Goal: Task Accomplishment & Management: Complete application form

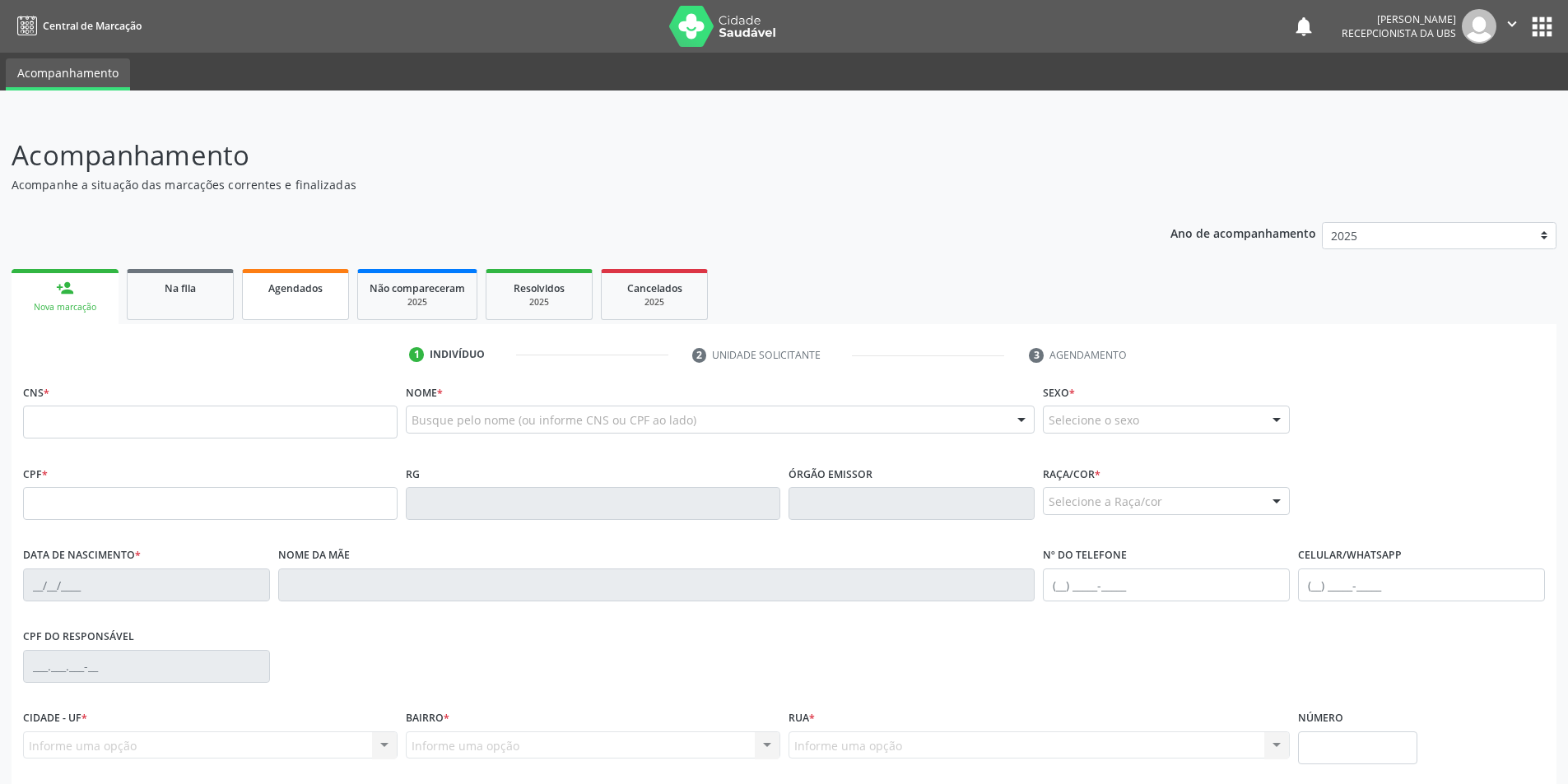
click at [287, 304] on link "Agendados" at bounding box center [296, 293] width 107 height 51
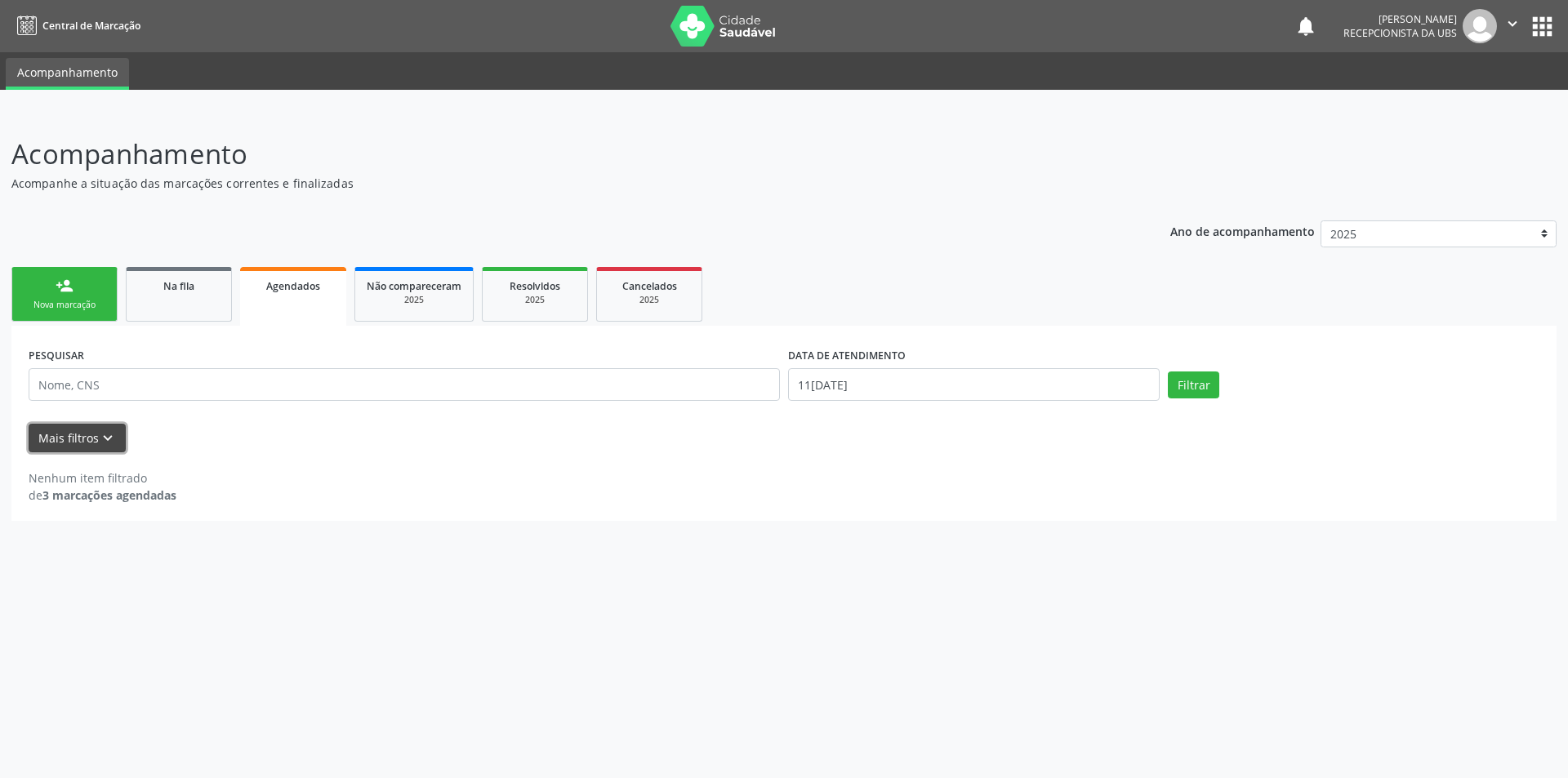
click at [100, 438] on icon "keyboard_arrow_down" at bounding box center [107, 439] width 18 height 18
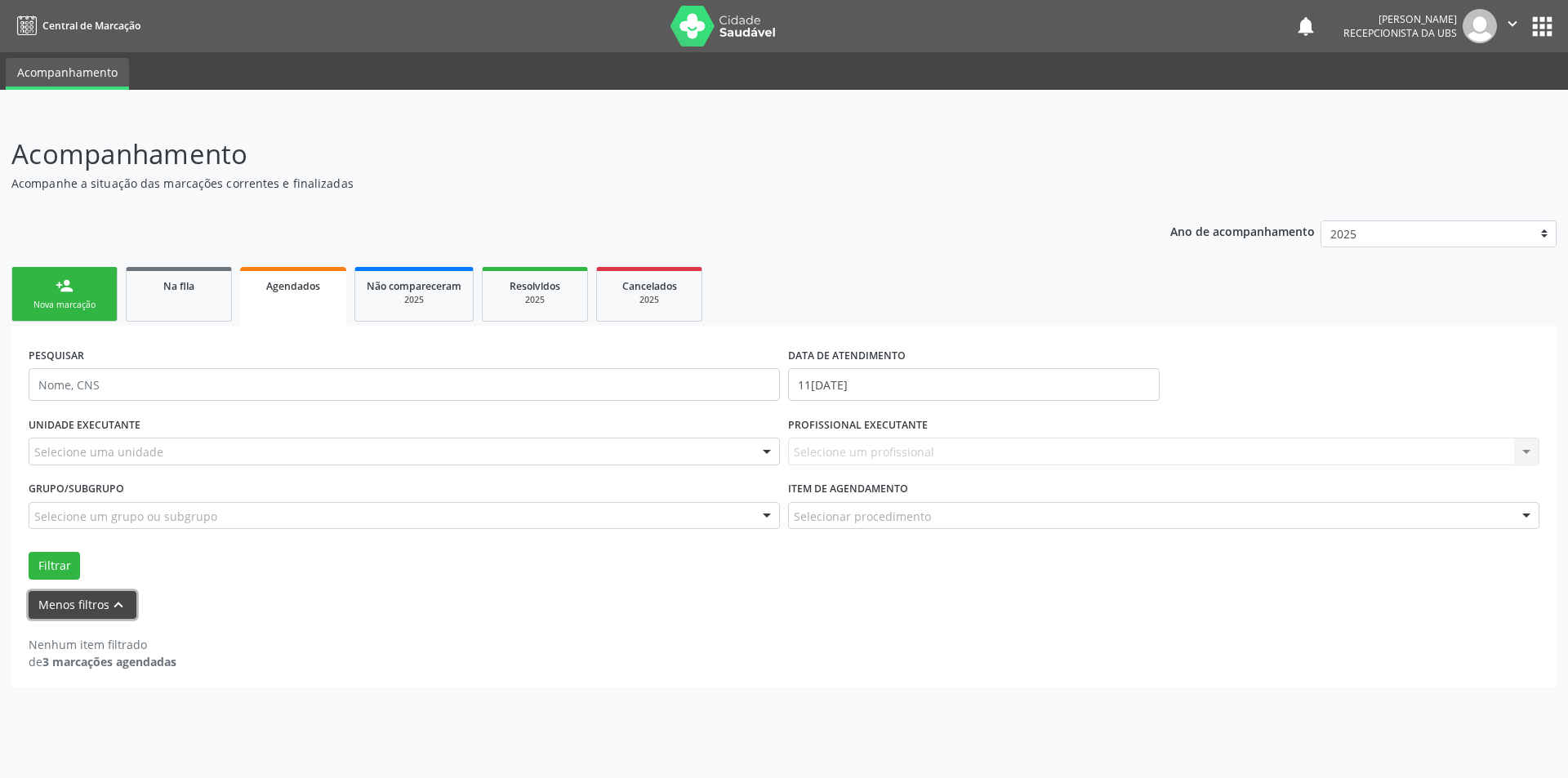
click at [112, 597] on icon "keyboard_arrow_up" at bounding box center [118, 605] width 18 height 18
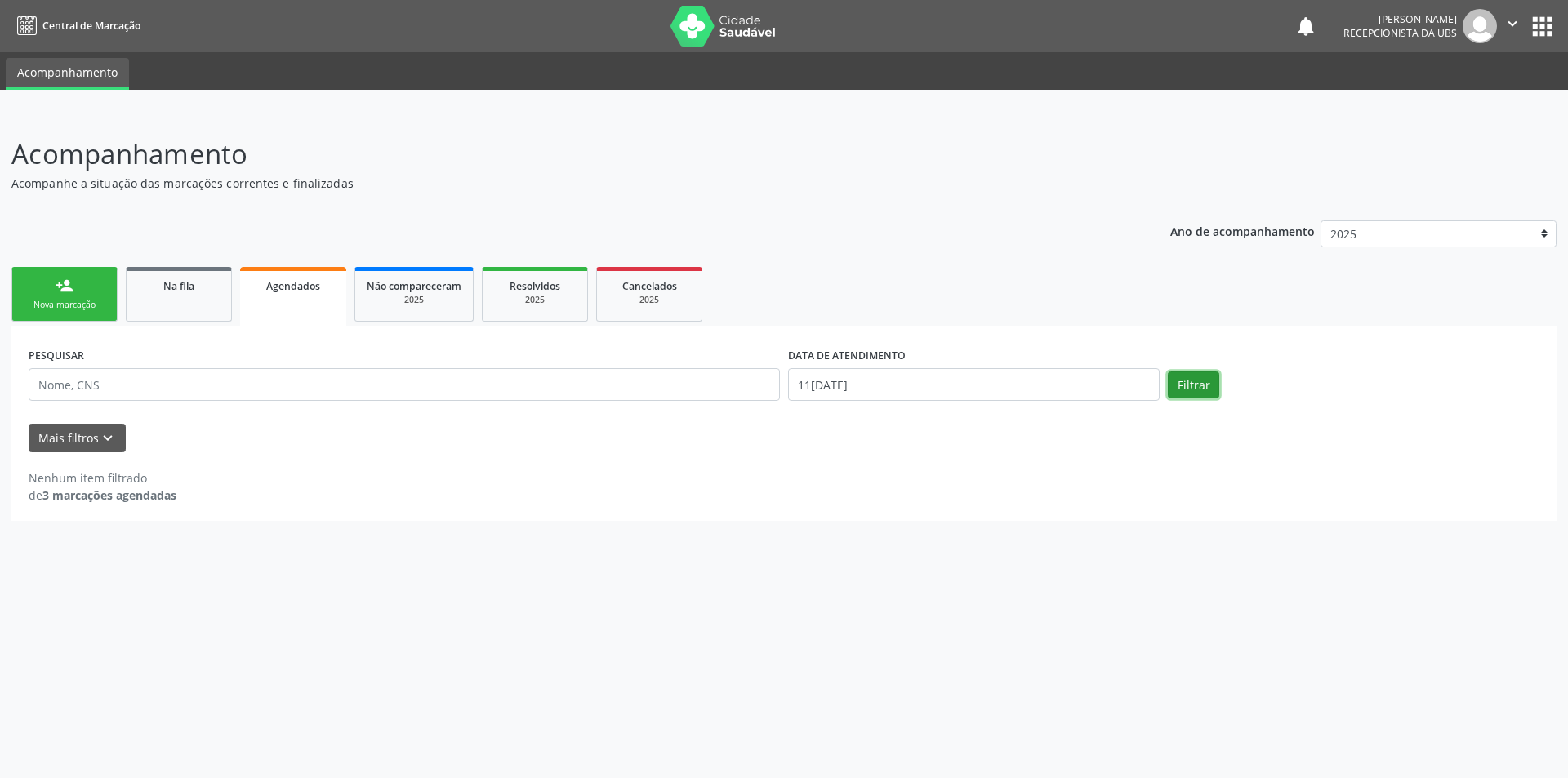
click at [1192, 383] on button "Filtrar" at bounding box center [1193, 386] width 51 height 28
click at [1042, 397] on input "11/08/2025" at bounding box center [974, 384] width 372 height 32
click at [839, 541] on span "11" at bounding box center [835, 535] width 31 height 31
type input "11/08/2025"
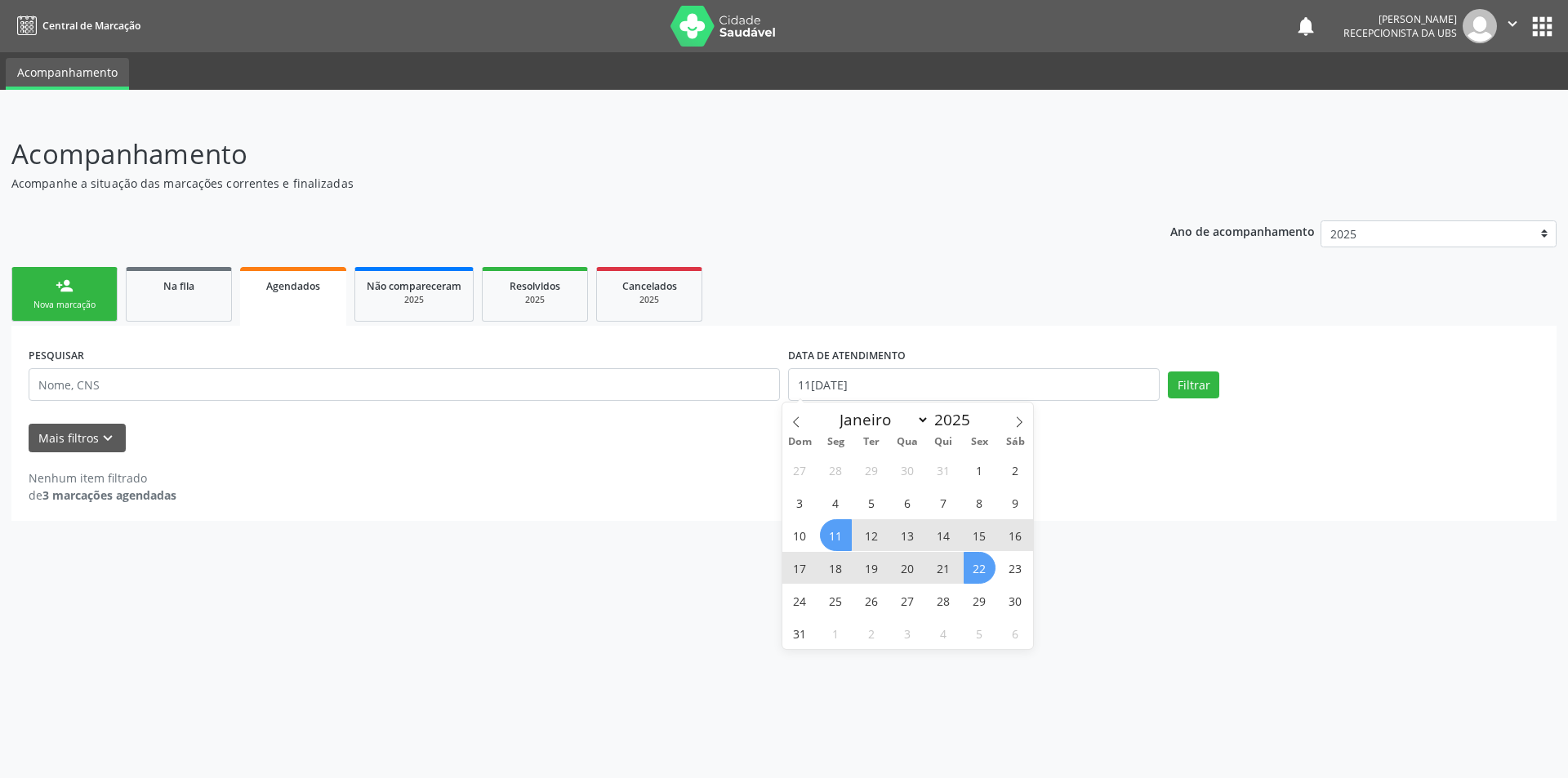
click at [975, 578] on span "22" at bounding box center [980, 568] width 31 height 31
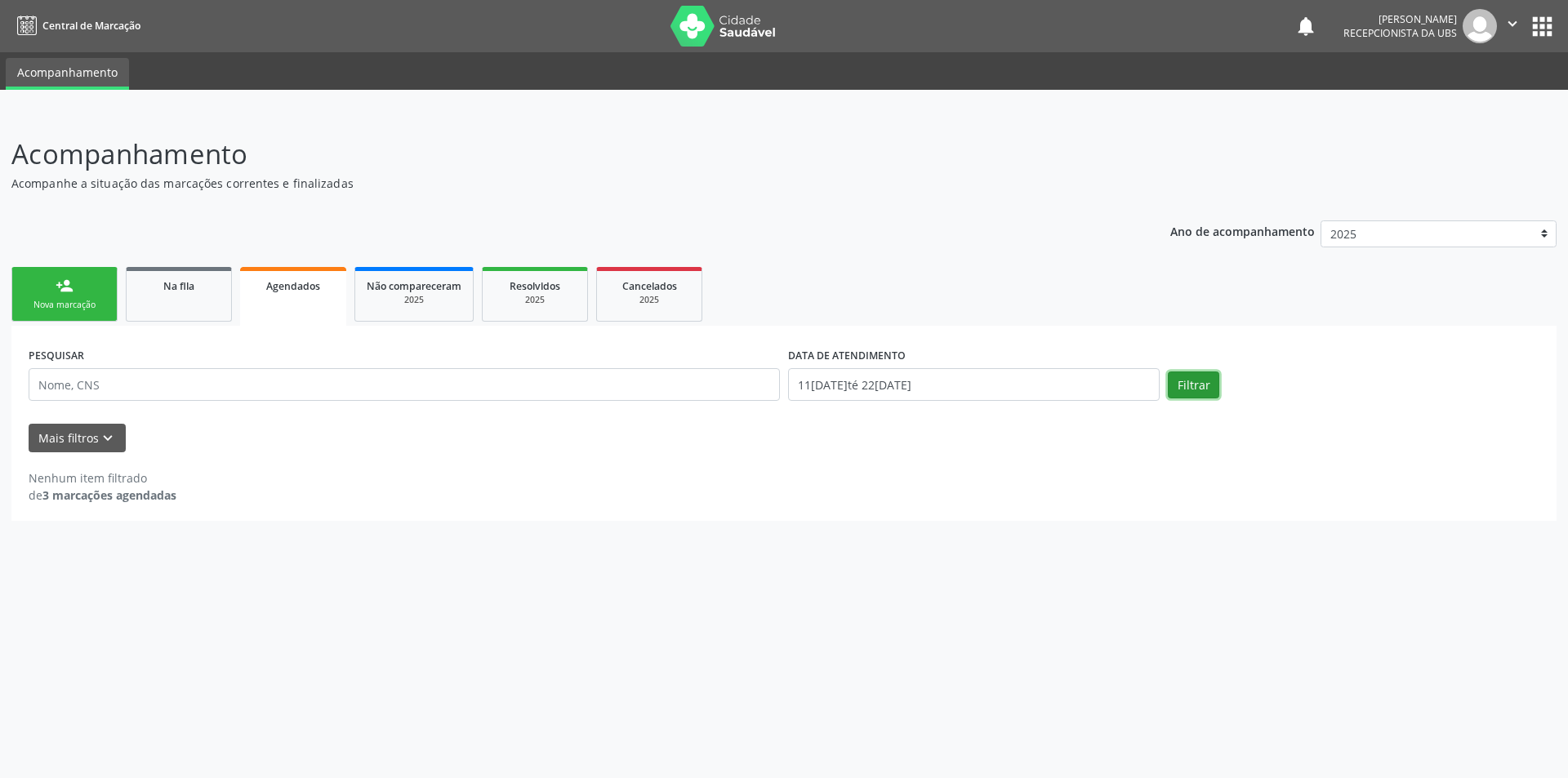
click at [1178, 384] on button "Filtrar" at bounding box center [1193, 386] width 51 height 28
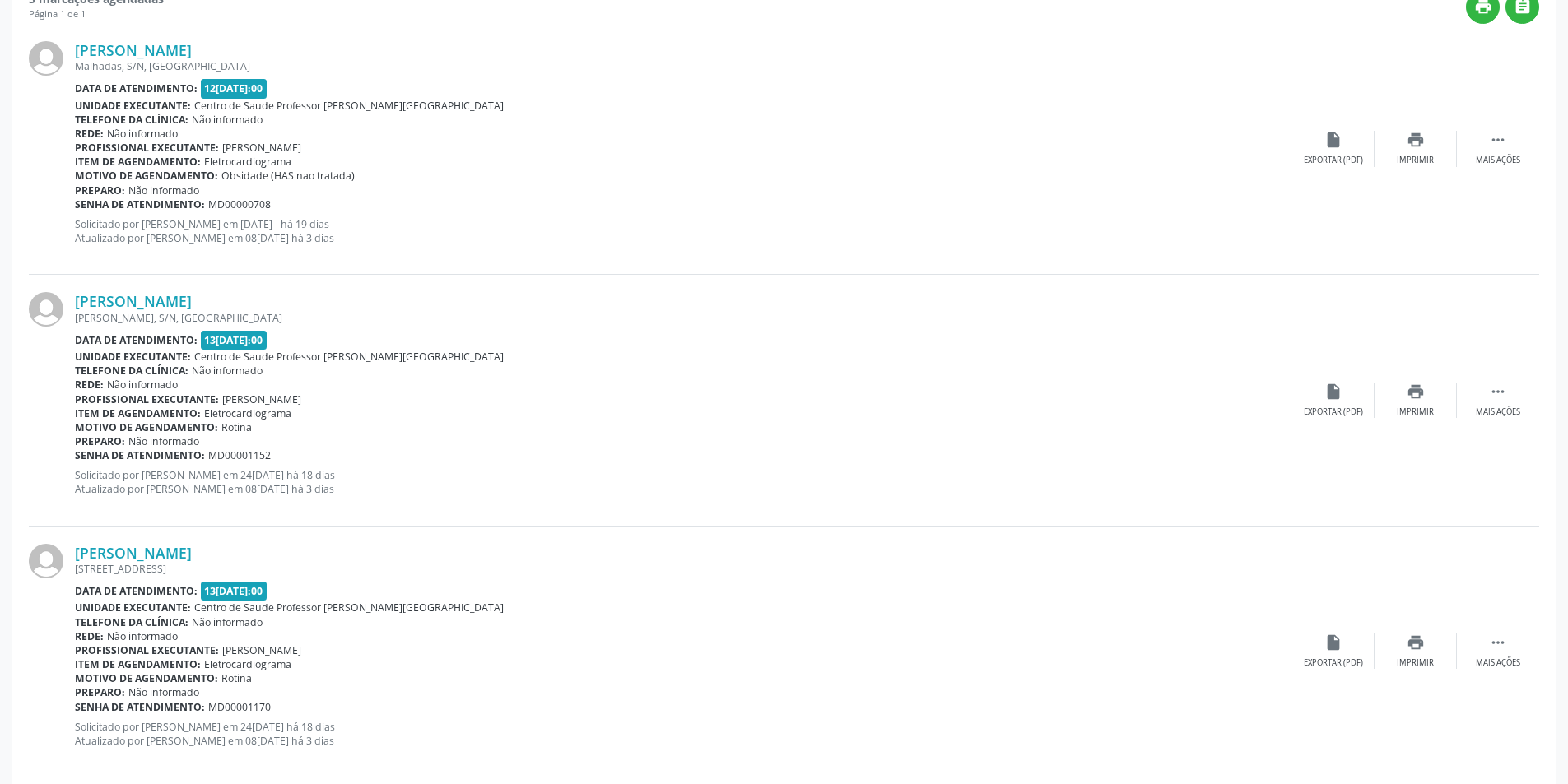
scroll to position [504, 0]
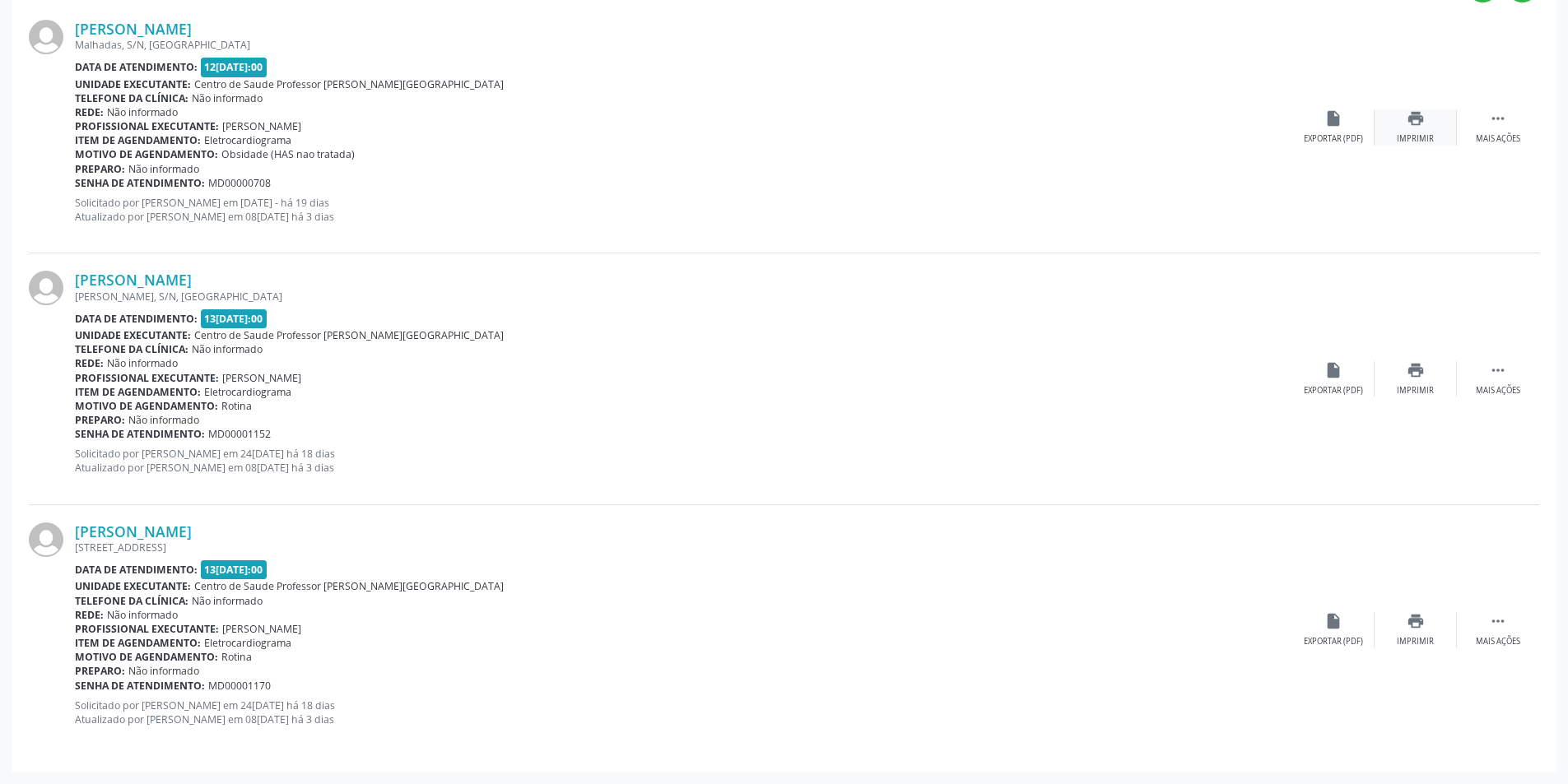
click at [1417, 124] on icon "print" at bounding box center [1416, 118] width 18 height 18
click at [1423, 373] on icon "print" at bounding box center [1416, 370] width 18 height 18
click at [1412, 632] on div "print Imprimir" at bounding box center [1415, 630] width 82 height 36
click at [1500, 123] on icon "" at bounding box center [1499, 118] width 18 height 18
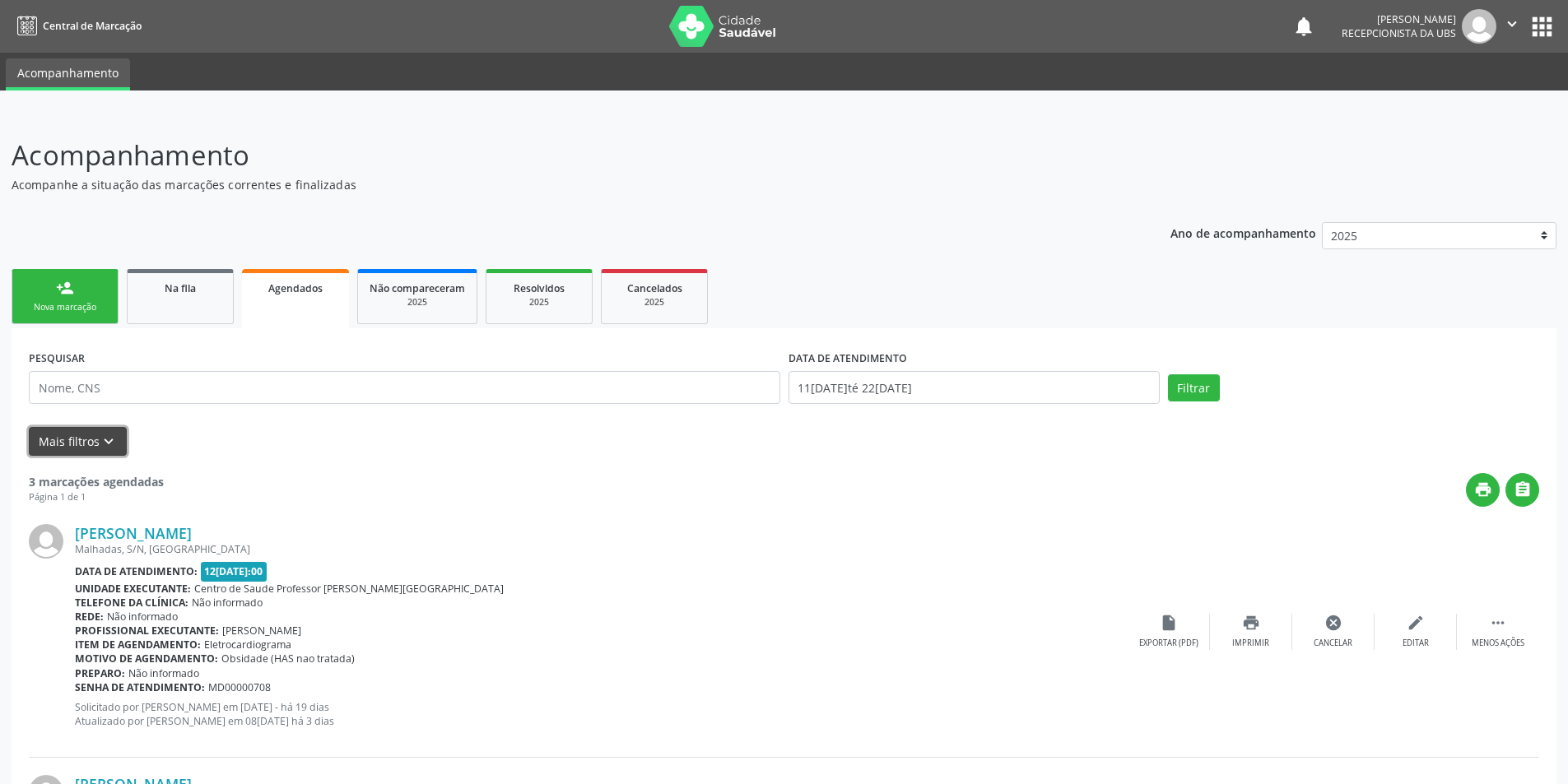
click at [107, 446] on icon "keyboard_arrow_down" at bounding box center [108, 442] width 18 height 18
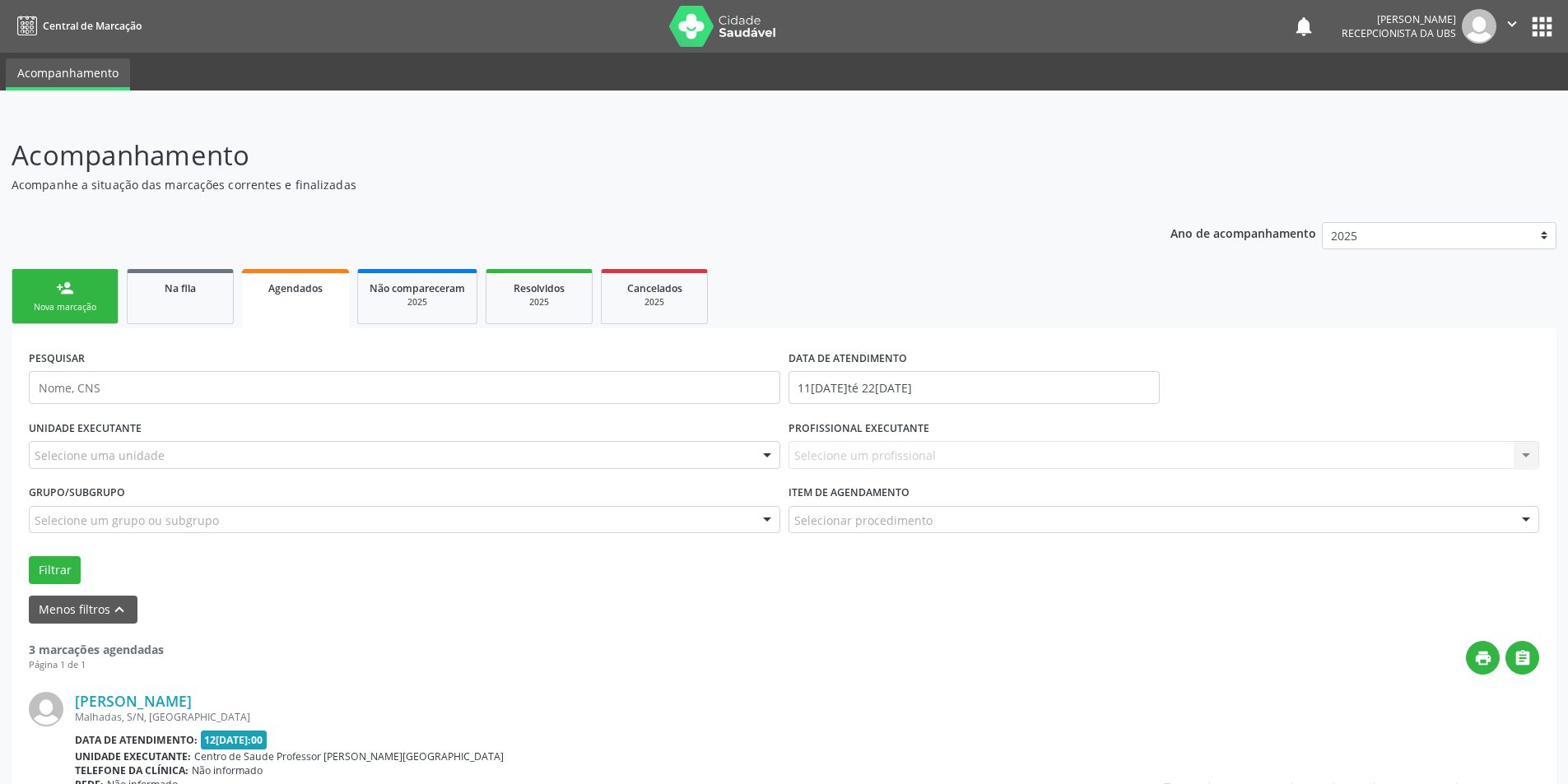
click at [60, 292] on div "person_add" at bounding box center [64, 287] width 18 height 18
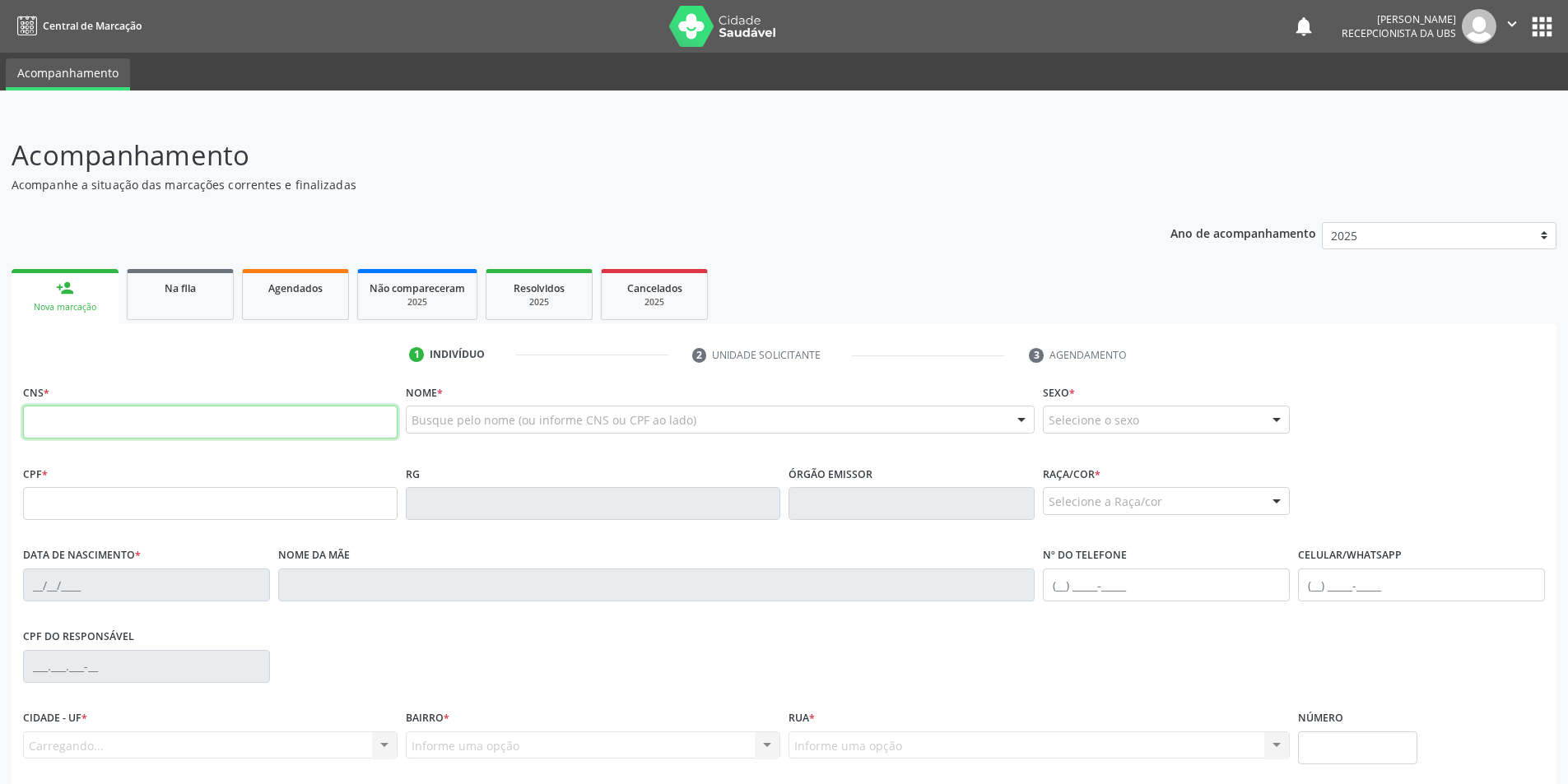
click at [163, 428] on input "text" at bounding box center [210, 421] width 375 height 33
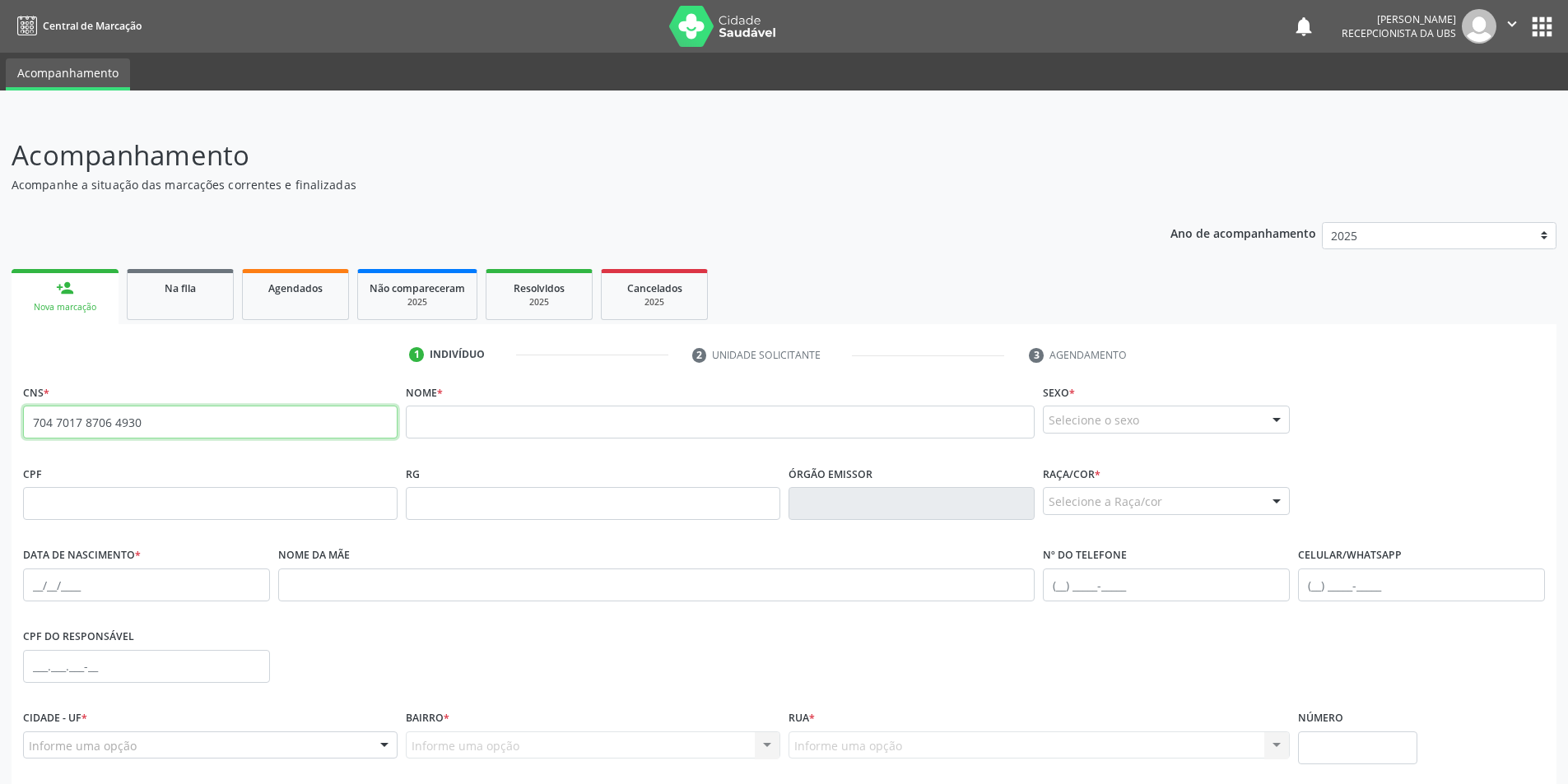
click at [180, 415] on input "704 7017 8706 4930" at bounding box center [210, 421] width 375 height 33
type input "7"
type input "700 8094 0177 0287"
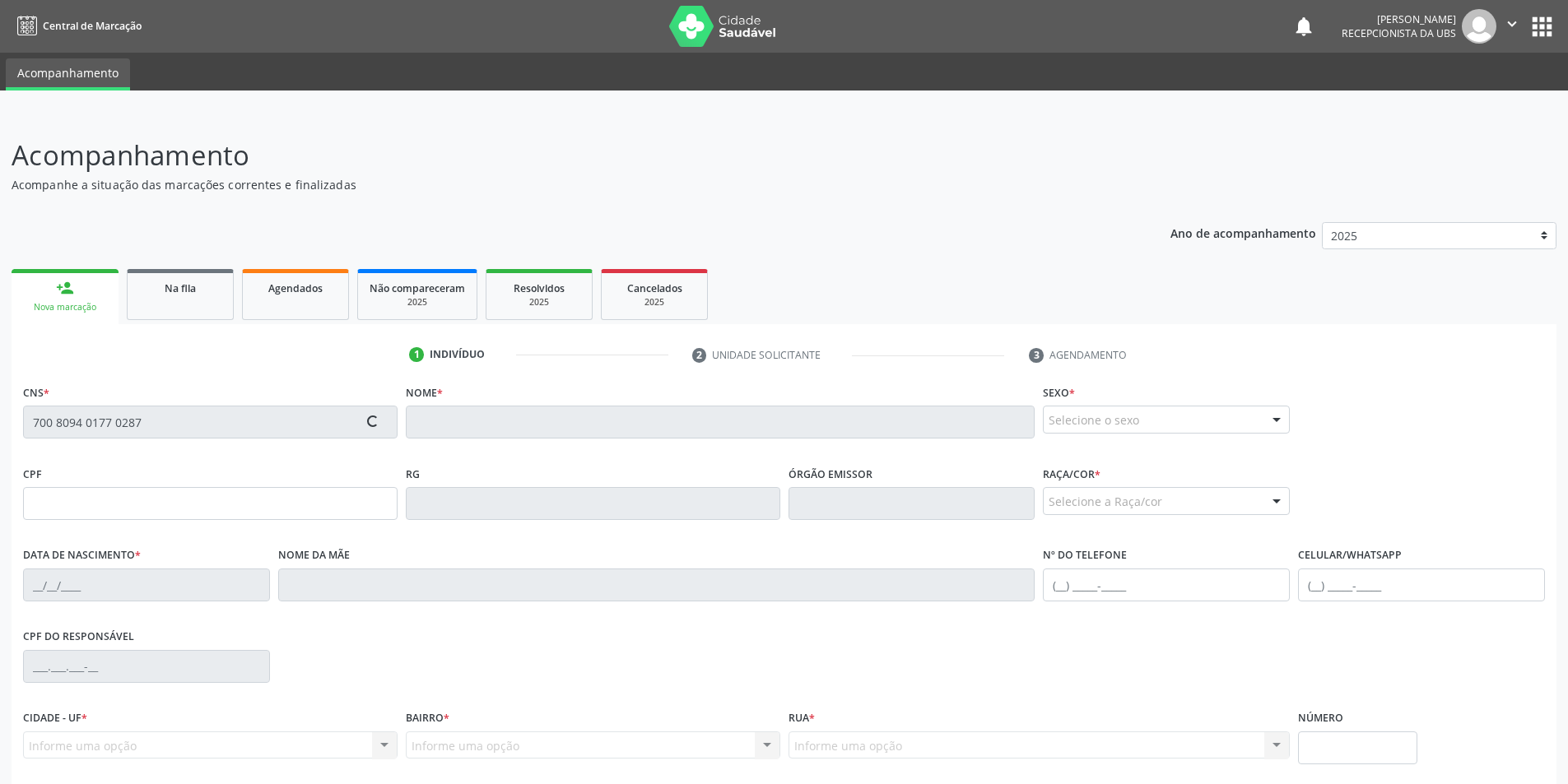
type input "080.778.184-39"
type input "[DATE]"
type input "[PERSON_NAME]"
type input "[PHONE_NUMBER]"
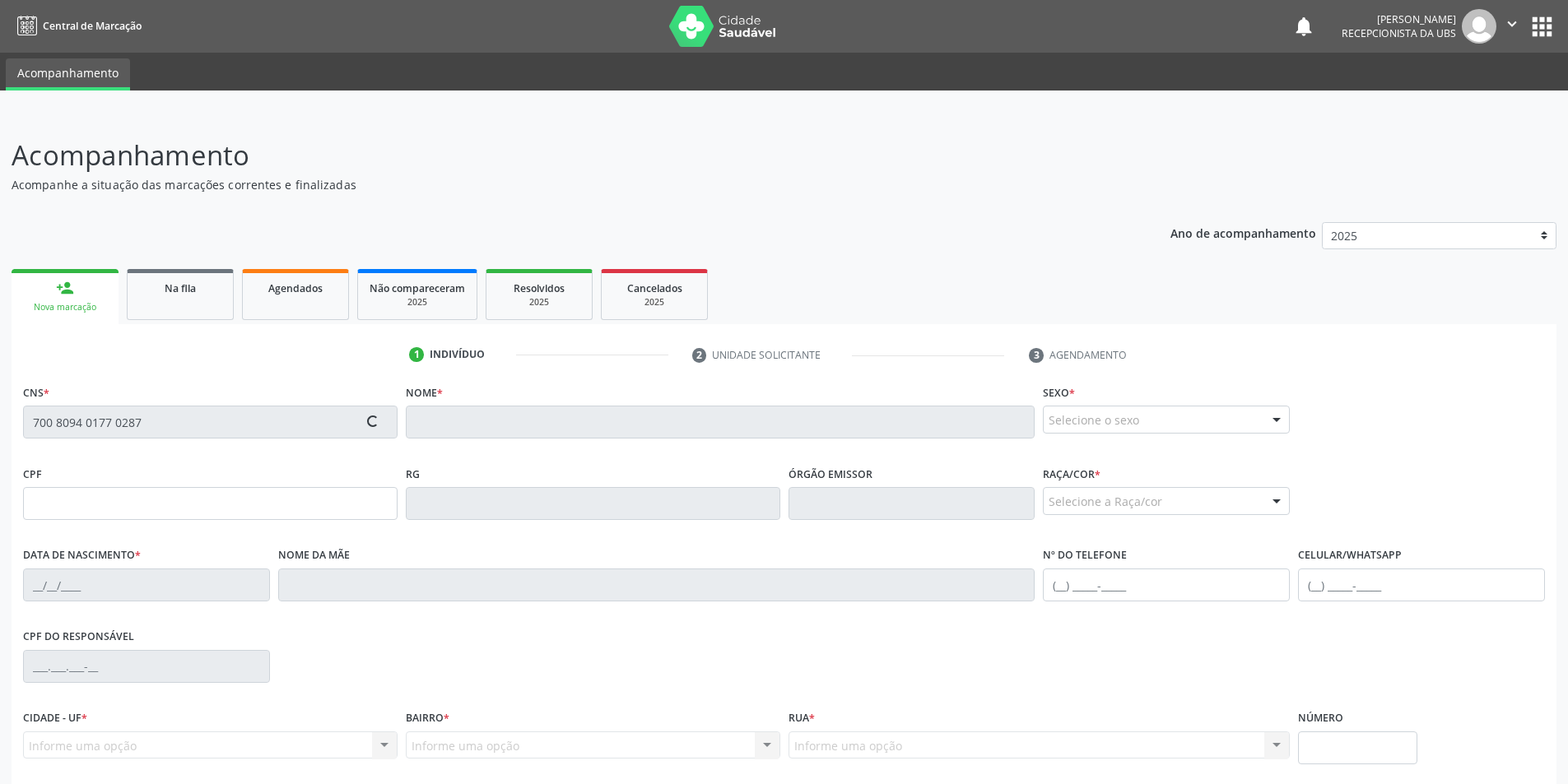
type input "S/N"
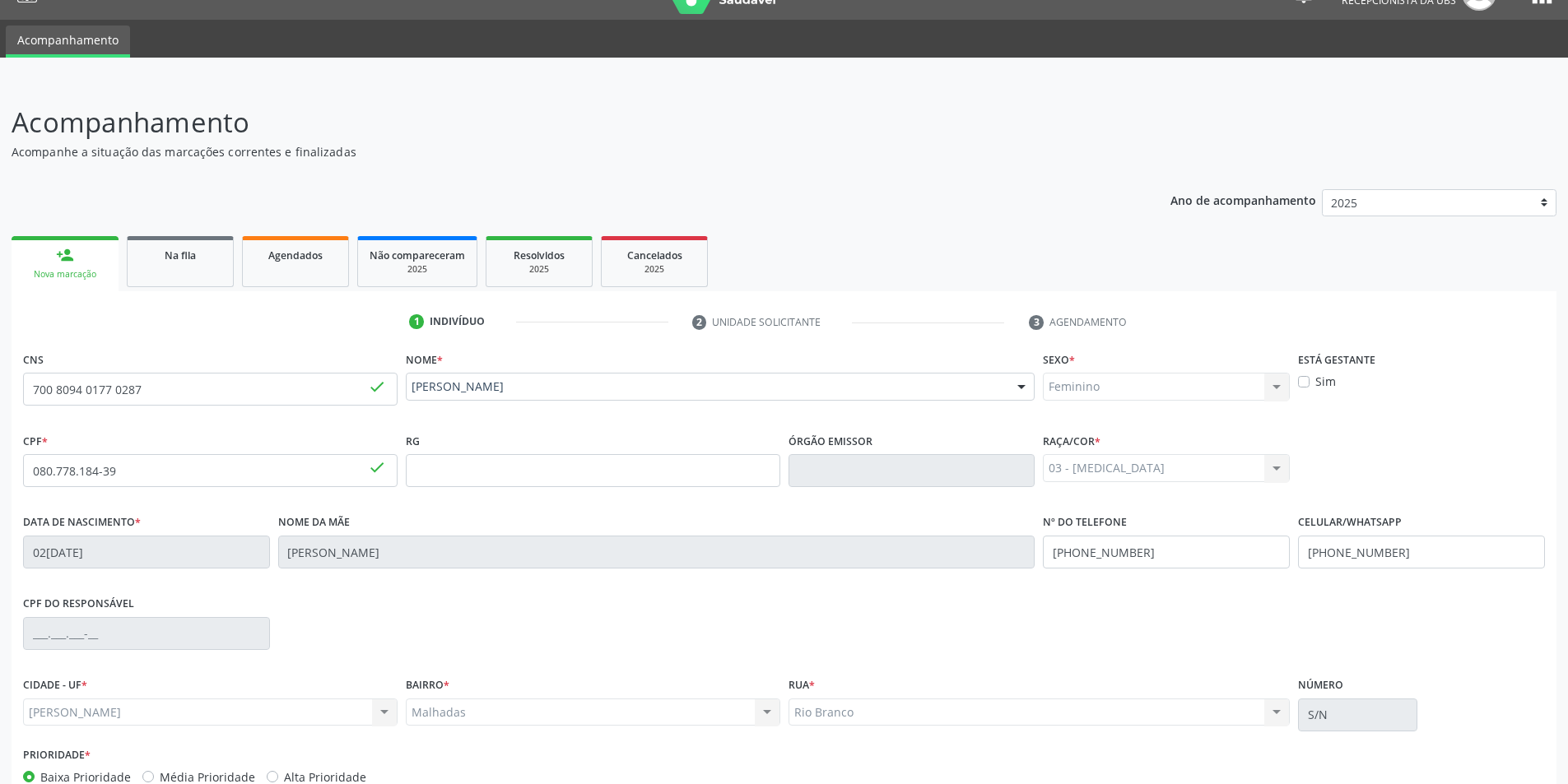
scroll to position [131, 0]
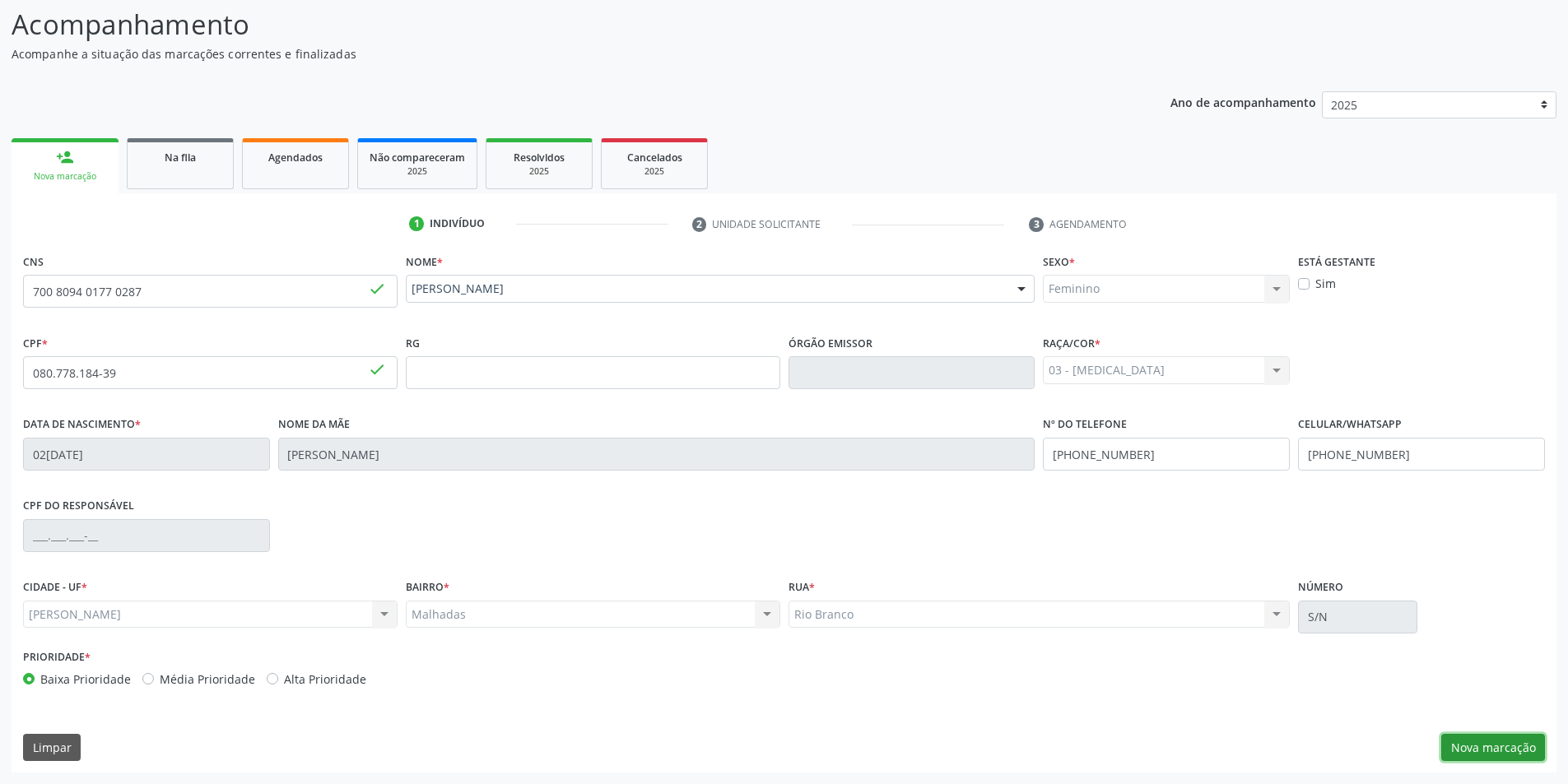
click at [1513, 741] on button "Nova marcação" at bounding box center [1494, 747] width 104 height 28
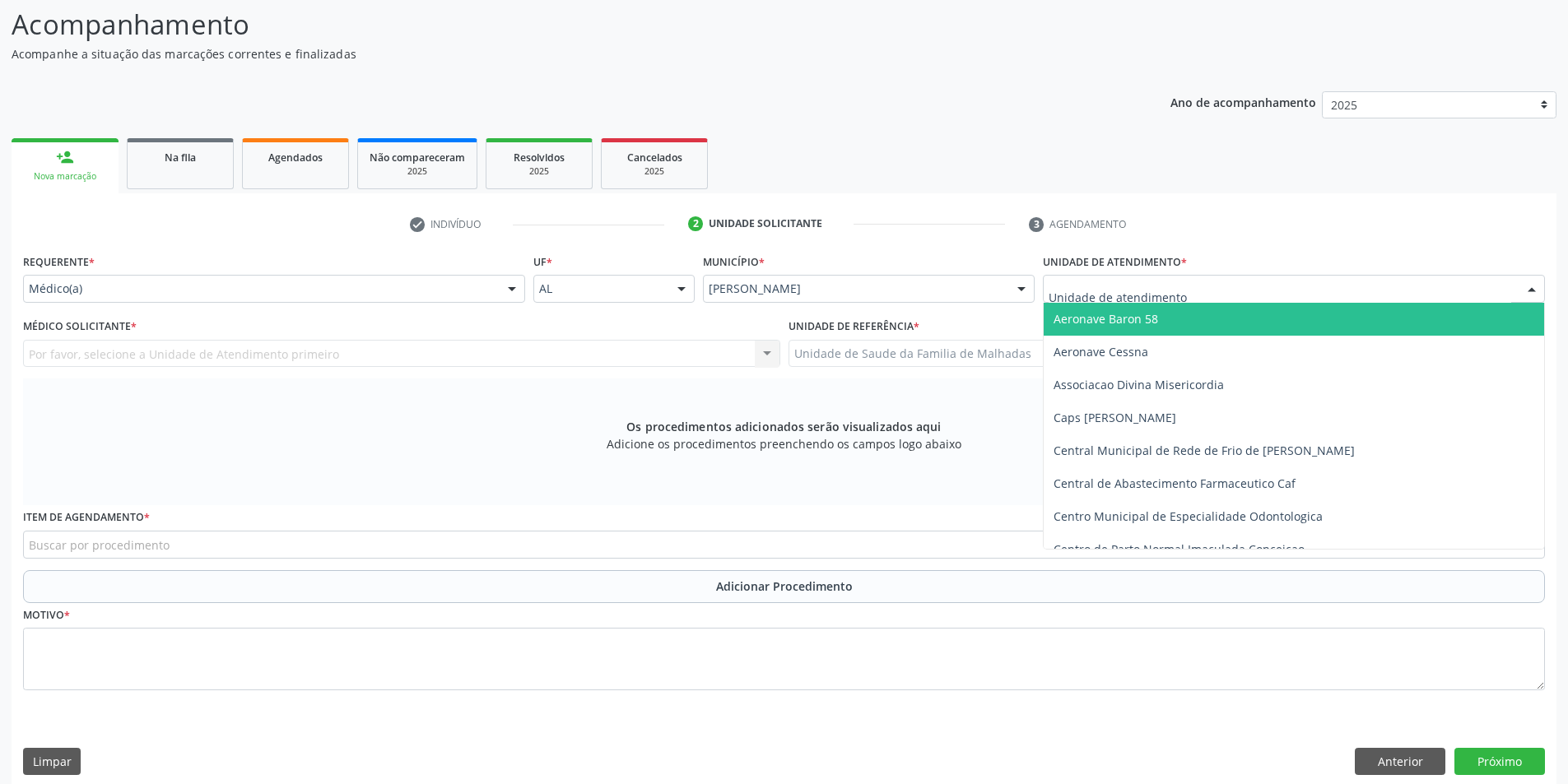
click at [1538, 285] on div at bounding box center [1531, 289] width 25 height 28
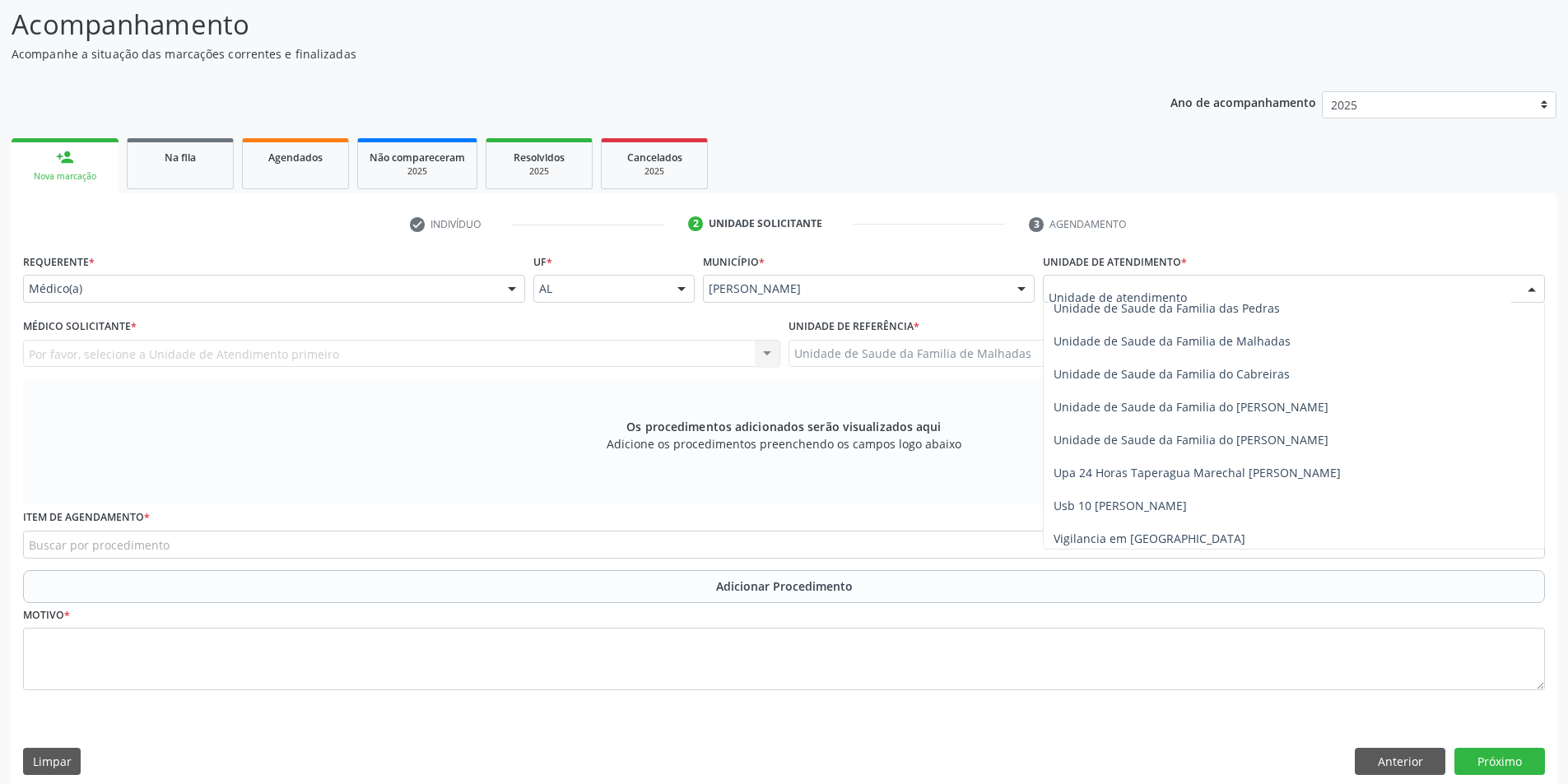
scroll to position [1300, 0]
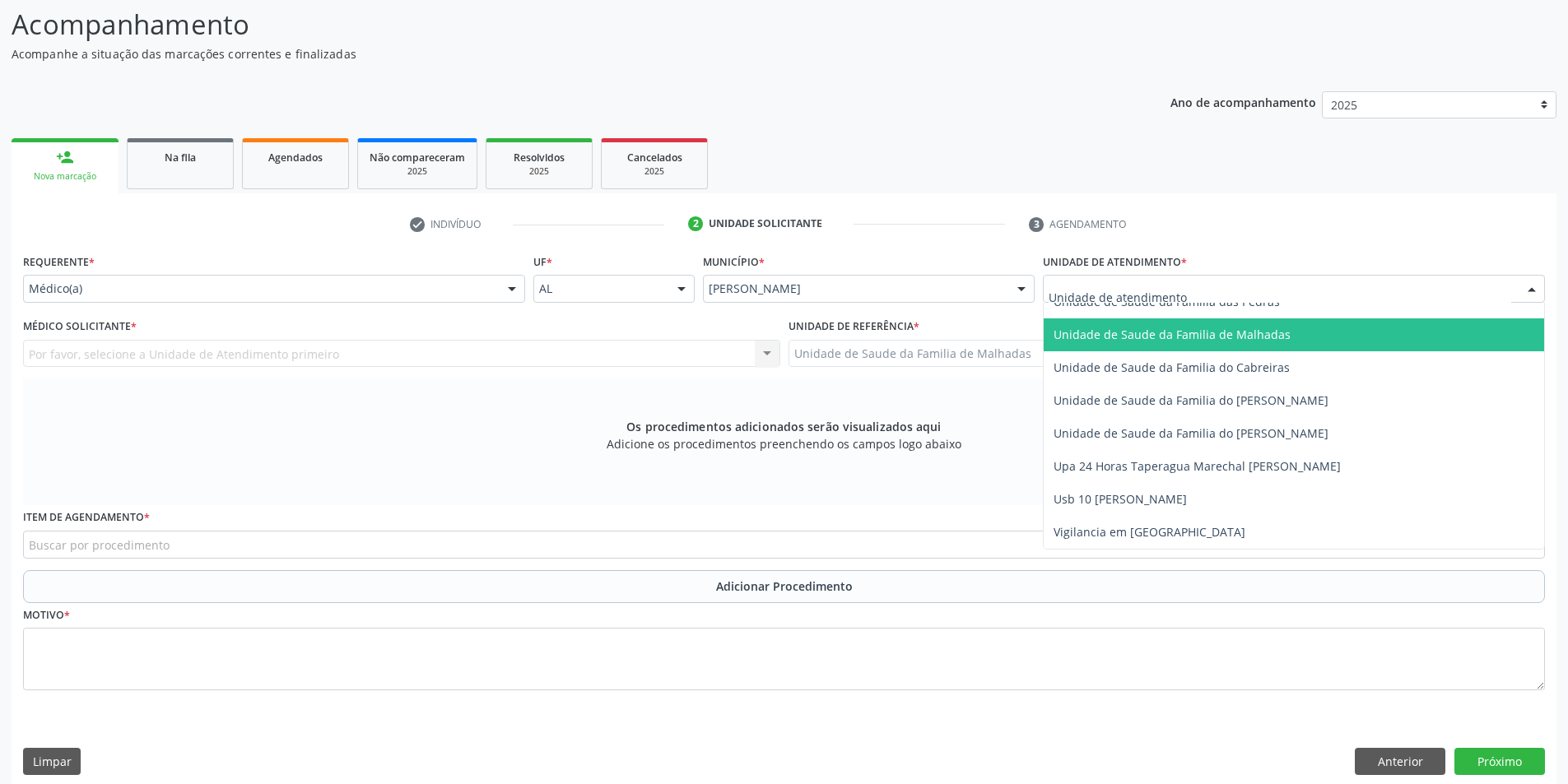
click at [1241, 333] on span "Unidade de Saude da Familia de Malhadas" at bounding box center [1172, 335] width 237 height 16
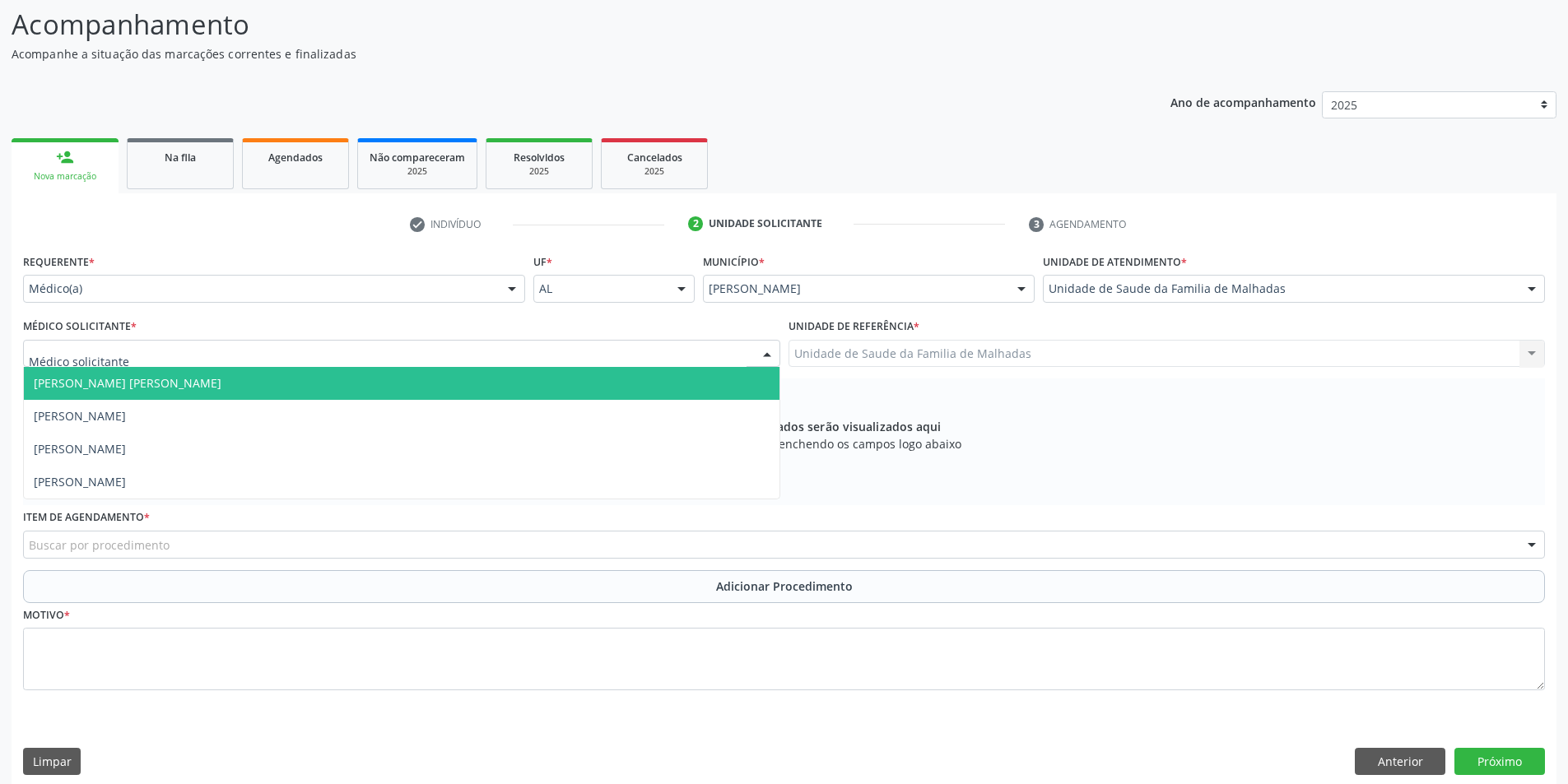
click at [763, 350] on div at bounding box center [767, 355] width 25 height 28
click at [1525, 408] on div "Os procedimentos adicionados serão visualizados aqui Adicione os procedimentos …" at bounding box center [784, 442] width 1522 height 127
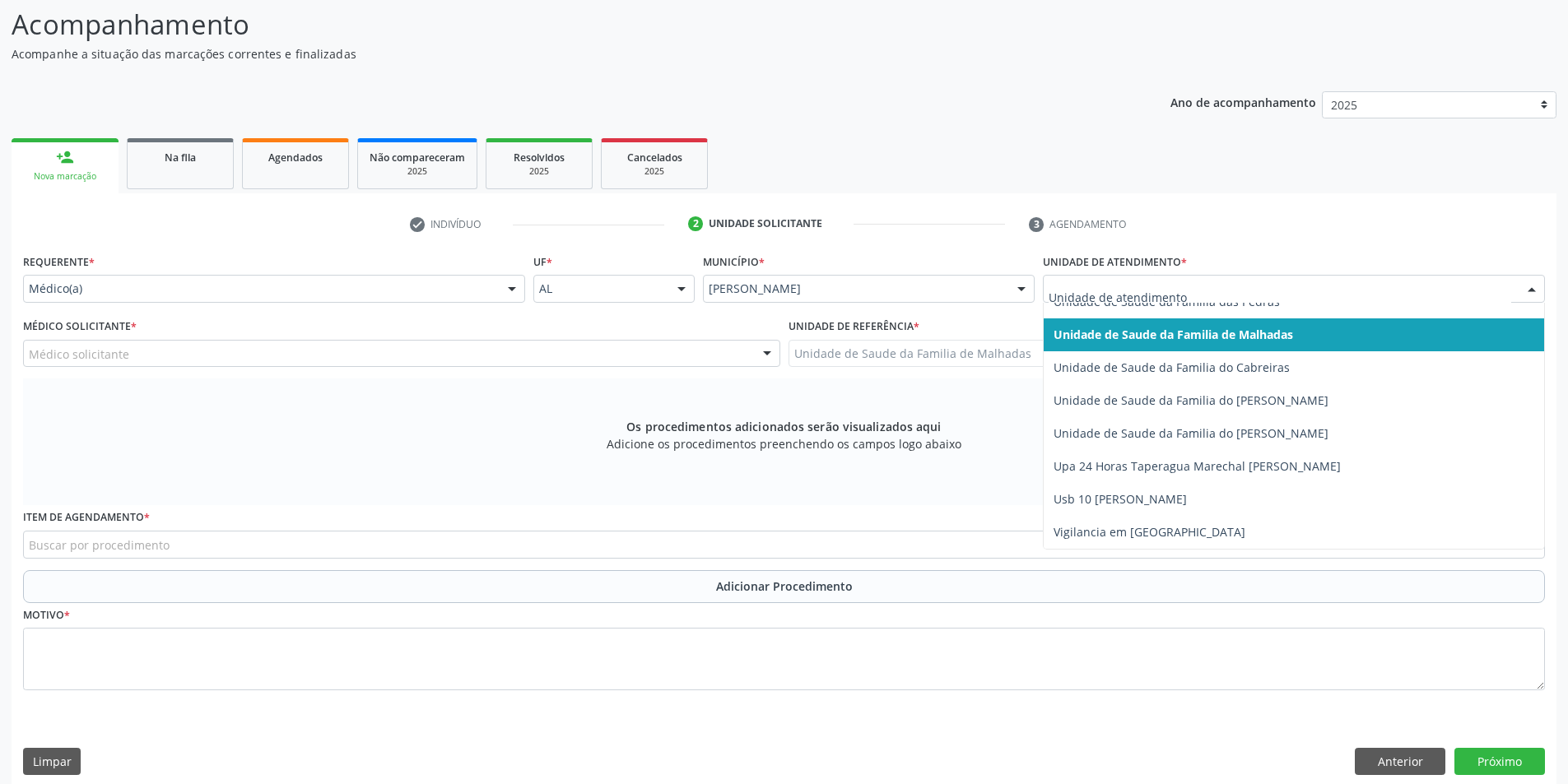
click at [1533, 290] on div at bounding box center [1531, 289] width 25 height 28
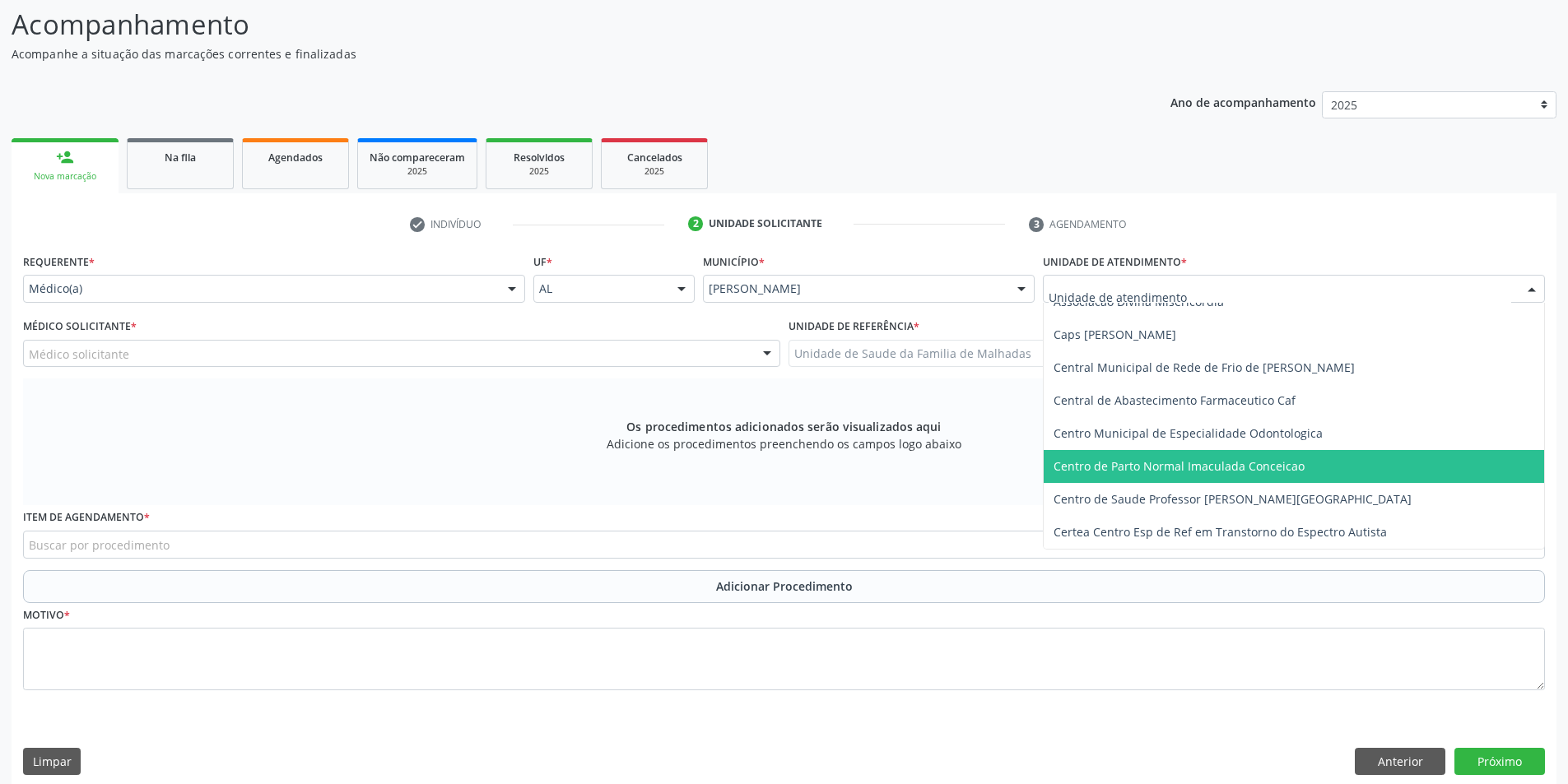
scroll to position [99, 0]
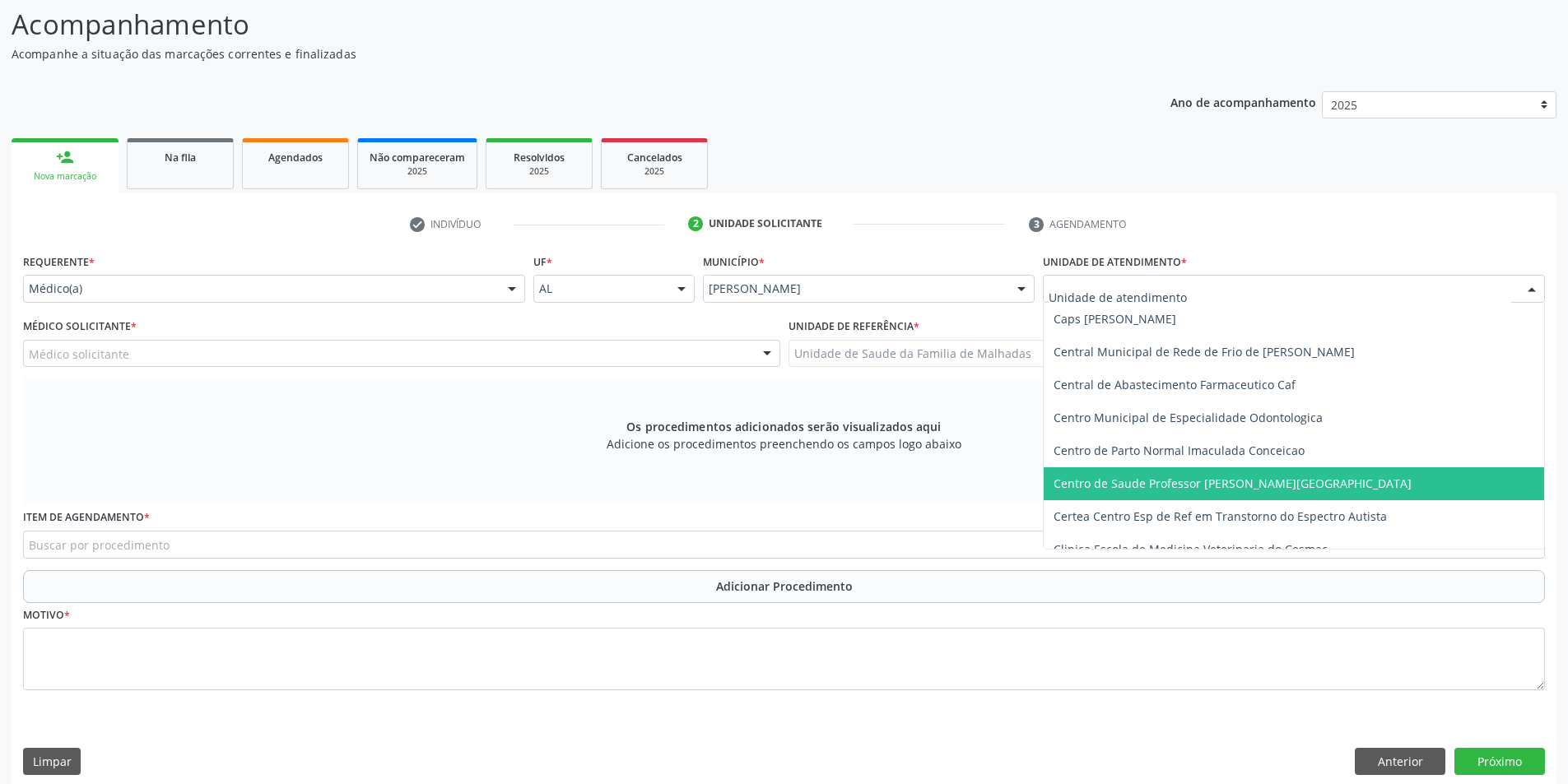
click at [1292, 495] on span "Centro de Saude Professor [PERSON_NAME][GEOGRAPHIC_DATA]" at bounding box center [1294, 483] width 501 height 33
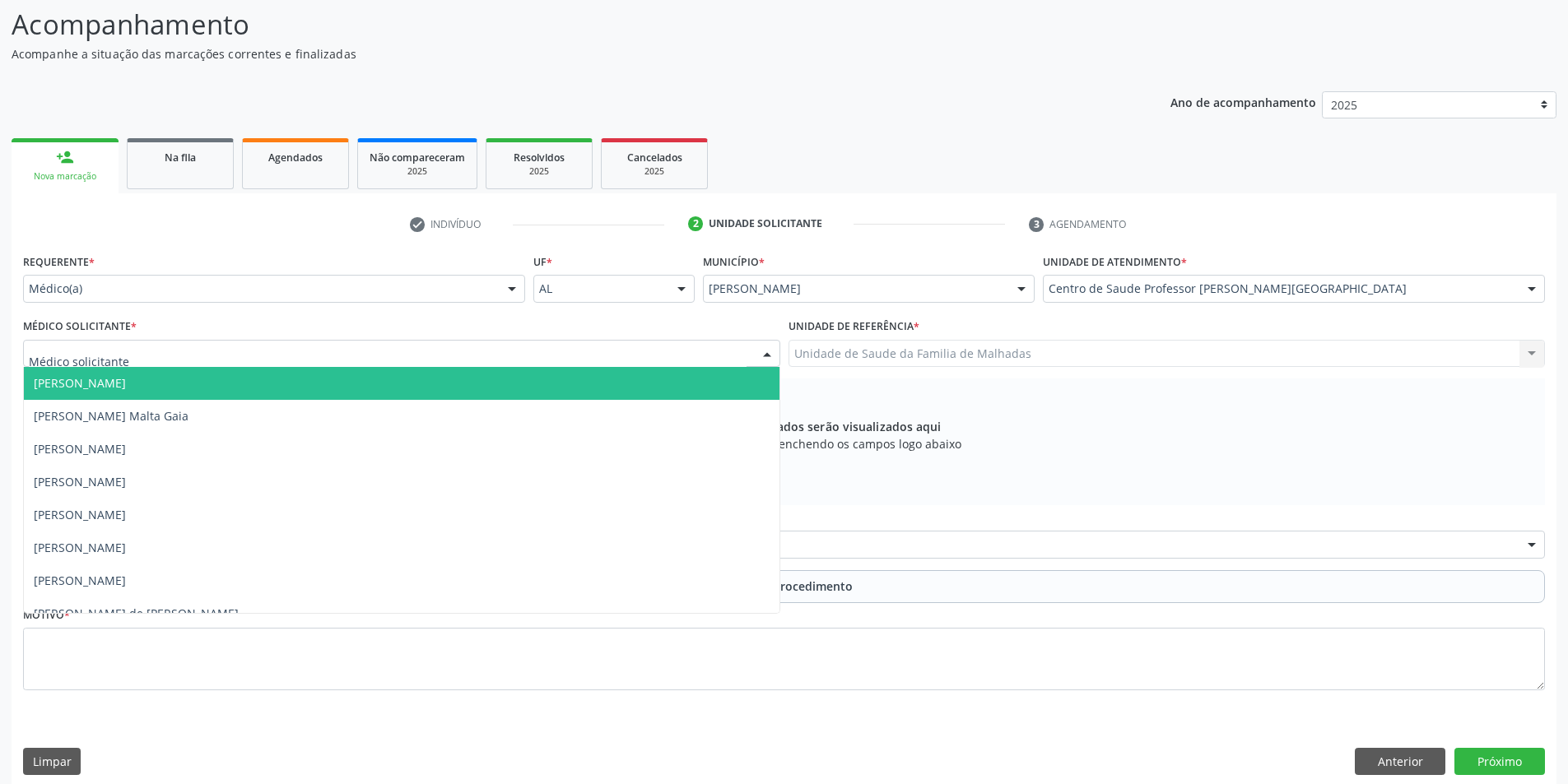
click at [769, 354] on div at bounding box center [767, 355] width 25 height 28
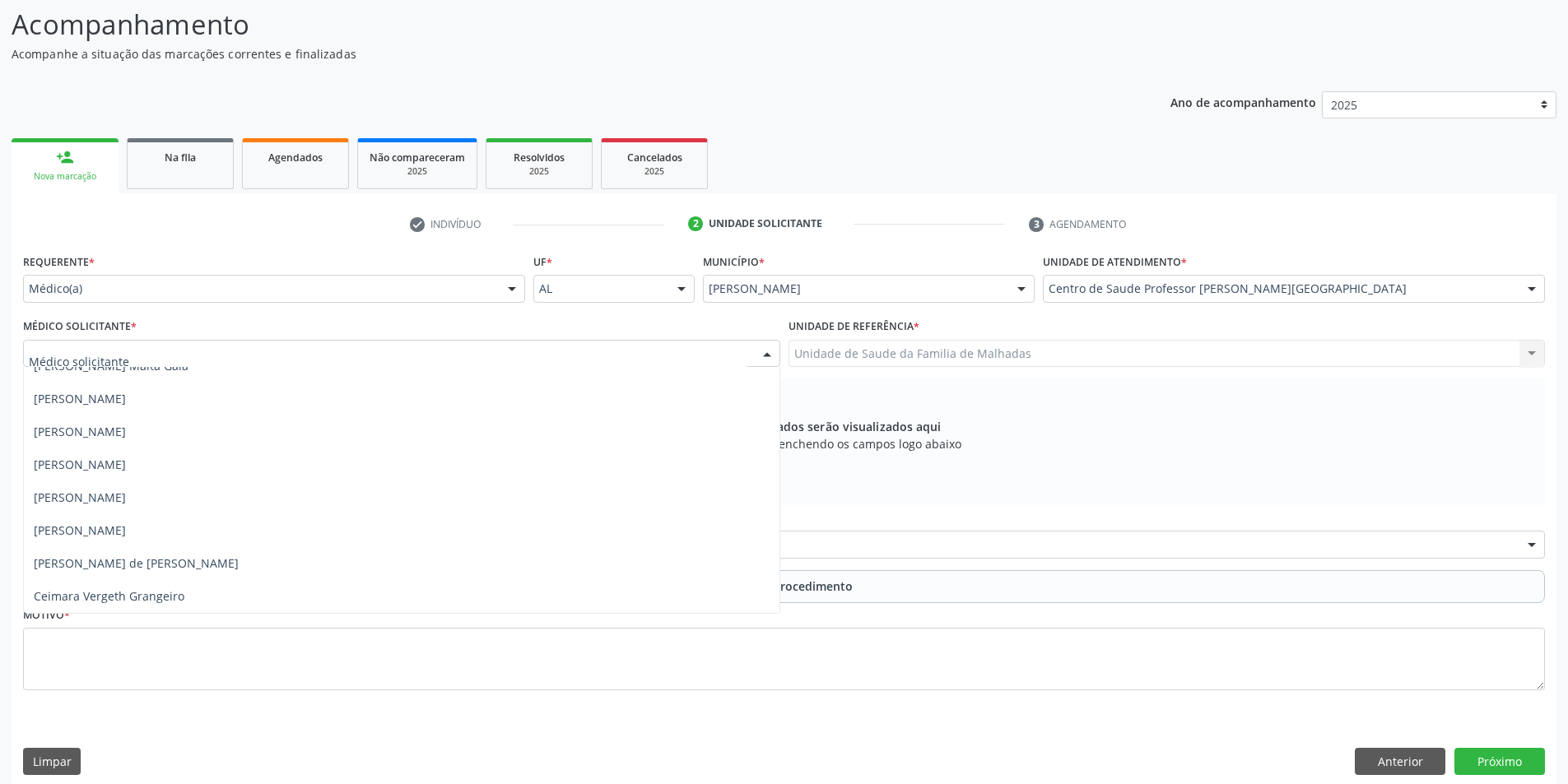
scroll to position [0, 0]
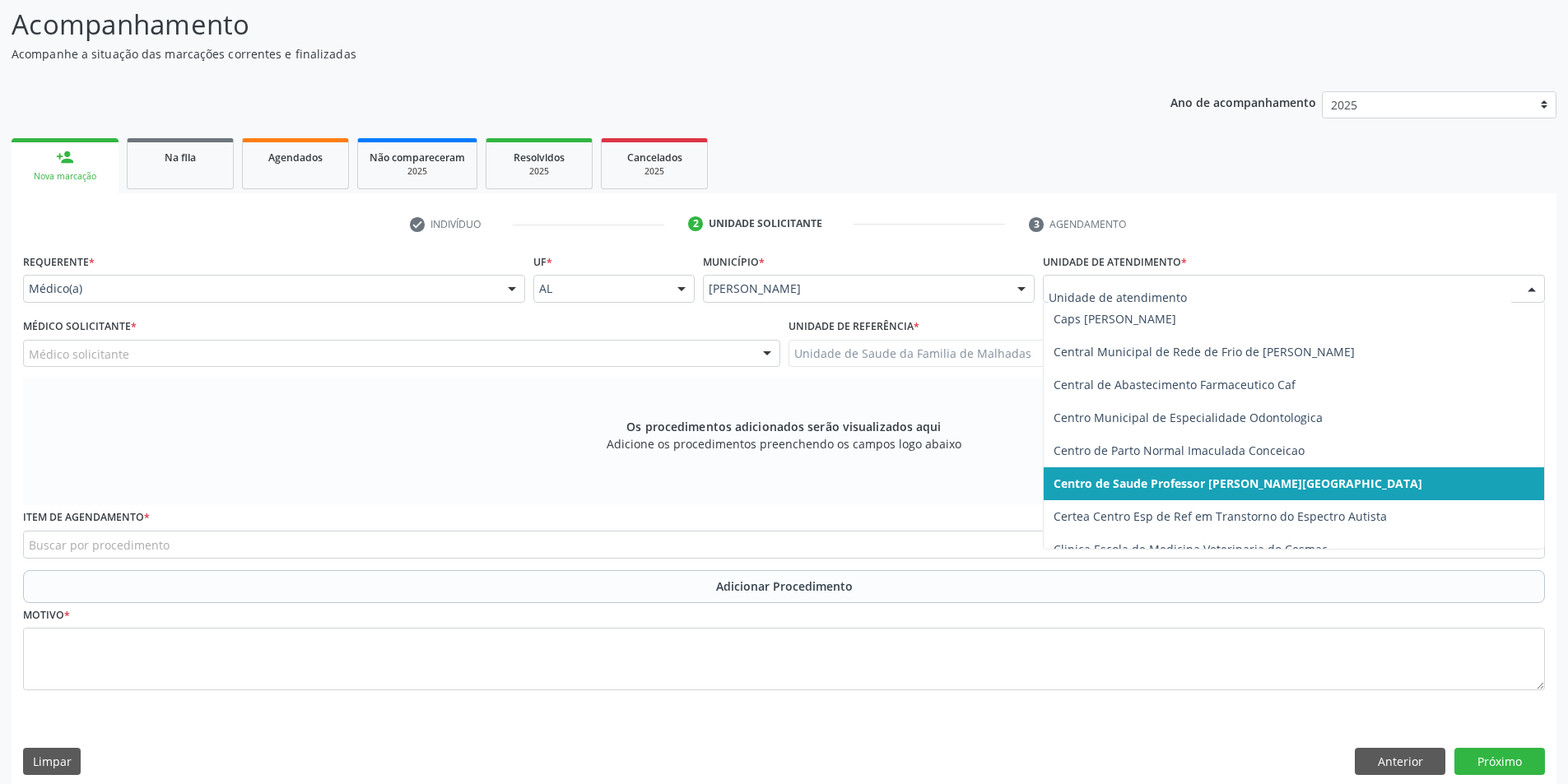
click at [1532, 287] on div at bounding box center [1531, 289] width 25 height 28
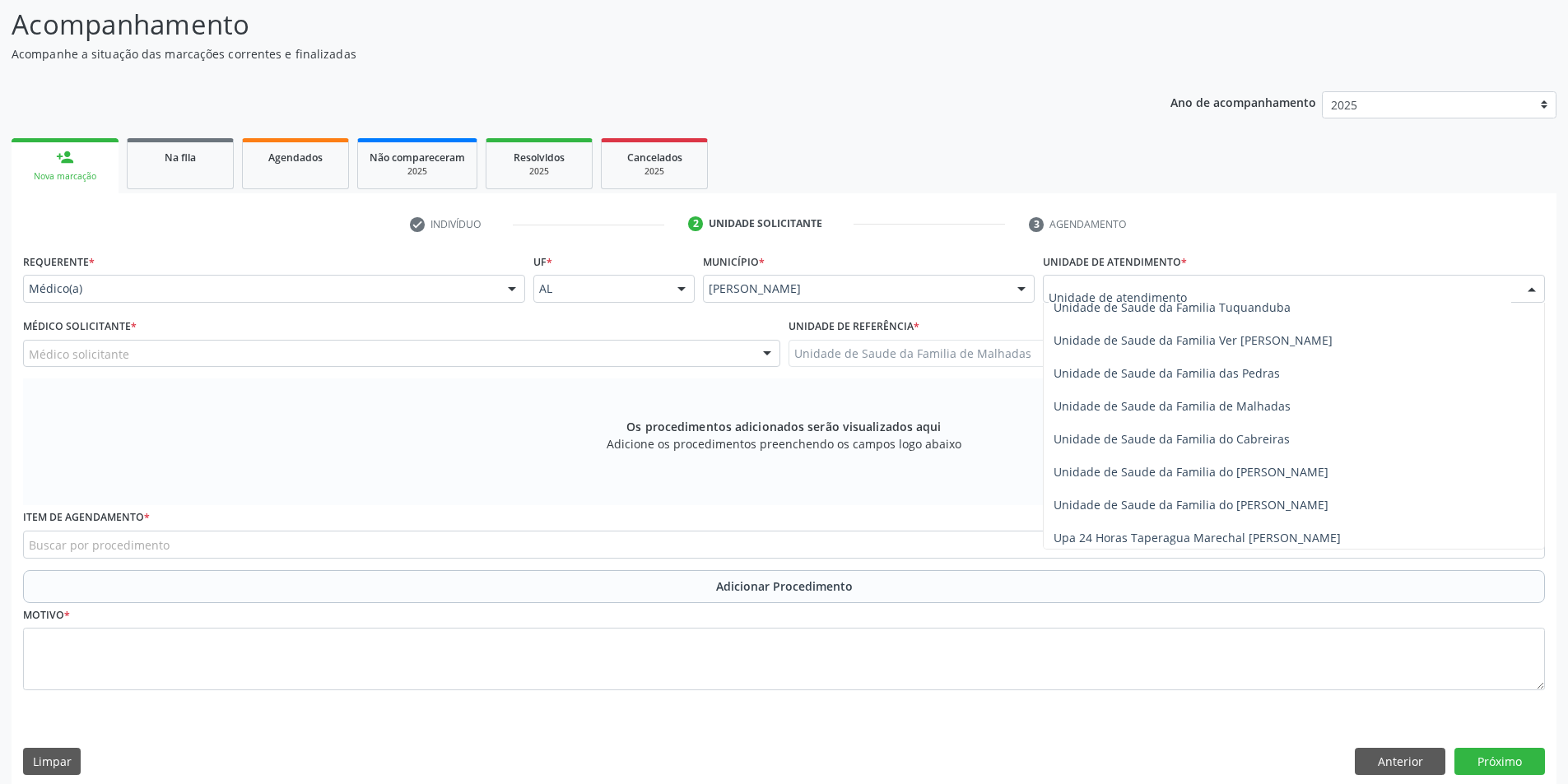
scroll to position [1273, 0]
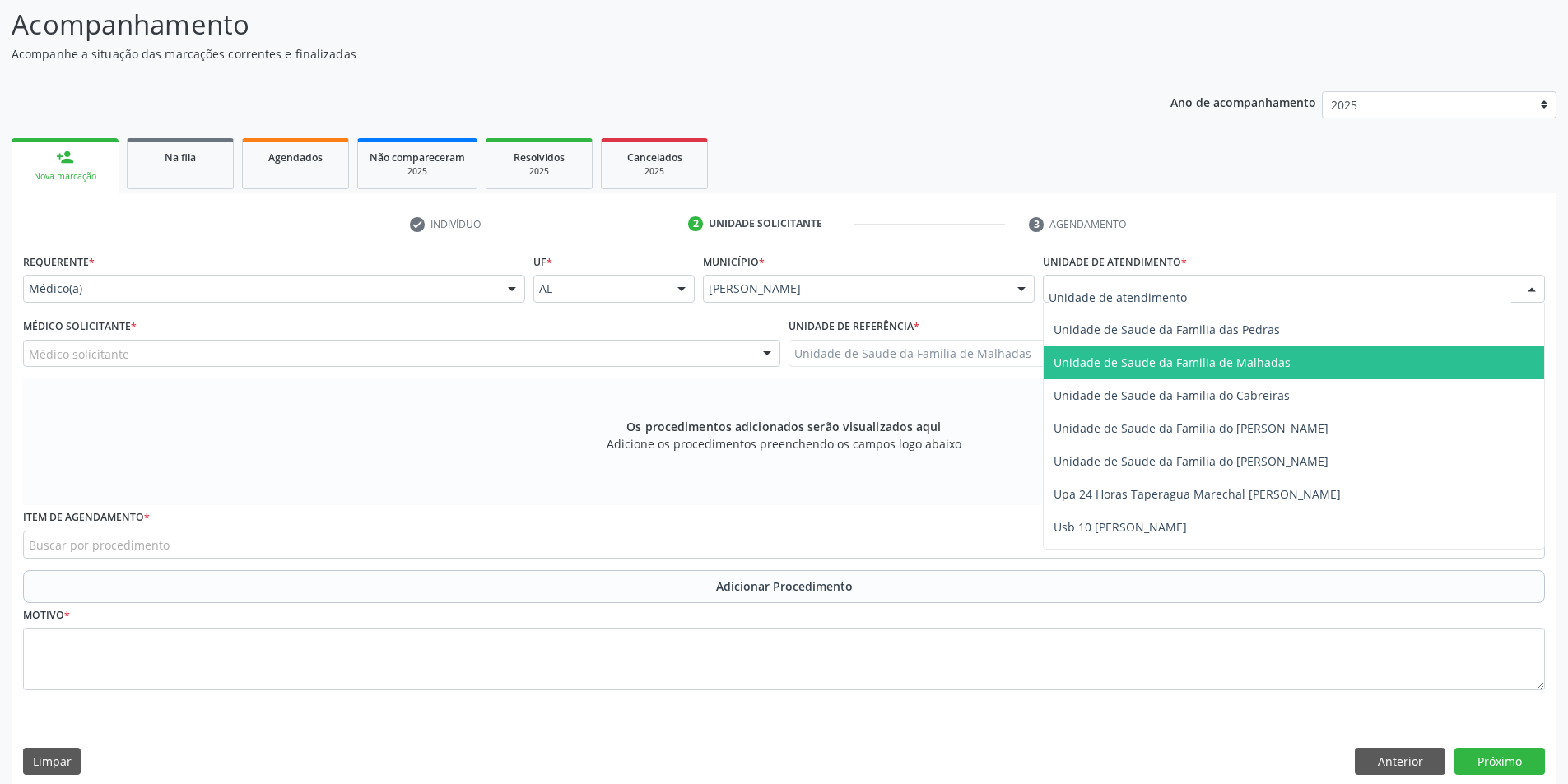
click at [1194, 367] on span "Unidade de Saude da Familia de Malhadas" at bounding box center [1172, 363] width 237 height 16
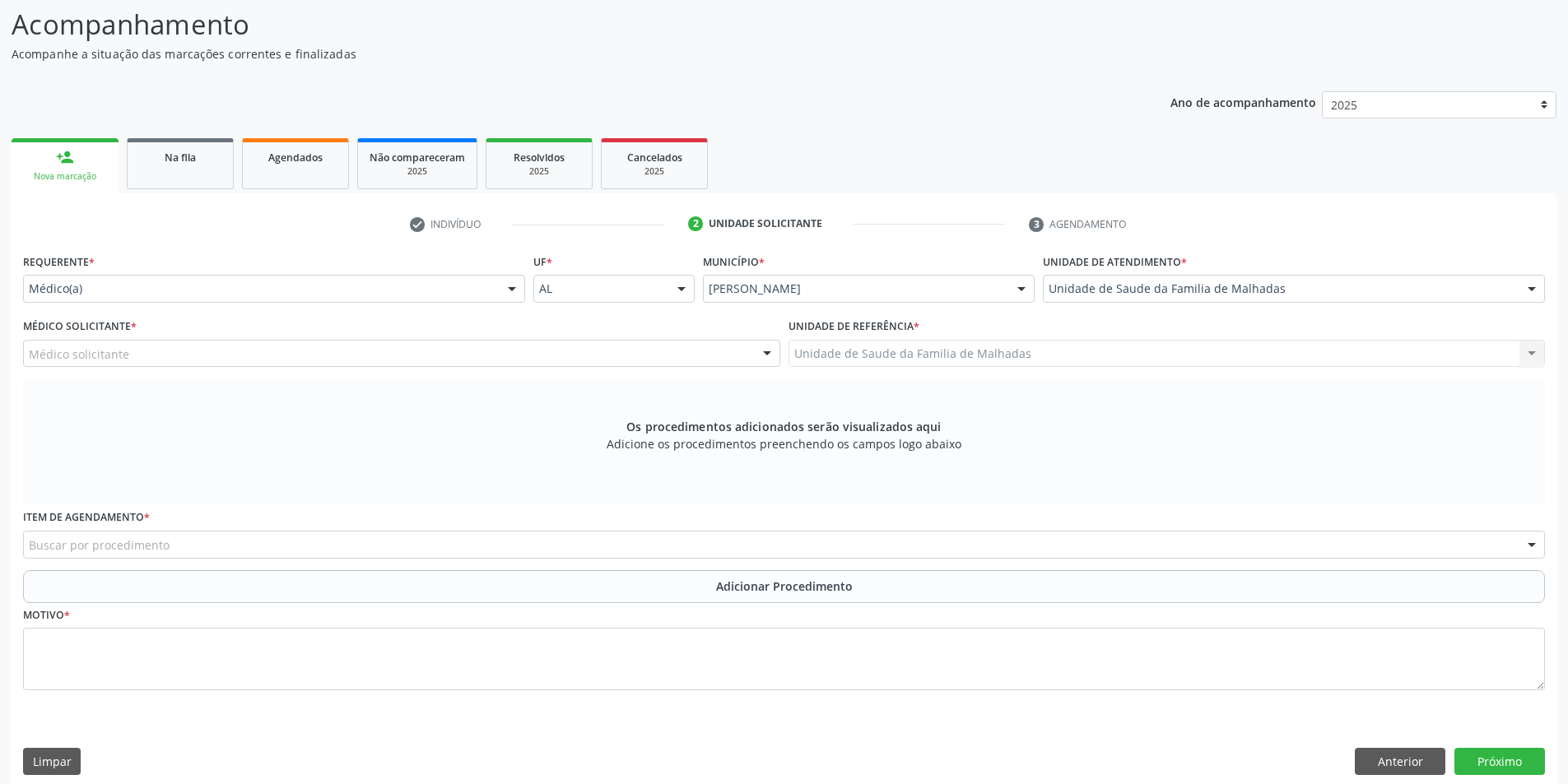
click at [764, 352] on div at bounding box center [767, 355] width 25 height 28
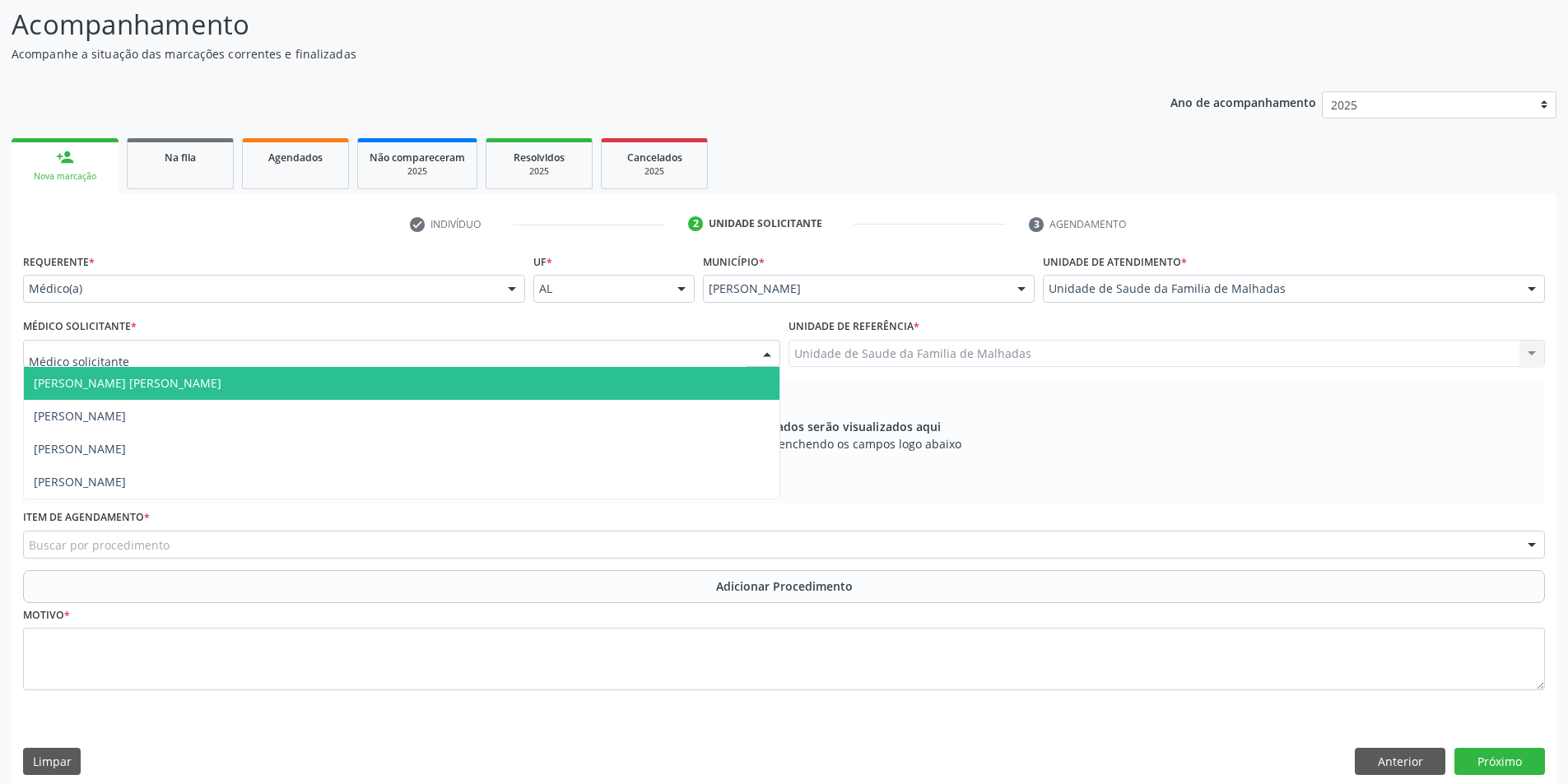
click at [416, 387] on span "[PERSON_NAME] [PERSON_NAME]" at bounding box center [402, 383] width 756 height 33
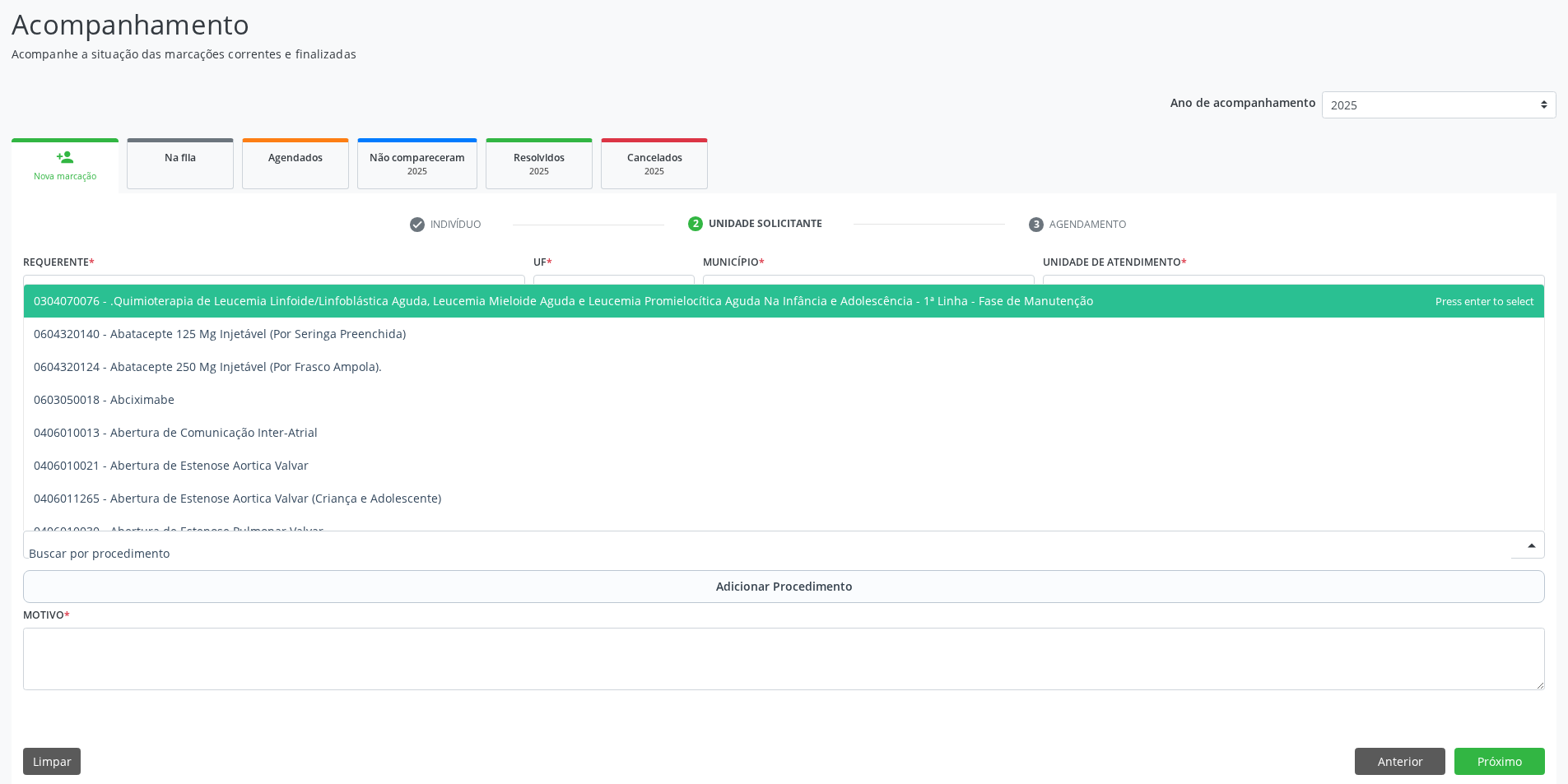
click at [461, 541] on div at bounding box center [784, 544] width 1522 height 28
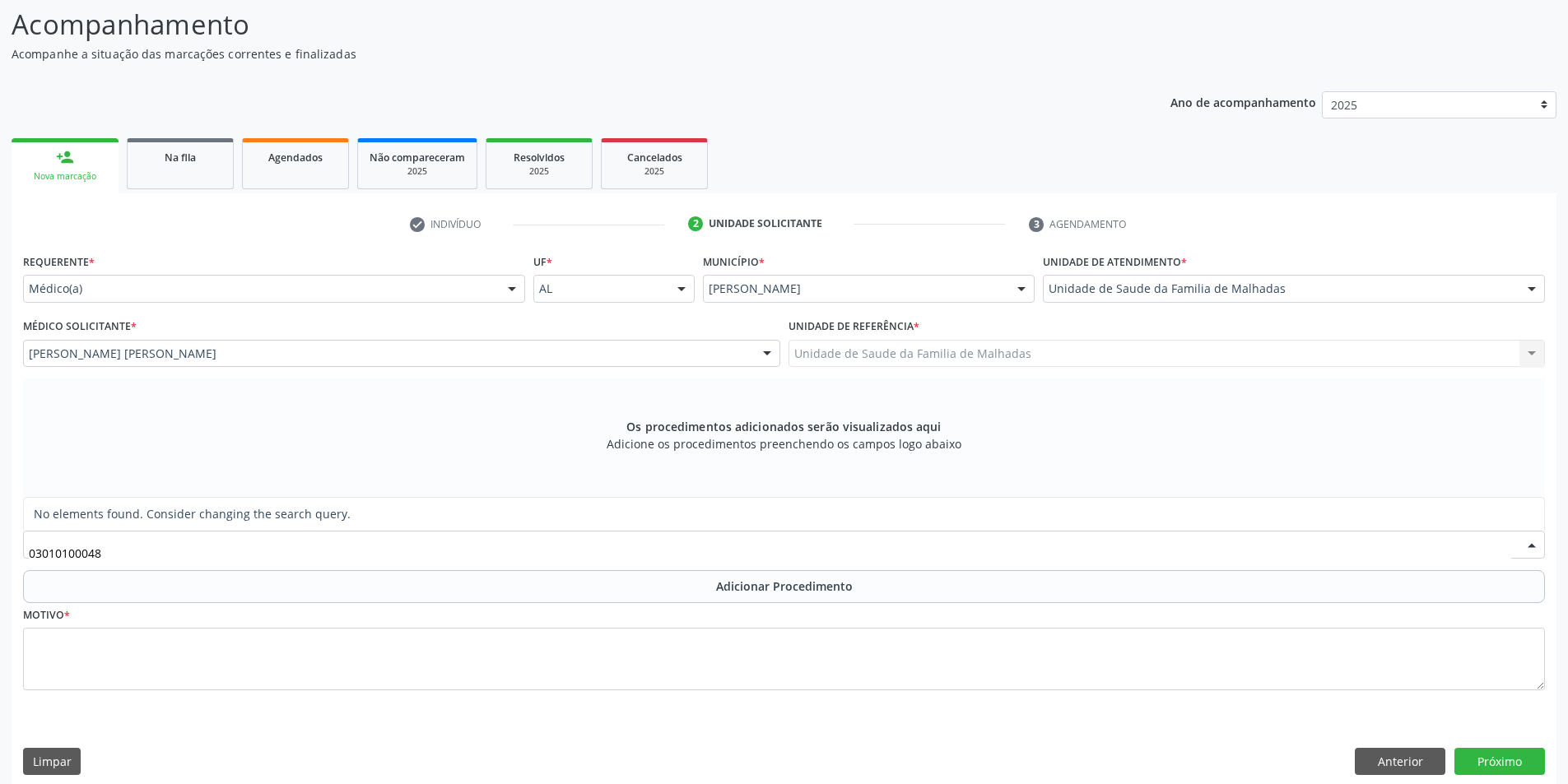
click at [83, 553] on input "03010100048" at bounding box center [770, 552] width 1483 height 33
type input "0301010048"
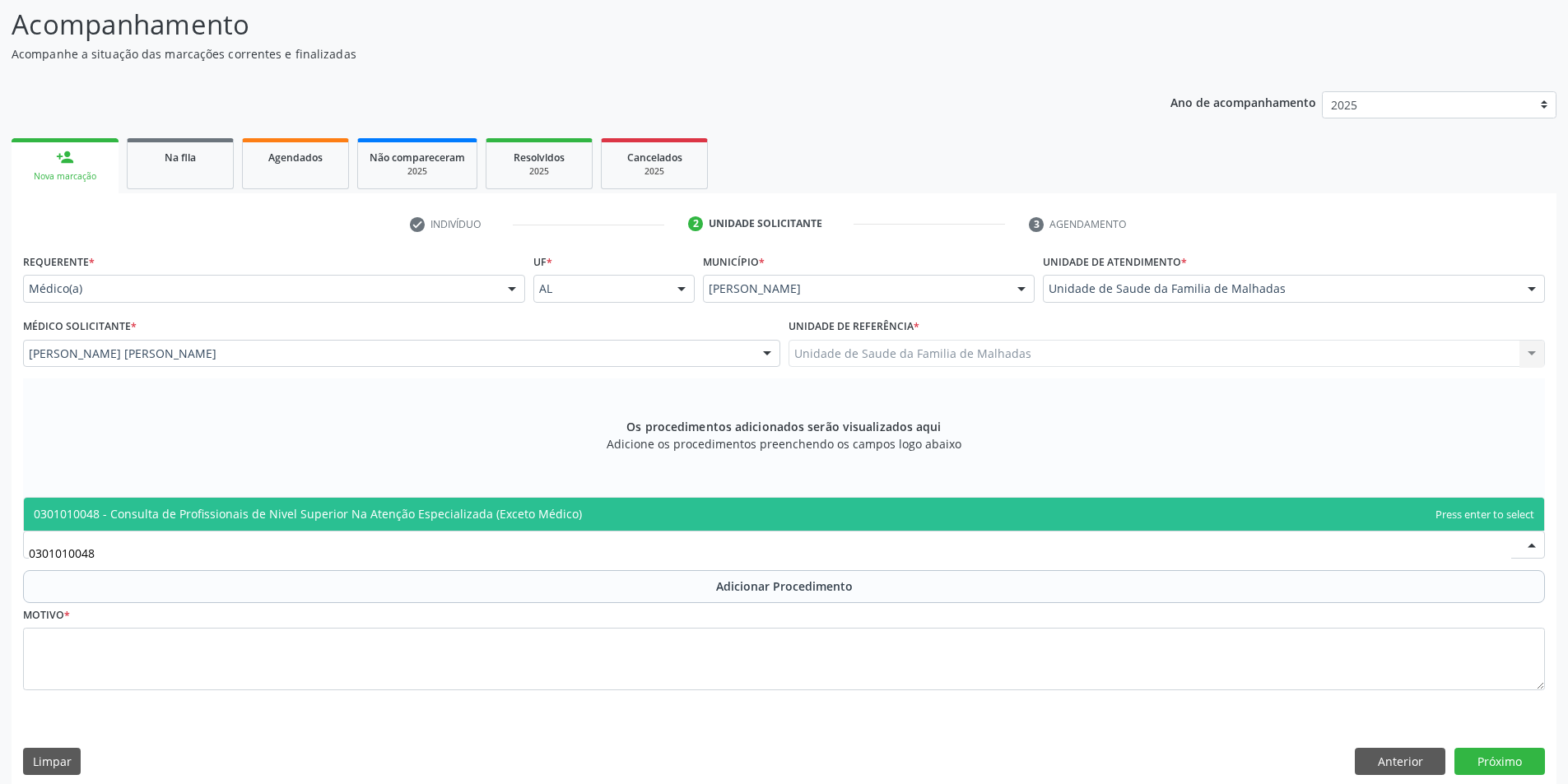
click at [143, 513] on span "0301010048 - Consulta de Profissionais de Nivel Superior Na Atenção Especializa…" at bounding box center [307, 514] width 548 height 16
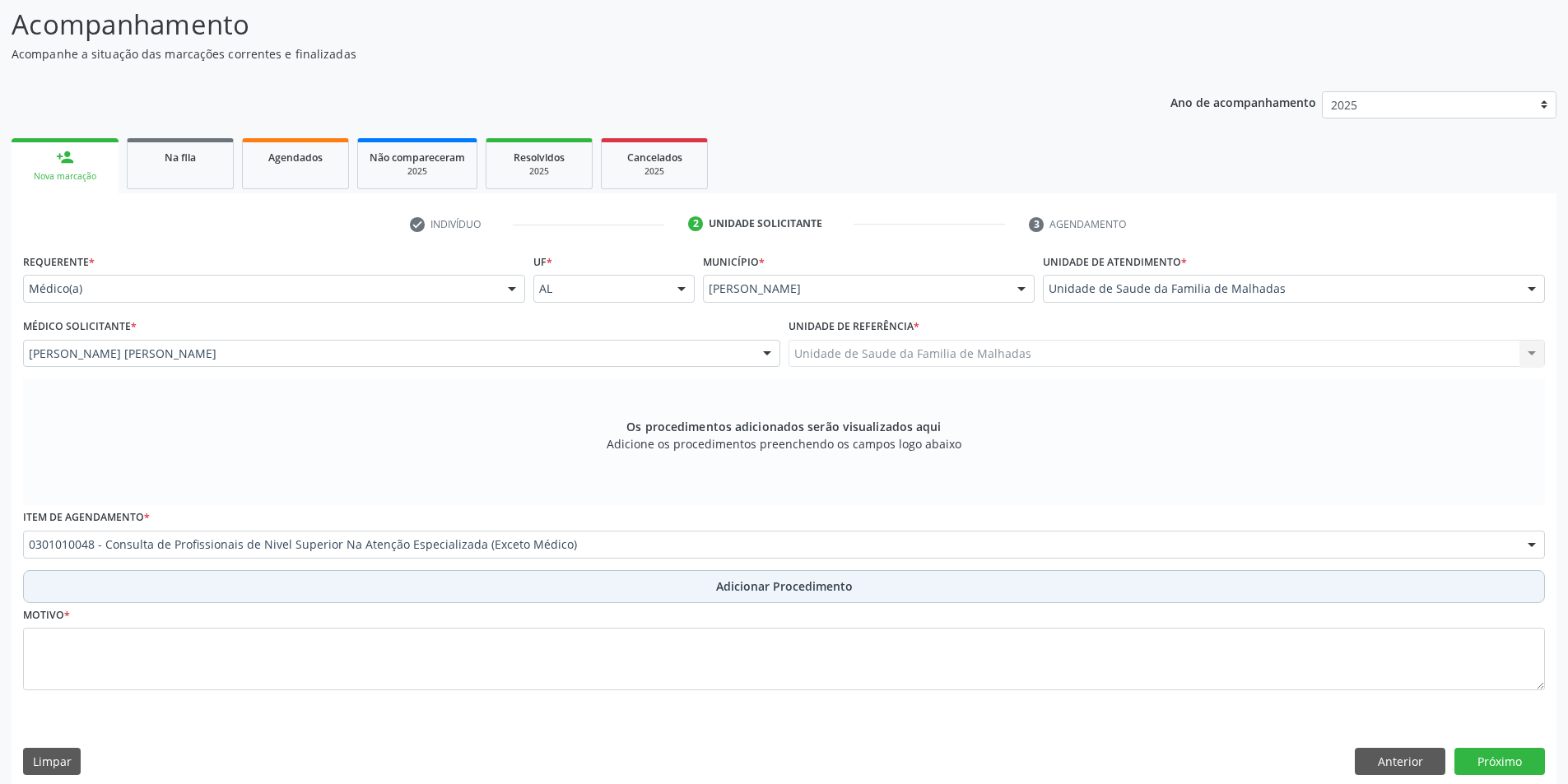
click at [754, 585] on span "Adicionar Procedimento" at bounding box center [784, 586] width 137 height 17
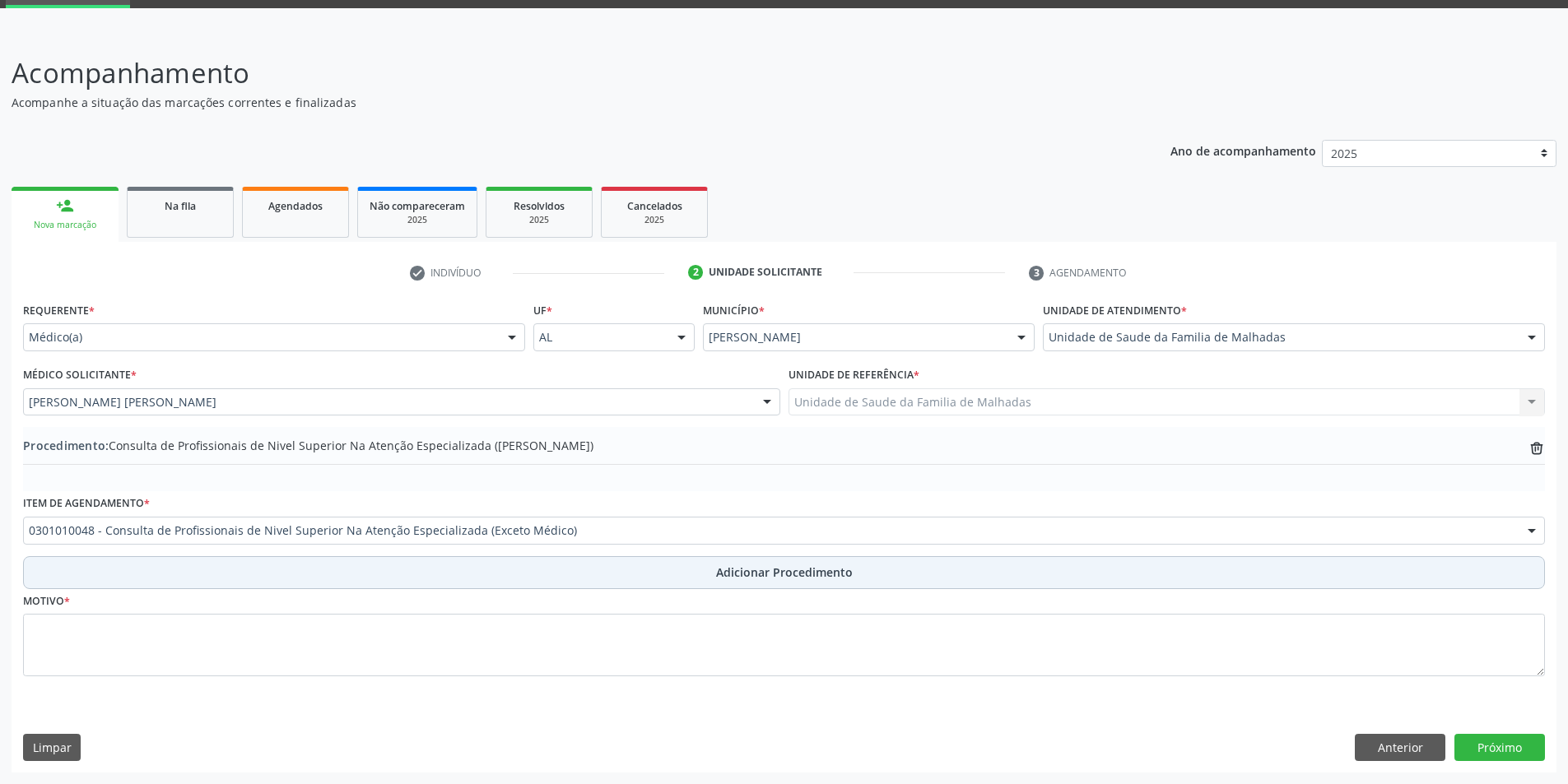
click at [753, 574] on span "Adicionar Procedimento" at bounding box center [784, 572] width 137 height 17
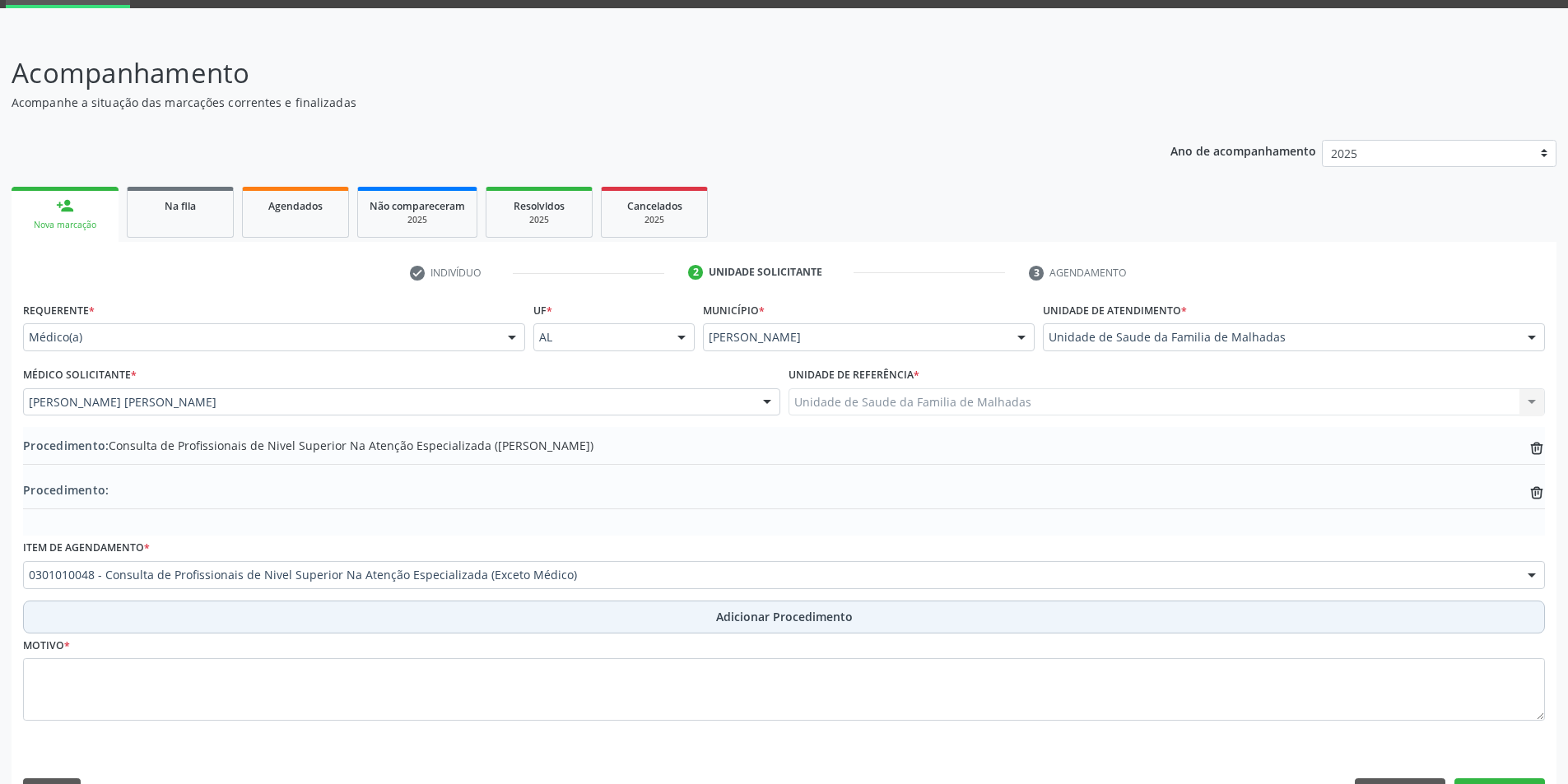
scroll to position [127, 0]
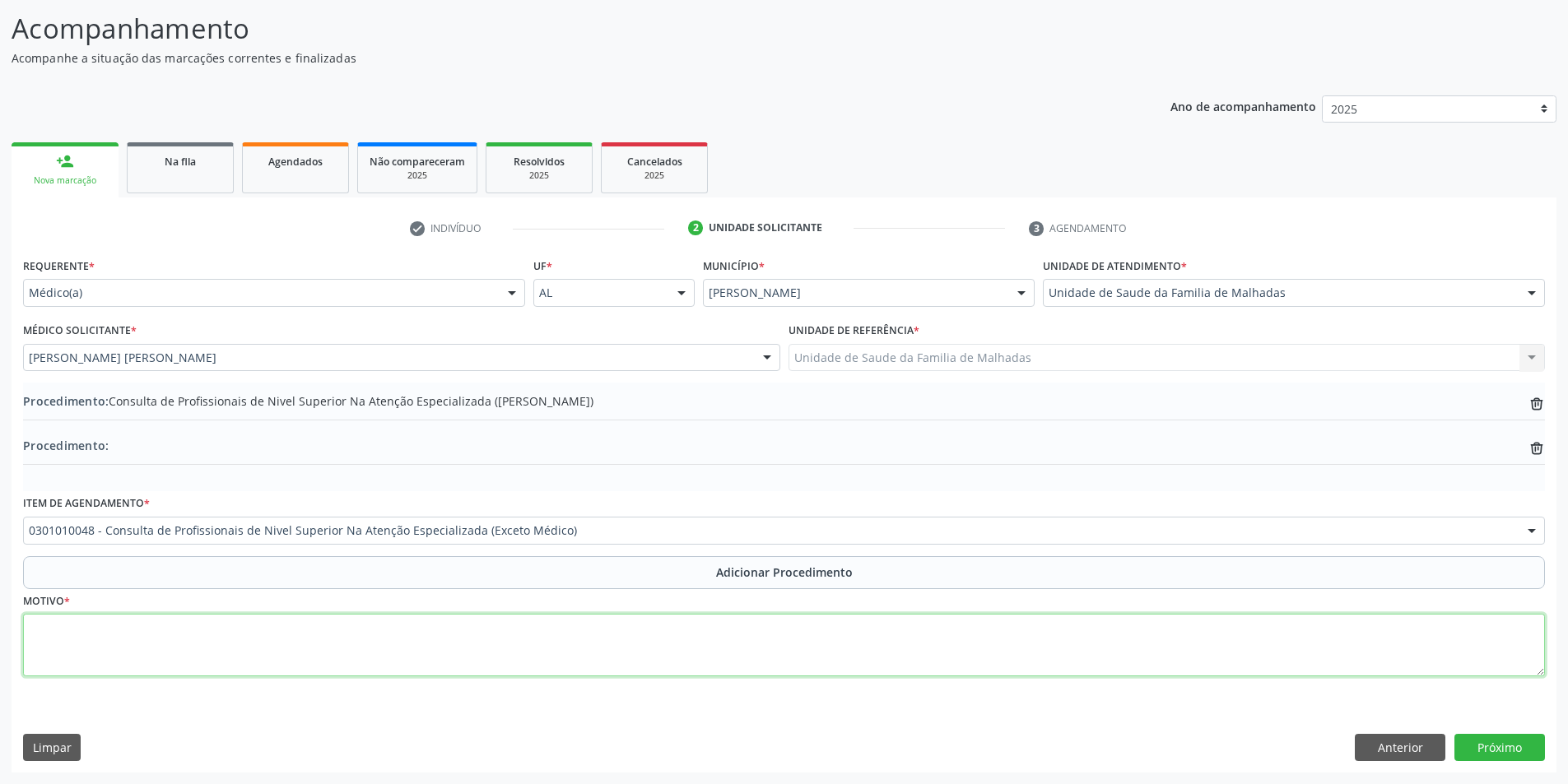
click at [80, 638] on textarea at bounding box center [784, 644] width 1522 height 62
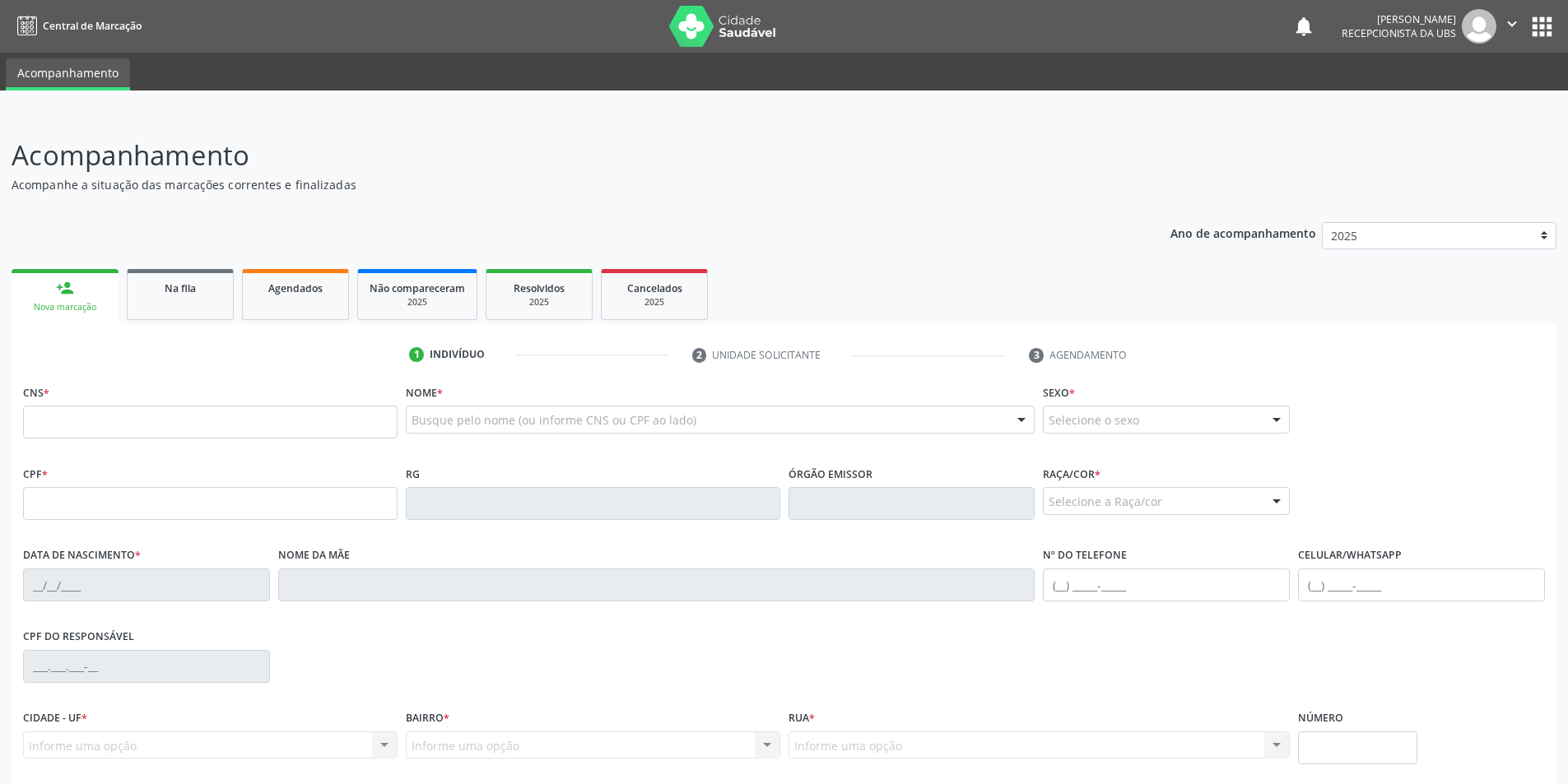
click at [149, 422] on input "text" at bounding box center [210, 421] width 375 height 33
type input "700 8094 0177 0287"
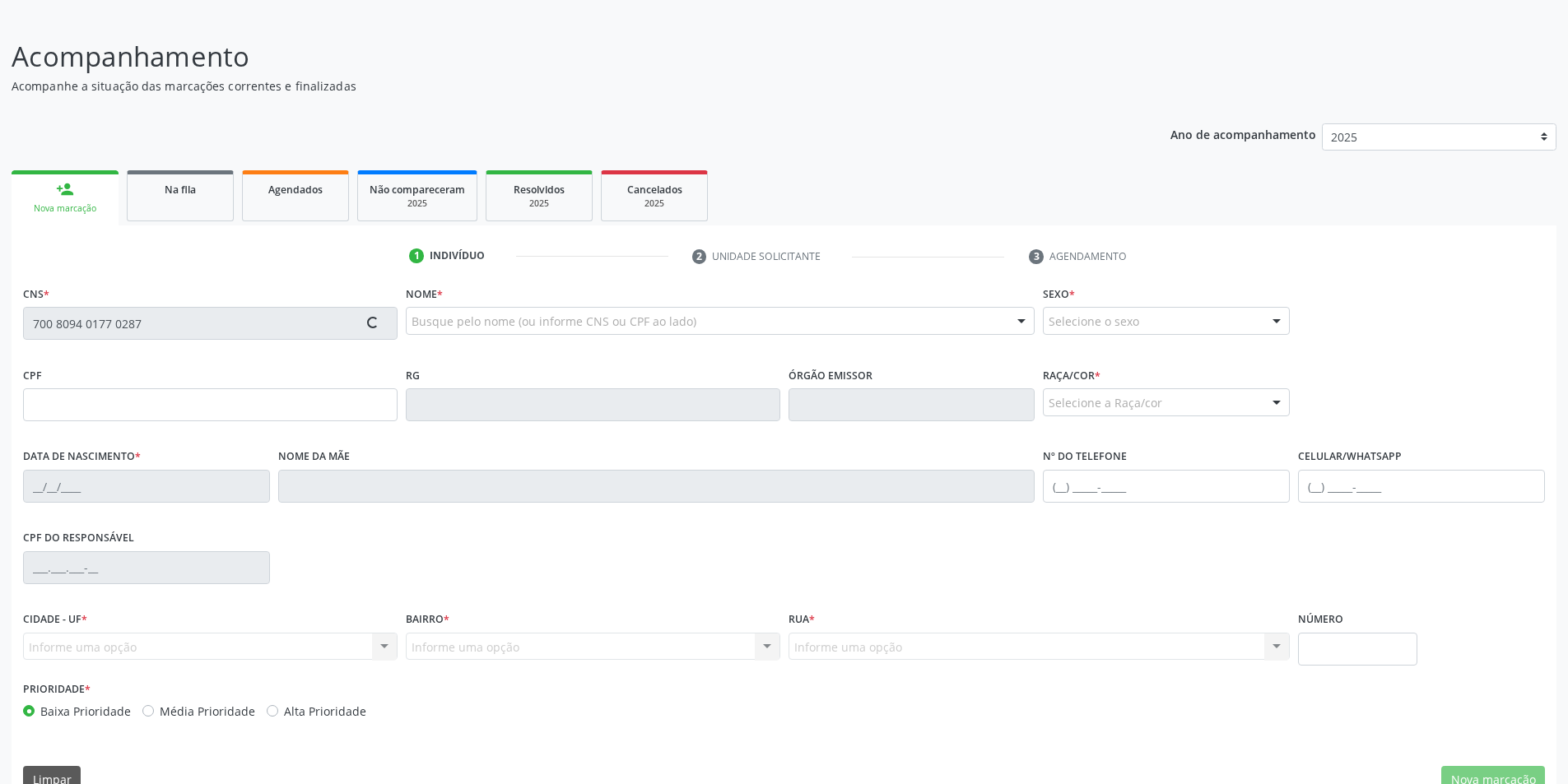
scroll to position [131, 0]
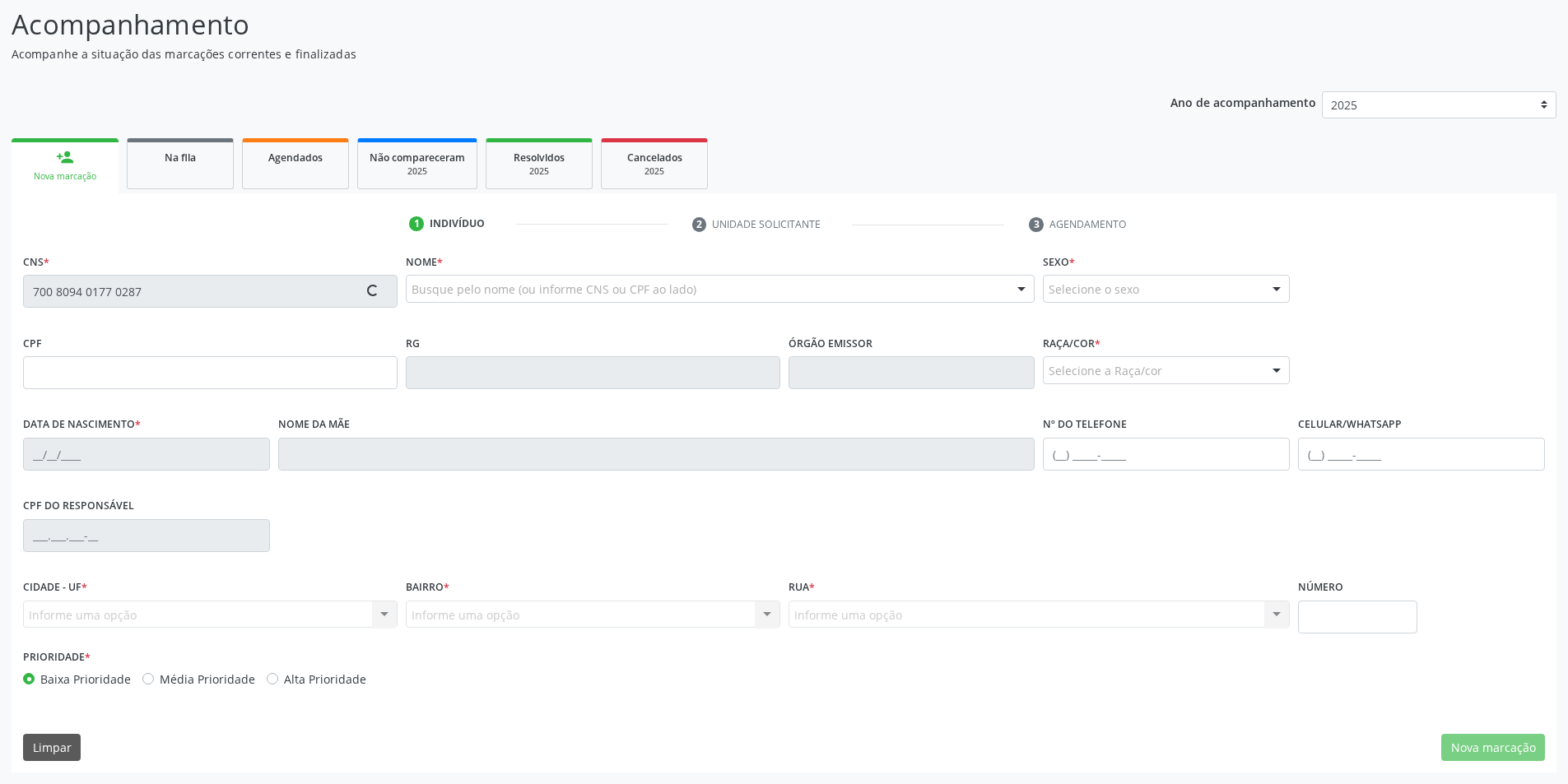
type input "080.778.184-39"
type input "[DATE]"
type input "[PERSON_NAME]"
type input "[PHONE_NUMBER]"
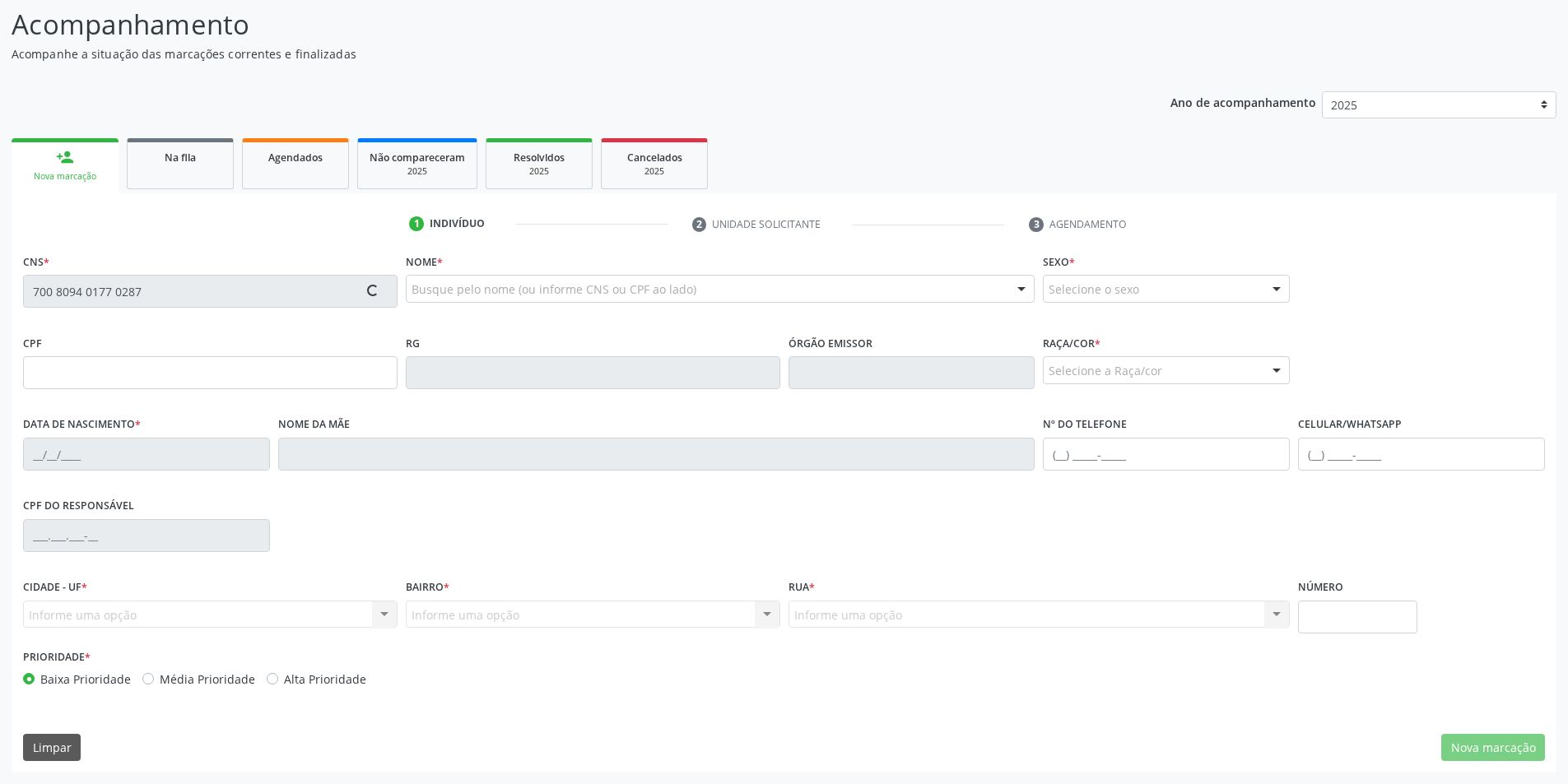
type input "S/N"
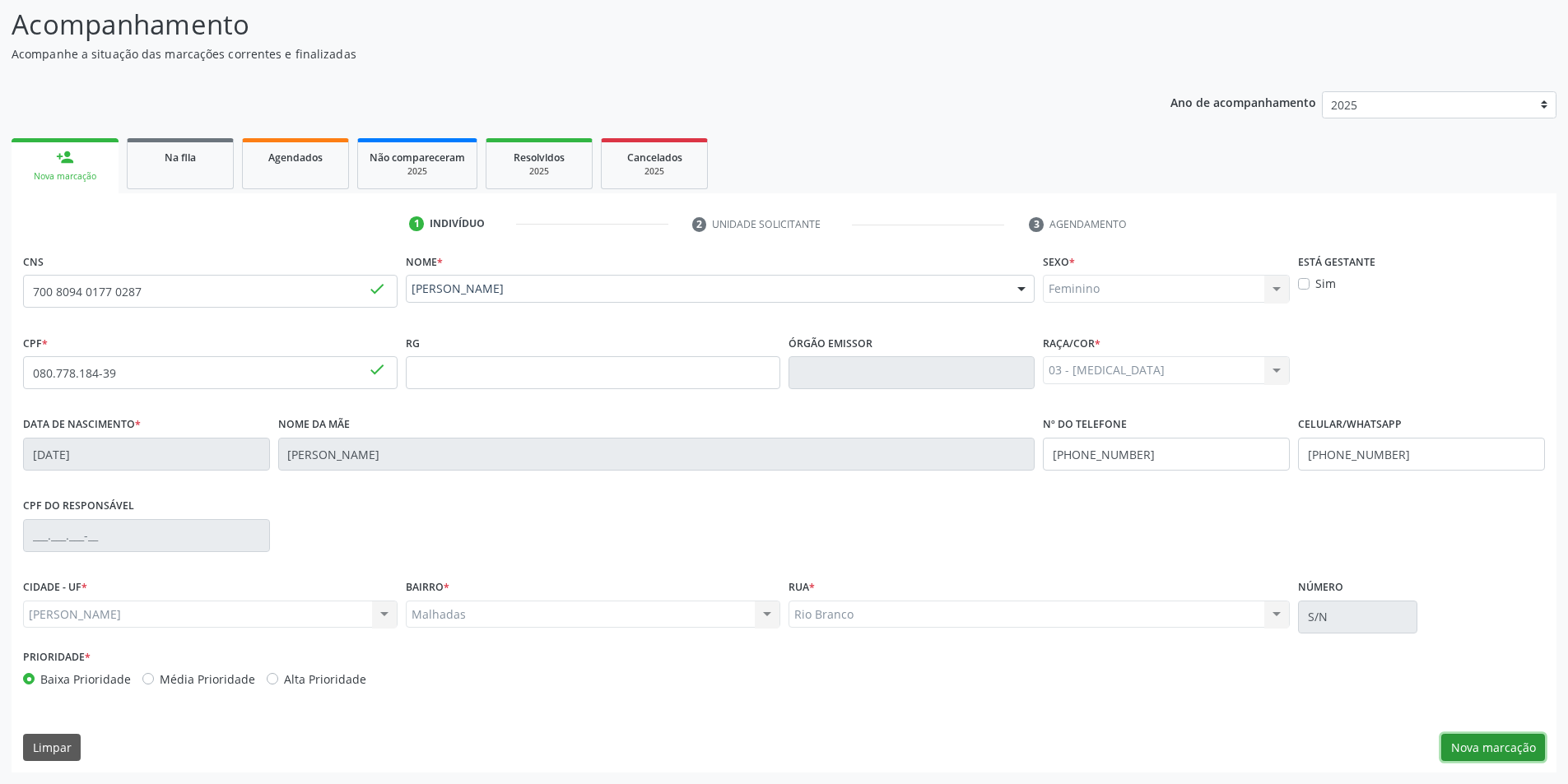
click at [1471, 742] on button "Nova marcação" at bounding box center [1494, 747] width 104 height 28
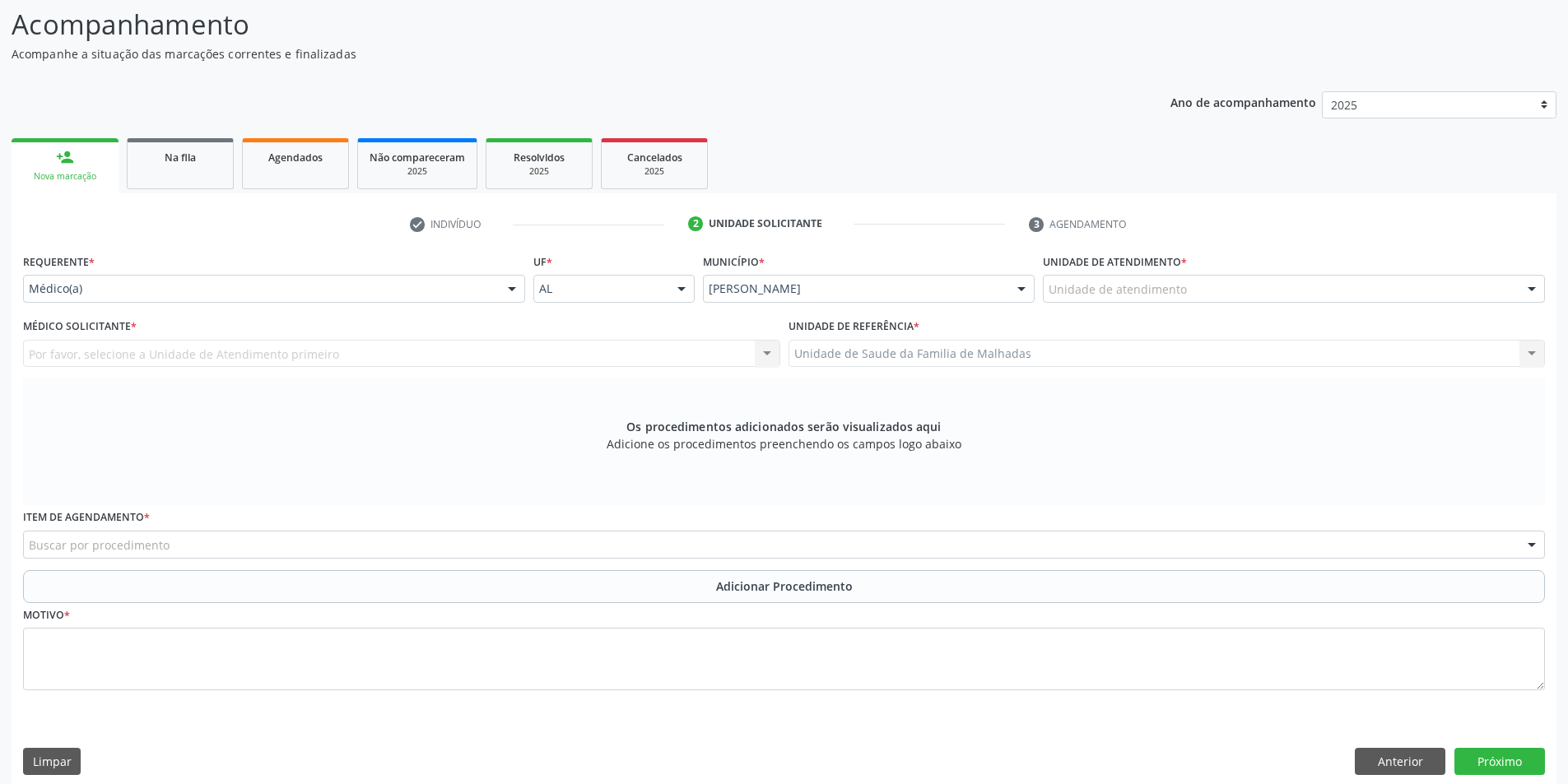
click at [1538, 295] on div at bounding box center [1531, 289] width 25 height 28
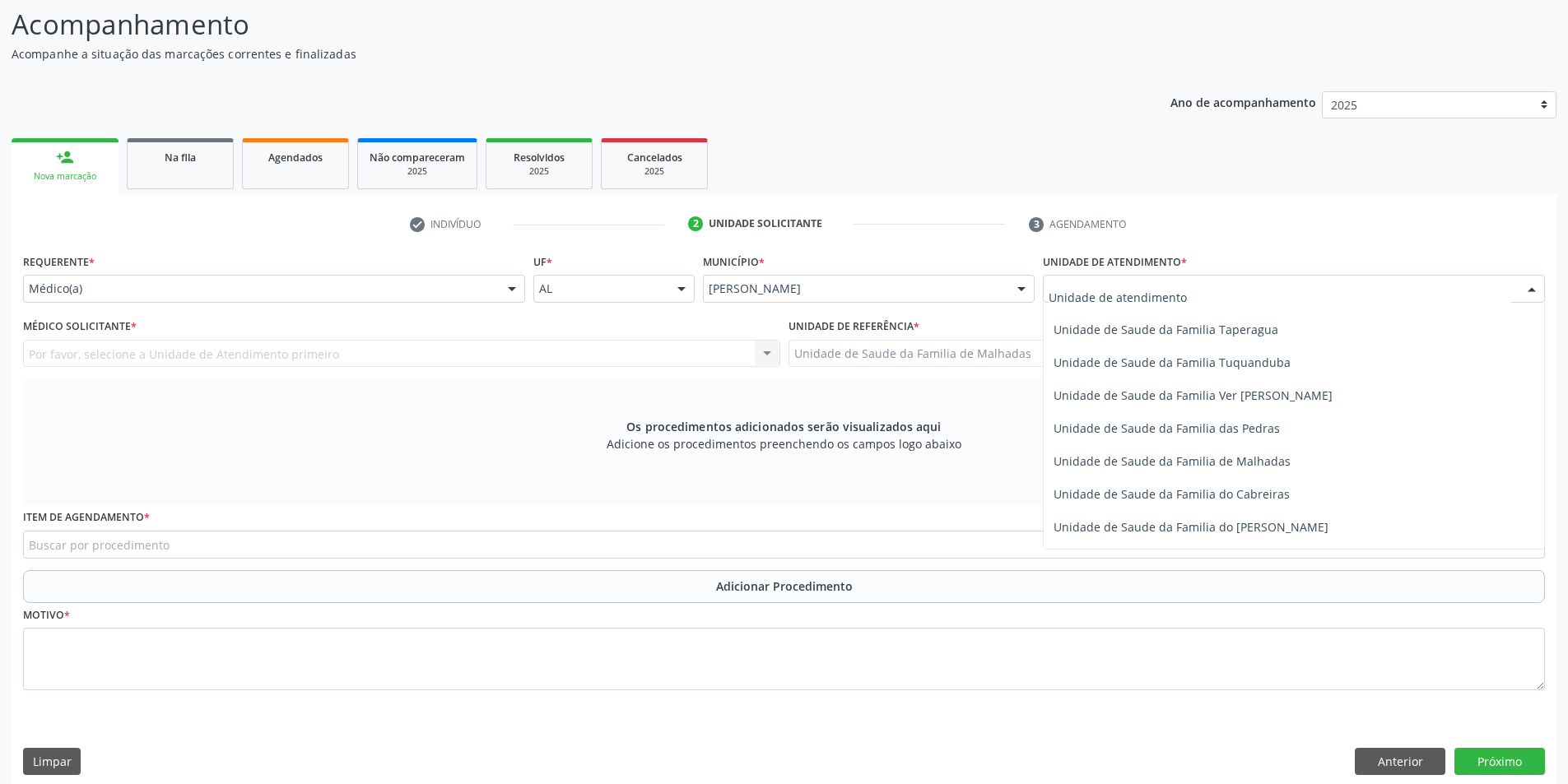
scroll to position [1207, 0]
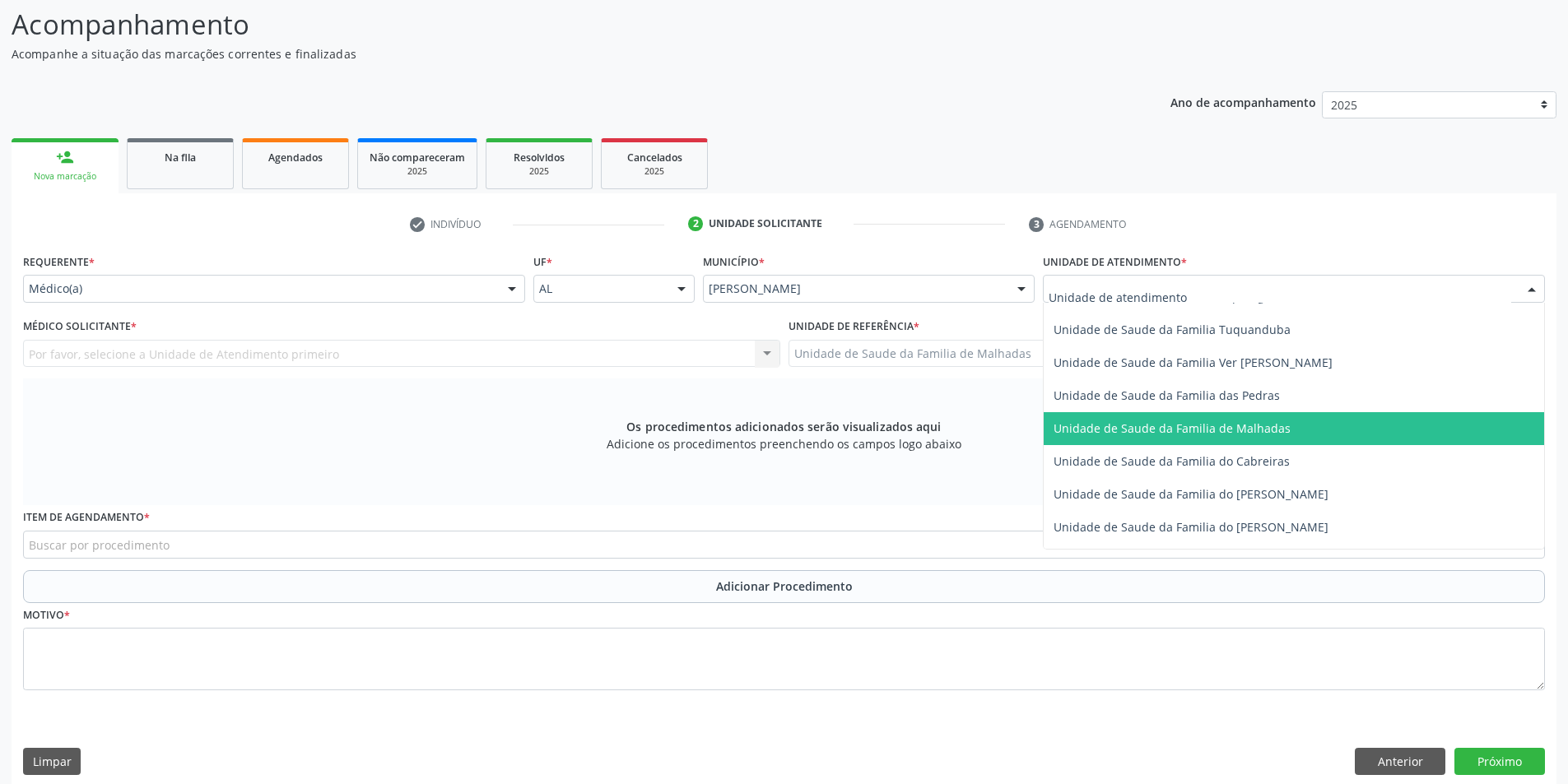
click at [1295, 434] on span "Unidade de Saude da Familia de Malhadas" at bounding box center [1294, 428] width 501 height 33
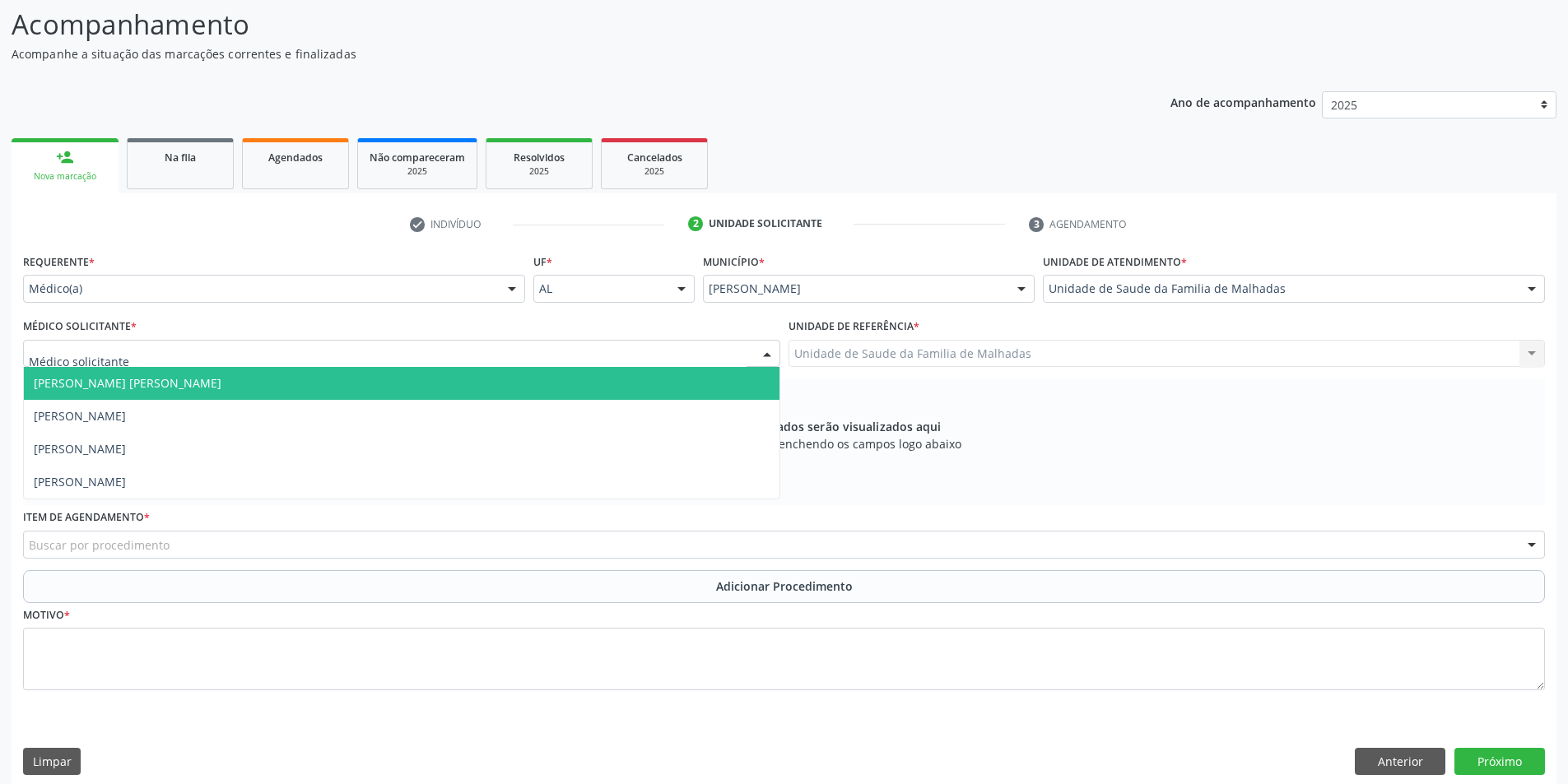
click at [771, 353] on div at bounding box center [767, 355] width 25 height 28
click at [769, 381] on span "[PERSON_NAME] [PERSON_NAME]" at bounding box center [402, 383] width 756 height 33
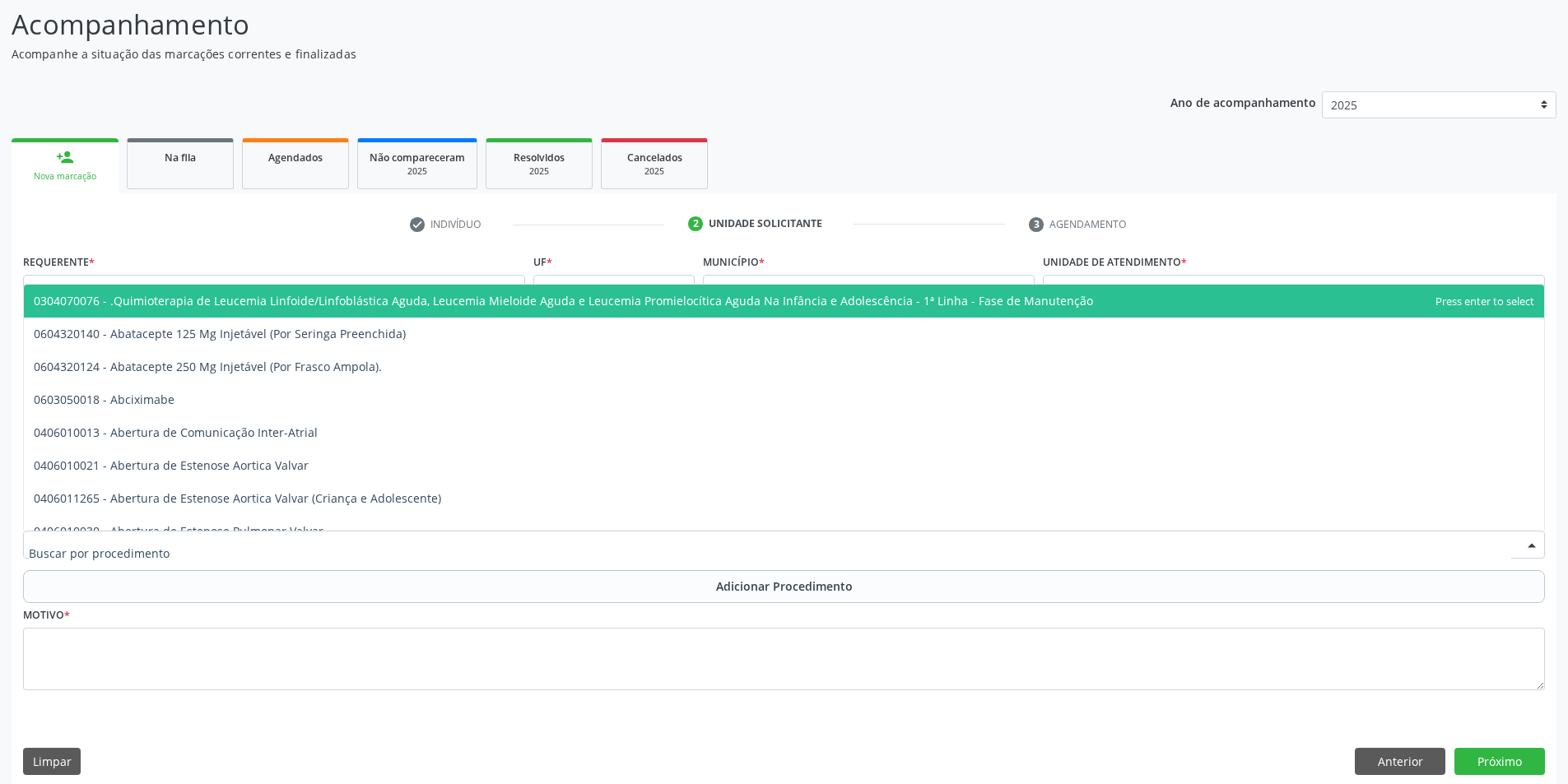
click at [1536, 545] on div at bounding box center [1531, 545] width 25 height 28
click at [167, 541] on div at bounding box center [784, 544] width 1522 height 28
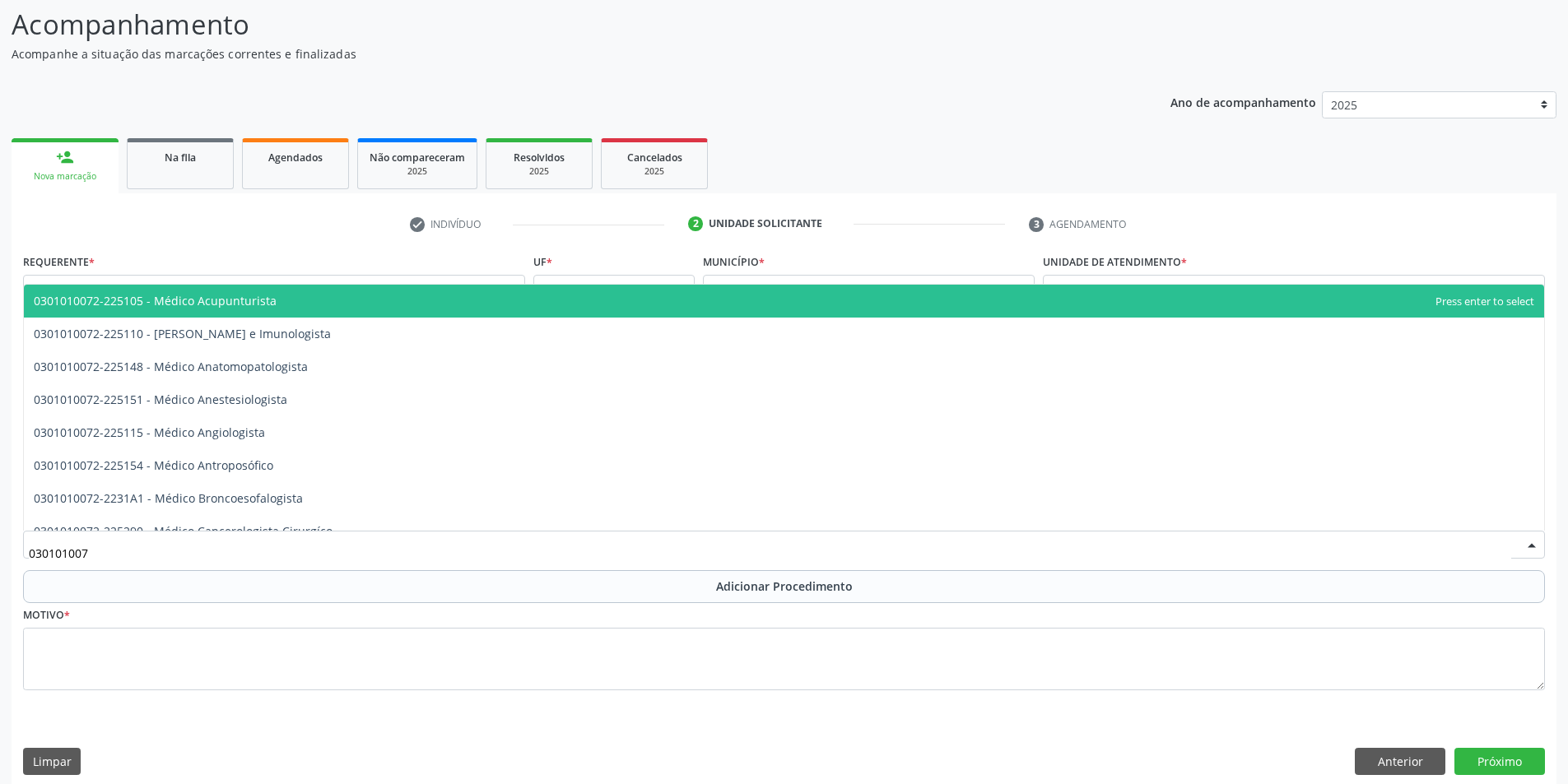
type input "0301010072"
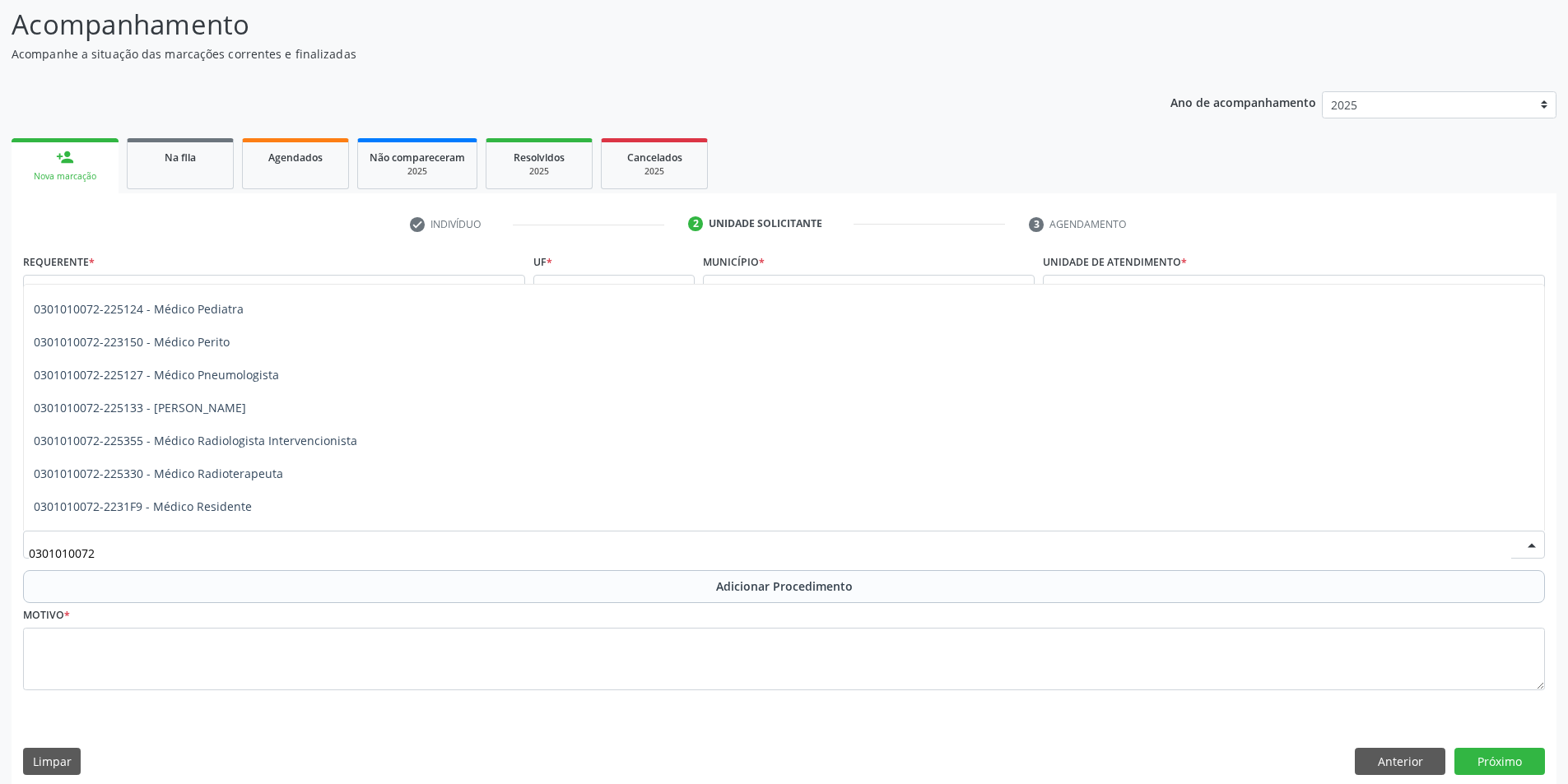
scroll to position [1564, 0]
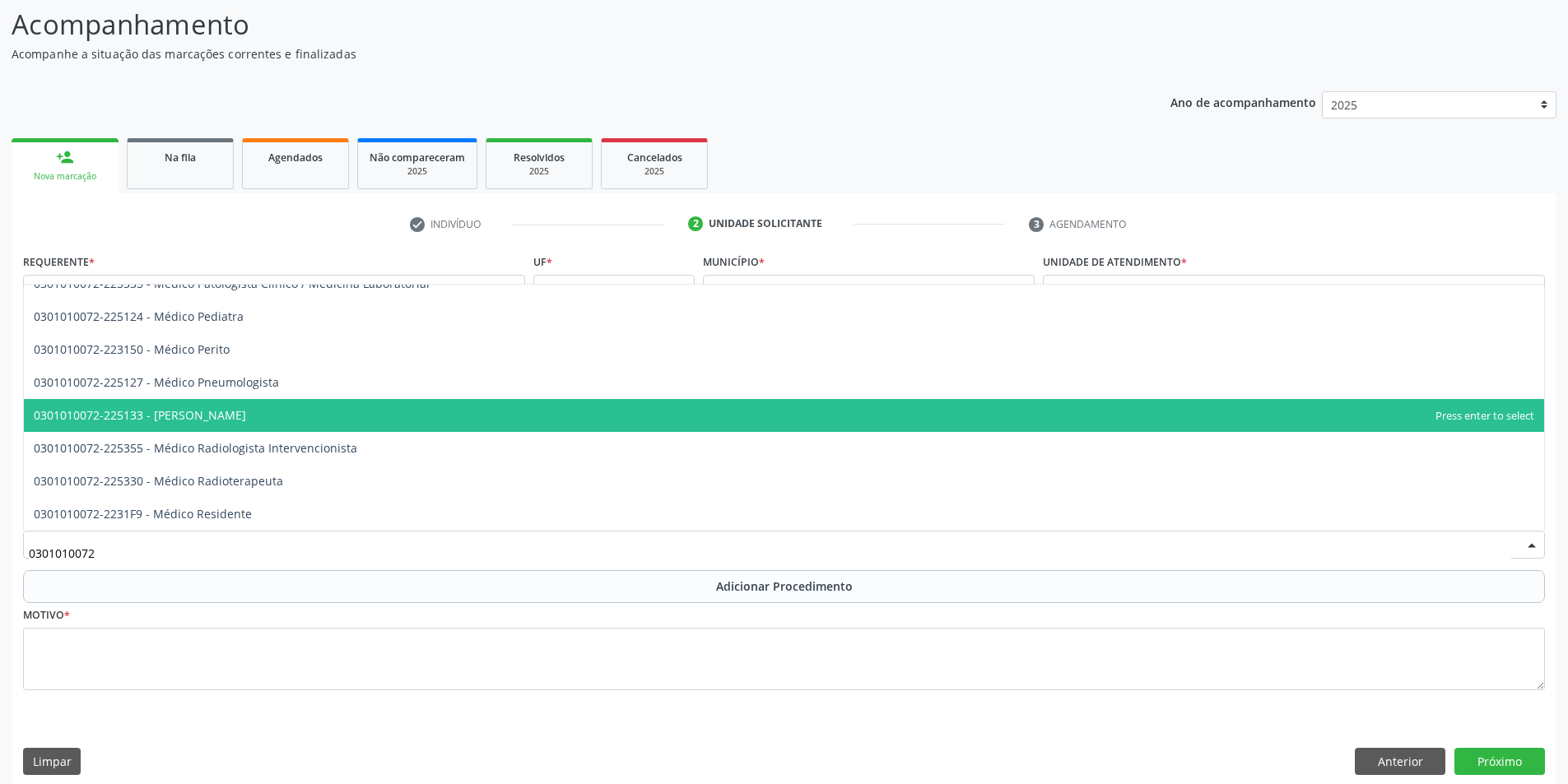
click at [253, 424] on span "0301010072-225133 - [PERSON_NAME]" at bounding box center [784, 415] width 1520 height 33
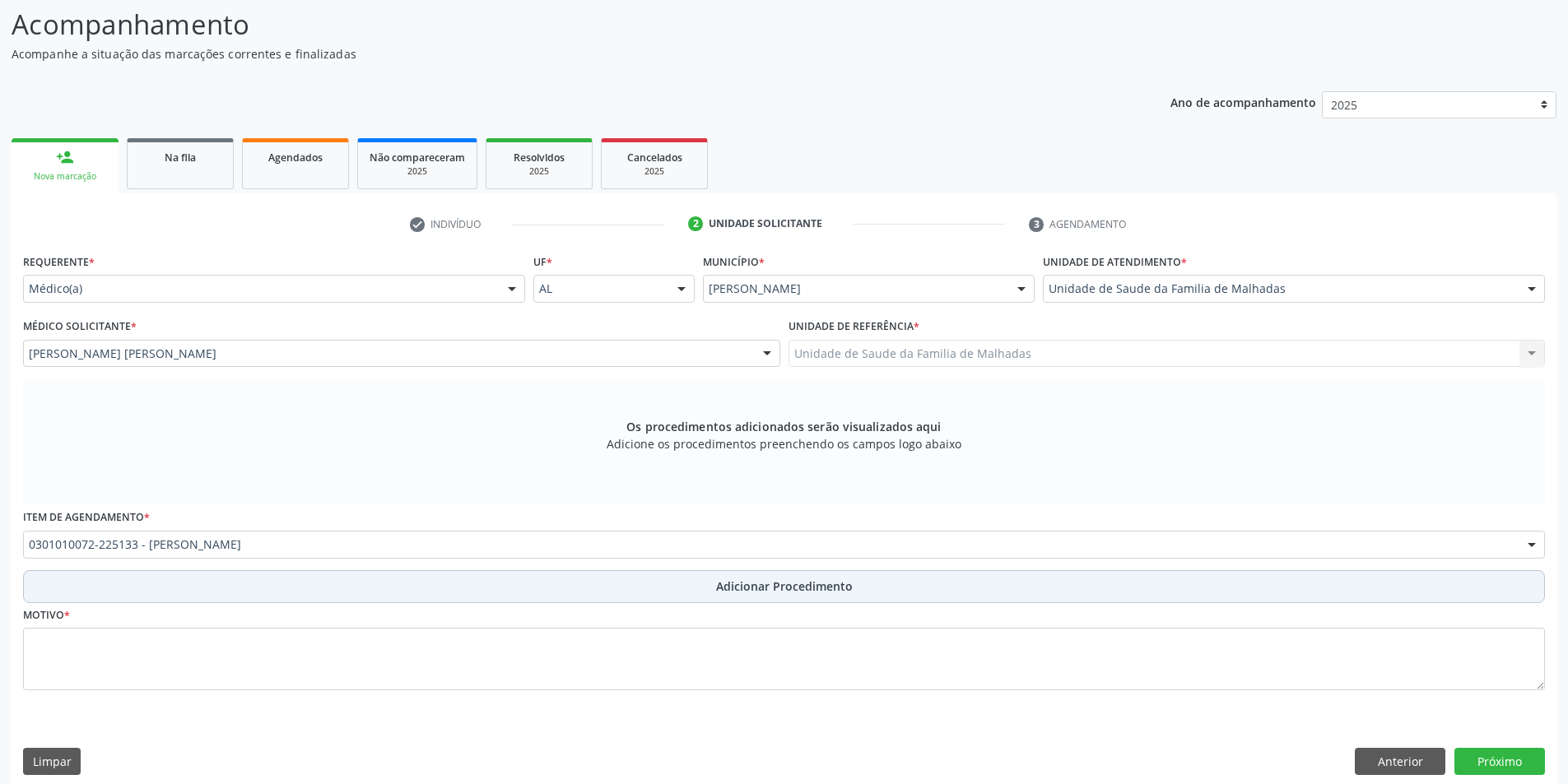
click at [794, 584] on span "Adicionar Procedimento" at bounding box center [784, 586] width 137 height 17
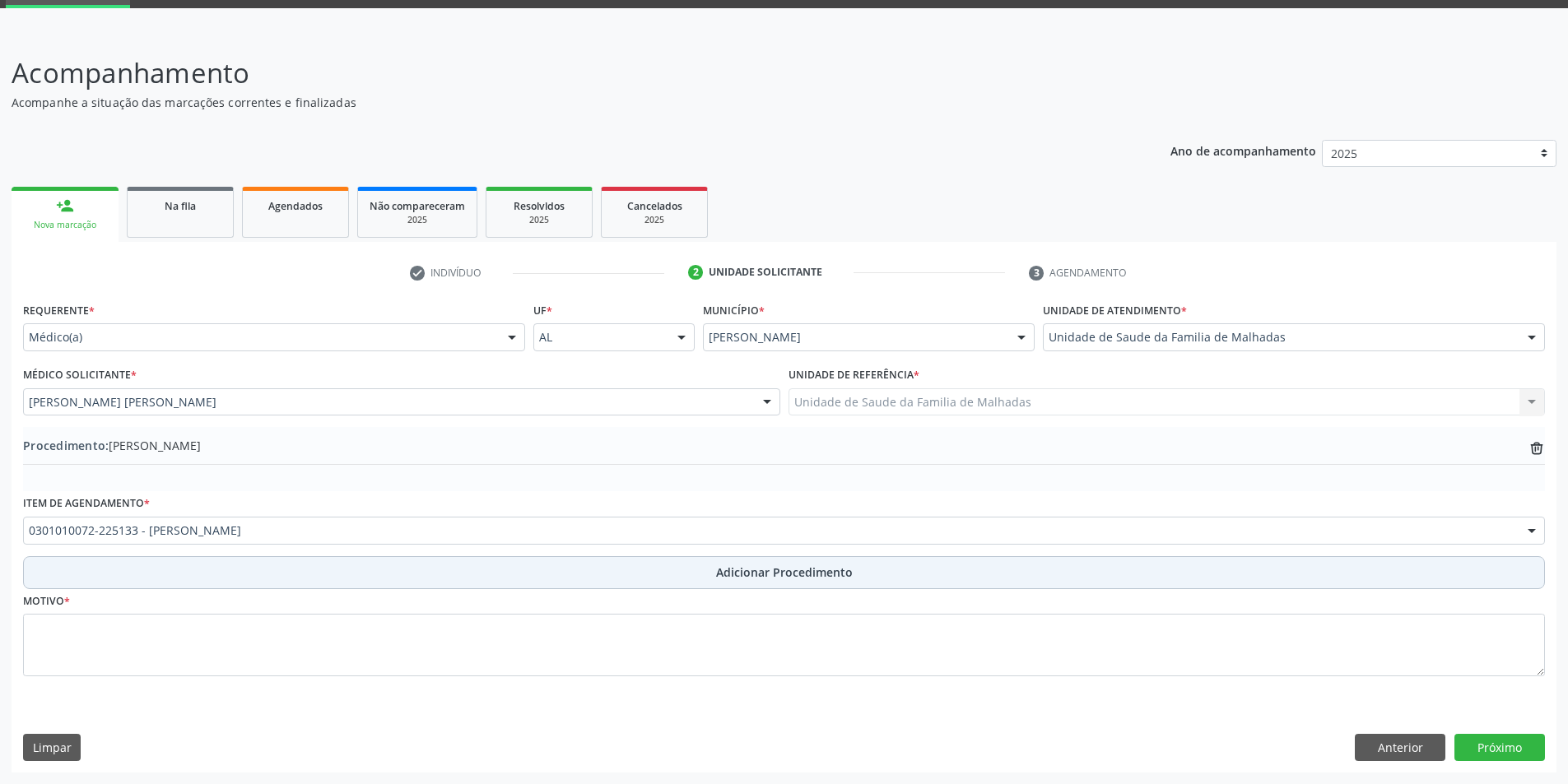
click at [789, 575] on span "Adicionar Procedimento" at bounding box center [784, 572] width 137 height 17
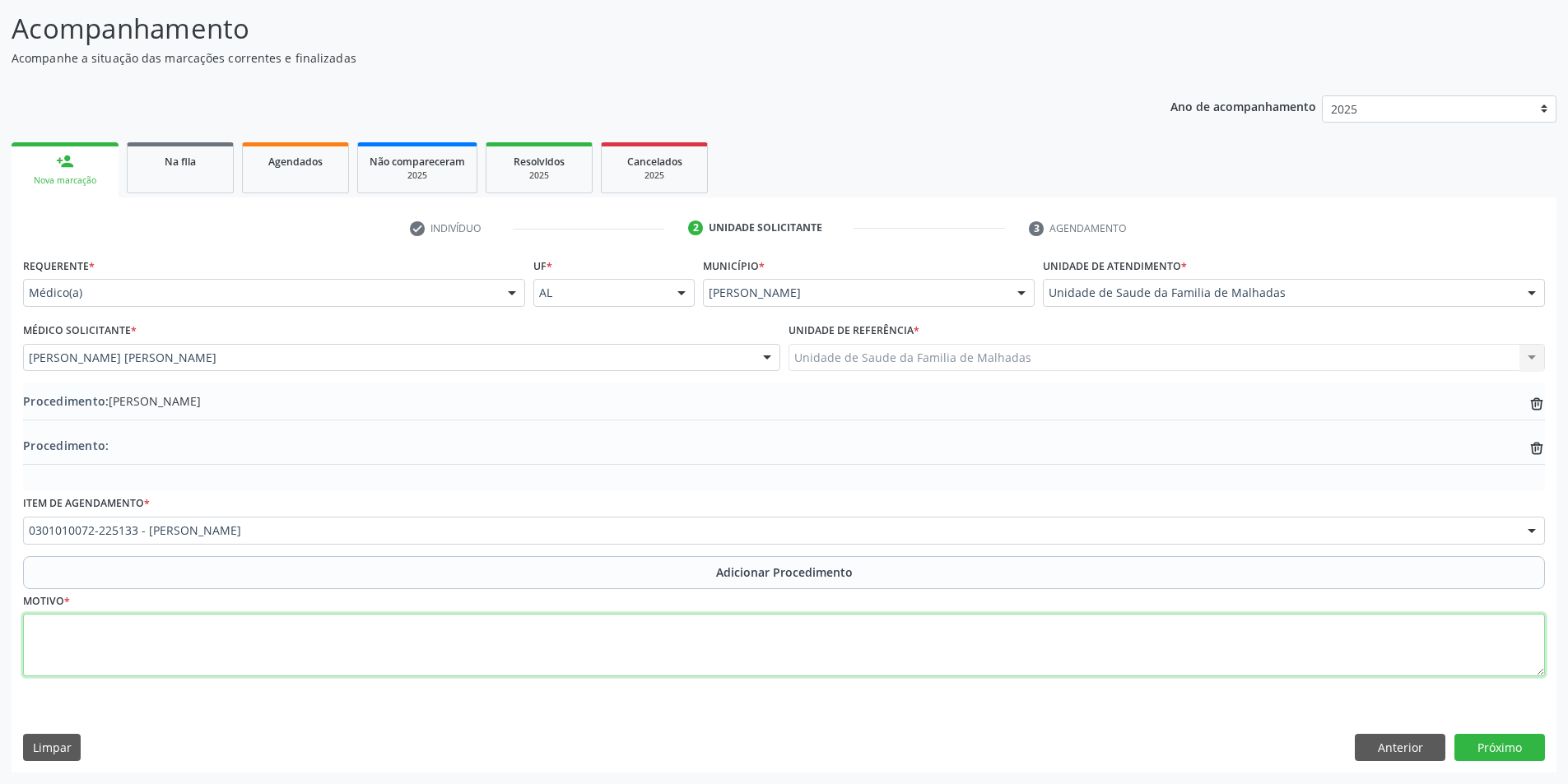
click at [87, 646] on textarea at bounding box center [784, 644] width 1522 height 62
type textarea "cid 10.F41.1"
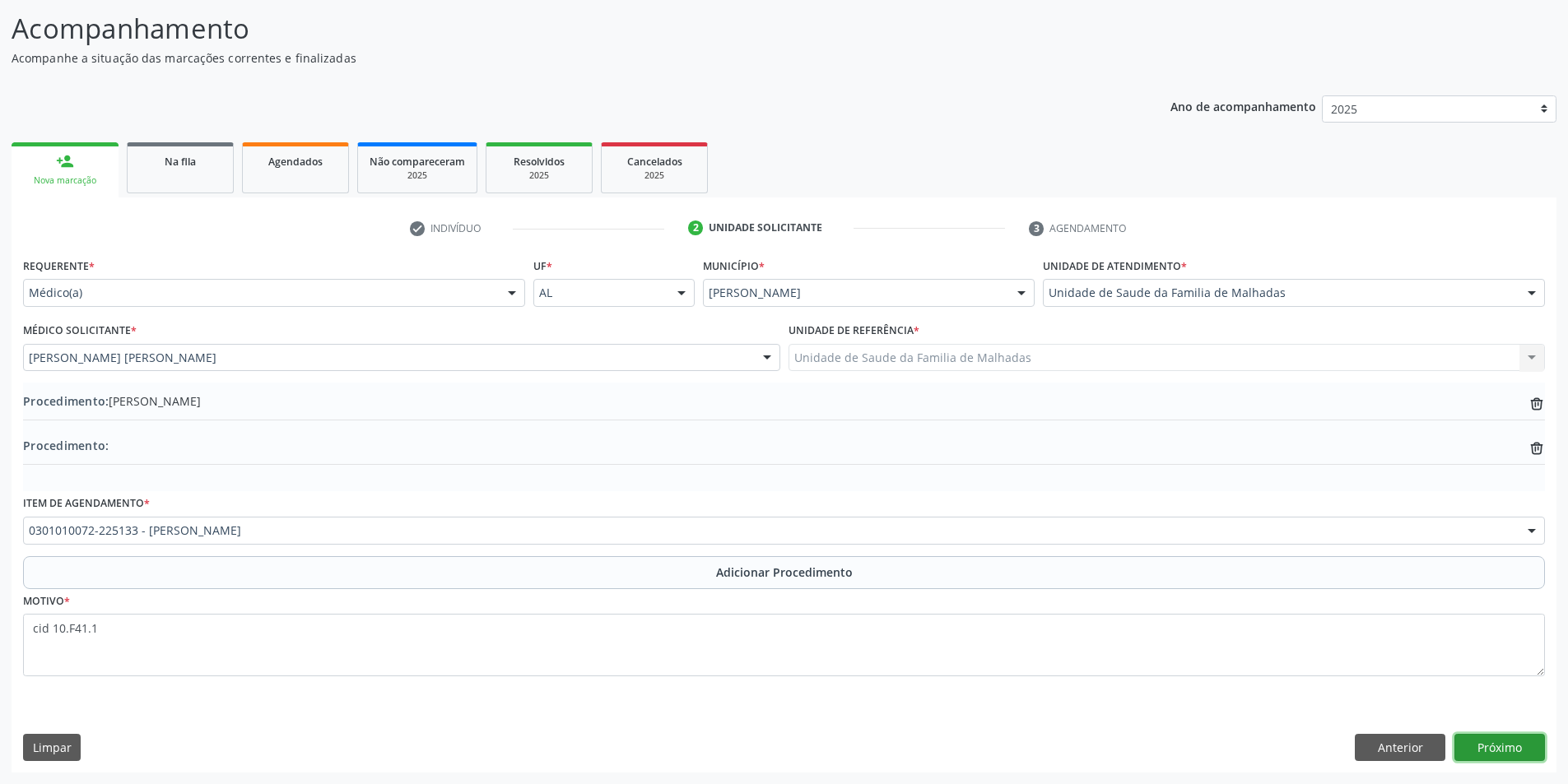
click at [1497, 753] on button "Próximo" at bounding box center [1500, 747] width 90 height 28
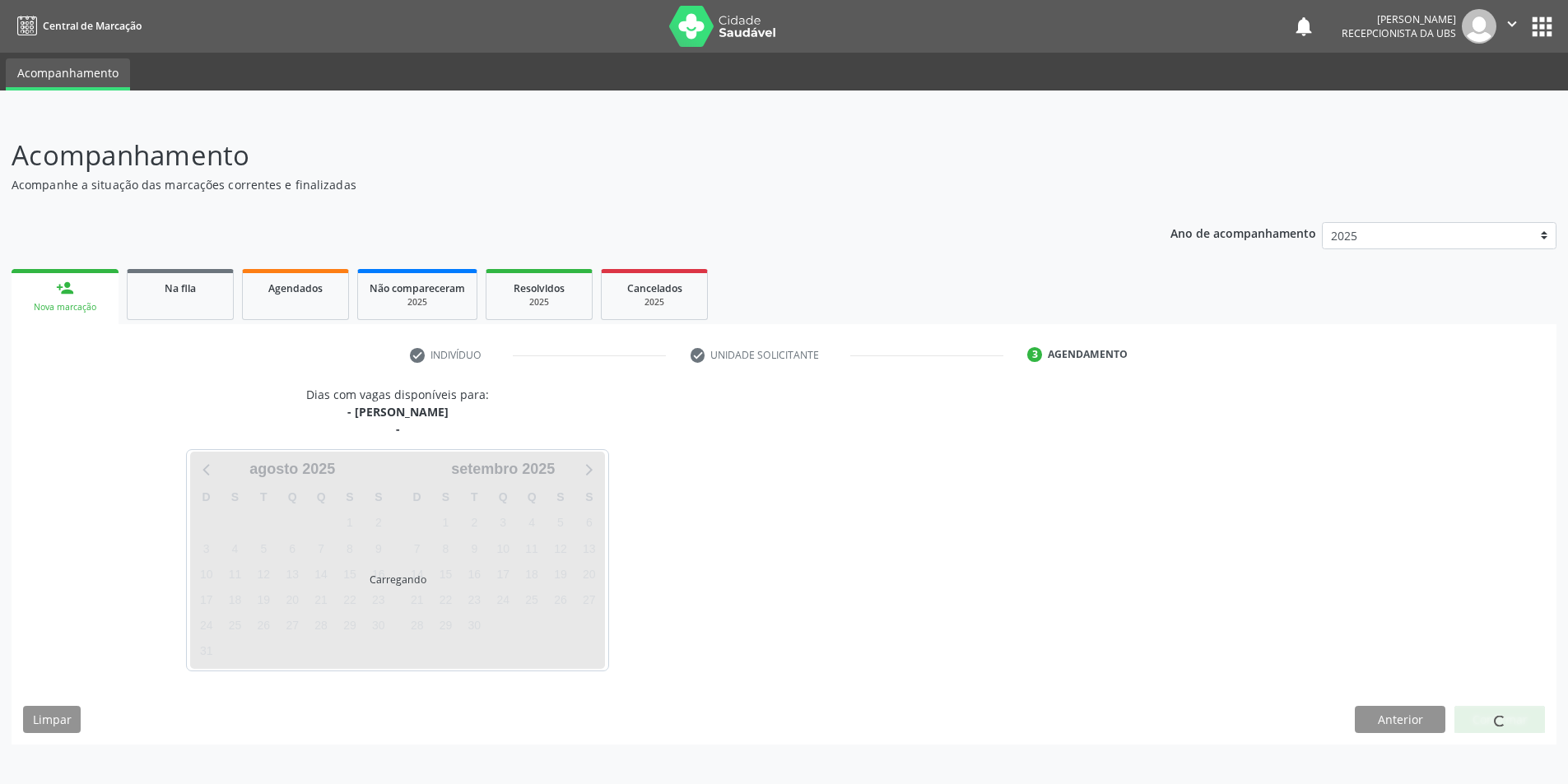
scroll to position [0, 0]
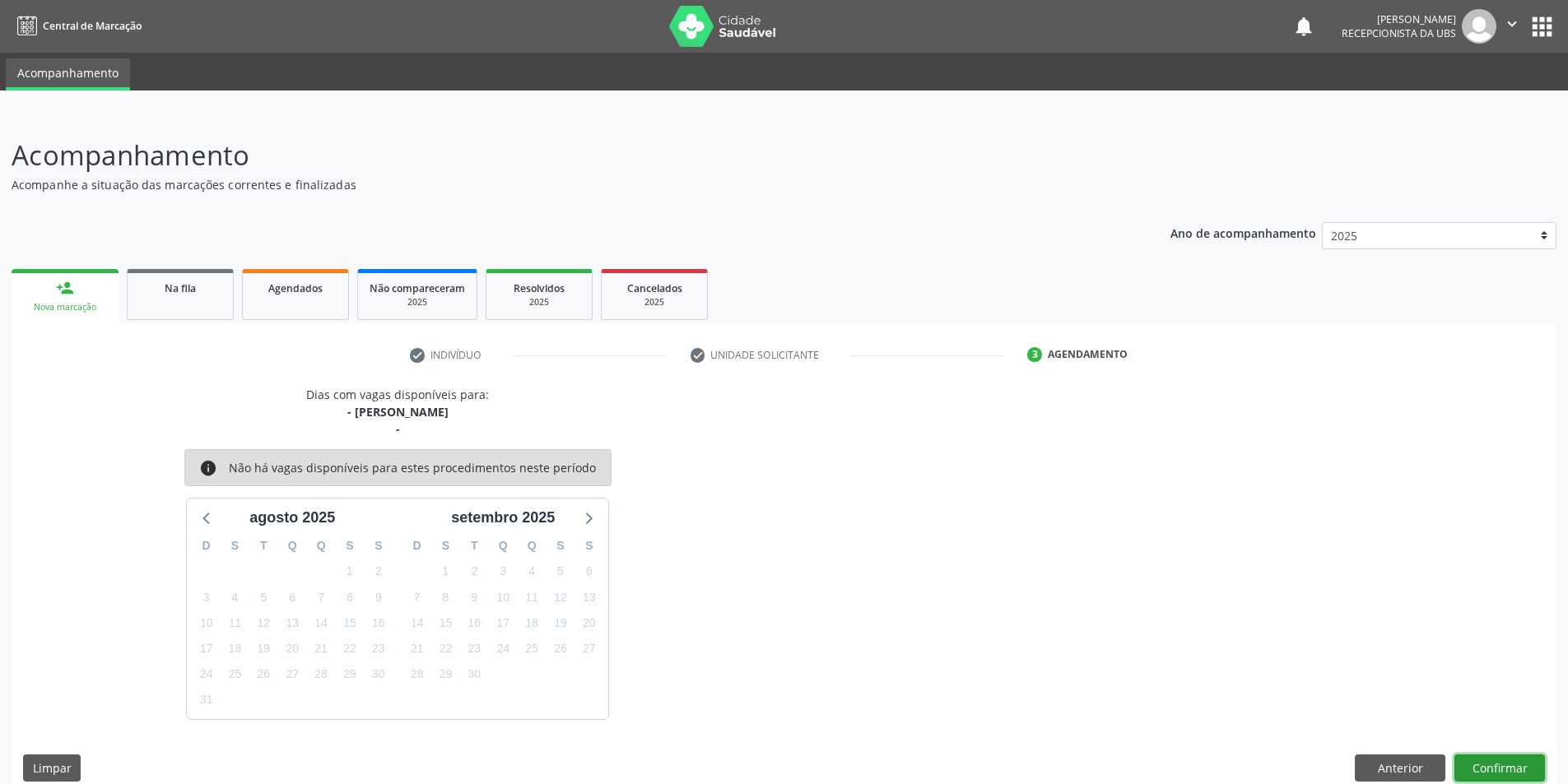
click at [1499, 764] on button "Confirmar" at bounding box center [1500, 768] width 90 height 28
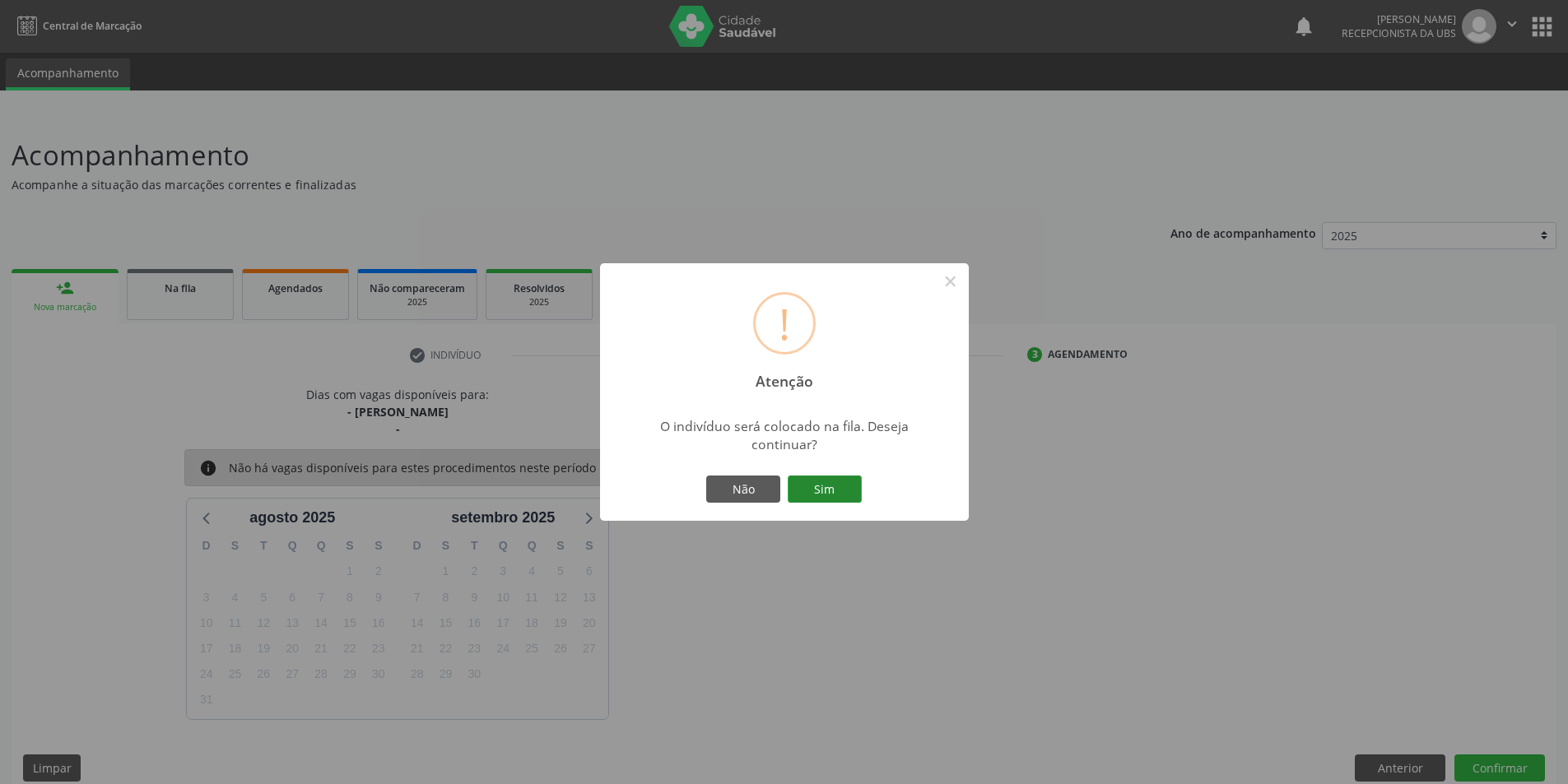
click at [821, 485] on button "Sim" at bounding box center [824, 490] width 74 height 28
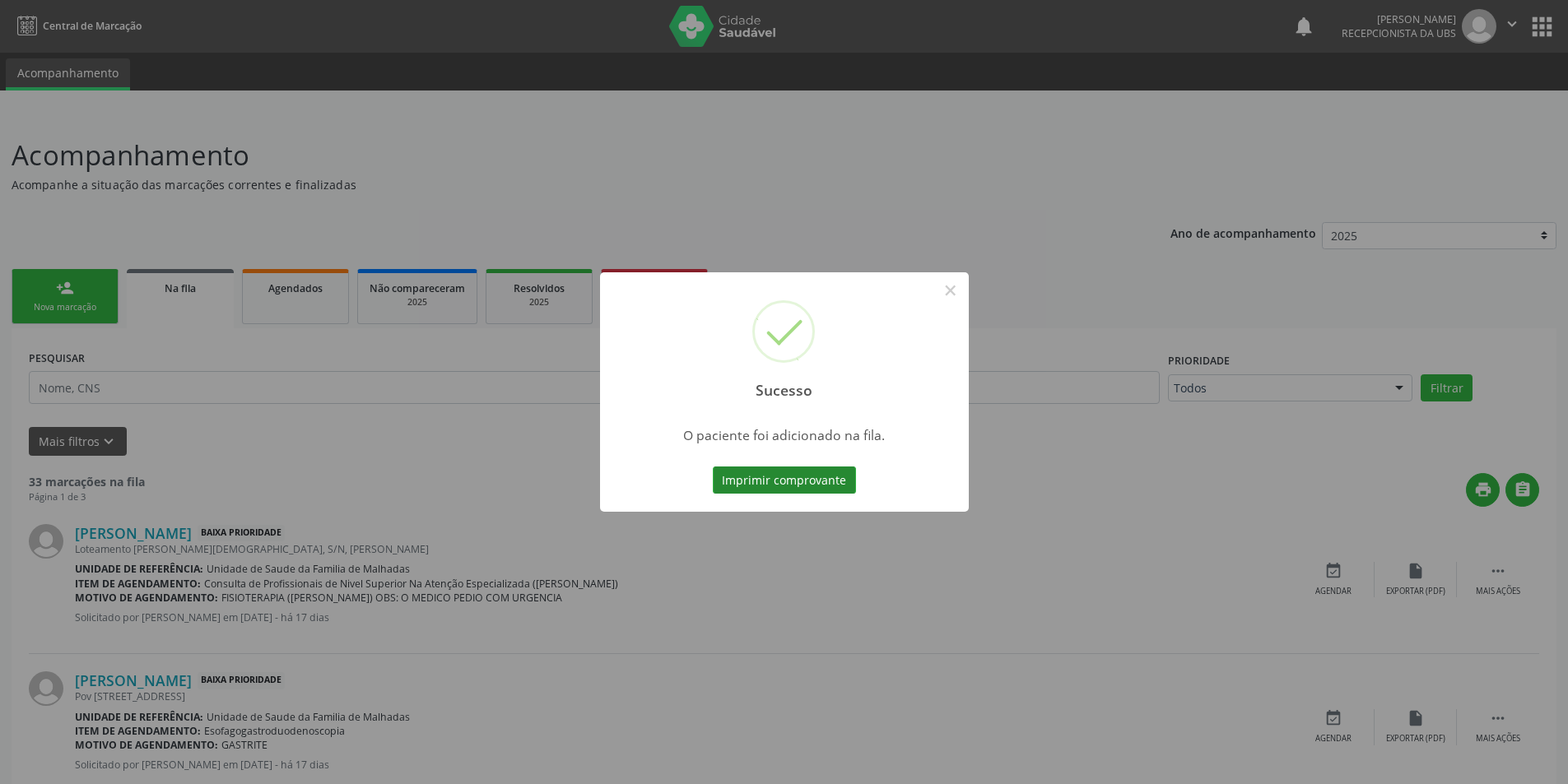
click at [821, 479] on button "Imprimir comprovante" at bounding box center [784, 481] width 143 height 28
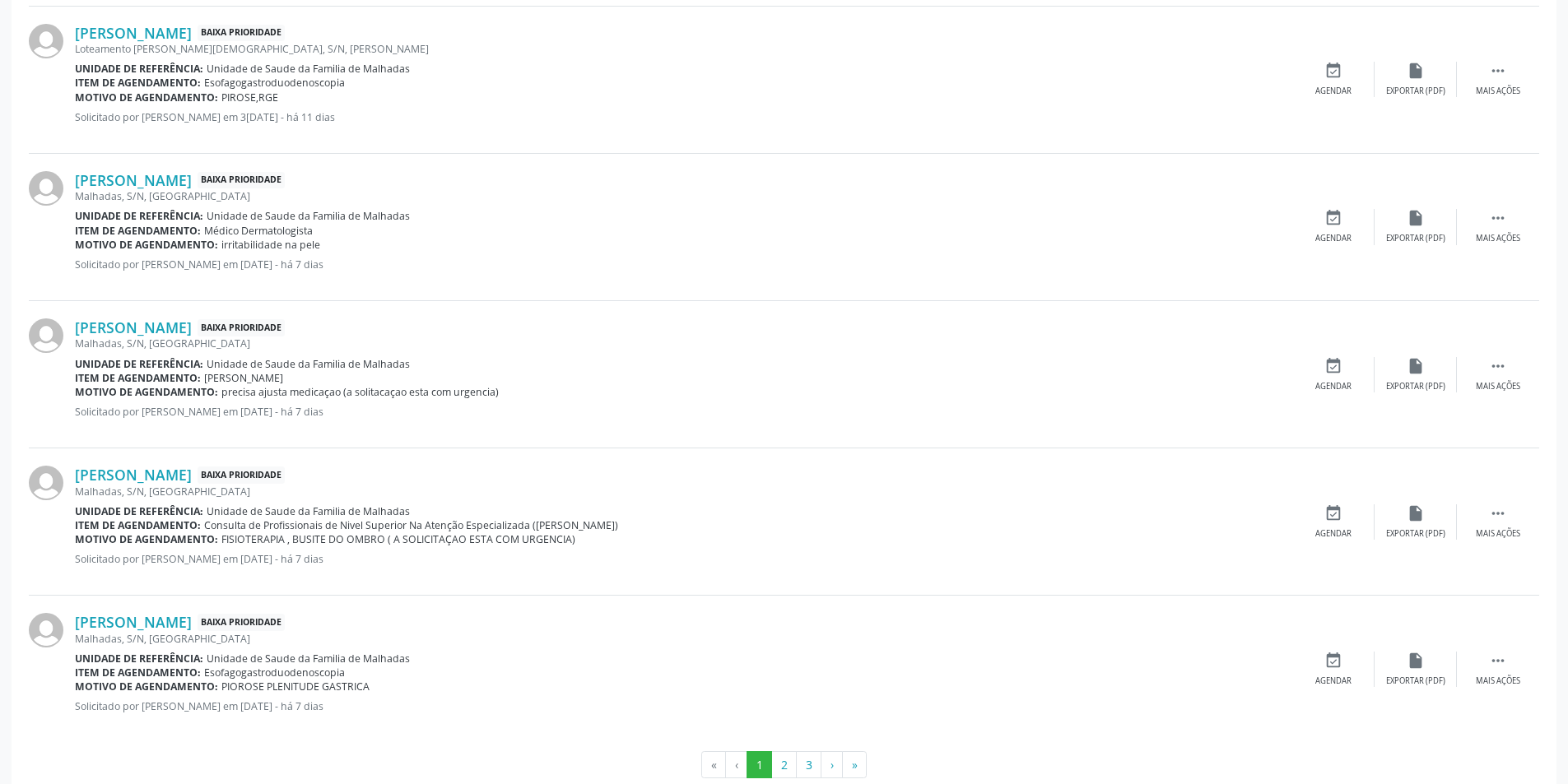
scroll to position [2009, 0]
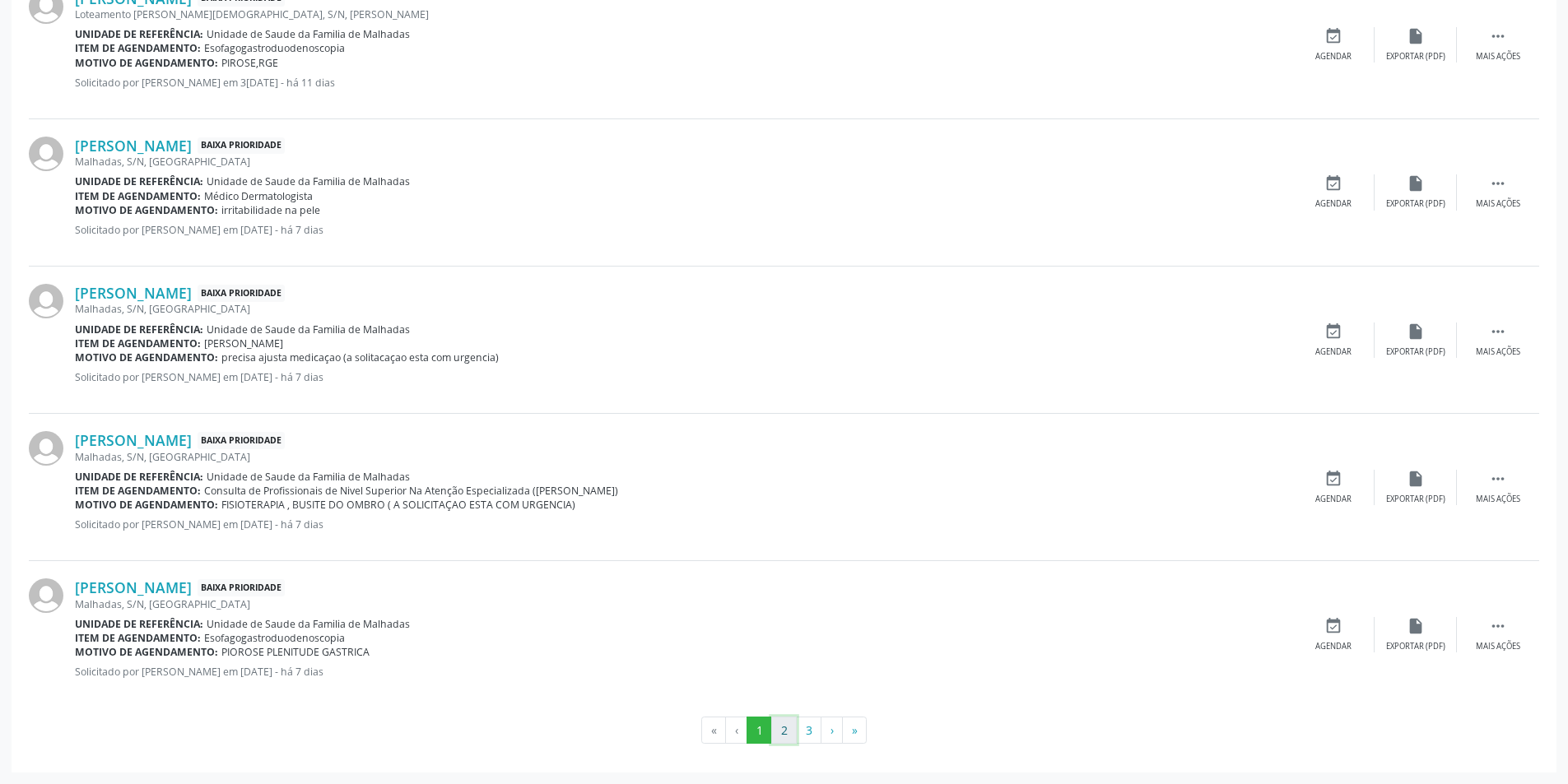
click at [782, 728] on button "2" at bounding box center [784, 730] width 26 height 28
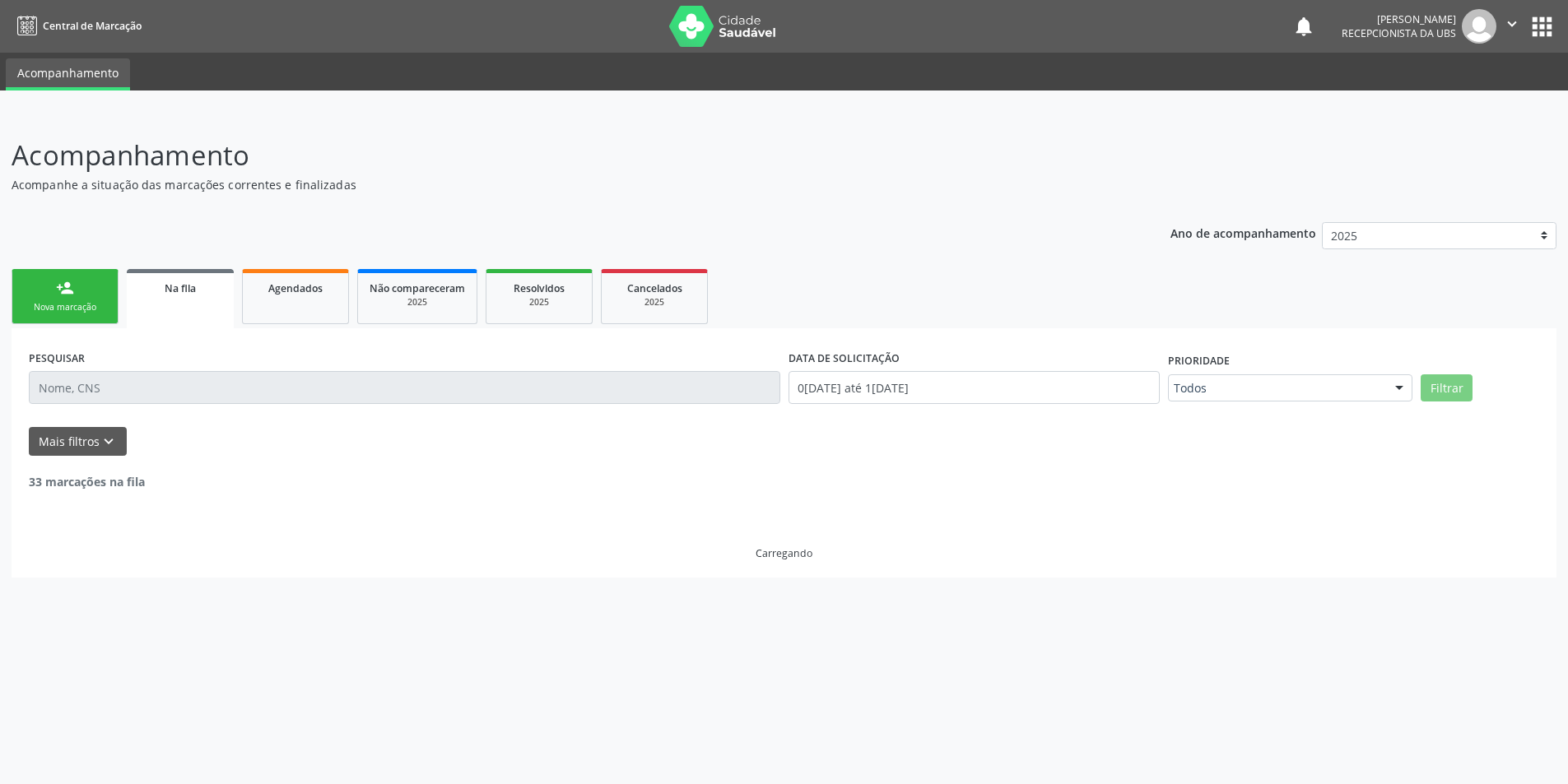
scroll to position [0, 0]
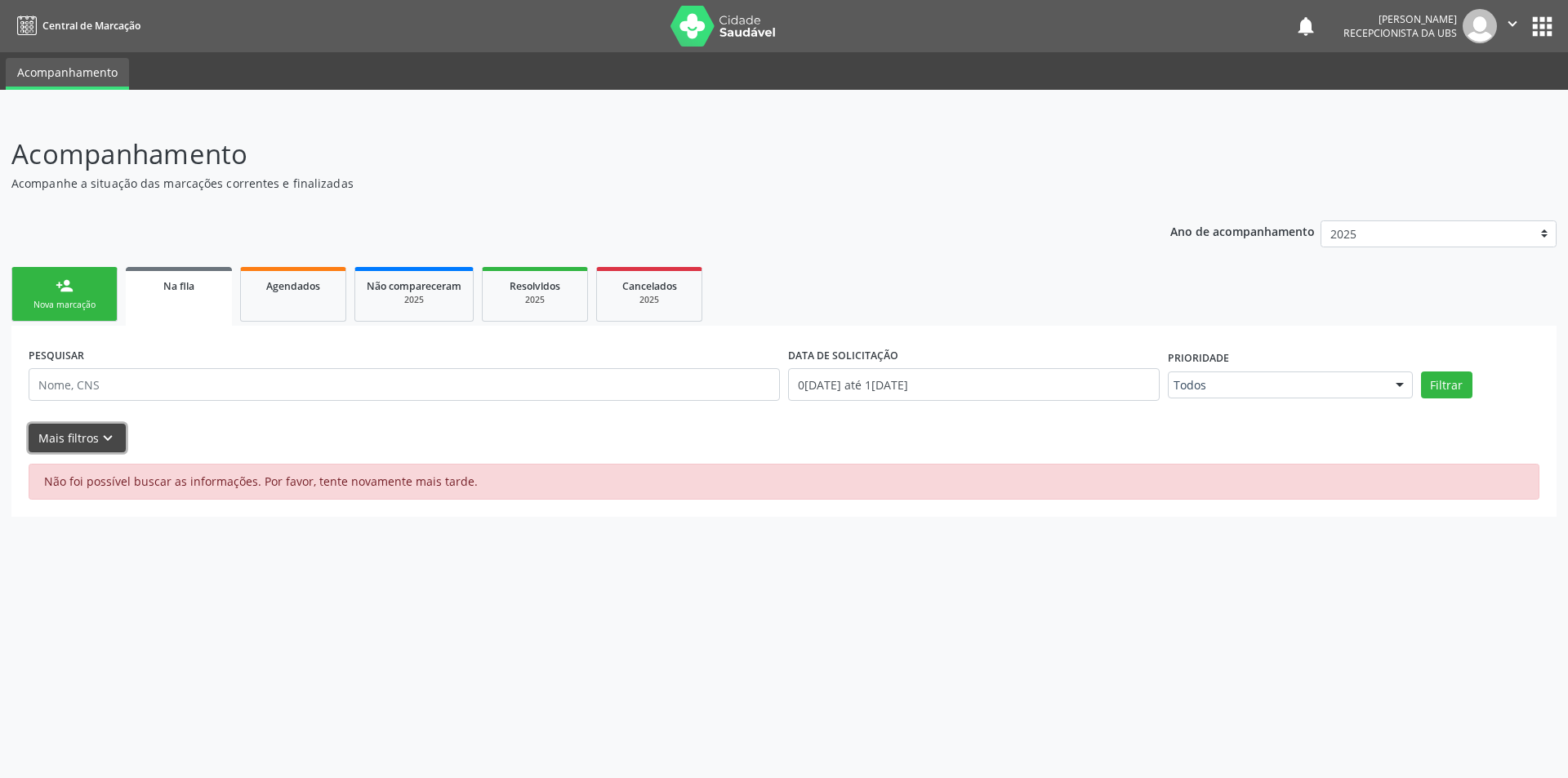
click at [100, 432] on icon "keyboard_arrow_down" at bounding box center [107, 439] width 18 height 18
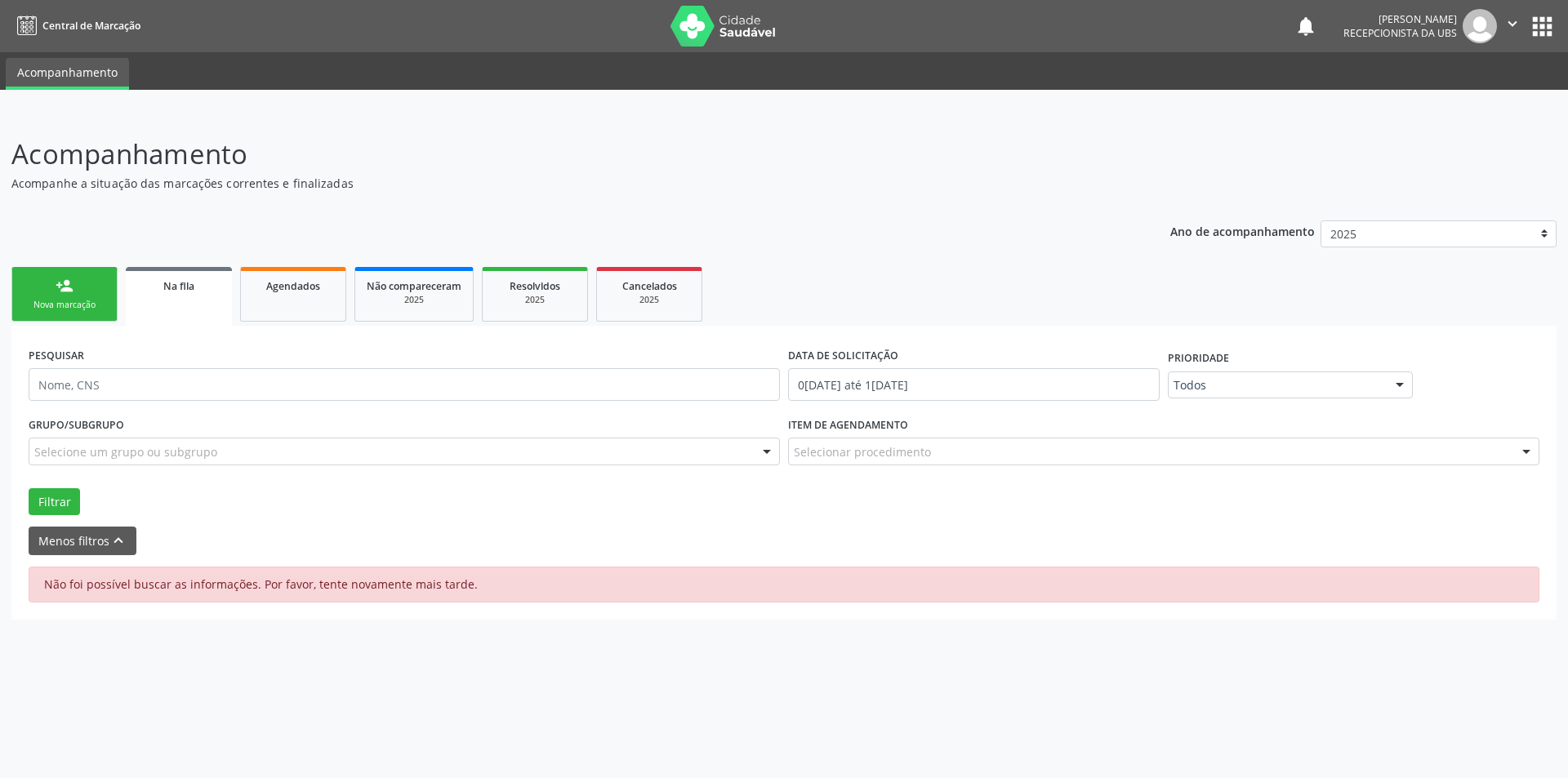
click at [172, 281] on span "Na fila" at bounding box center [179, 286] width 31 height 14
click at [115, 539] on icon "keyboard_arrow_up" at bounding box center [118, 540] width 18 height 18
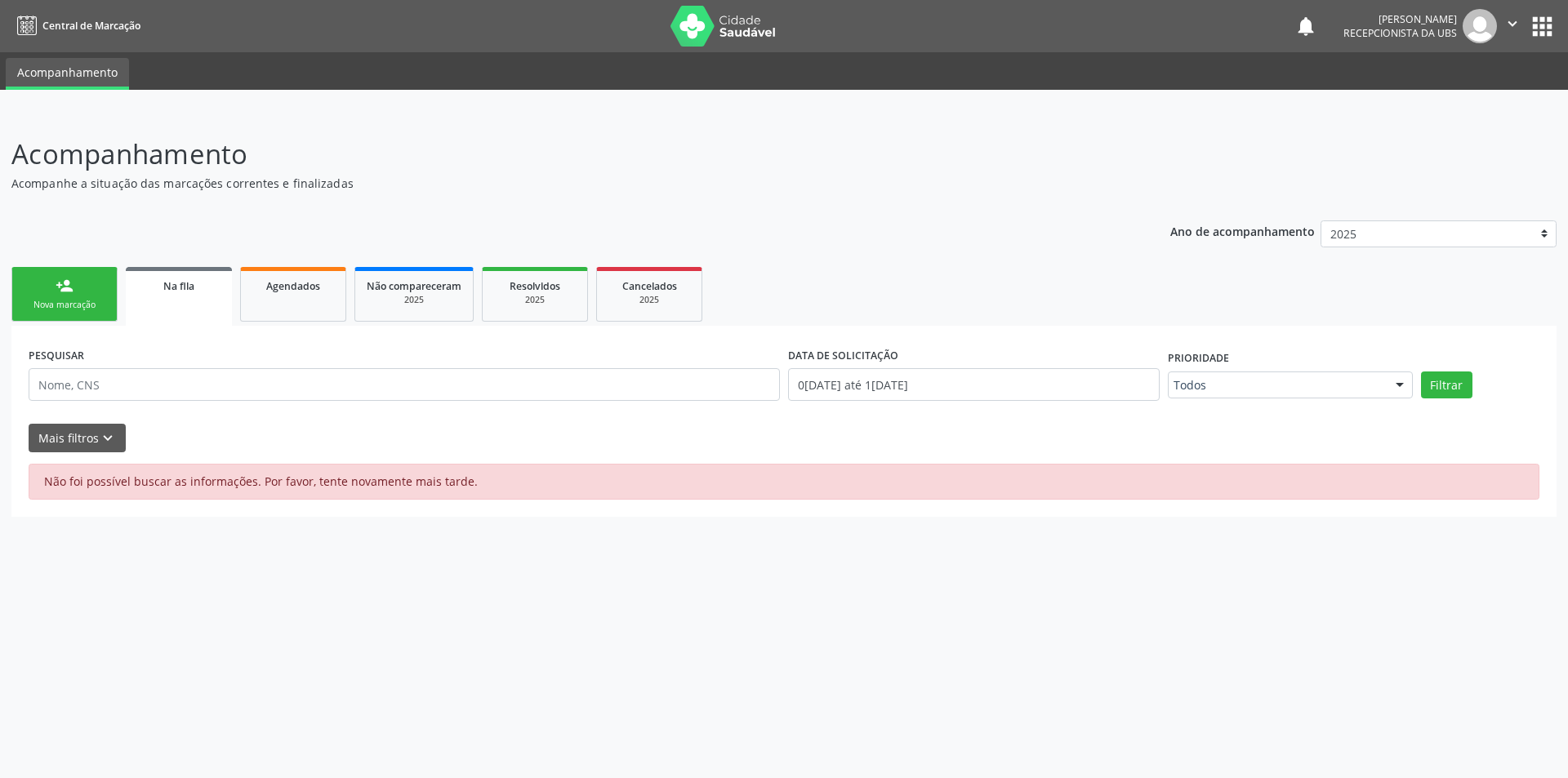
click at [1460, 613] on div "Acompanhamento Acompanhe a situação das marcações correntes e finalizadas Relat…" at bounding box center [784, 446] width 1568 height 666
click at [215, 261] on div "Ano de acompanhamento 2025 person_add Nova marcação Na fila Agendados Não compa…" at bounding box center [784, 363] width 1545 height 308
click at [199, 285] on div "Na fila" at bounding box center [178, 284] width 84 height 17
click at [52, 295] on link "person_add Nova marcação" at bounding box center [65, 294] width 106 height 55
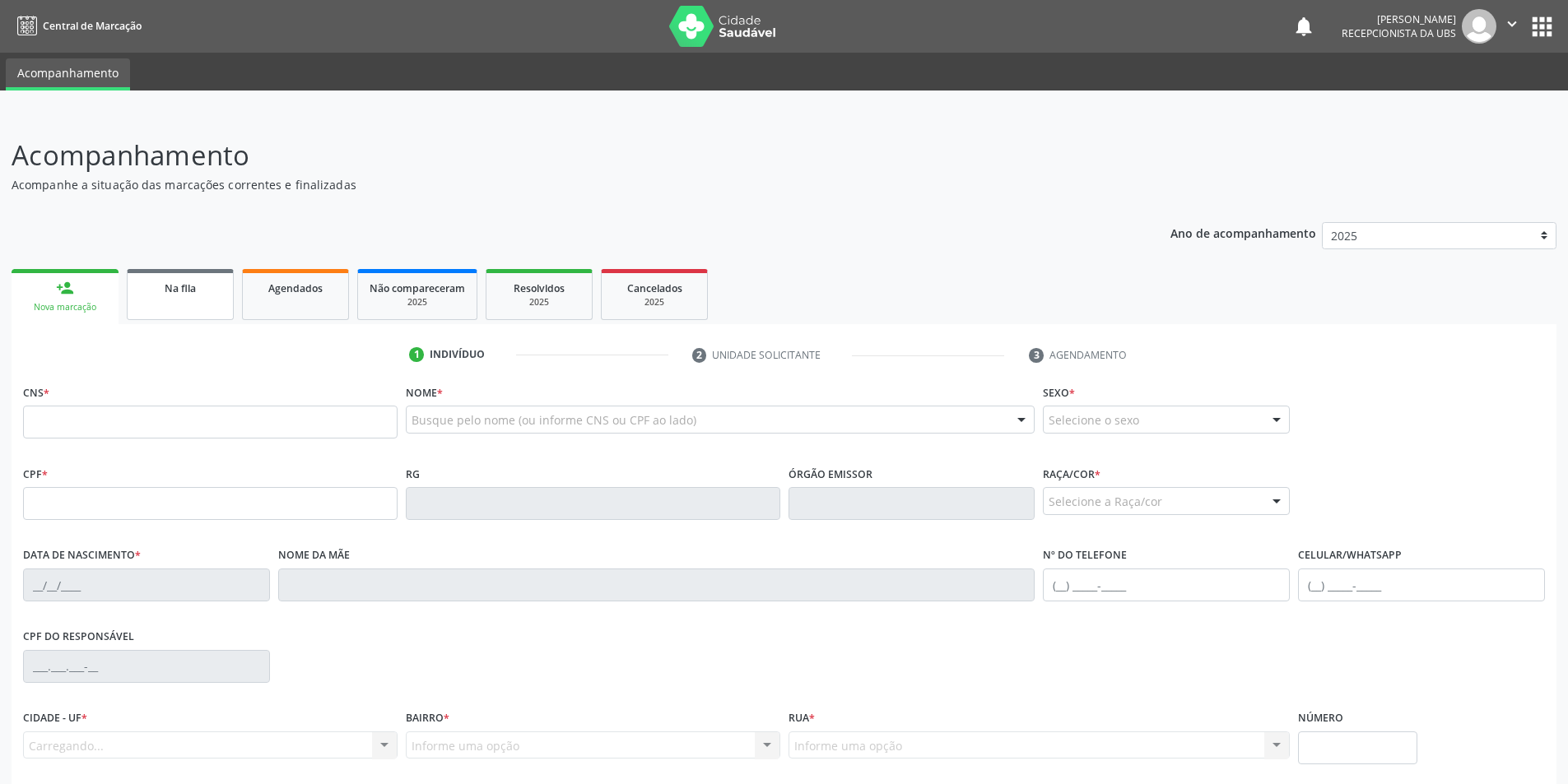
click at [171, 302] on link "Na fila" at bounding box center [181, 293] width 107 height 51
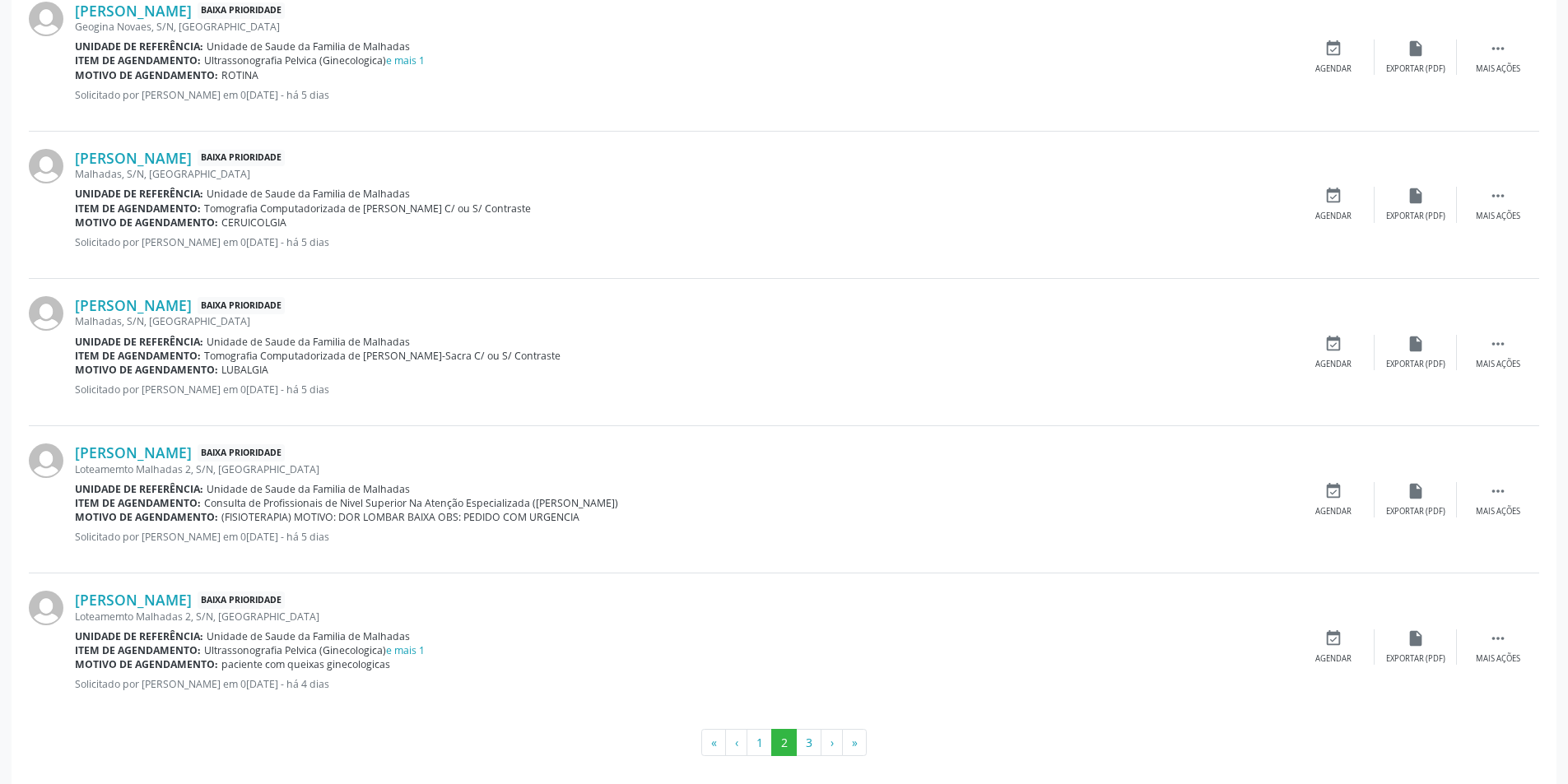
scroll to position [2009, 0]
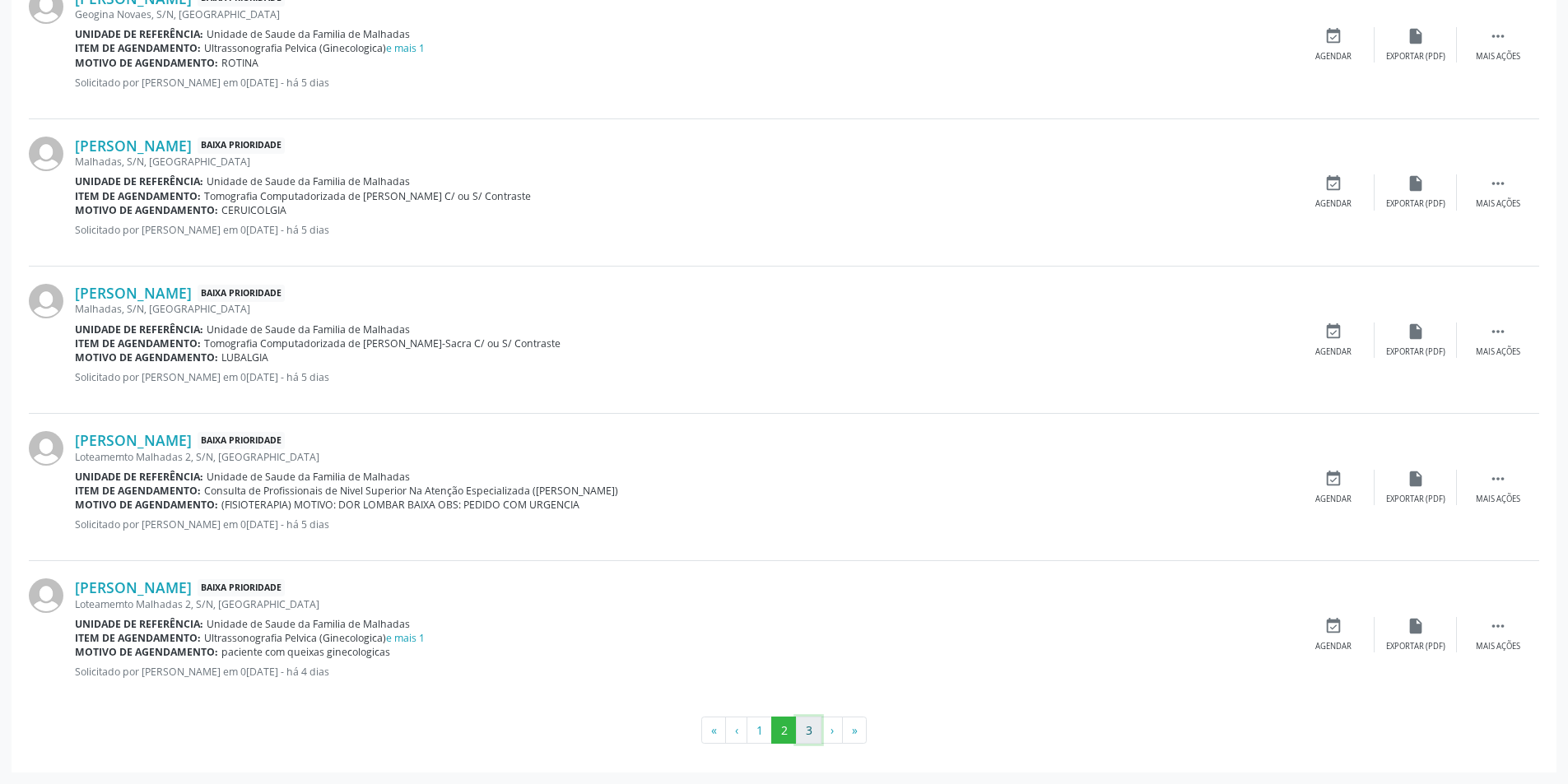
click at [802, 730] on button "3" at bounding box center [809, 730] width 26 height 28
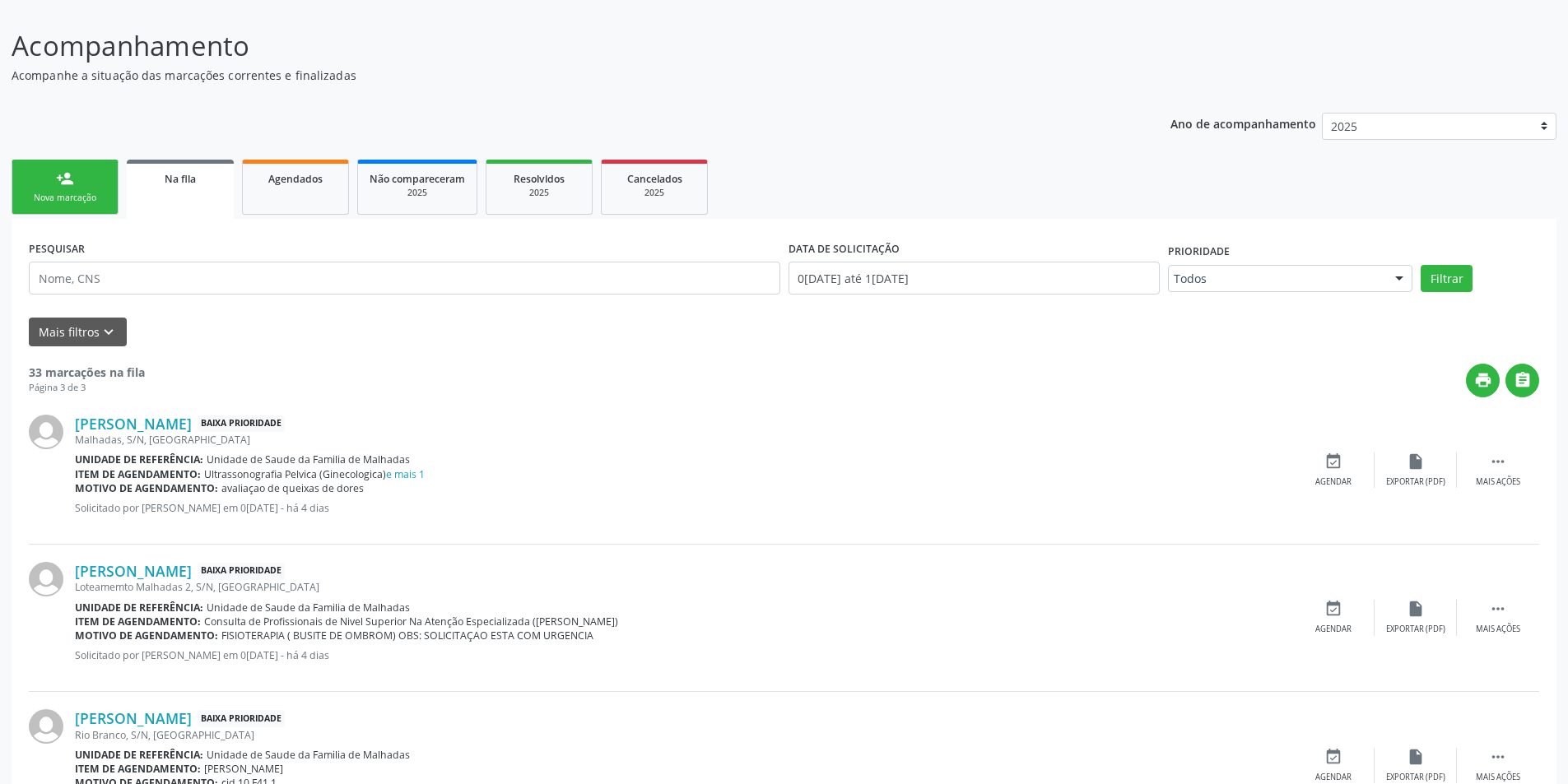
scroll to position [240, 0]
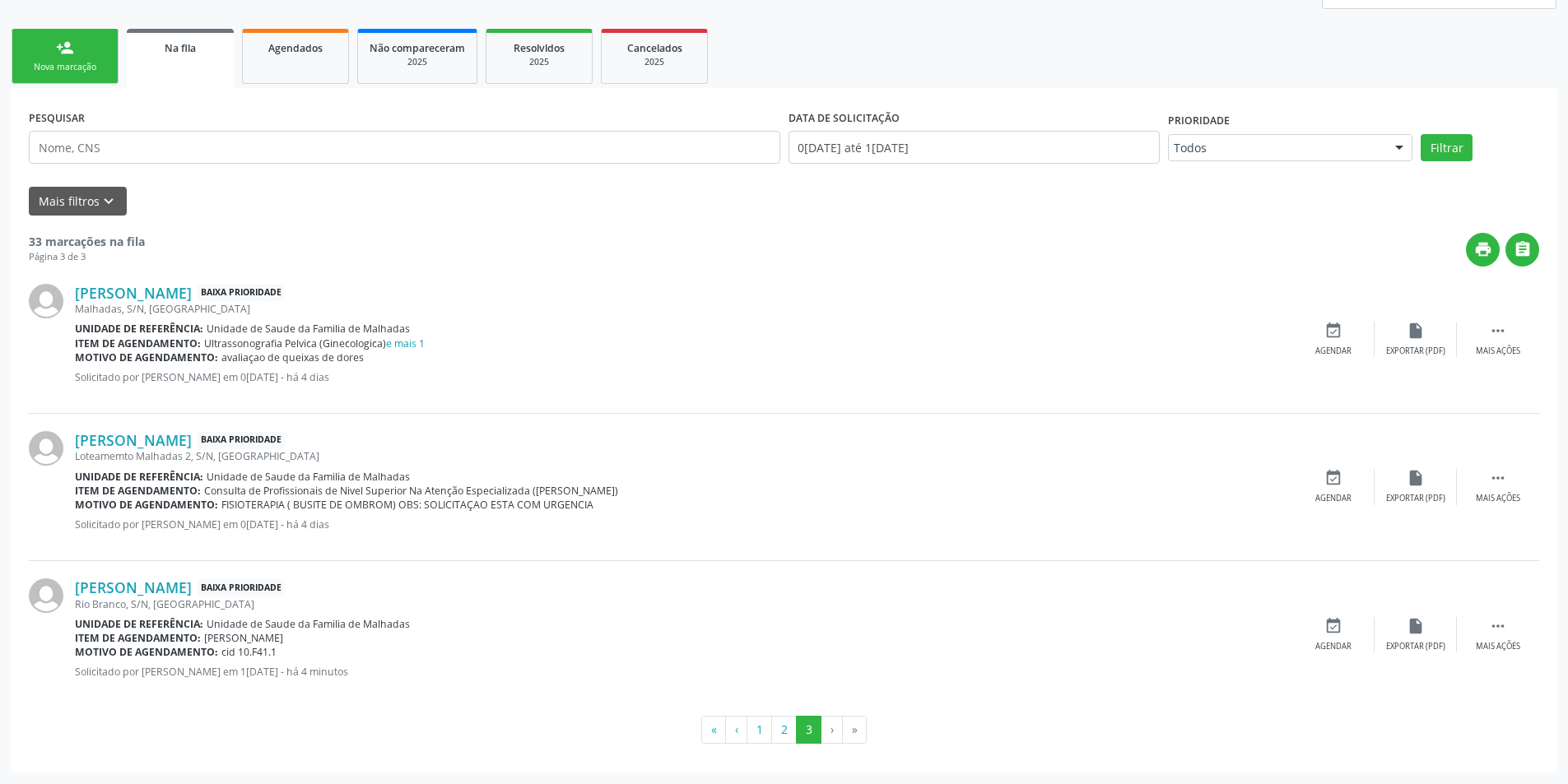
click at [94, 51] on link "person_add Nova marcação" at bounding box center [65, 56] width 107 height 56
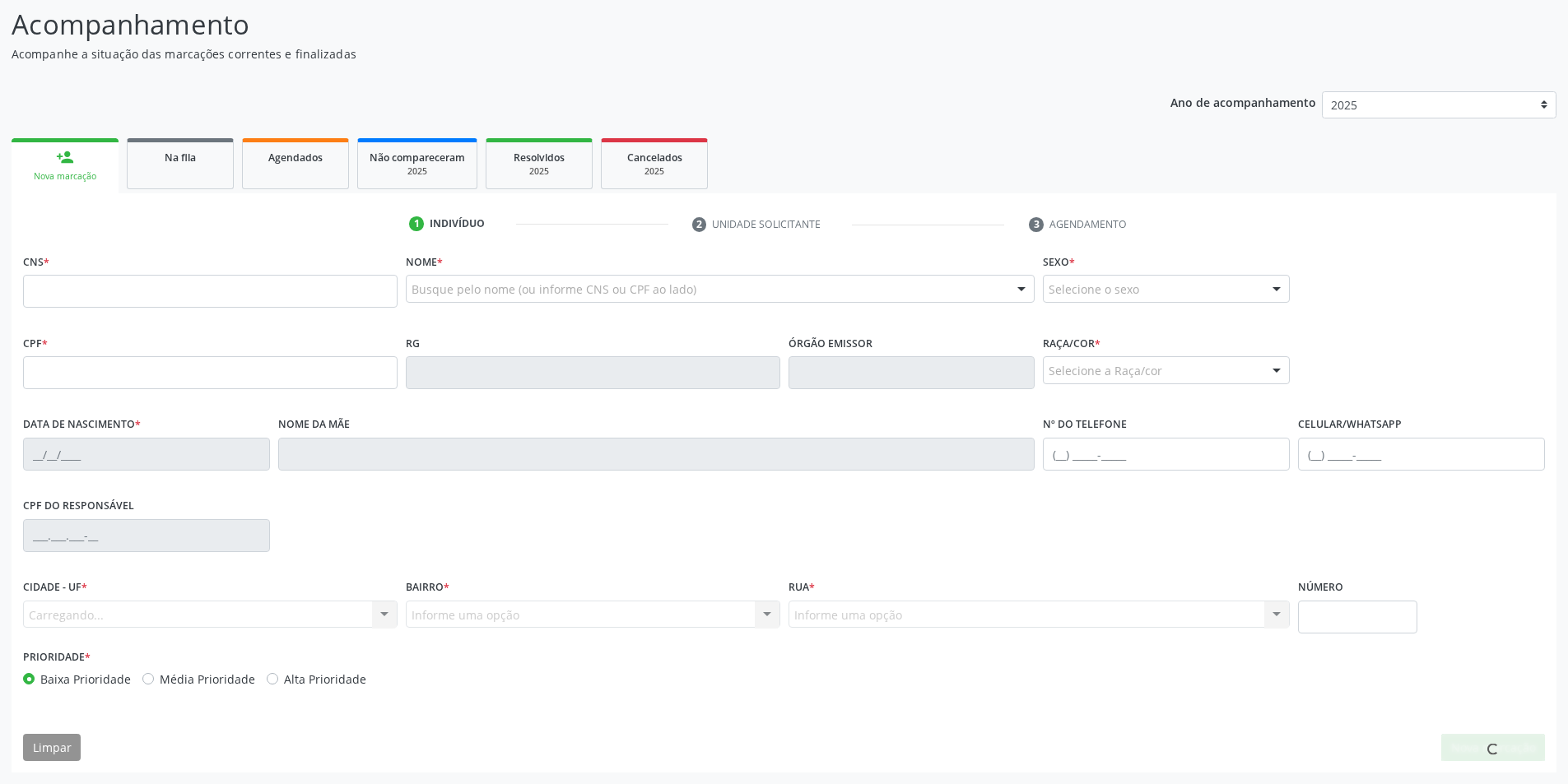
scroll to position [131, 0]
click at [89, 297] on input "text" at bounding box center [210, 290] width 375 height 33
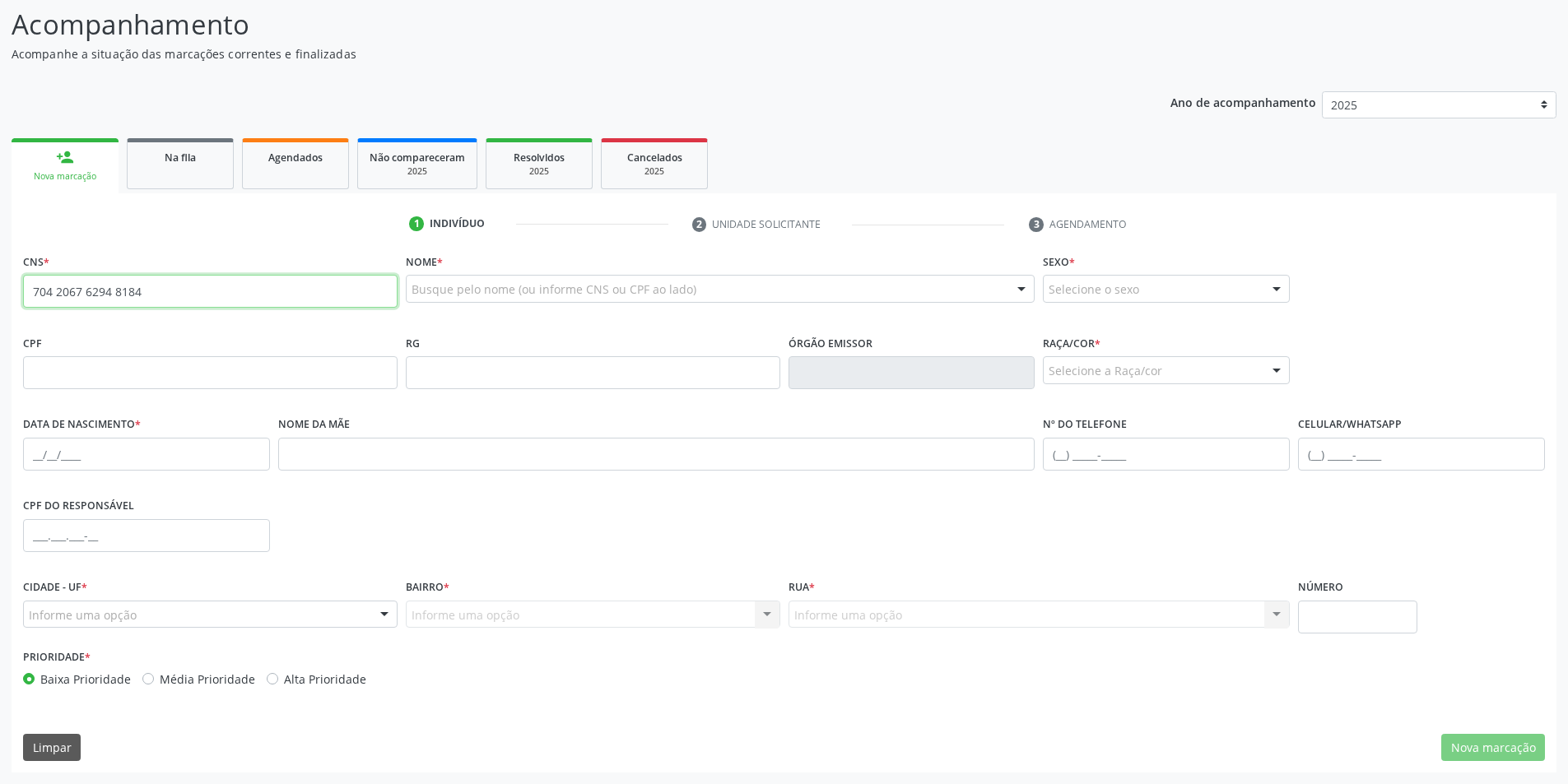
click at [150, 283] on input "704 2067 6294 8184" at bounding box center [210, 290] width 375 height 33
type input "7"
type input "r"
click at [46, 294] on input "text" at bounding box center [210, 290] width 375 height 33
type input "7"
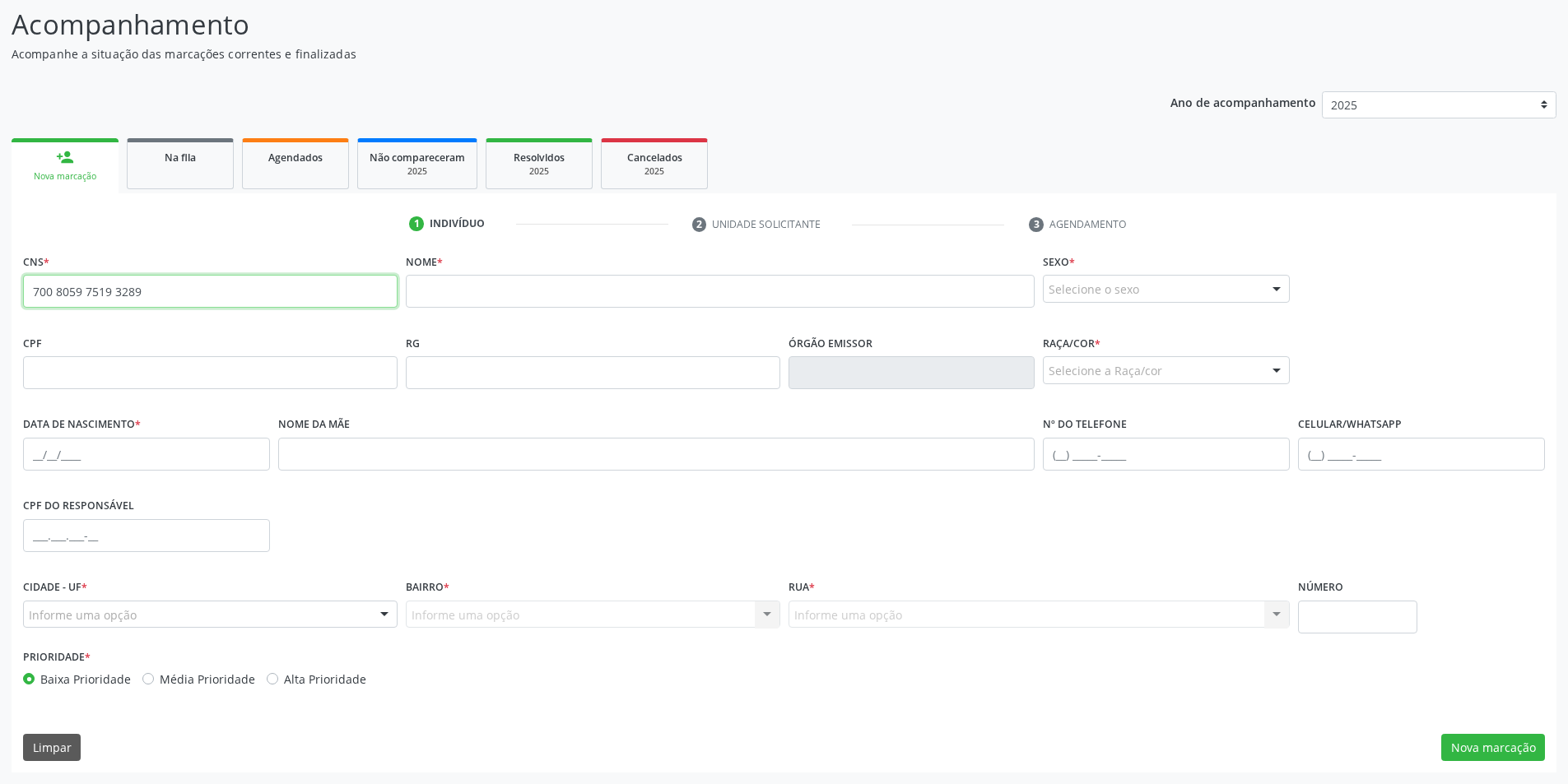
click at [153, 283] on input "700 8059 7519 3289" at bounding box center [210, 290] width 375 height 33
type input "7"
click at [139, 290] on input "705 0042 8949 2555" at bounding box center [210, 290] width 375 height 33
type input "7"
click at [142, 293] on input "706 0038 9490 5941" at bounding box center [210, 290] width 375 height 33
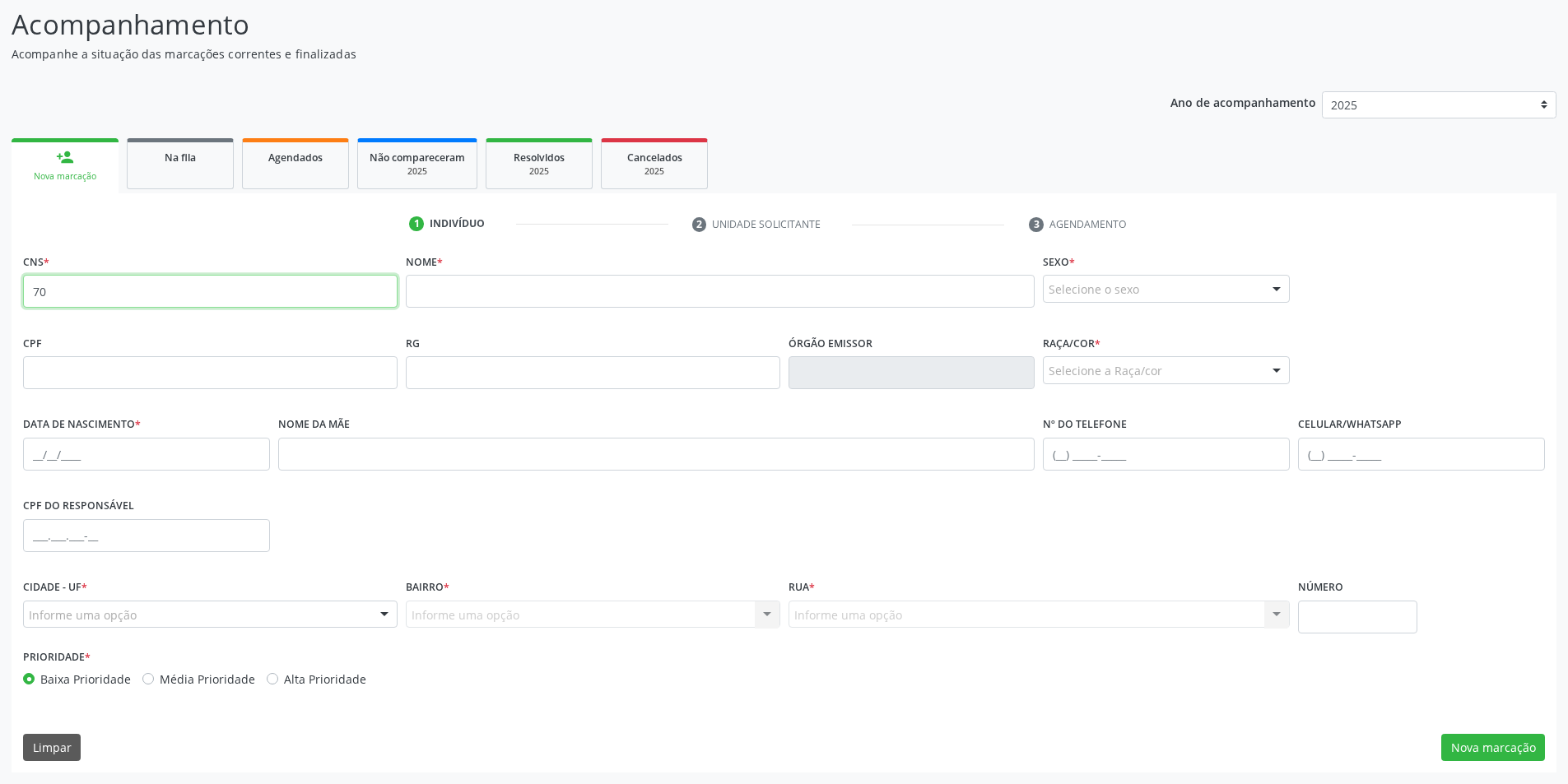
type input "7"
click at [155, 298] on input "706 7075 6998 7915" at bounding box center [210, 290] width 375 height 33
type input "7"
click at [153, 294] on input "706 2040 3554 6064" at bounding box center [210, 290] width 375 height 33
type input "7"
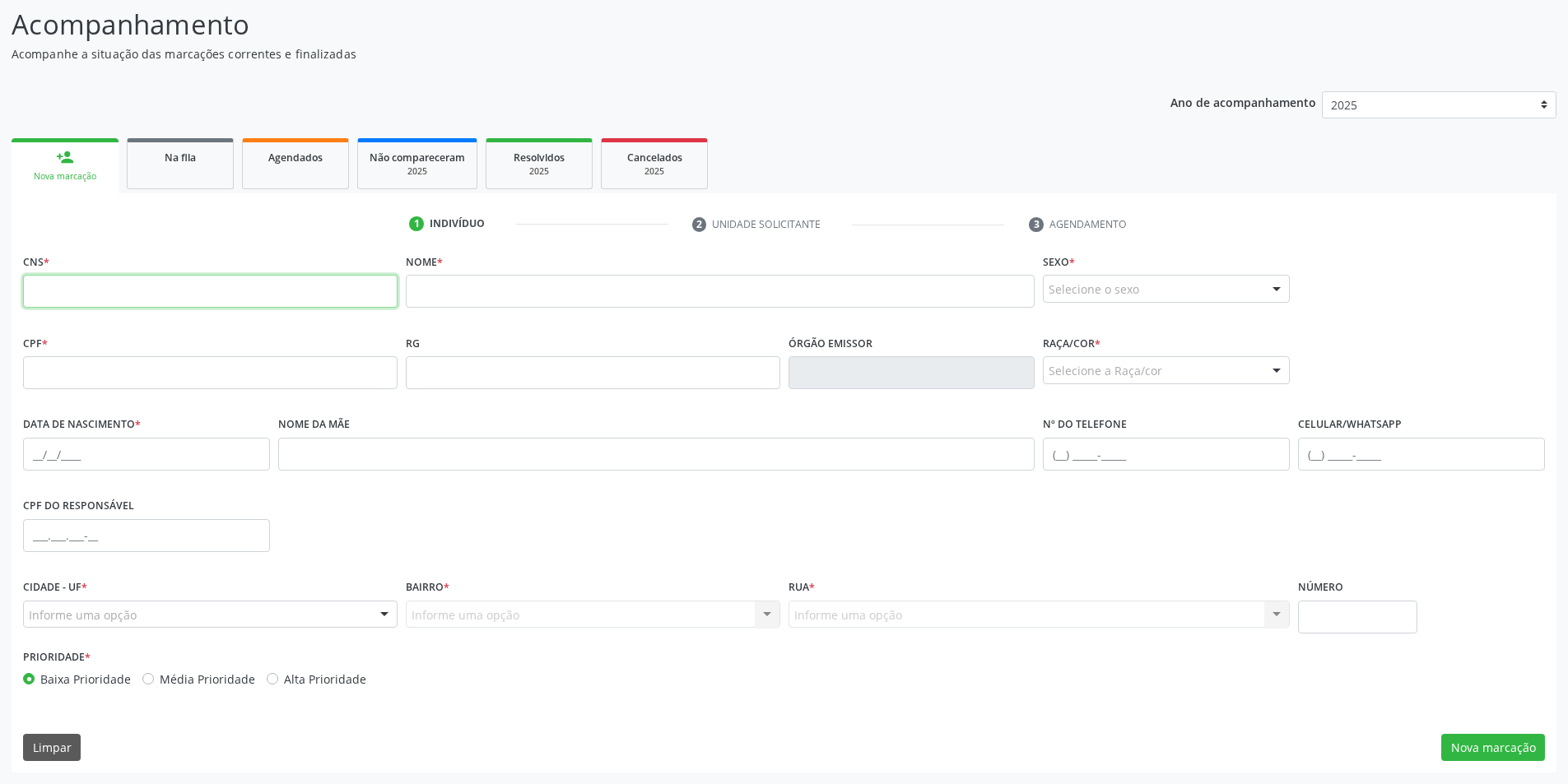
click at [100, 299] on input "text" at bounding box center [210, 290] width 375 height 33
type input "706 2010 3589 7867"
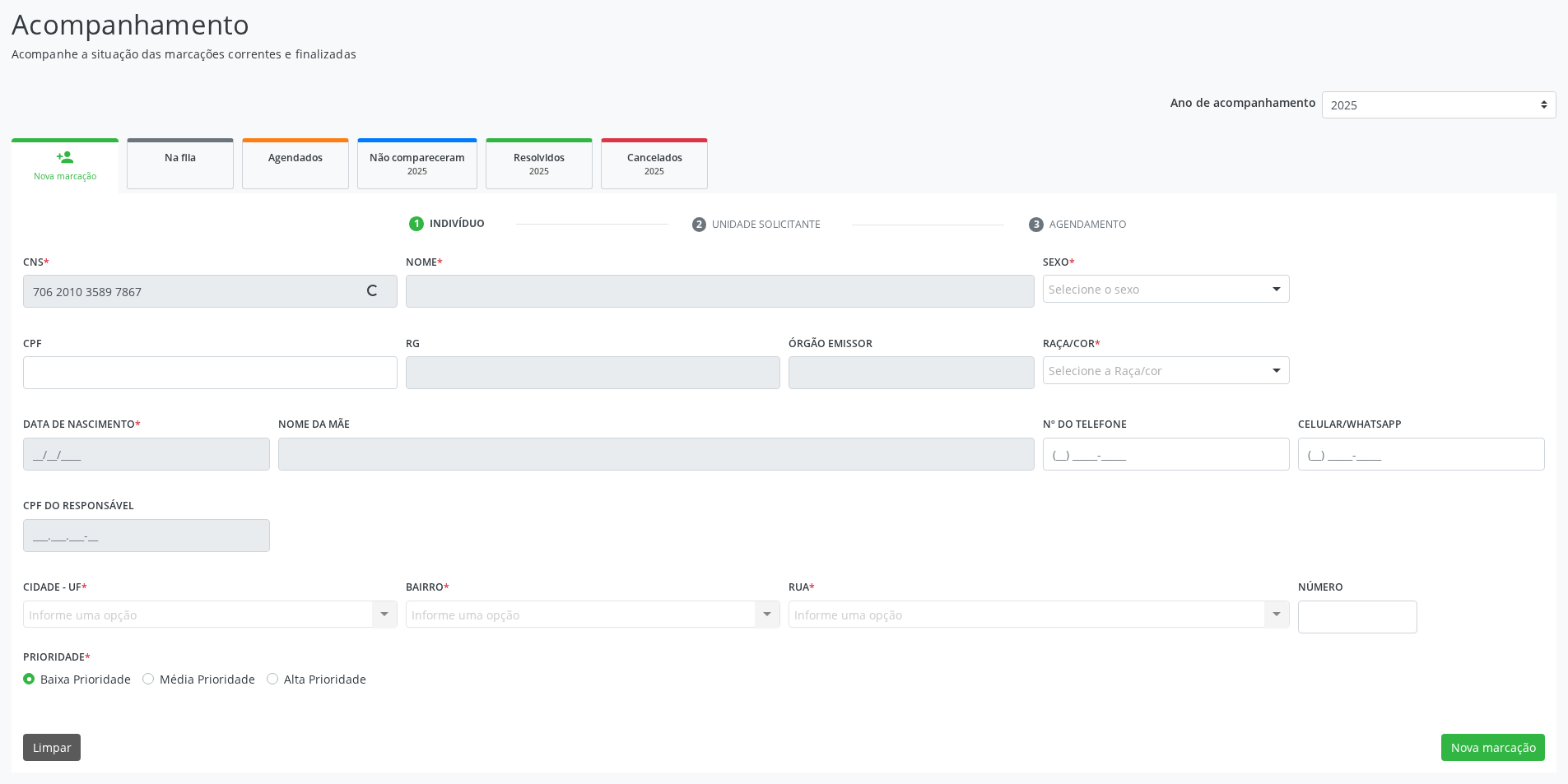
type input "[DATE]"
type input "[PERSON_NAME]"
type input "[PHONE_NUMBER]"
type input "S/N"
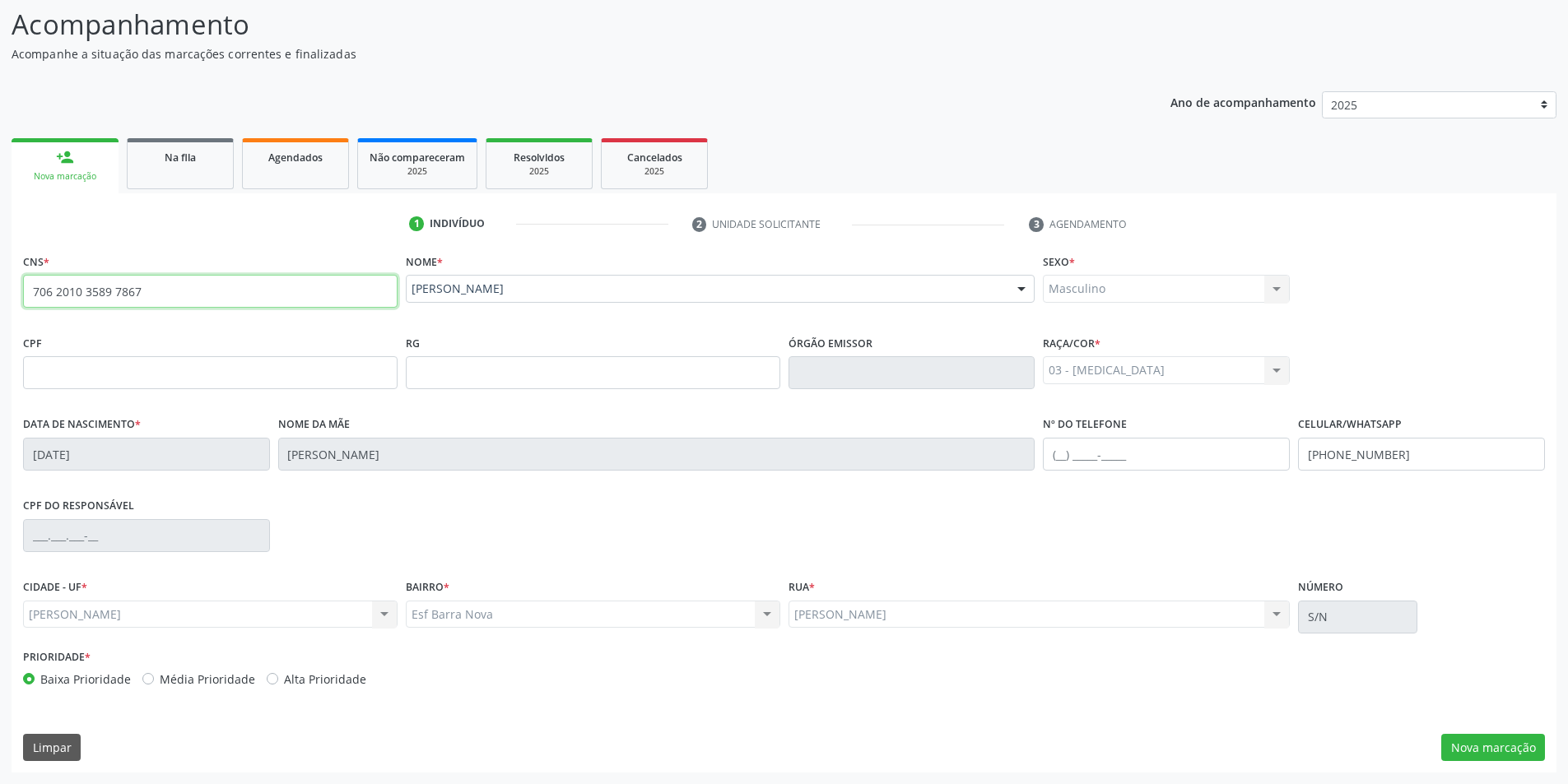
click at [170, 298] on input "706 2010 3589 7867" at bounding box center [210, 290] width 375 height 33
type input "7"
type input "706 2025 5456 3863"
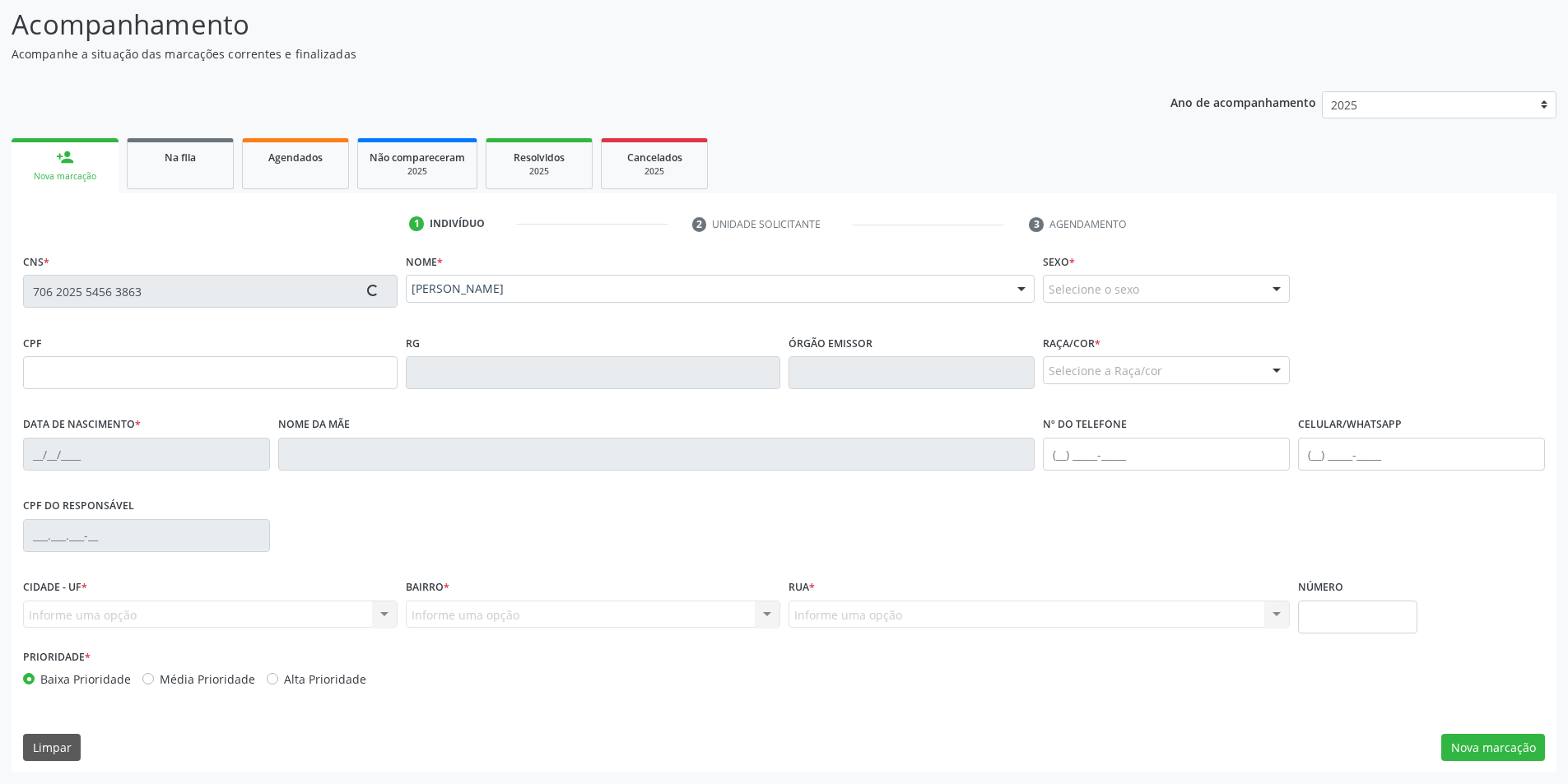
type input "079.263.974-07"
type input "[DATE]"
type input "[PERSON_NAME]"
type input "[PHONE_NUMBER]"
type input "S/N"
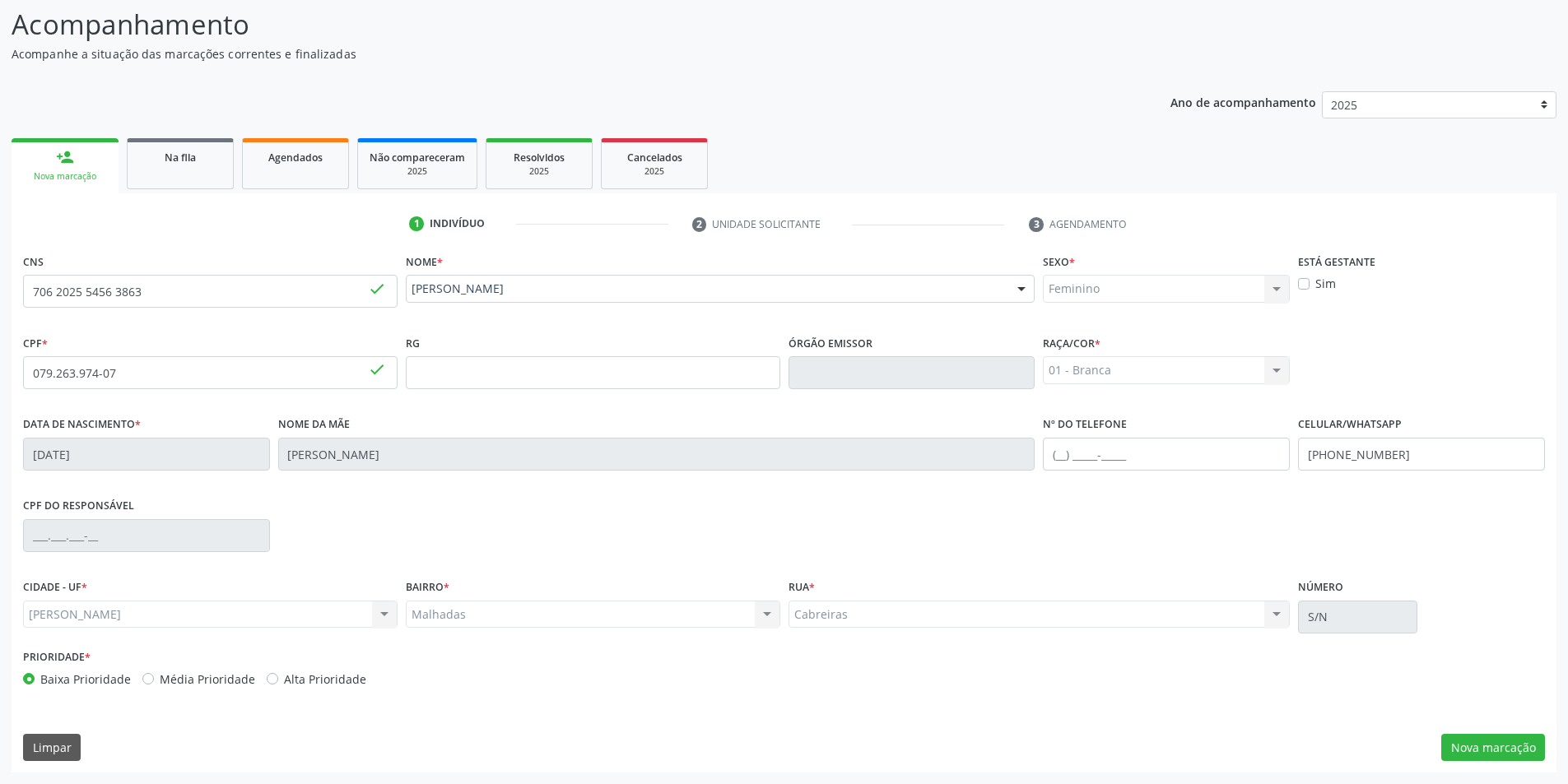
click at [1275, 617] on div "Cabreiras Cabreiras Nenhum resultado encontrado para: " " Não há nenhuma opção …" at bounding box center [1039, 615] width 502 height 28
click at [858, 617] on div "Cabreiras Cabreiras Nenhum resultado encontrado para: " " Não há nenhuma opção …" at bounding box center [1039, 615] width 502 height 28
drag, startPoint x: 859, startPoint y: 614, endPoint x: 1260, endPoint y: 595, distance: 401.4
click at [933, 606] on div "Cabreiras Cabreiras Nenhum resultado encontrado para: " " Não há nenhuma opção …" at bounding box center [1039, 615] width 502 height 28
click at [1535, 741] on button "Nova marcação" at bounding box center [1494, 747] width 104 height 28
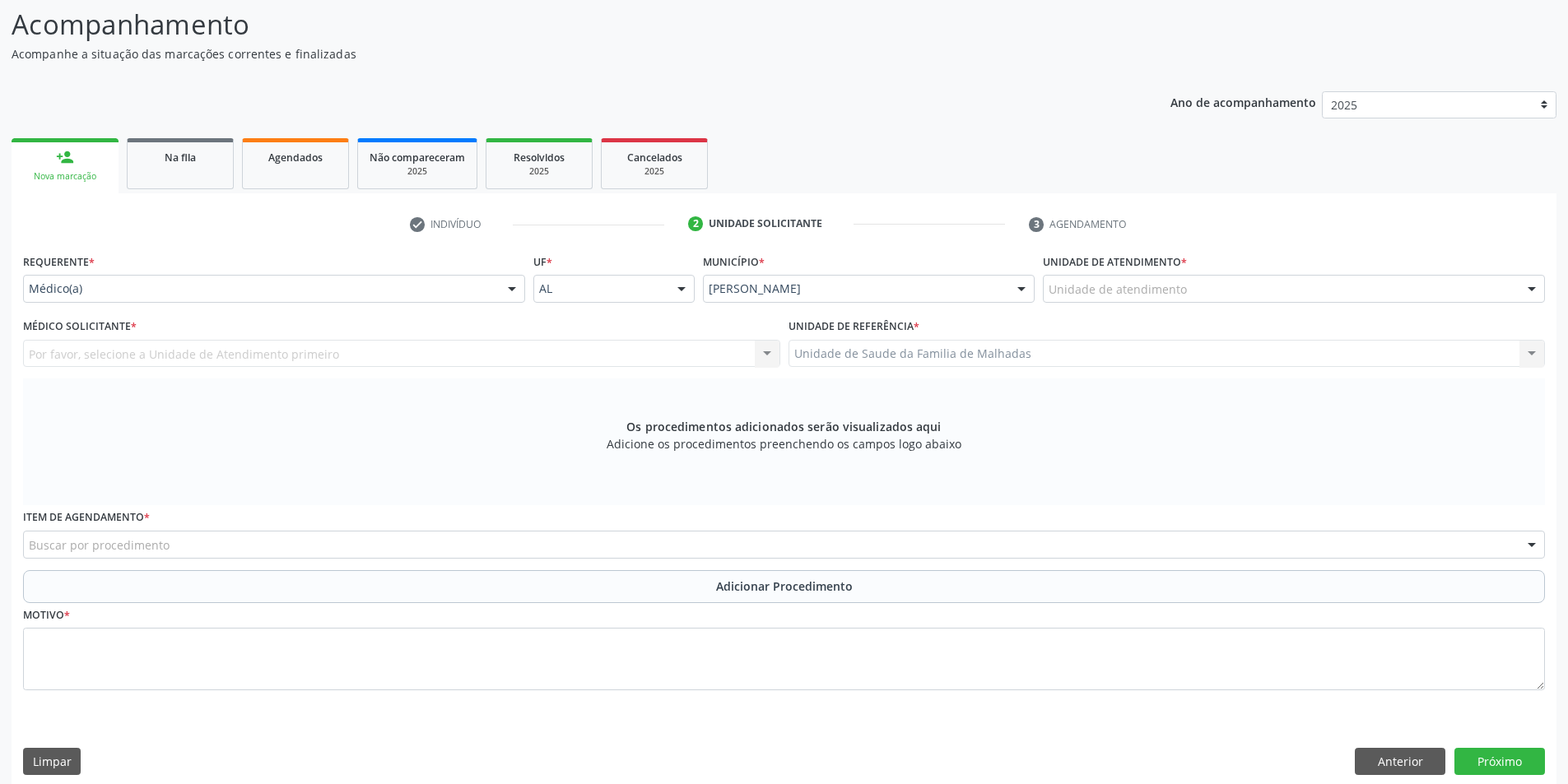
click at [1527, 289] on div at bounding box center [1531, 289] width 25 height 28
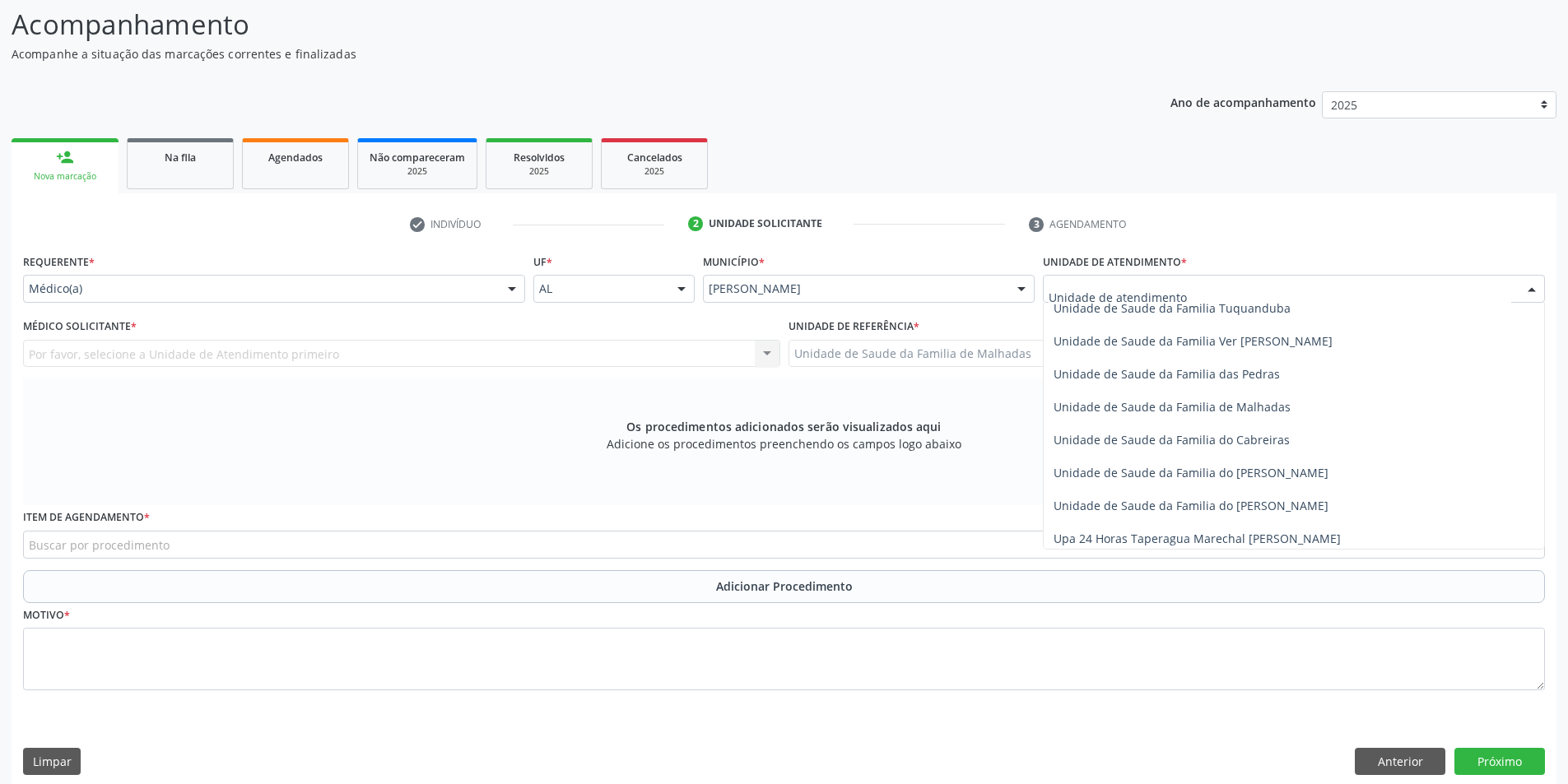
scroll to position [1300, 0]
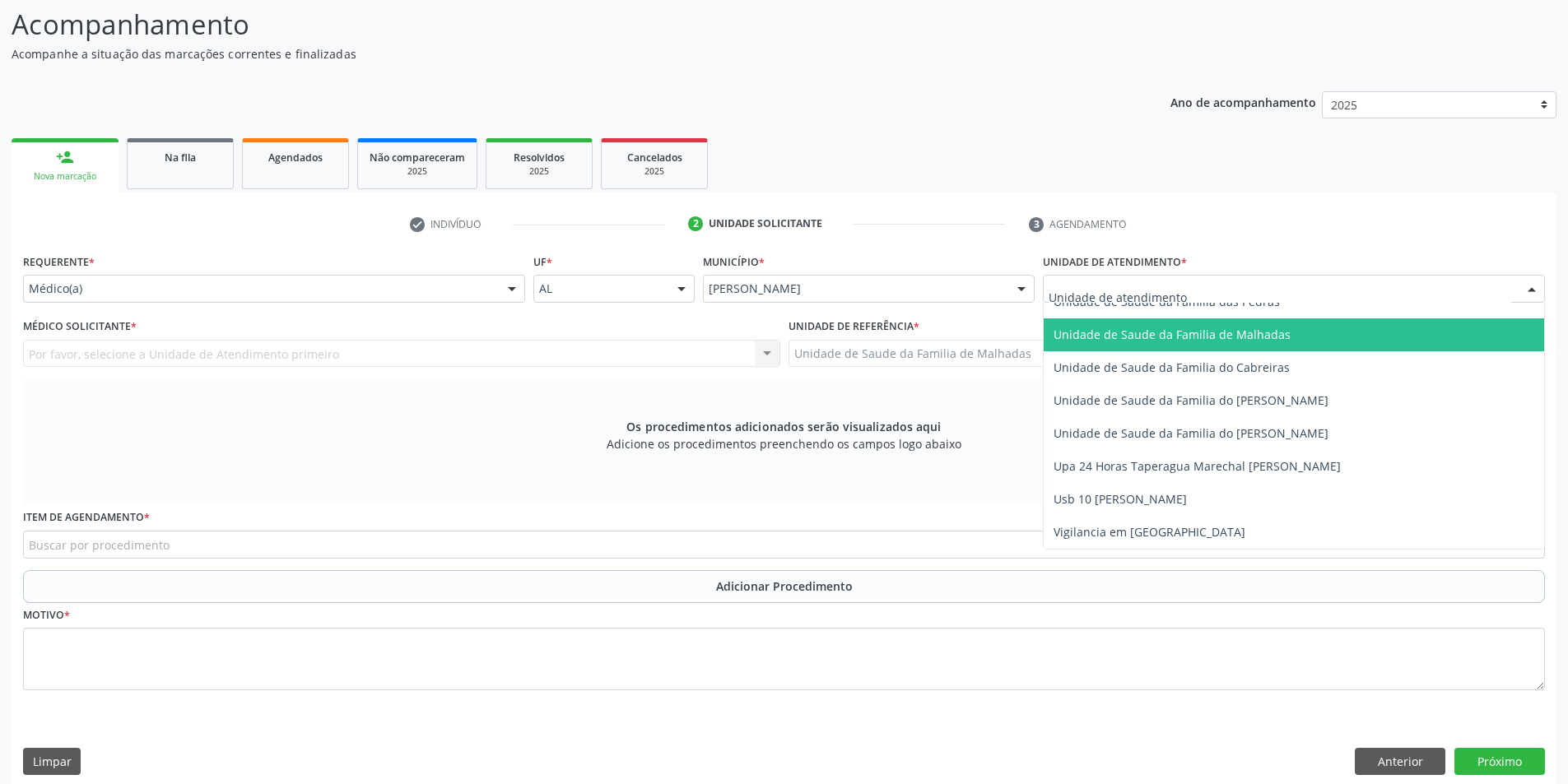
click at [1279, 347] on span "Unidade de Saude da Familia de Malhadas" at bounding box center [1294, 334] width 501 height 33
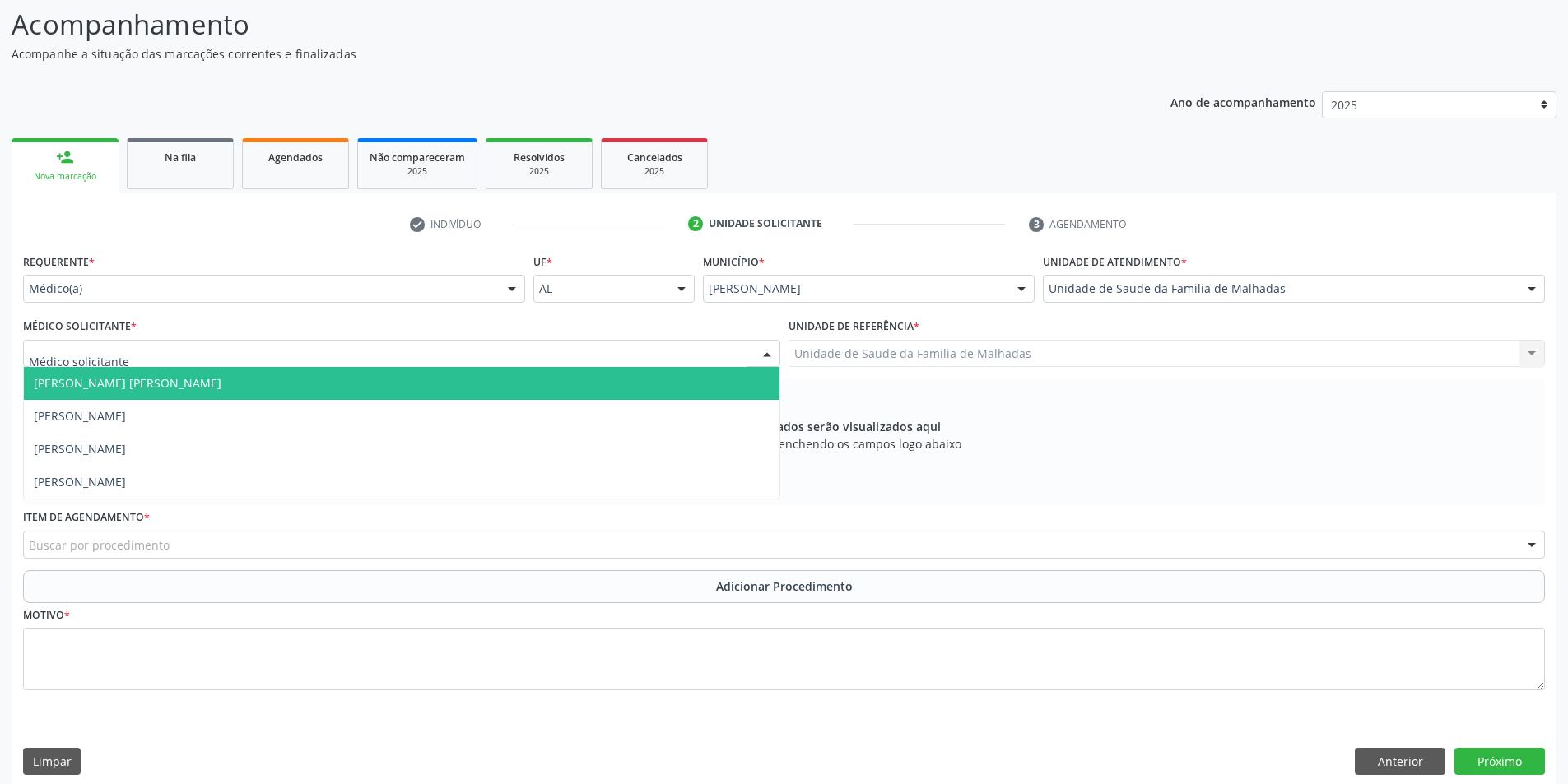
click at [729, 358] on div at bounding box center [402, 354] width 758 height 28
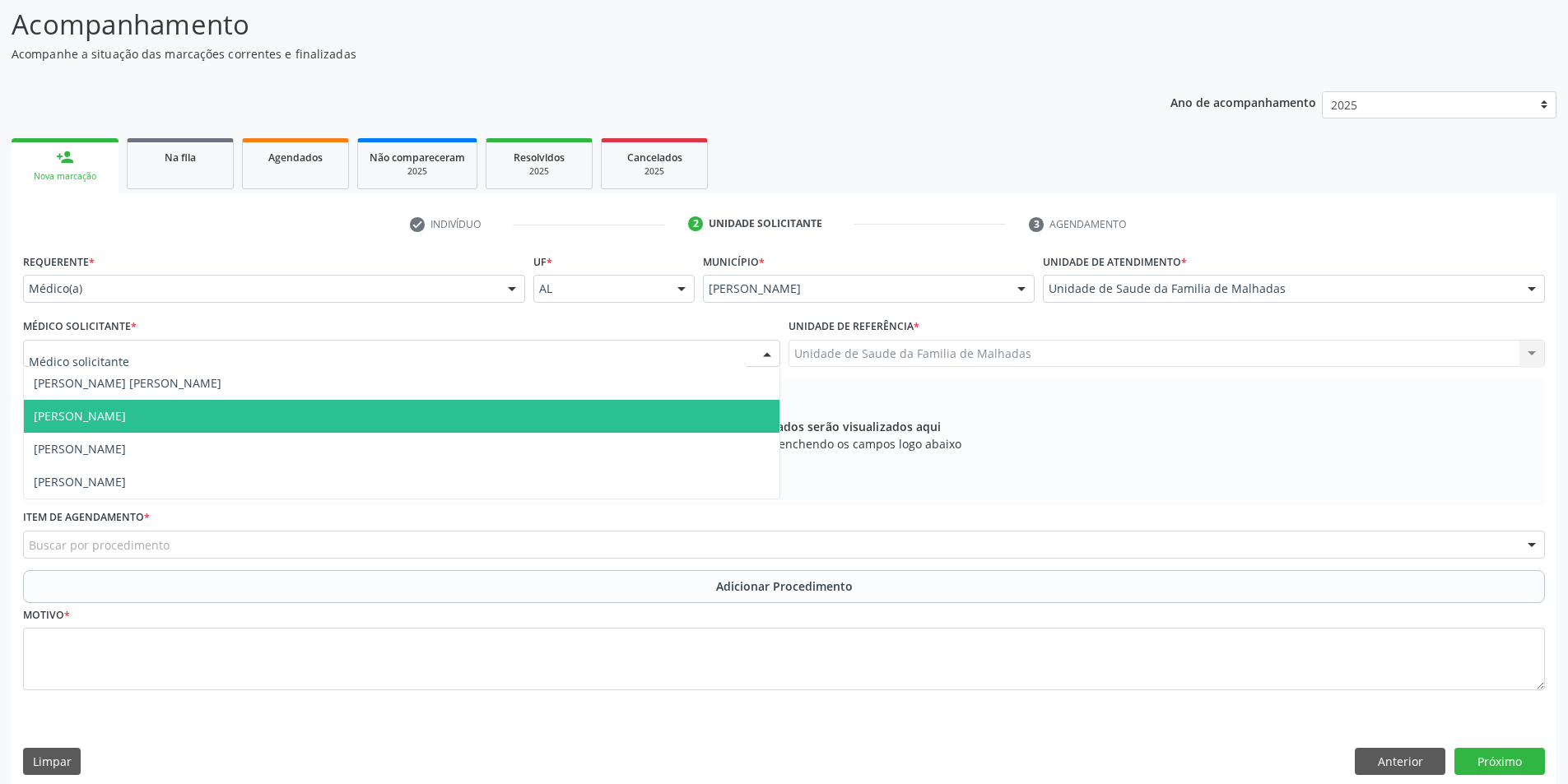
click at [704, 404] on span "[PERSON_NAME]" at bounding box center [402, 415] width 756 height 33
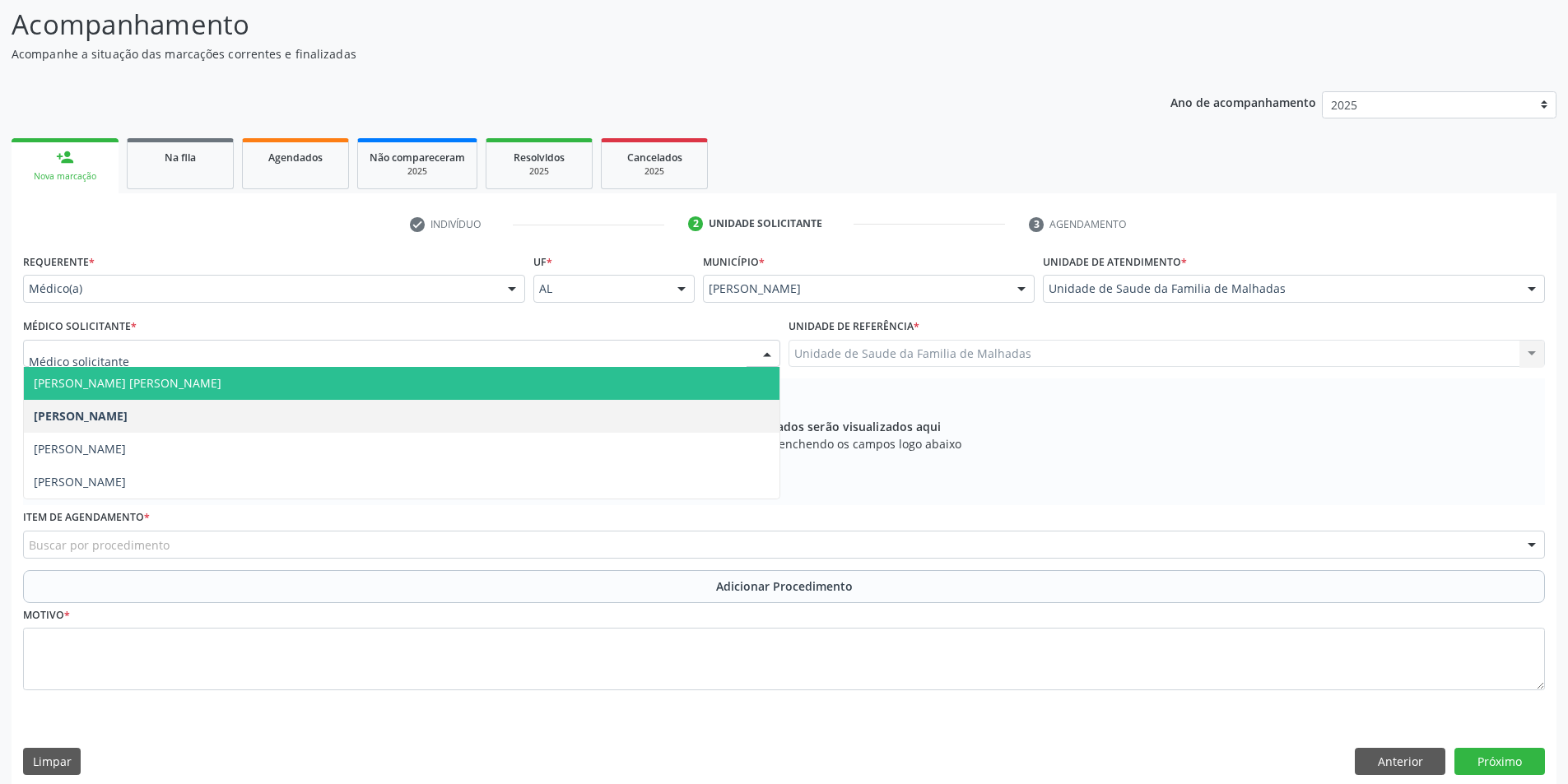
click at [703, 383] on span "[PERSON_NAME] [PERSON_NAME]" at bounding box center [402, 383] width 756 height 33
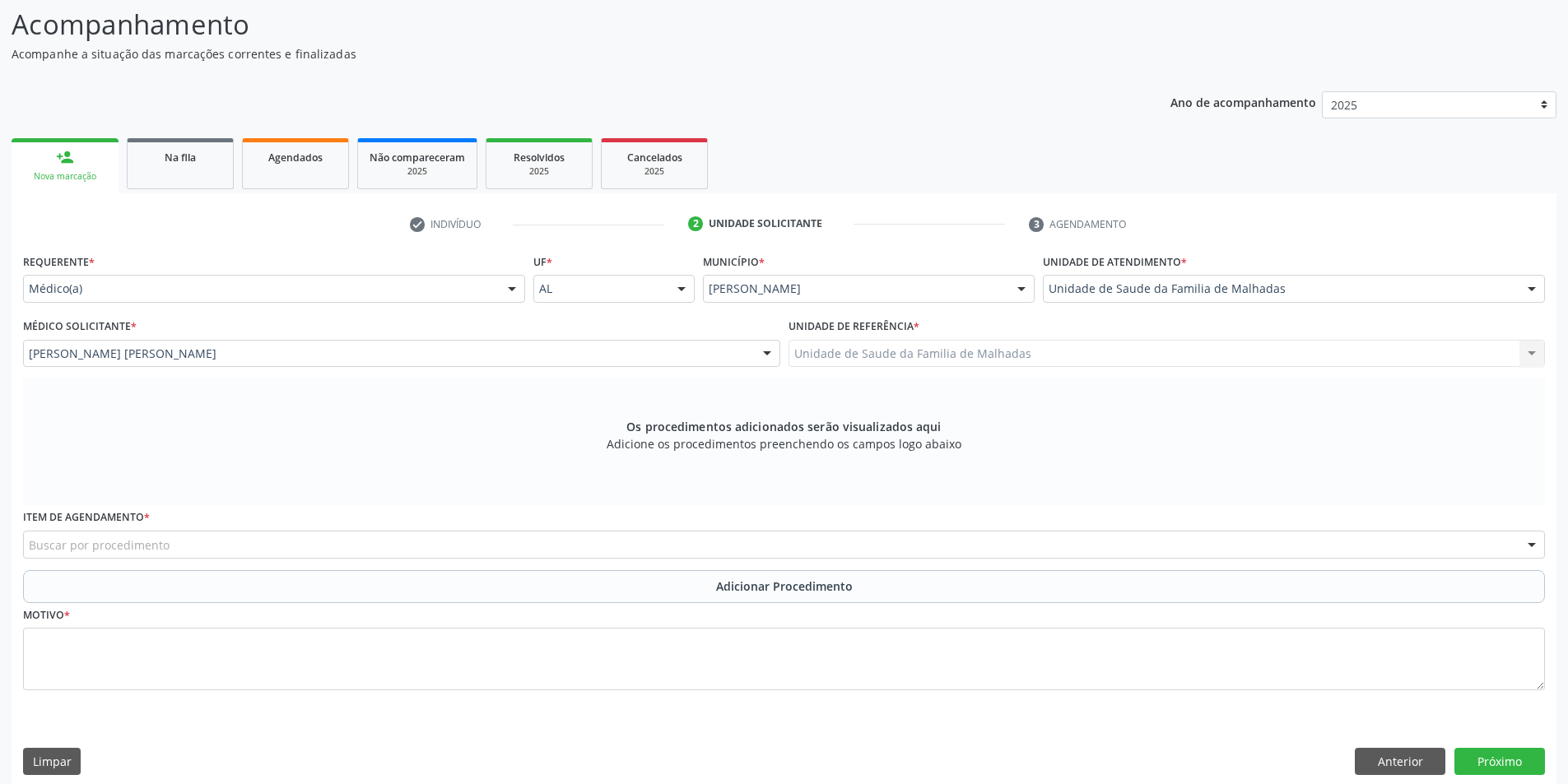
click at [761, 543] on div "Buscar por procedimento" at bounding box center [784, 544] width 1522 height 28
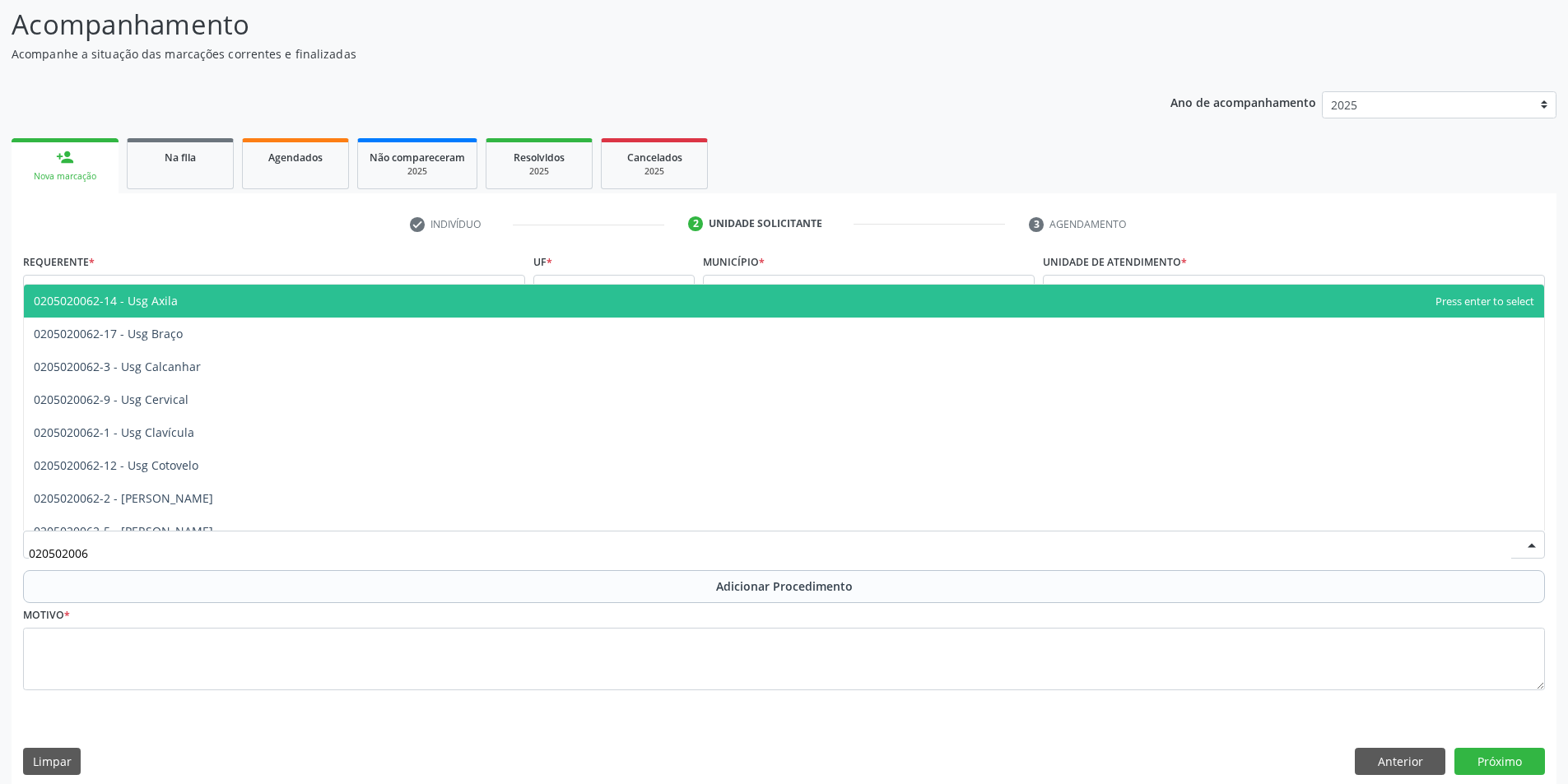
type input "0205020062"
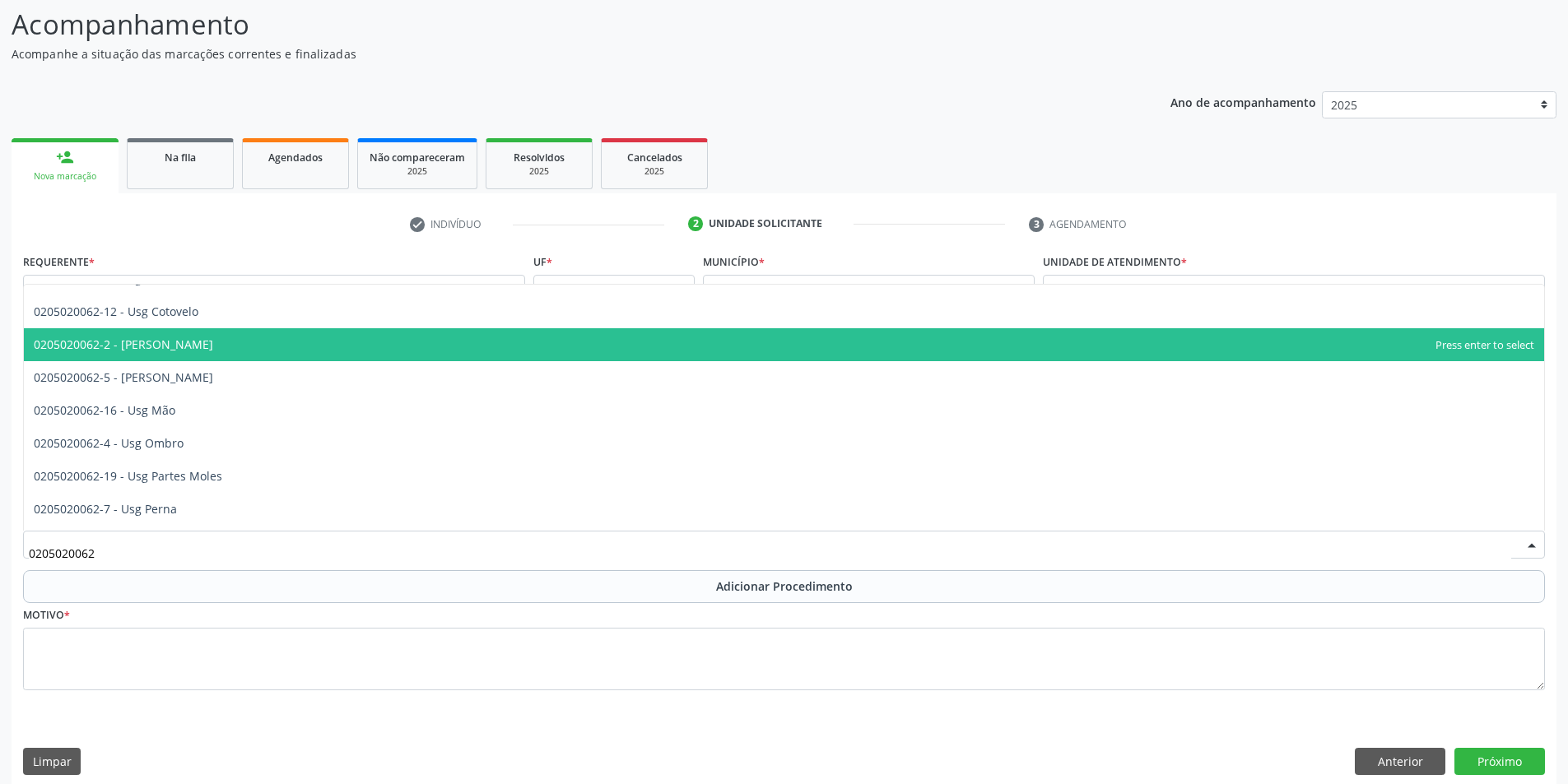
scroll to position [165, 0]
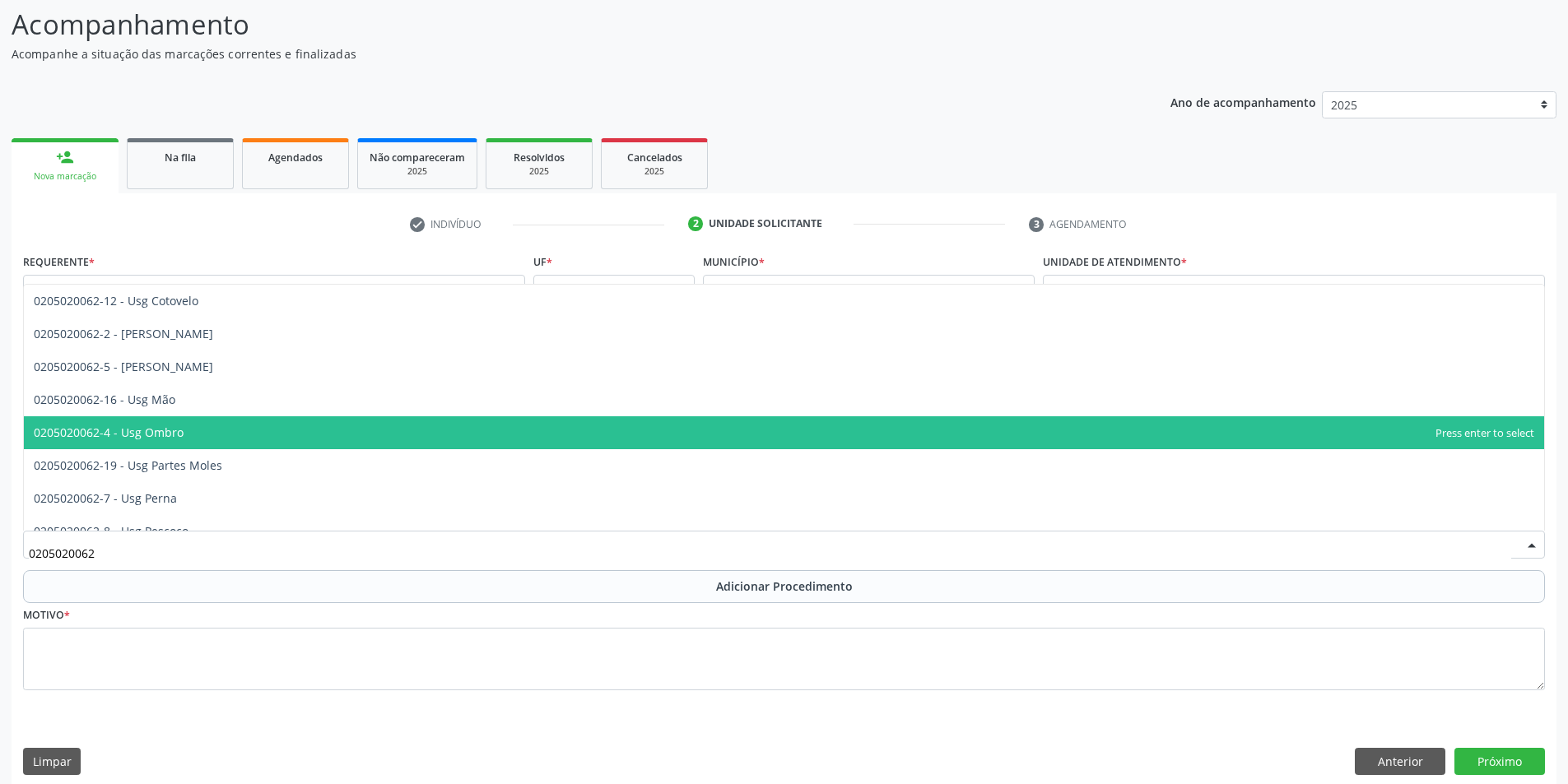
click at [129, 428] on span "0205020062-4 - Usg Ombro" at bounding box center [108, 432] width 150 height 16
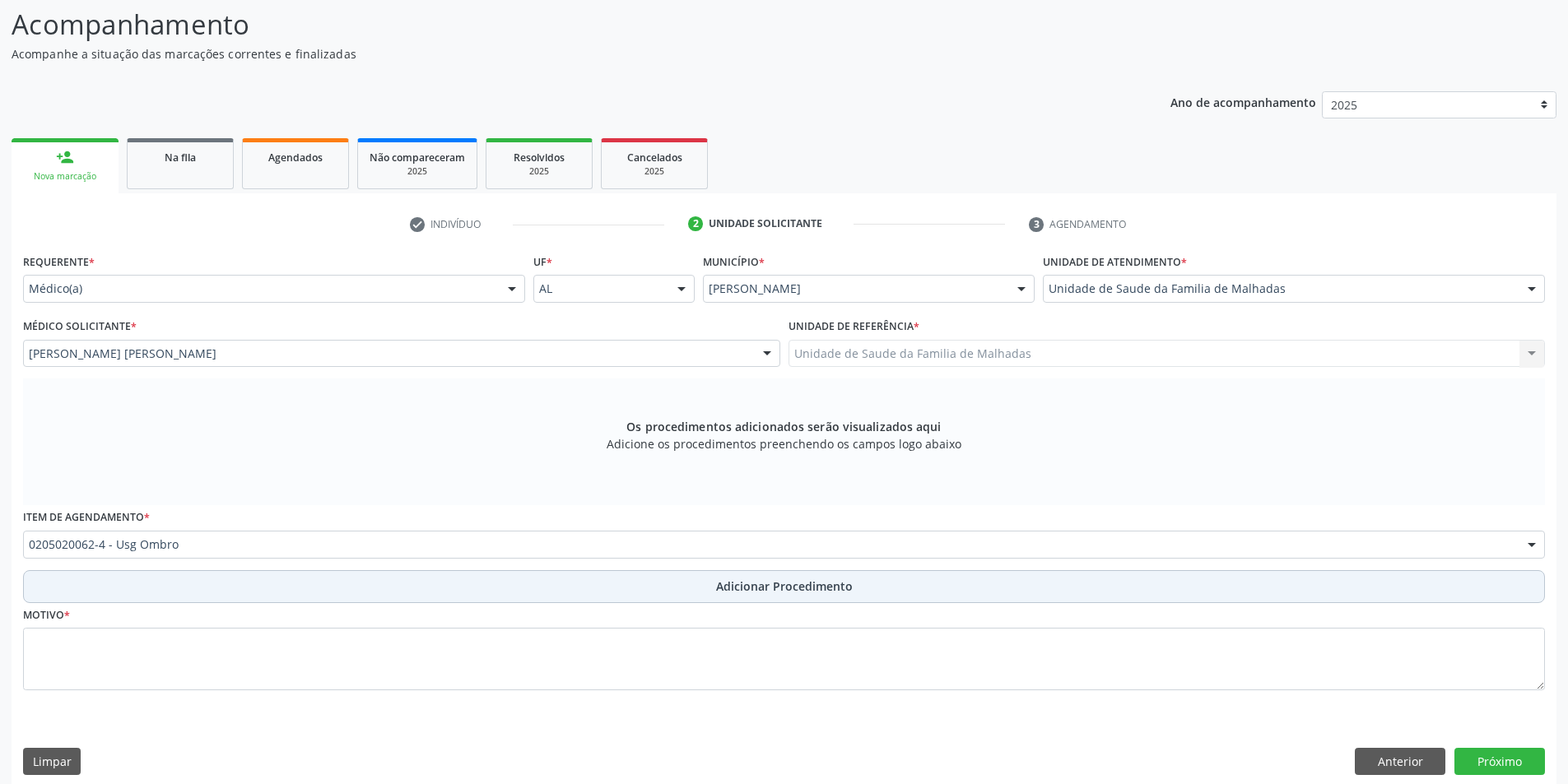
click at [803, 588] on span "Adicionar Procedimento" at bounding box center [784, 586] width 137 height 17
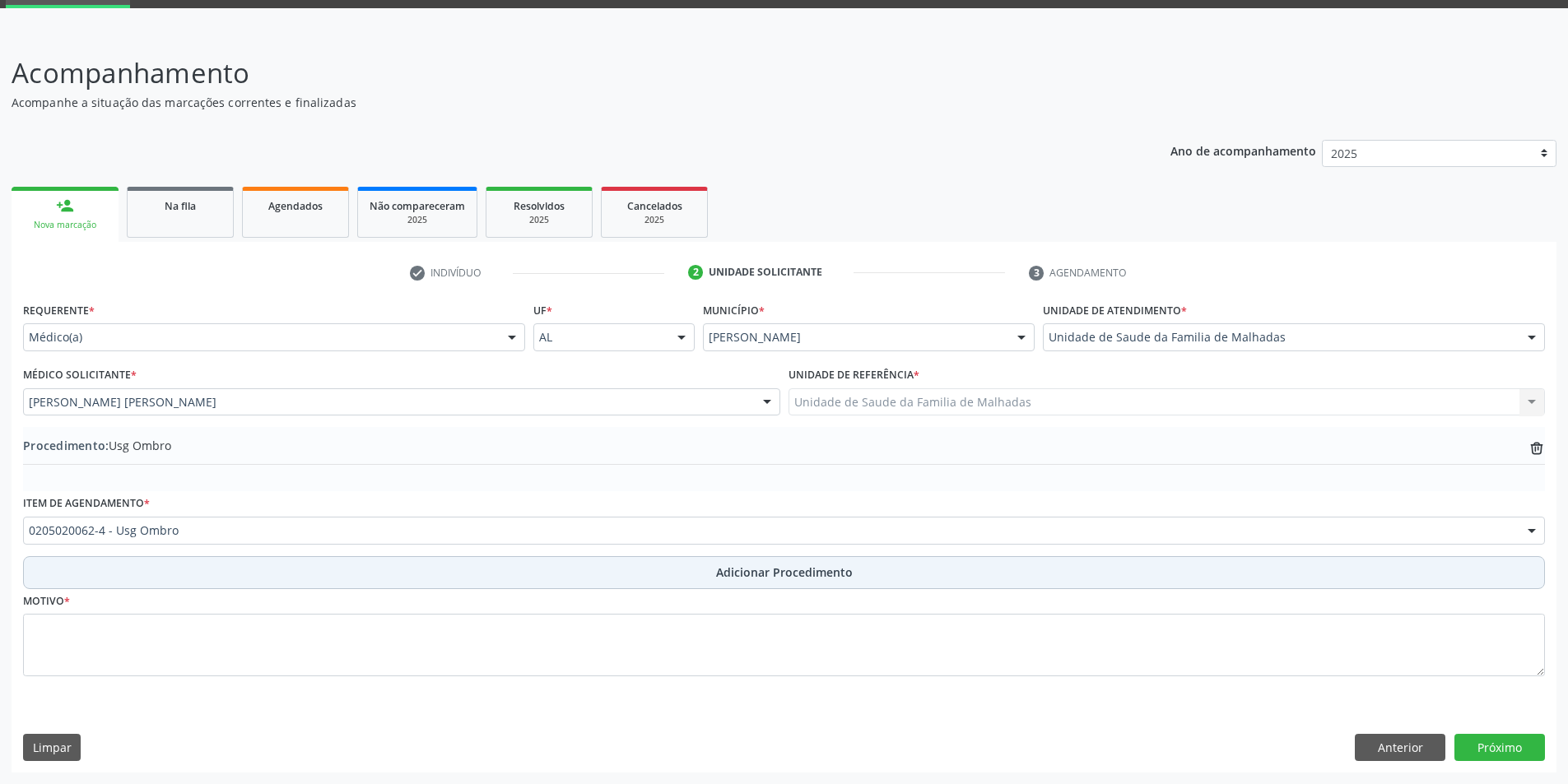
scroll to position [82, 0]
click at [802, 581] on button "Adicionar Procedimento" at bounding box center [784, 572] width 1522 height 33
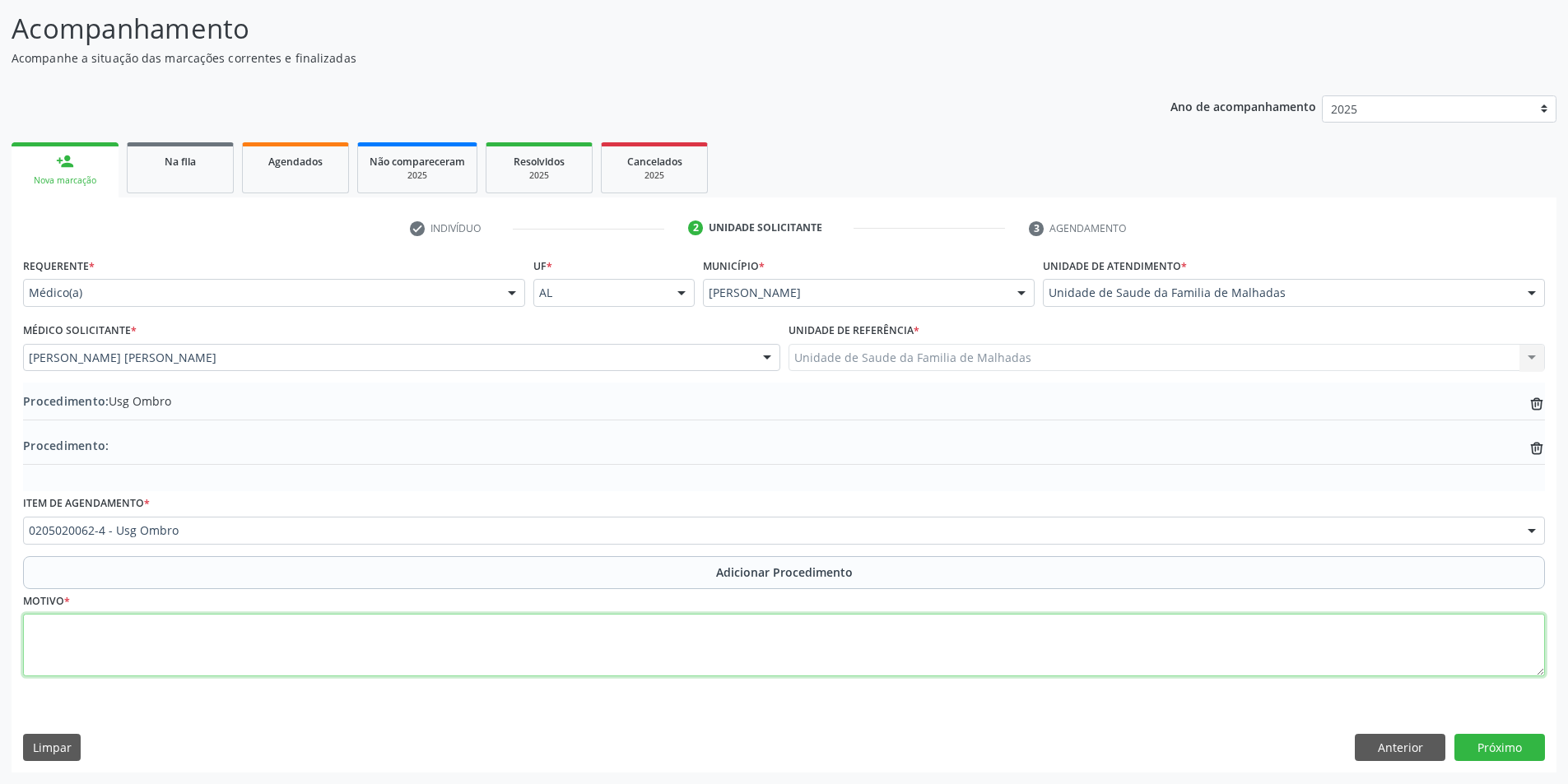
click at [122, 648] on textarea at bounding box center [784, 644] width 1522 height 62
type textarea "o"
click at [185, 628] on textarea "OMBRO DIREITO , MOTIVO (BUSITE? )" at bounding box center [784, 644] width 1522 height 62
type textarea "OMBRO DIREITO , MOTIVO ( BUSITE? )"
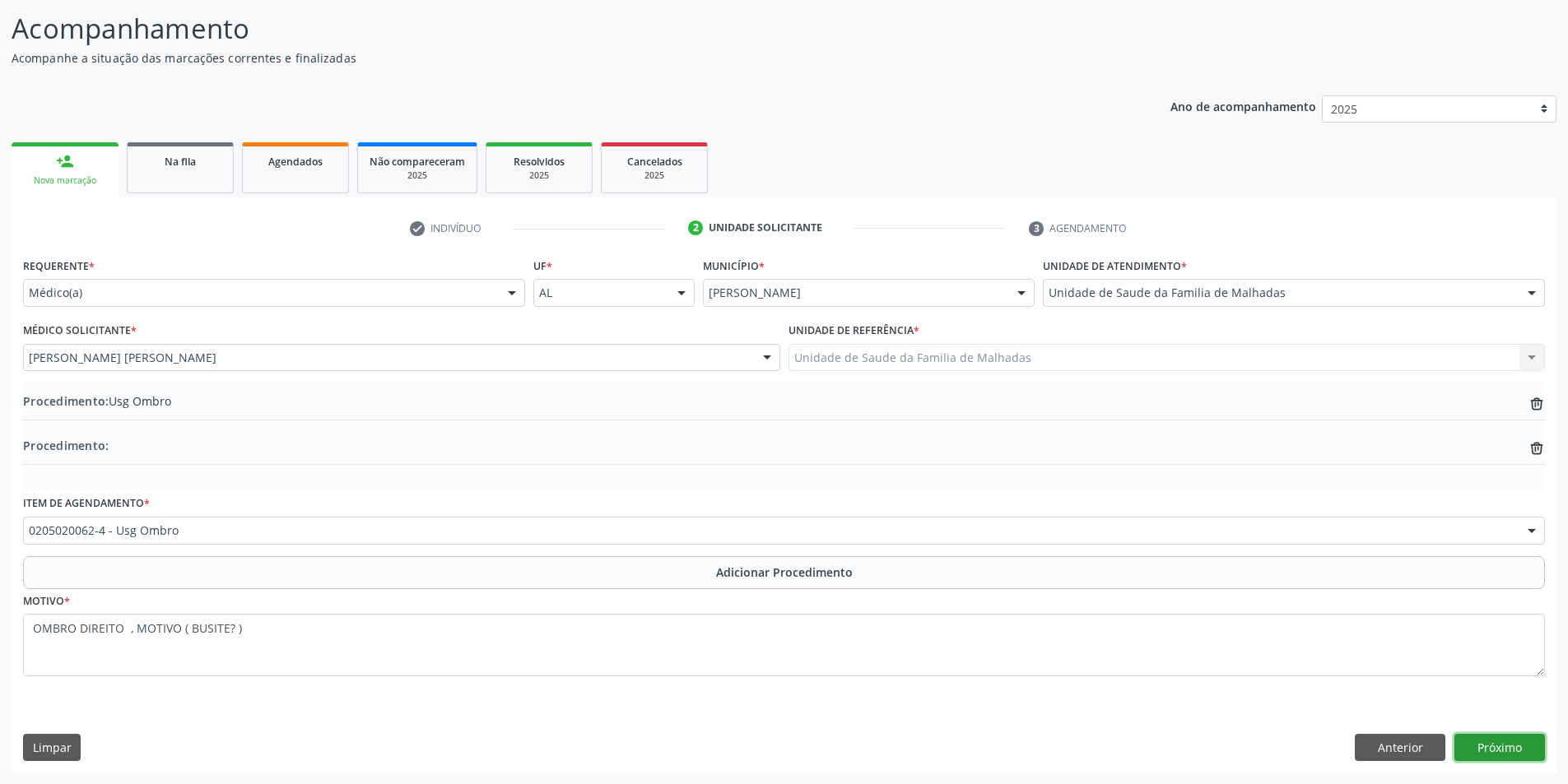
click at [1499, 743] on button "Próximo" at bounding box center [1500, 747] width 90 height 28
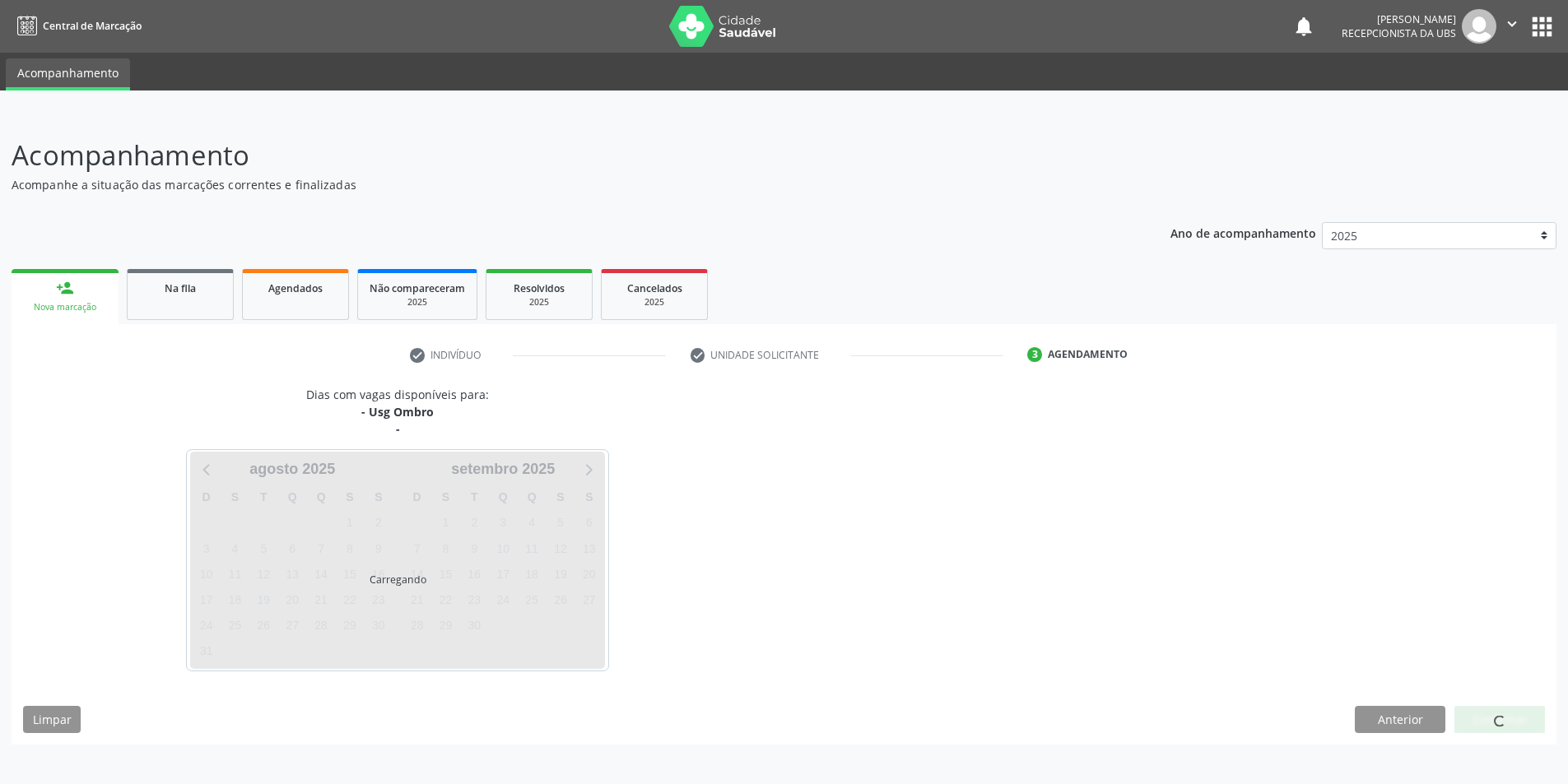
scroll to position [0, 0]
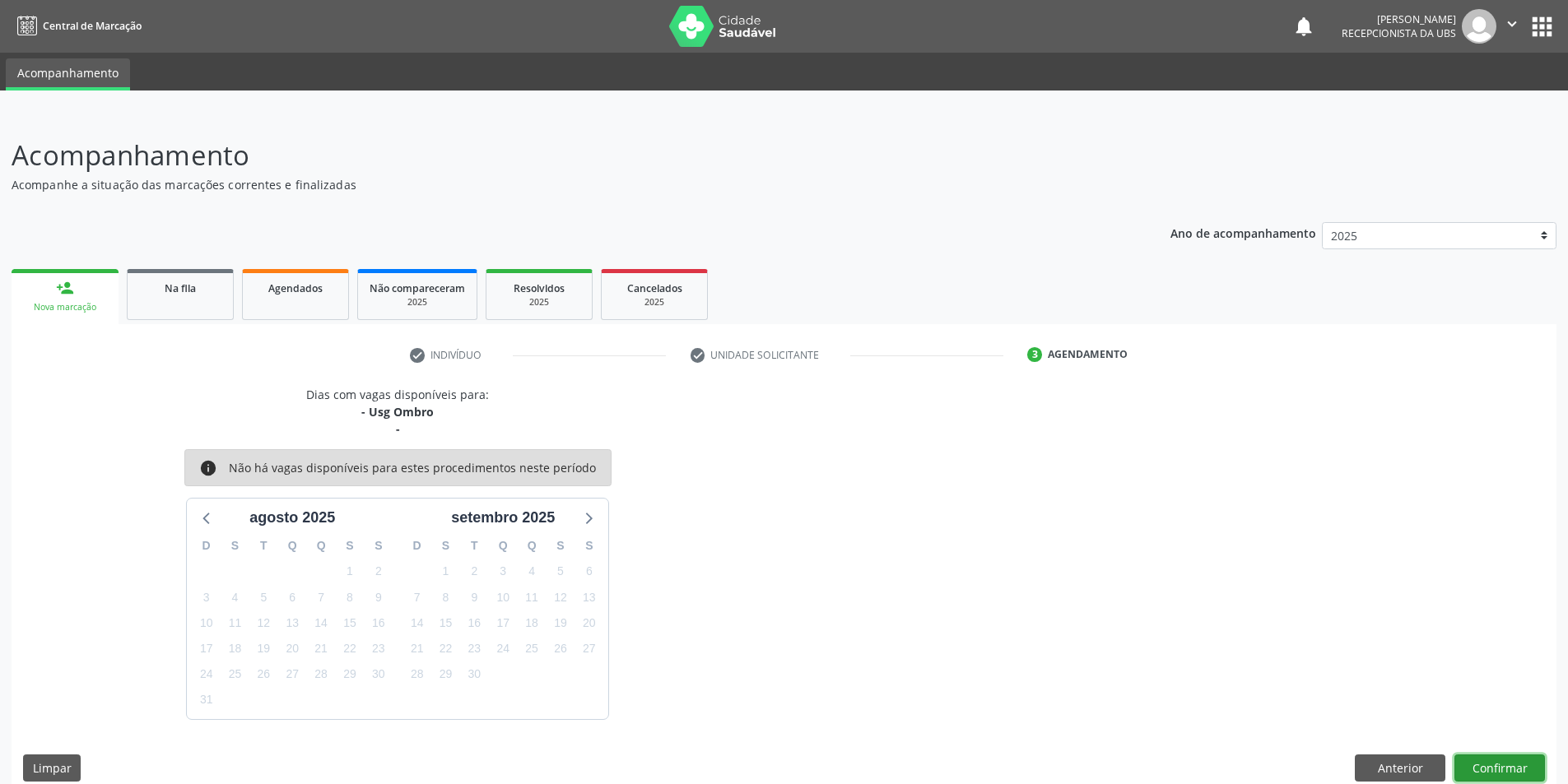
click at [1502, 769] on button "Confirmar" at bounding box center [1500, 768] width 90 height 28
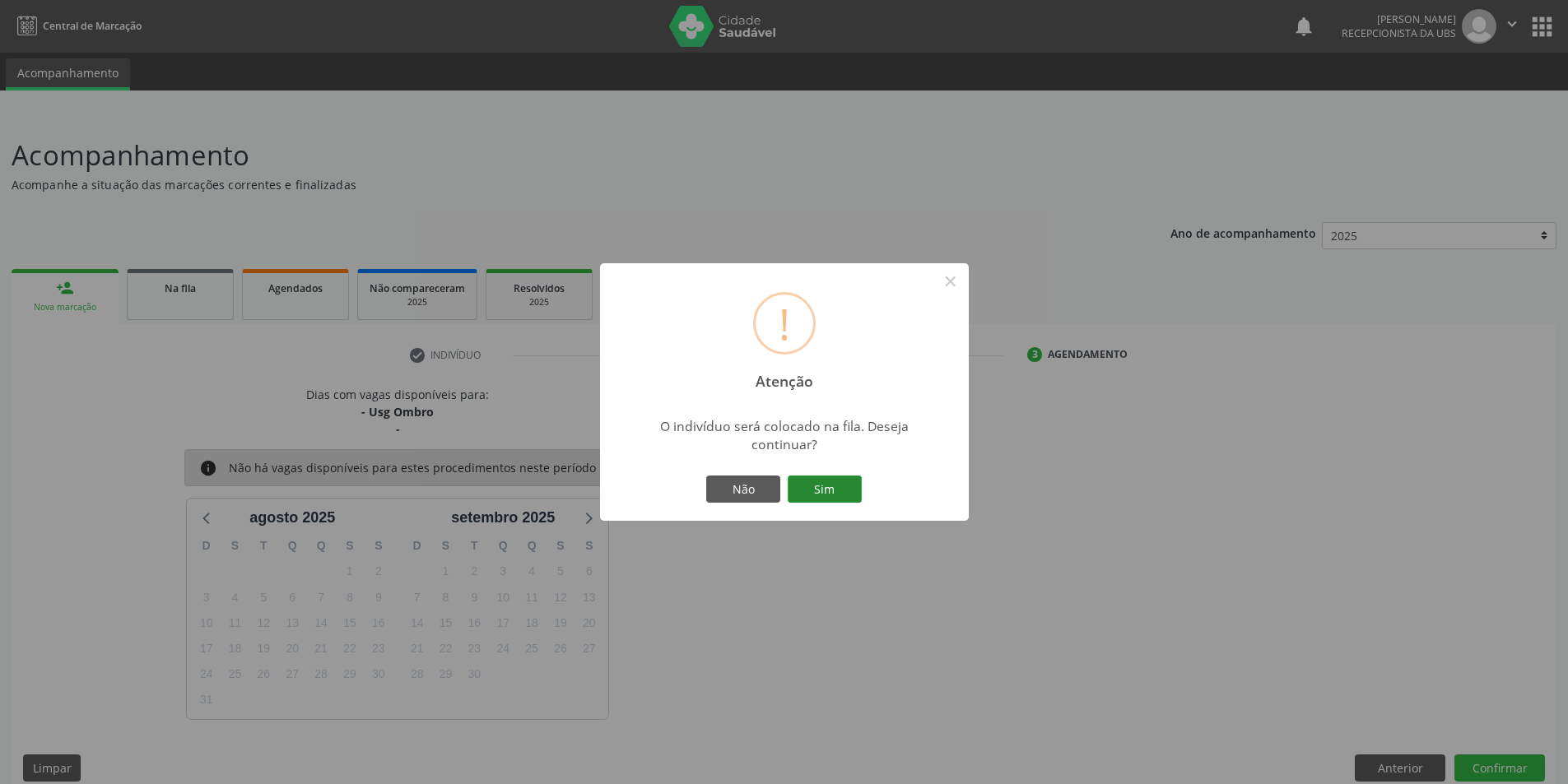
click at [841, 490] on button "Sim" at bounding box center [824, 490] width 74 height 28
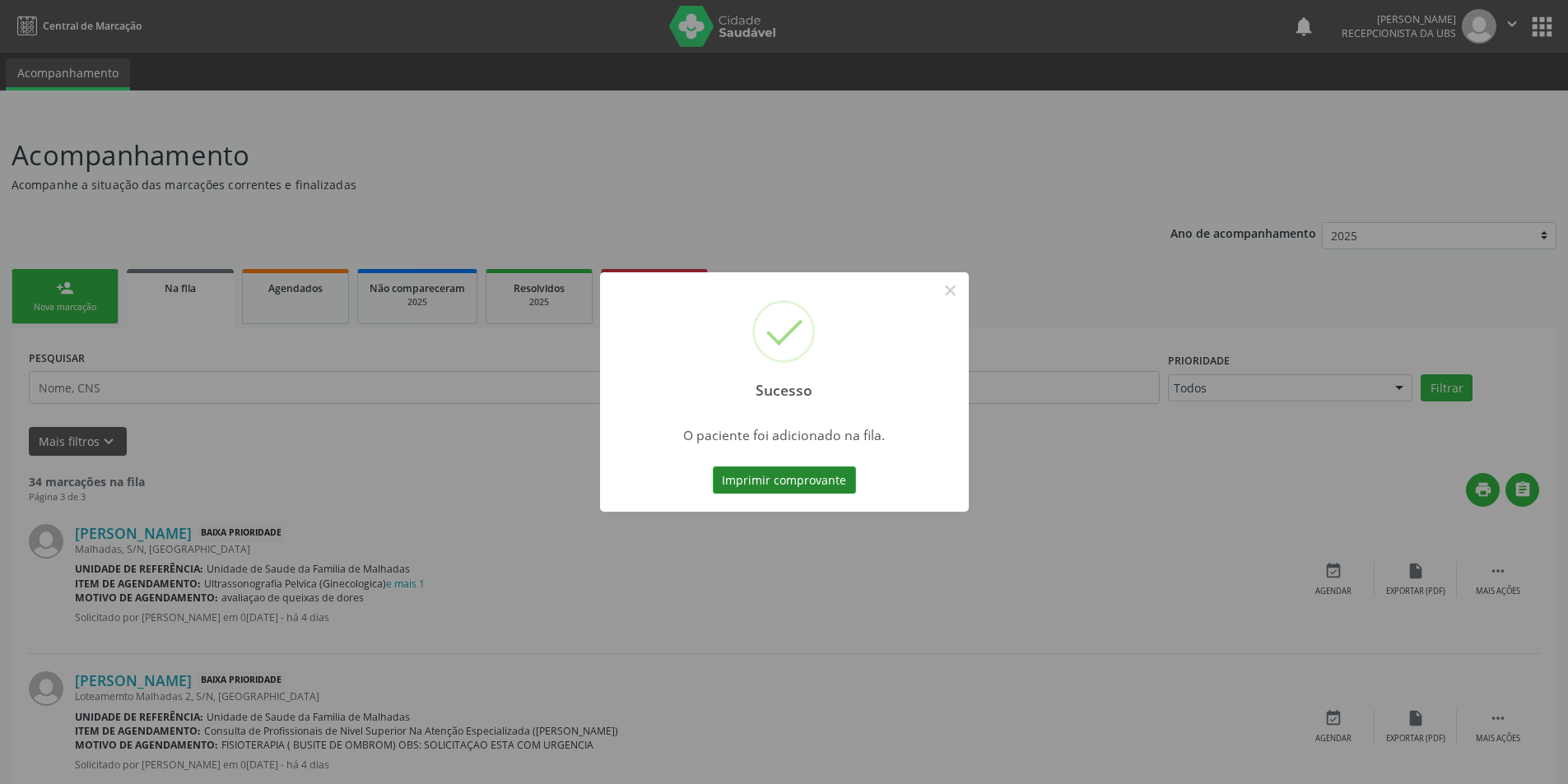
click at [836, 477] on button "Imprimir comprovante" at bounding box center [784, 481] width 143 height 28
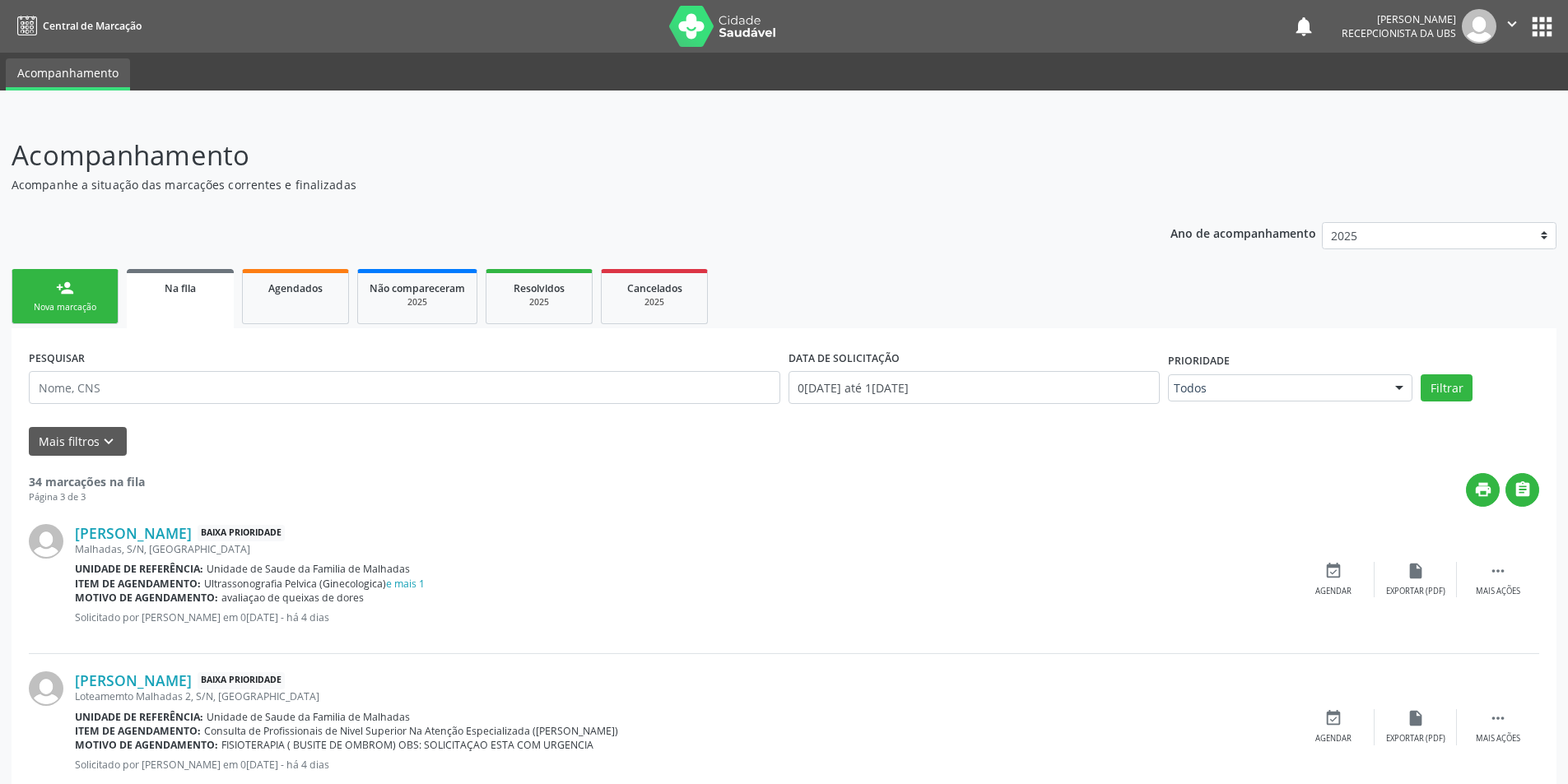
click at [80, 288] on link "person_add Nova marcação" at bounding box center [65, 296] width 107 height 56
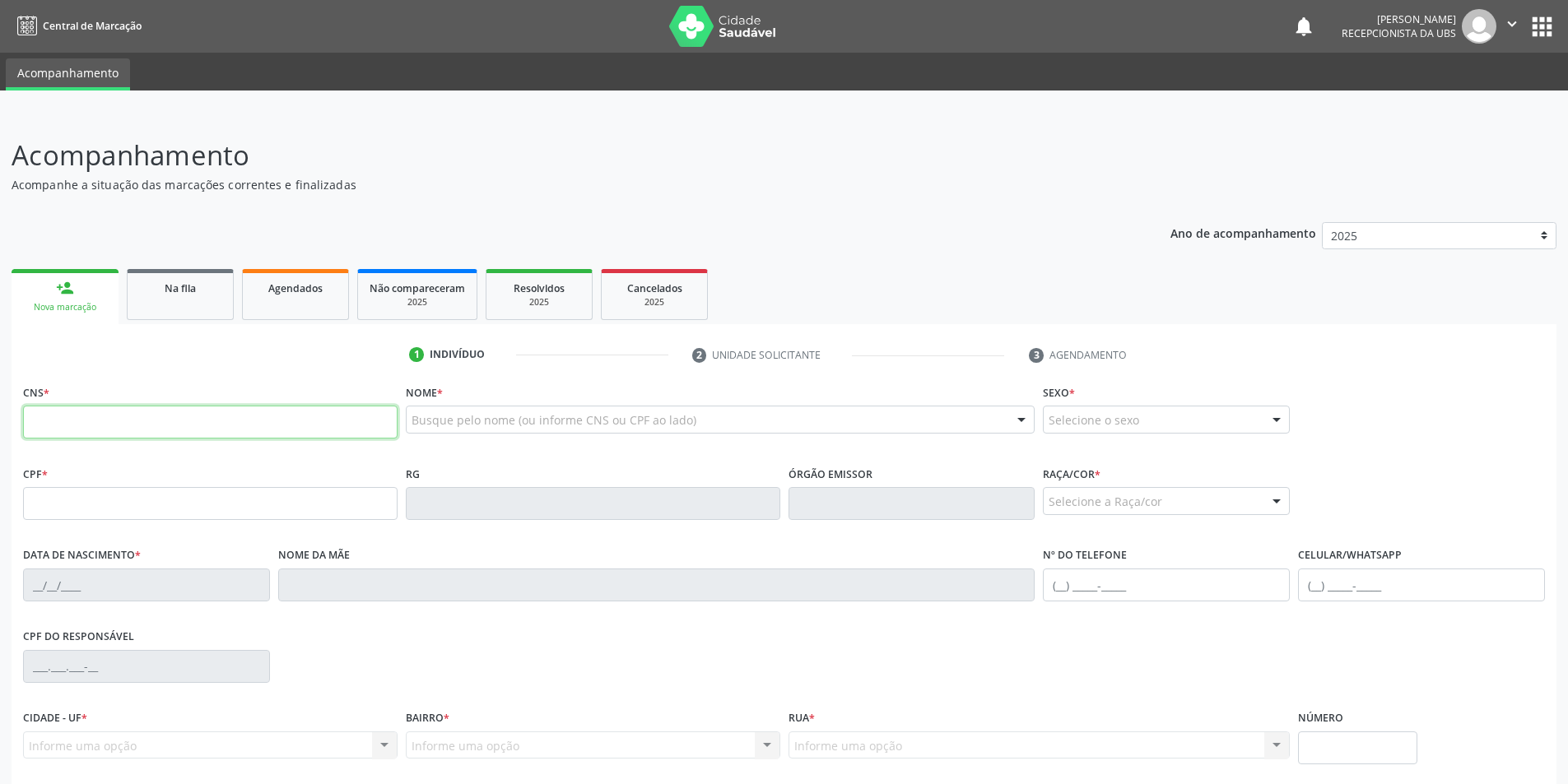
click at [109, 425] on input "text" at bounding box center [210, 421] width 375 height 33
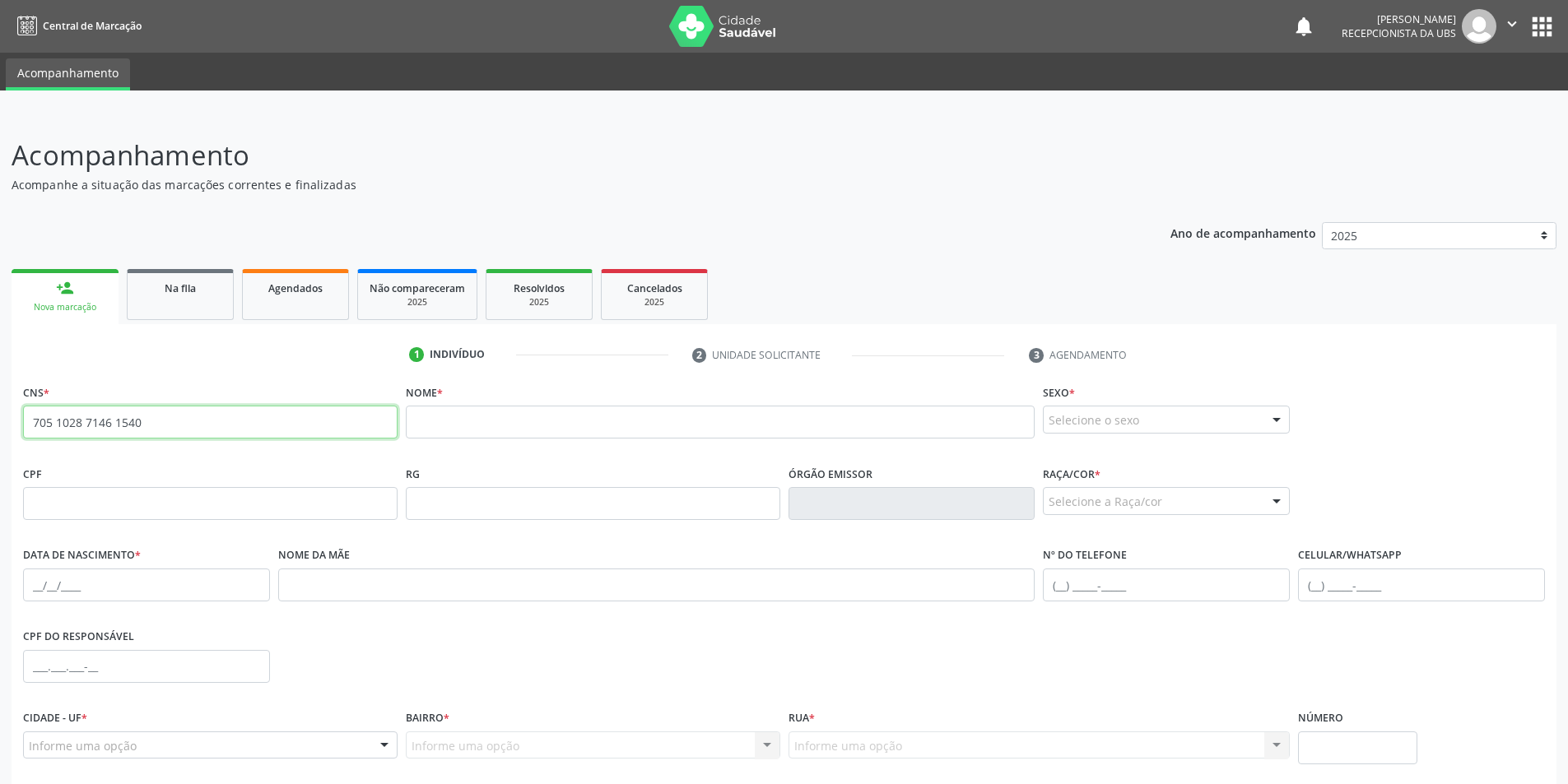
click at [143, 417] on input "705 1028 7146 1540" at bounding box center [210, 421] width 375 height 33
type input "7"
click at [150, 419] on input "702 0078 1597 0282" at bounding box center [210, 421] width 375 height 33
type input "7"
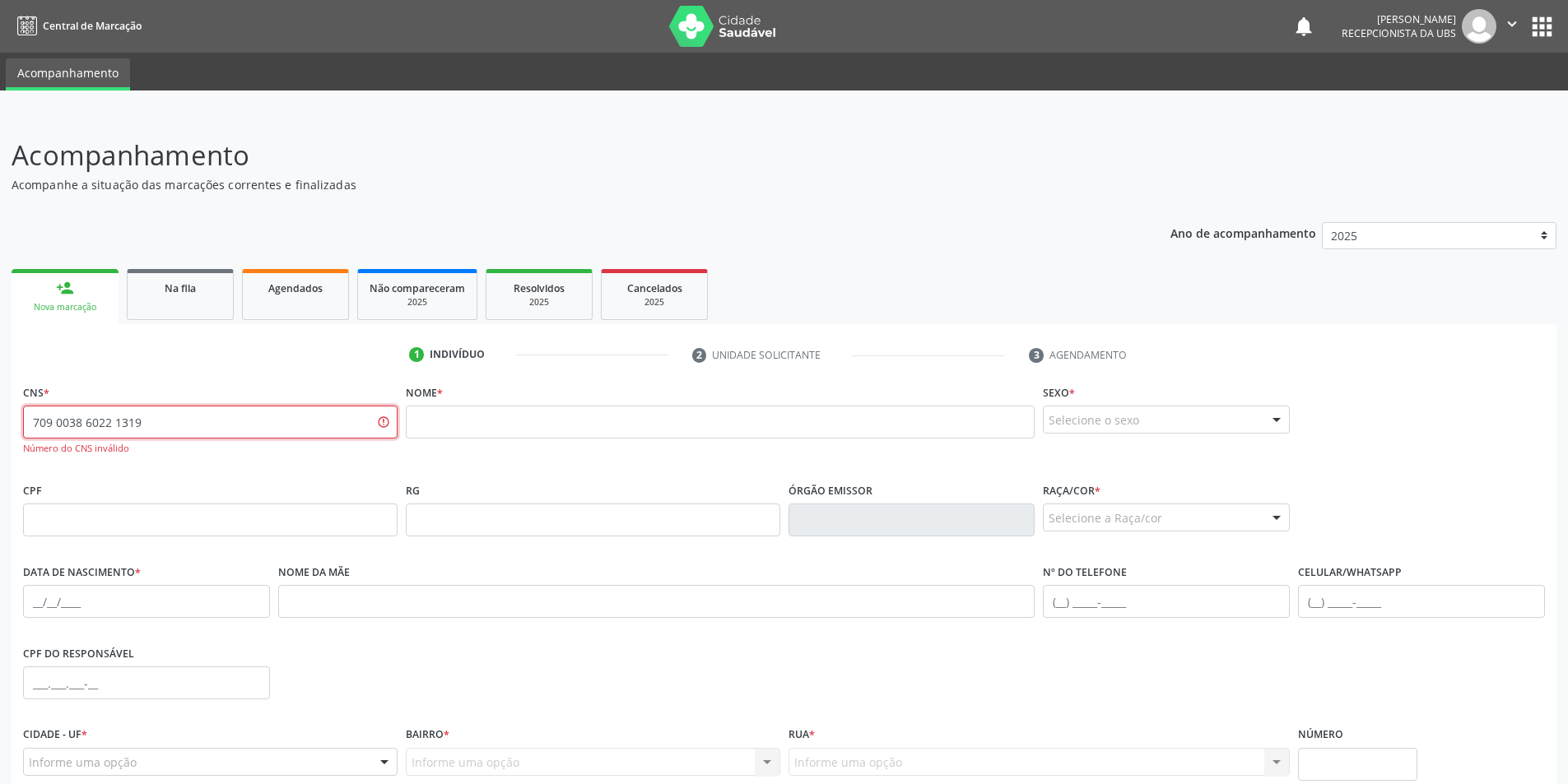
type input "709 0038 6022 1319"
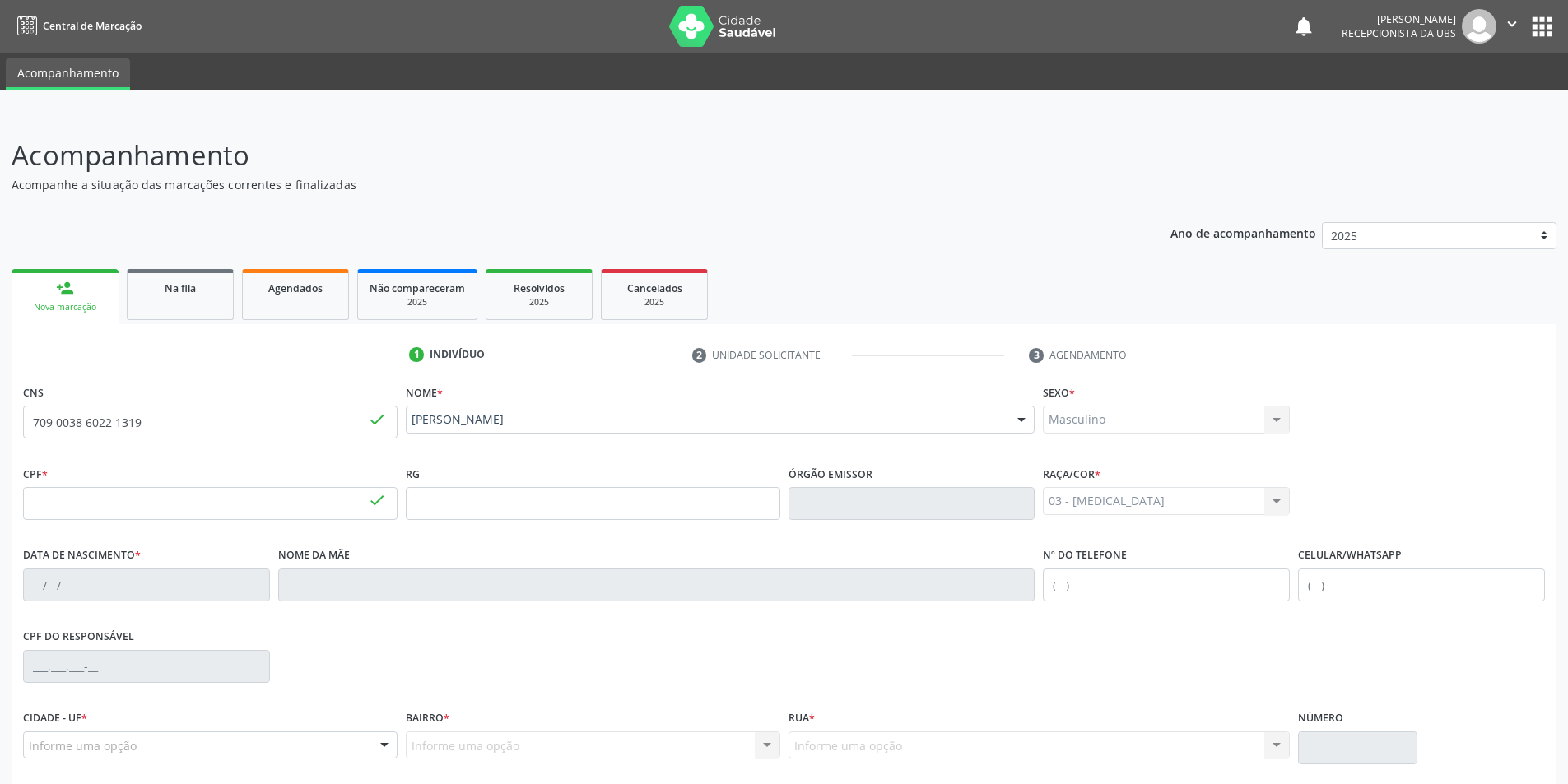
type input "161.387.864-83"
type input "07[DATE]"
type input "[PERSON_NAME]"
type input "[PHONE_NUMBER]"
type input "S/N"
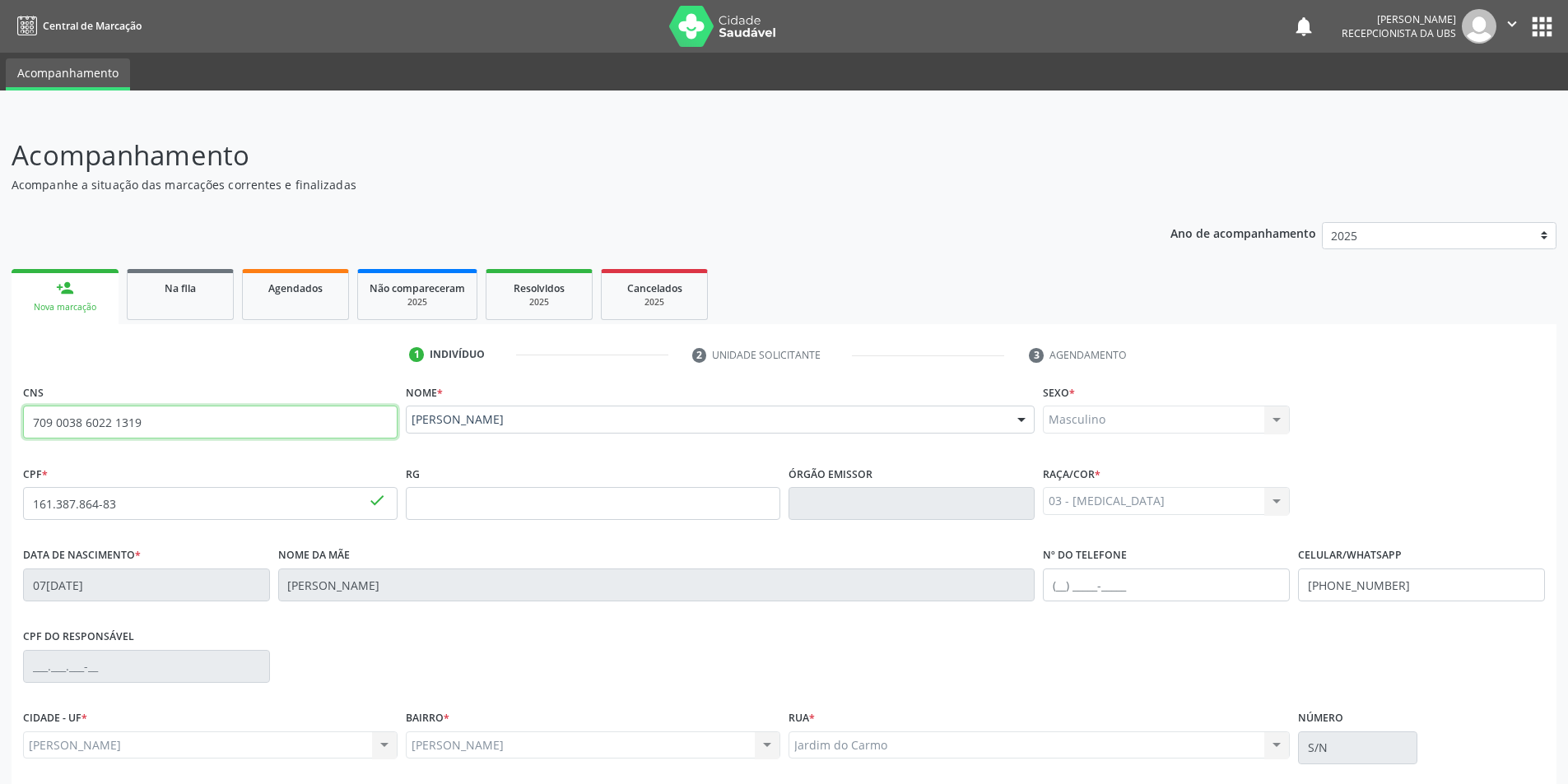
click at [163, 429] on input "709 0038 6022 1319" at bounding box center [210, 421] width 375 height 33
type input "7"
type input "705 2014 8565 0473"
click at [195, 310] on link "Na fila" at bounding box center [181, 293] width 107 height 51
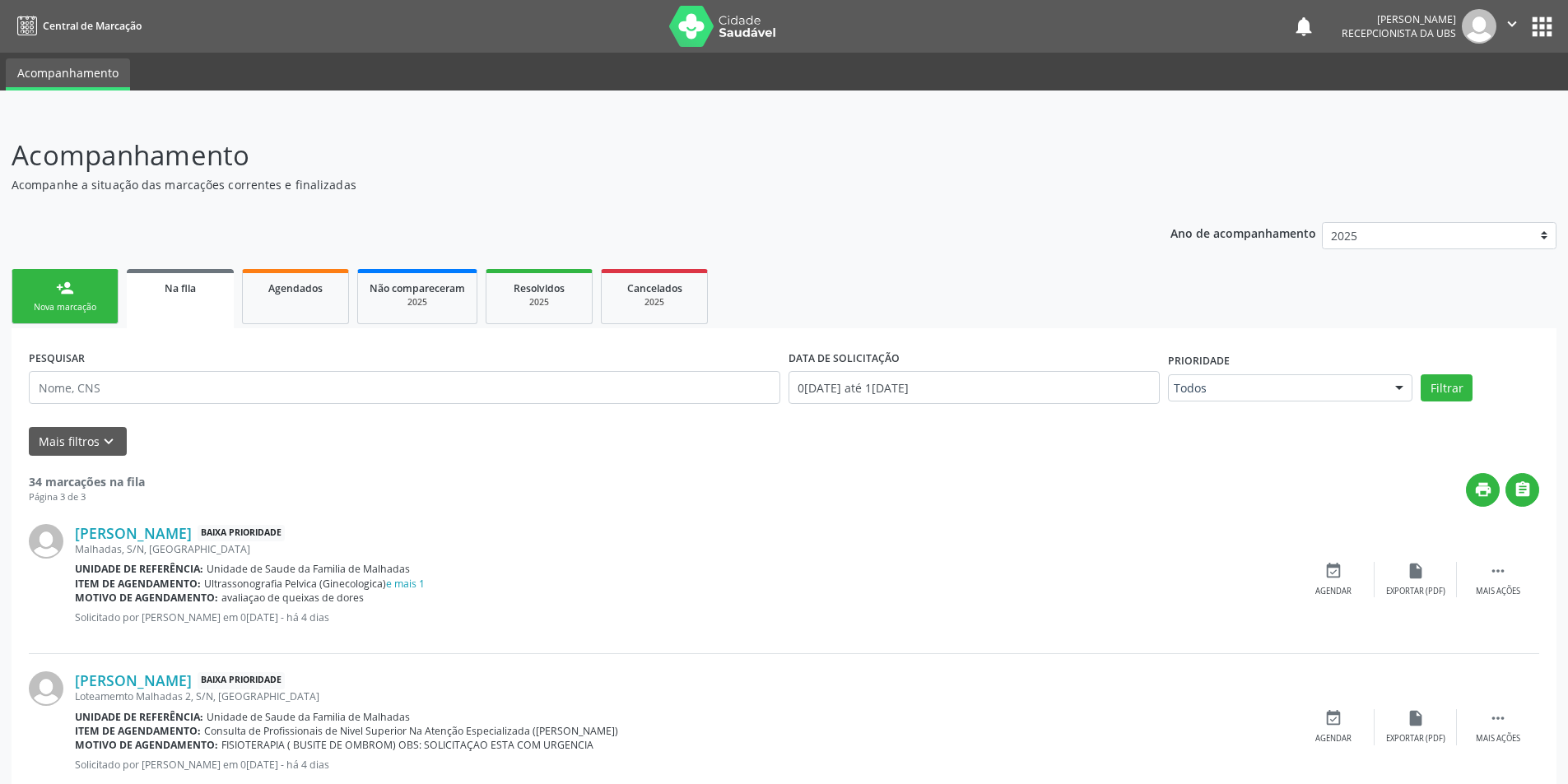
click at [80, 305] on div "Nova marcação" at bounding box center [64, 307] width 82 height 12
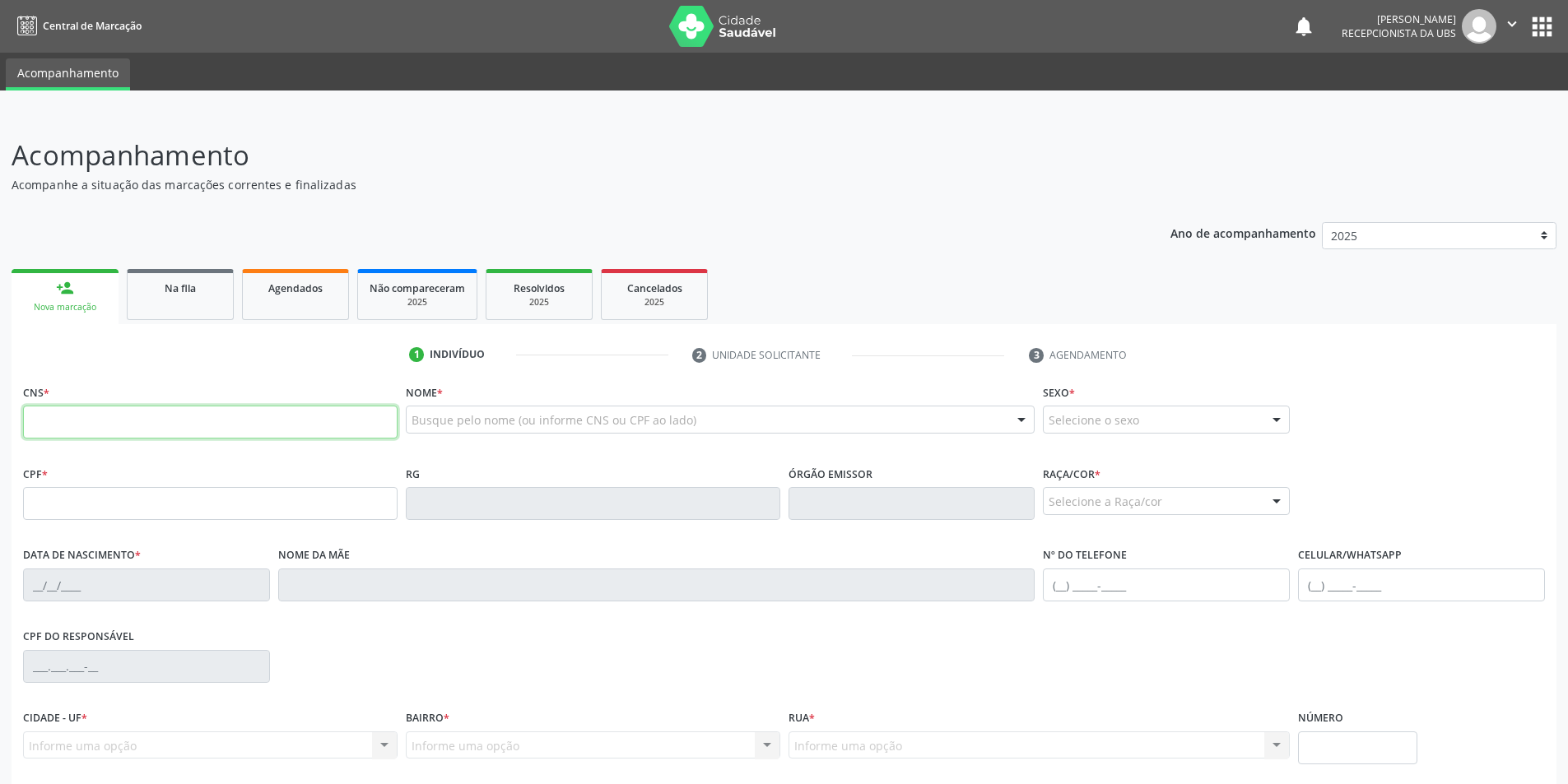
click at [142, 405] on input "text" at bounding box center [210, 421] width 375 height 33
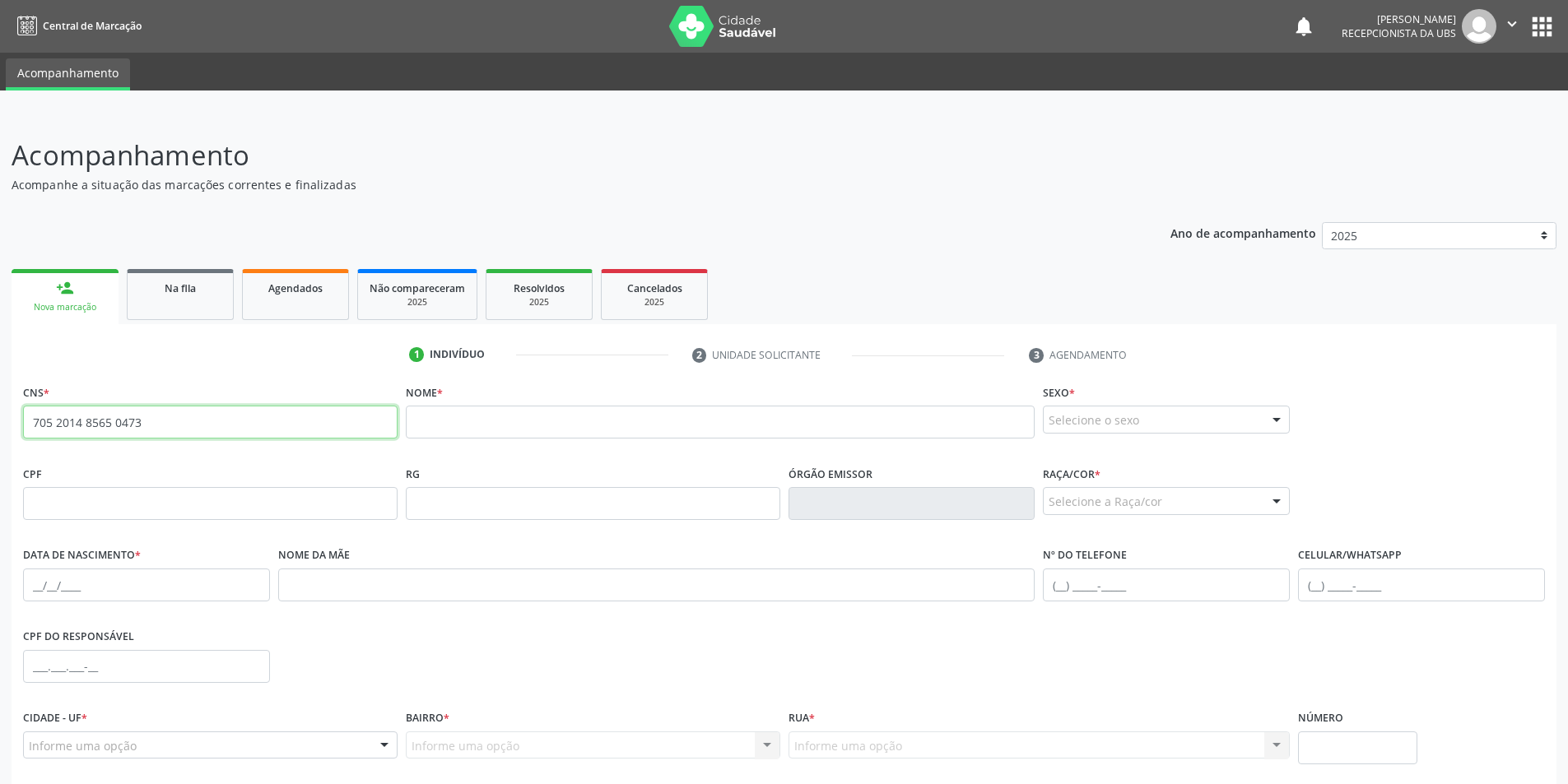
click at [158, 432] on input "705 2014 8565 0473" at bounding box center [210, 421] width 375 height 33
type input "7"
type input "898 0062 2961 7163"
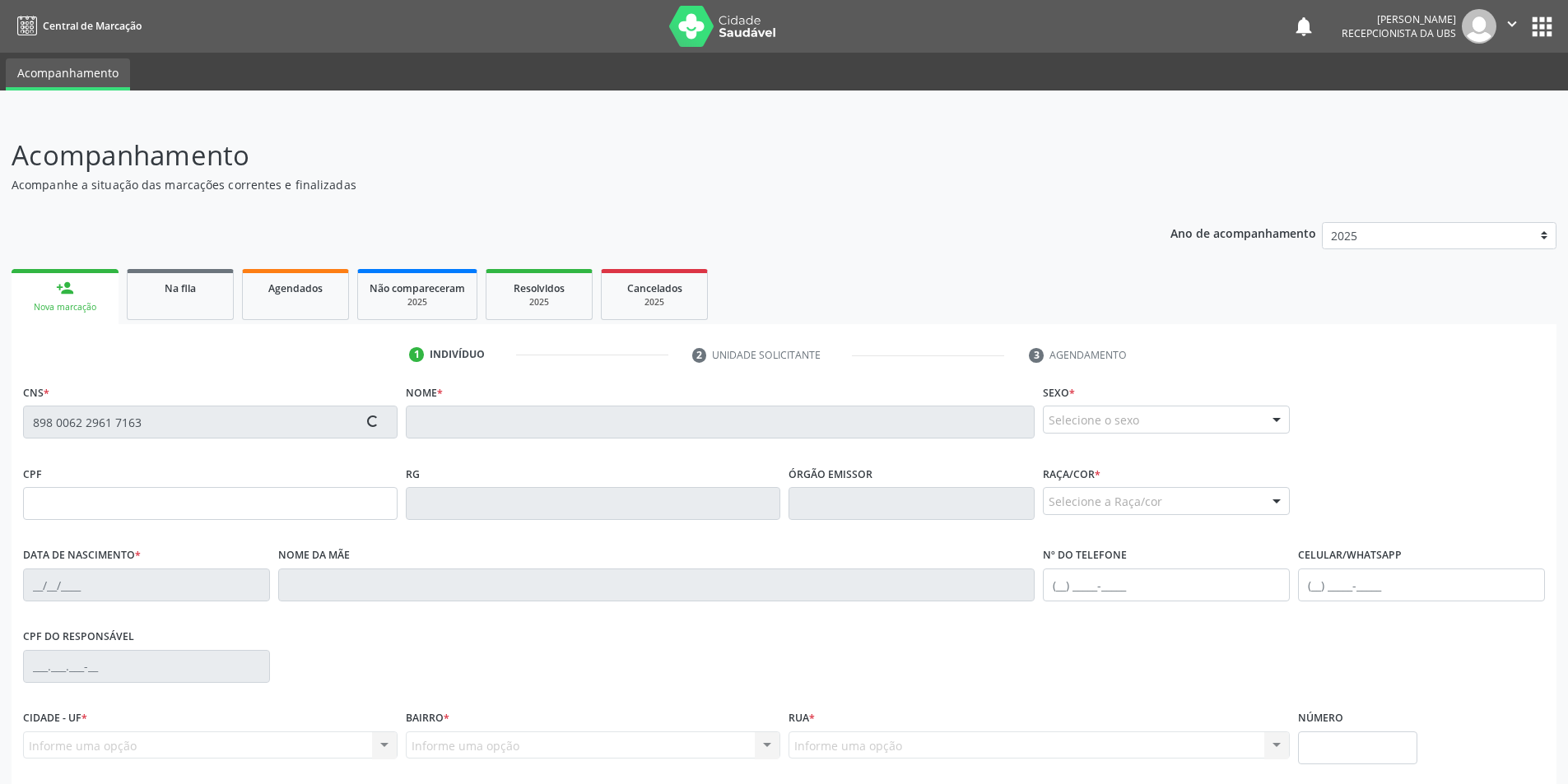
type input "175.774.094-56"
type input "2[DATE]"
type input "[PERSON_NAME]"
type input "[PHONE_NUMBER]"
type input "S/N"
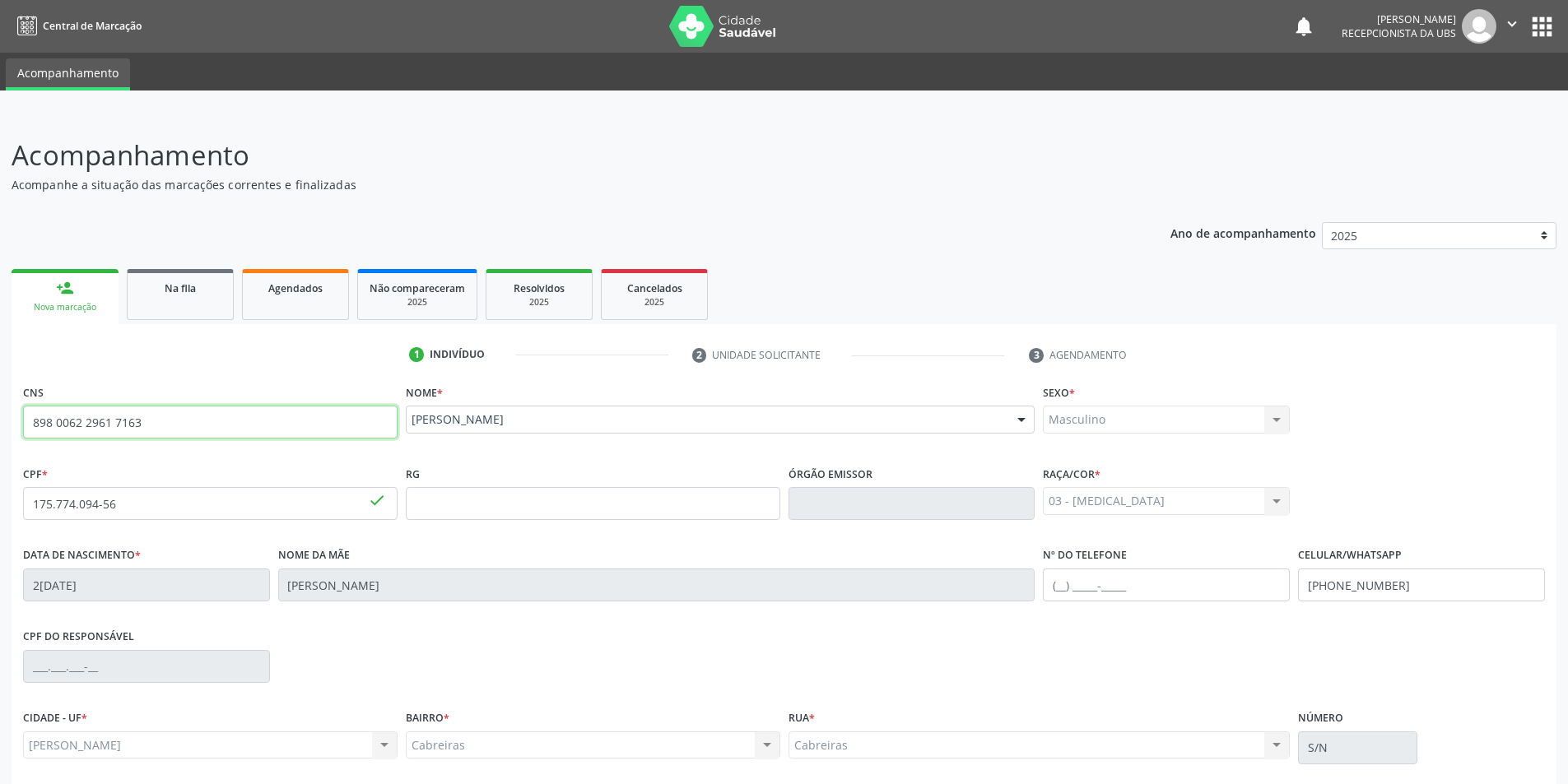
click at [158, 432] on input "898 0062 2961 7163" at bounding box center [210, 421] width 375 height 33
type input "8"
type input "702 1067 8838 3596"
click at [177, 303] on link "Na fila" at bounding box center [181, 293] width 107 height 51
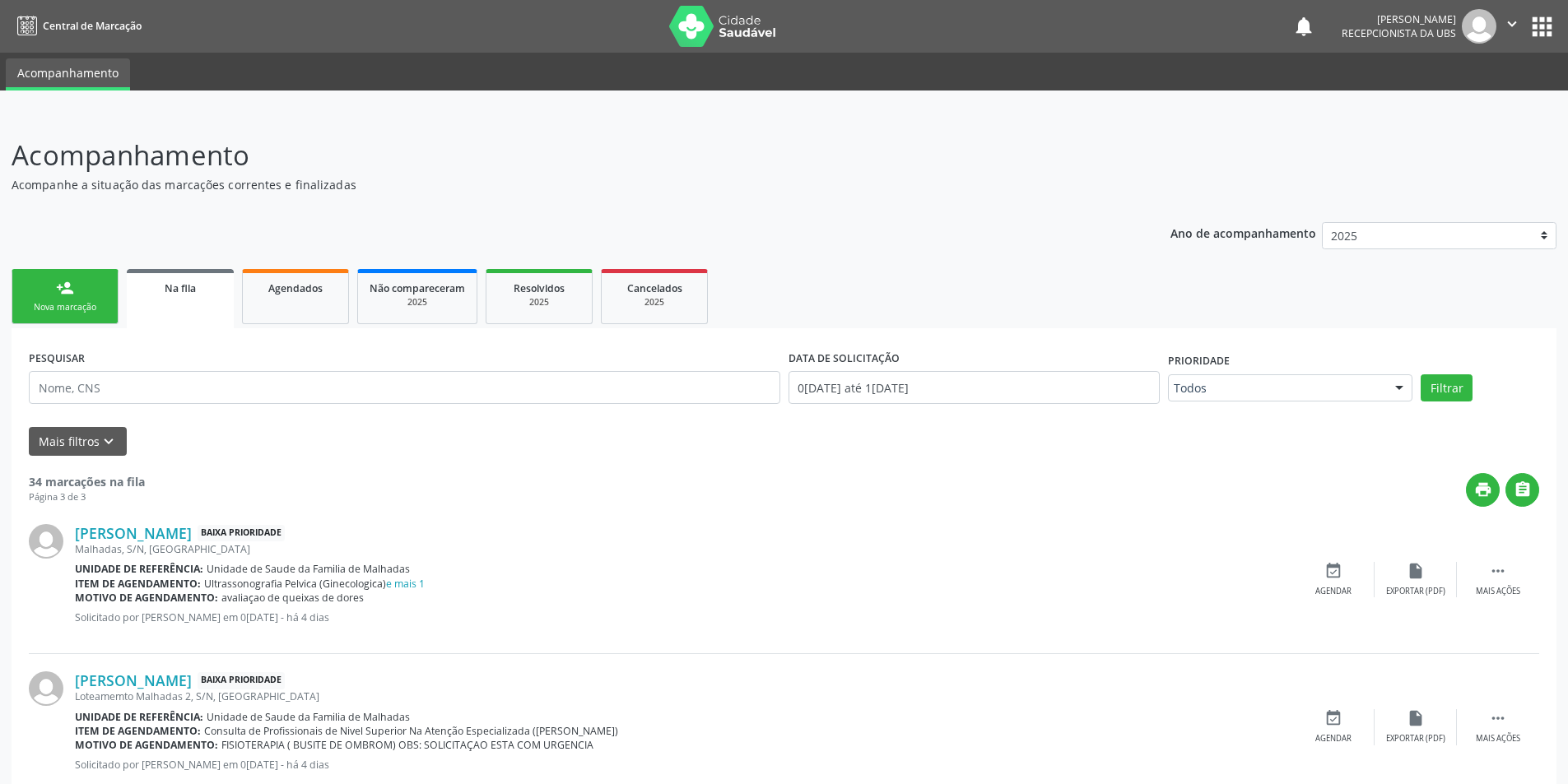
click at [178, 306] on link "Na fila" at bounding box center [181, 298] width 107 height 59
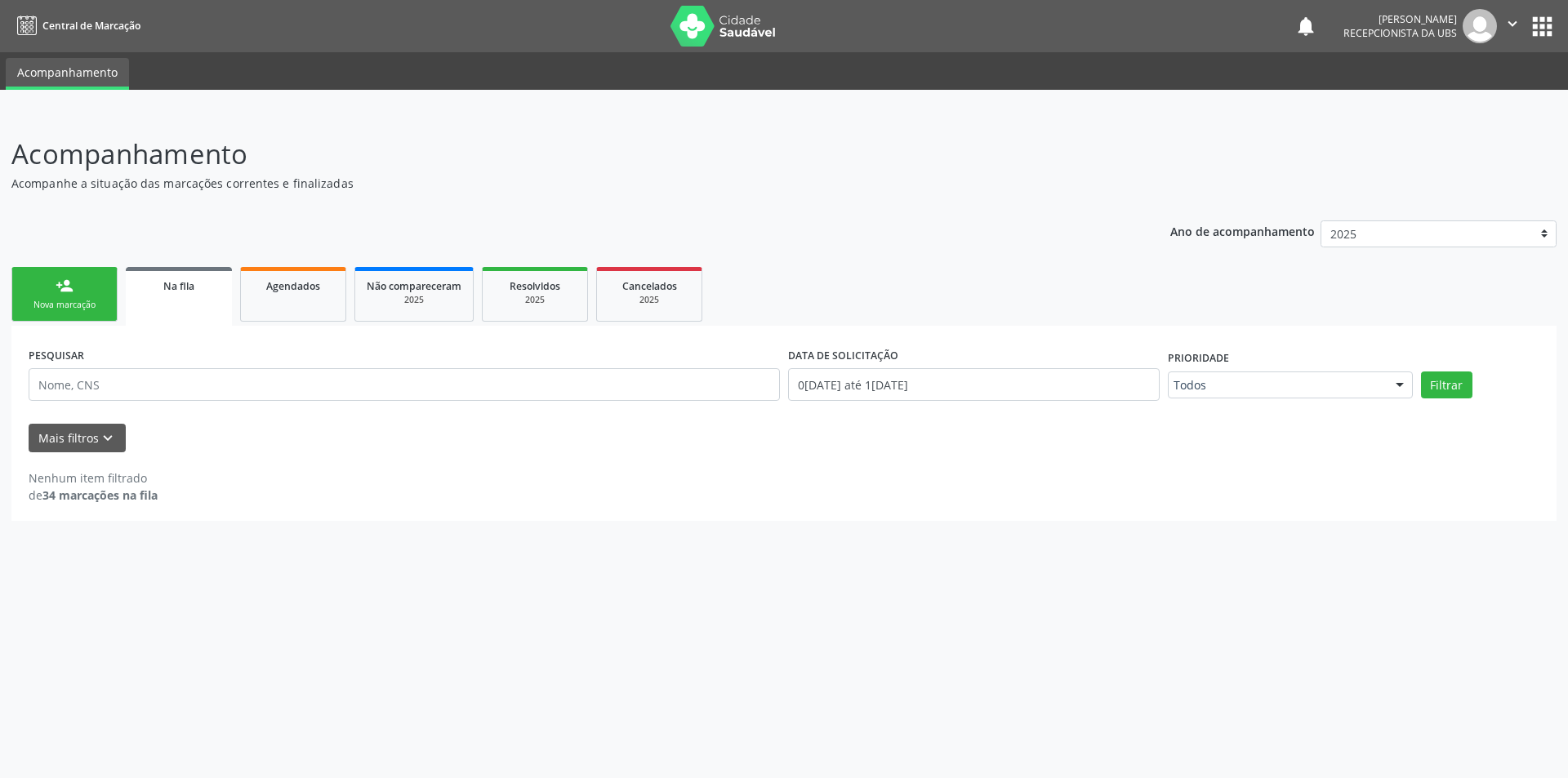
click at [89, 293] on link "person_add Nova marcação" at bounding box center [65, 294] width 106 height 55
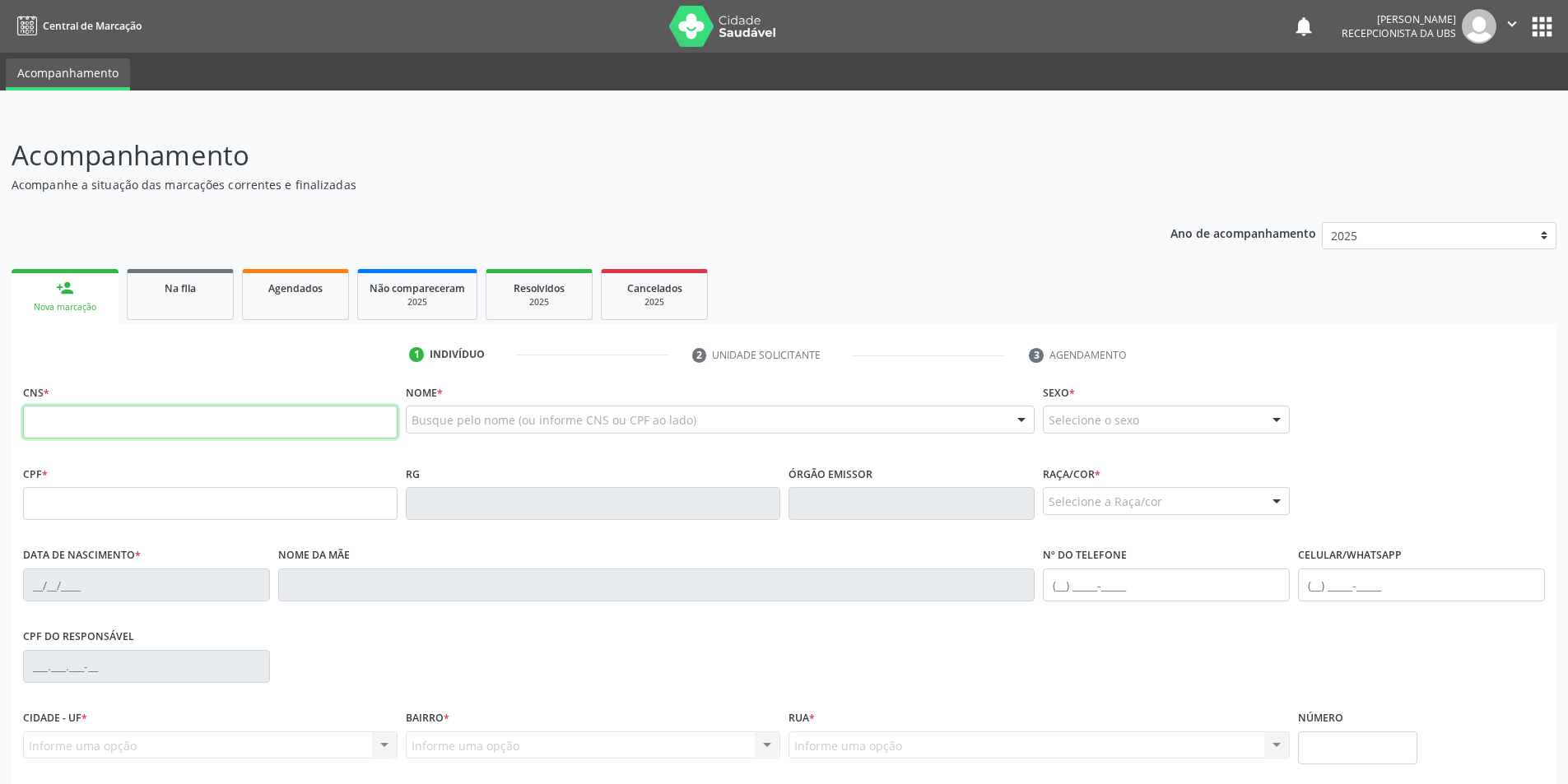
click at [88, 421] on input "text" at bounding box center [210, 421] width 375 height 33
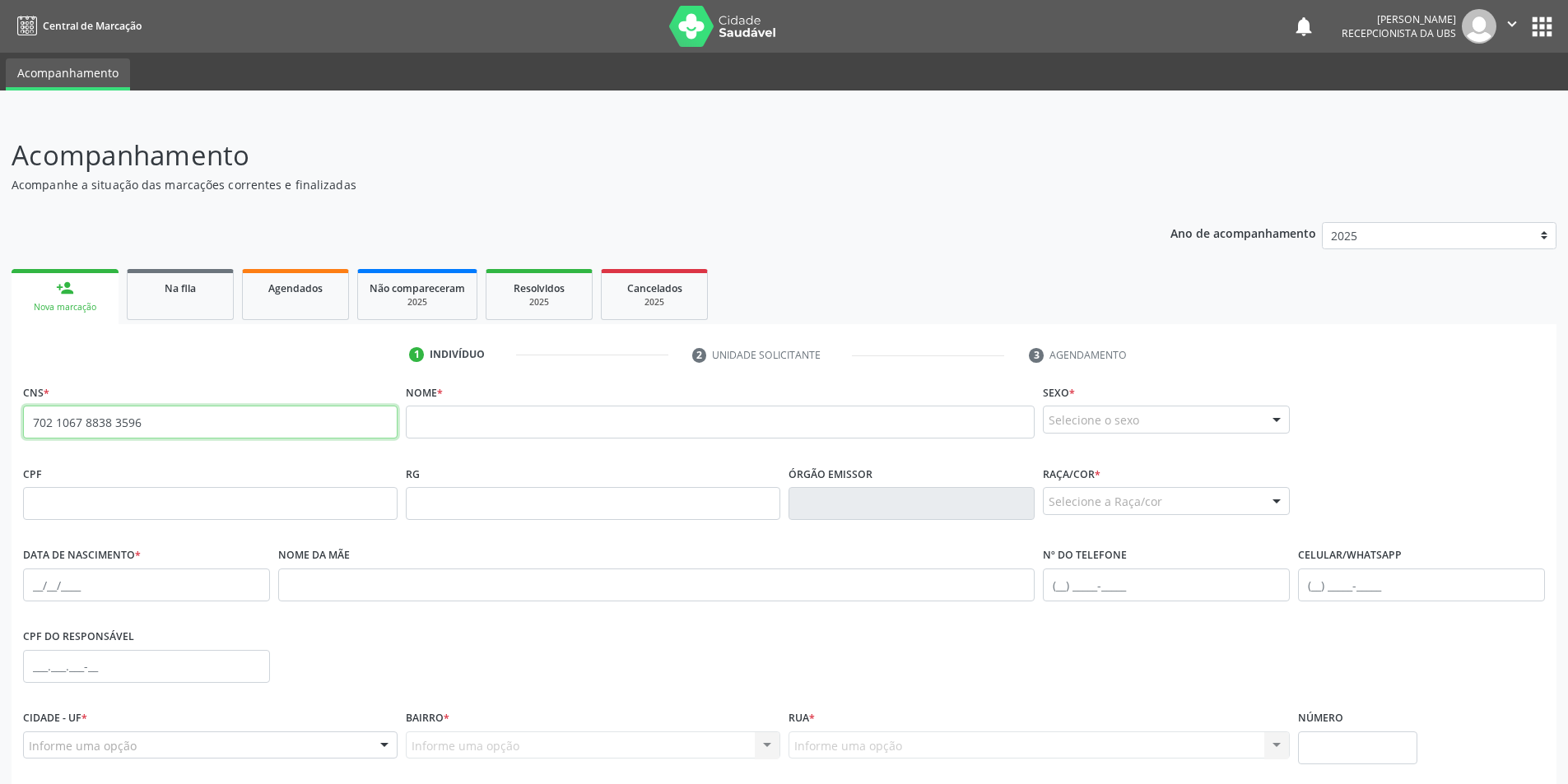
click at [165, 429] on input "702 1067 8838 3596" at bounding box center [210, 421] width 375 height 33
type input "7"
click at [155, 412] on input "700 0068 0571 7307" at bounding box center [210, 421] width 375 height 33
type input "7"
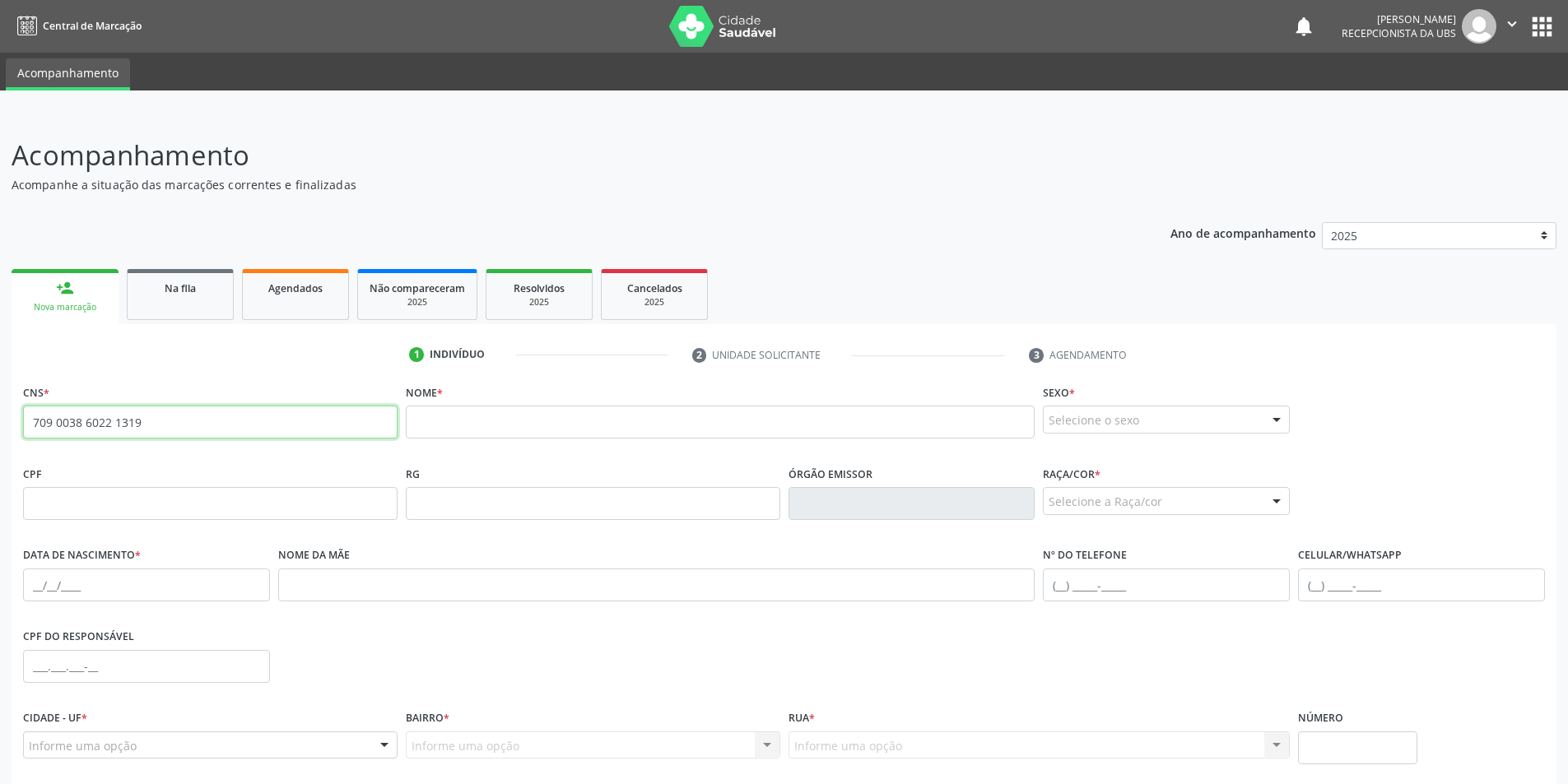
type input "709 0038 6022 1319"
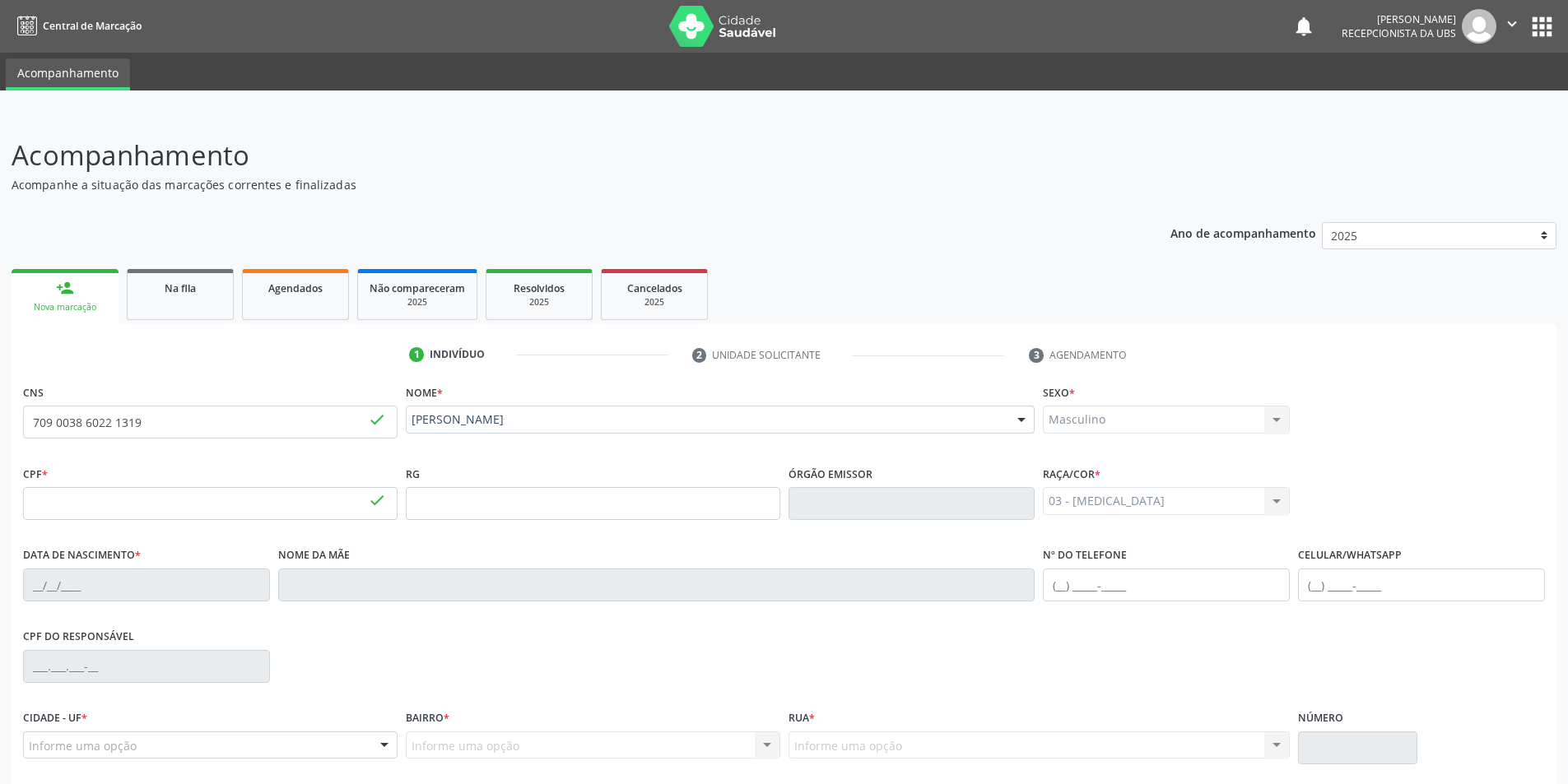
type input "161.387.864-83"
type input "07[DATE]"
type input "[PERSON_NAME]"
type input "[PHONE_NUMBER]"
type input "S/N"
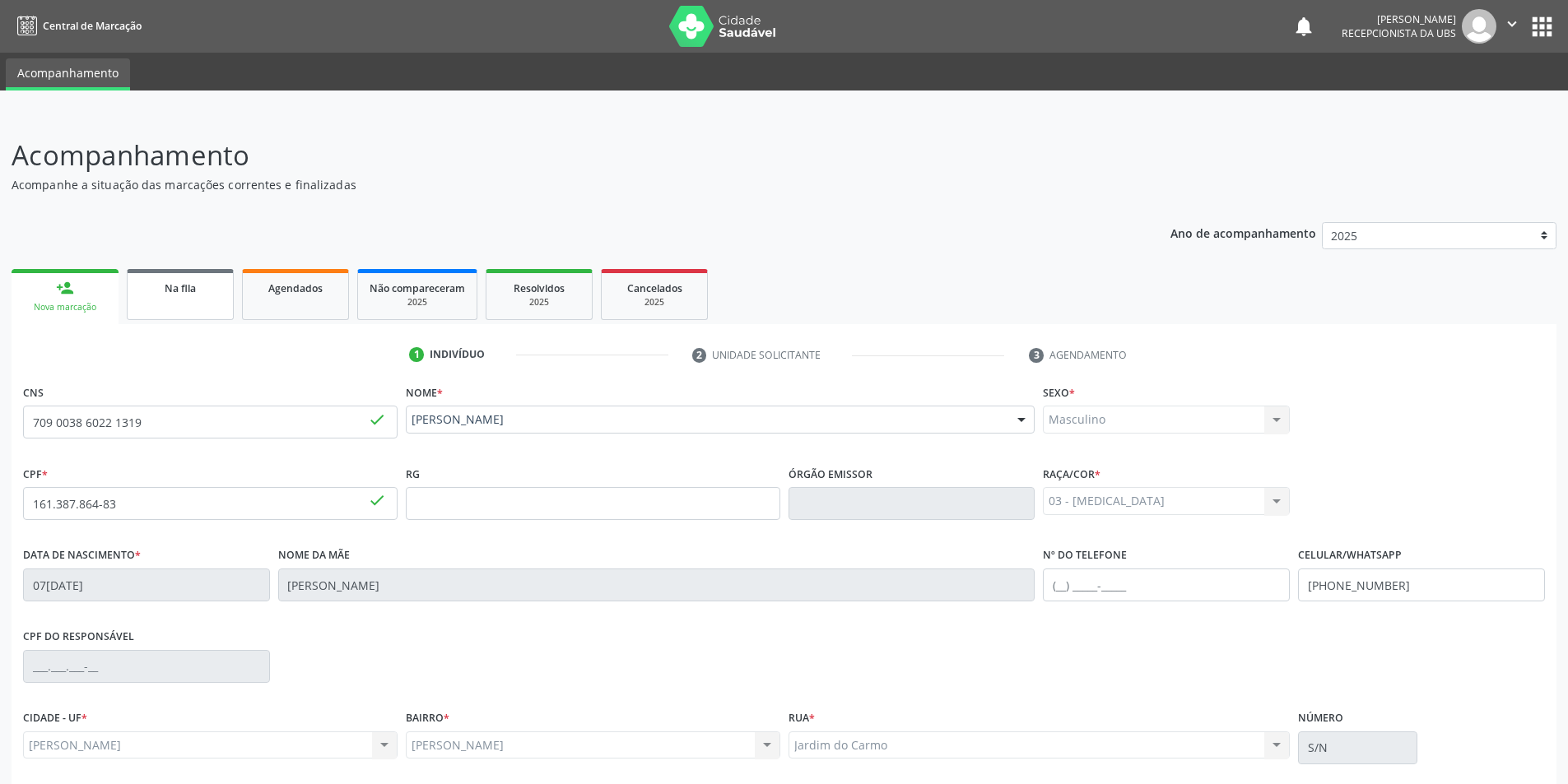
click at [181, 298] on link "Na fila" at bounding box center [181, 293] width 107 height 51
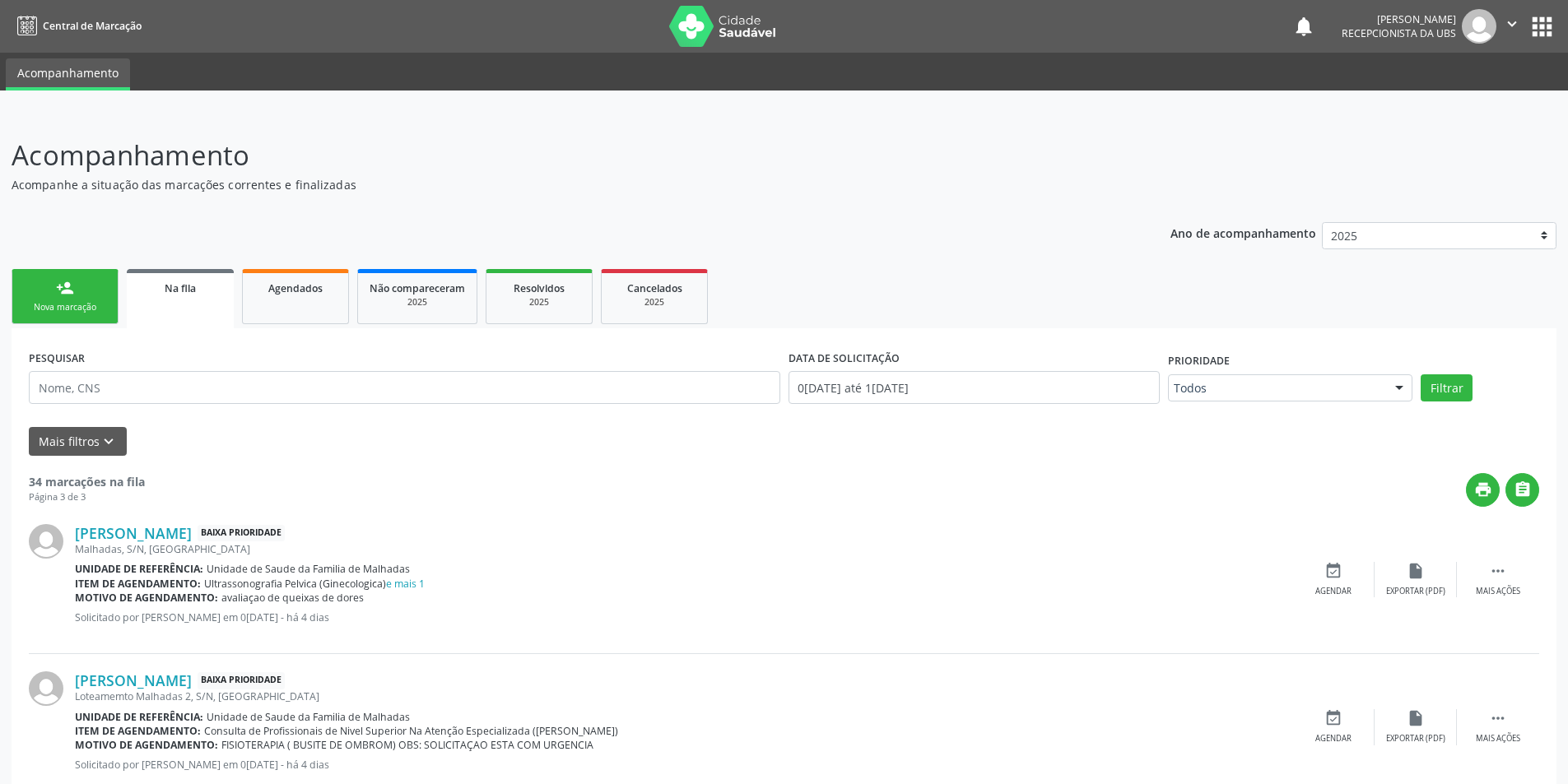
click at [80, 297] on link "person_add Nova marcação" at bounding box center [65, 296] width 107 height 56
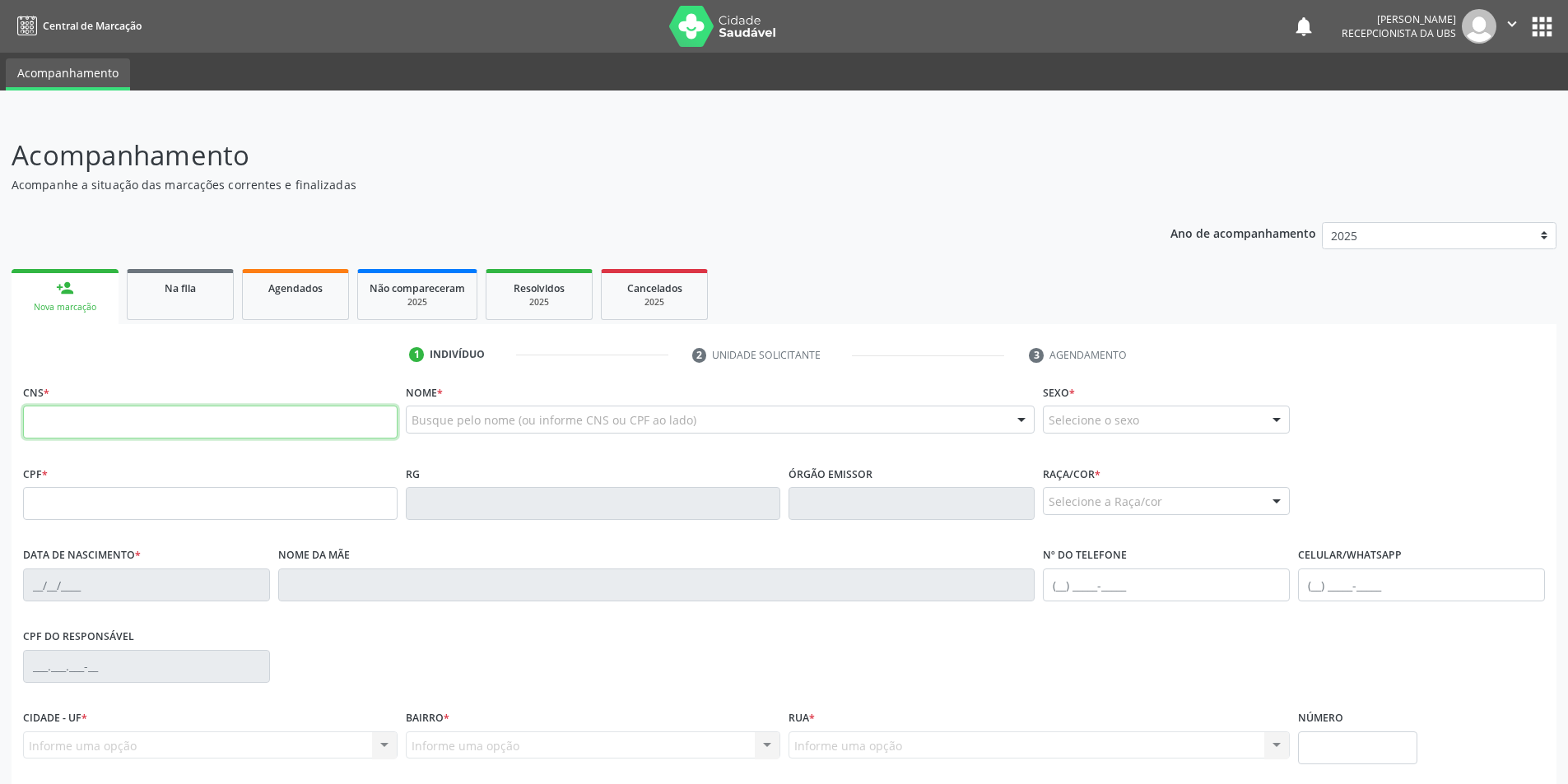
click at [114, 424] on input "text" at bounding box center [210, 421] width 375 height 33
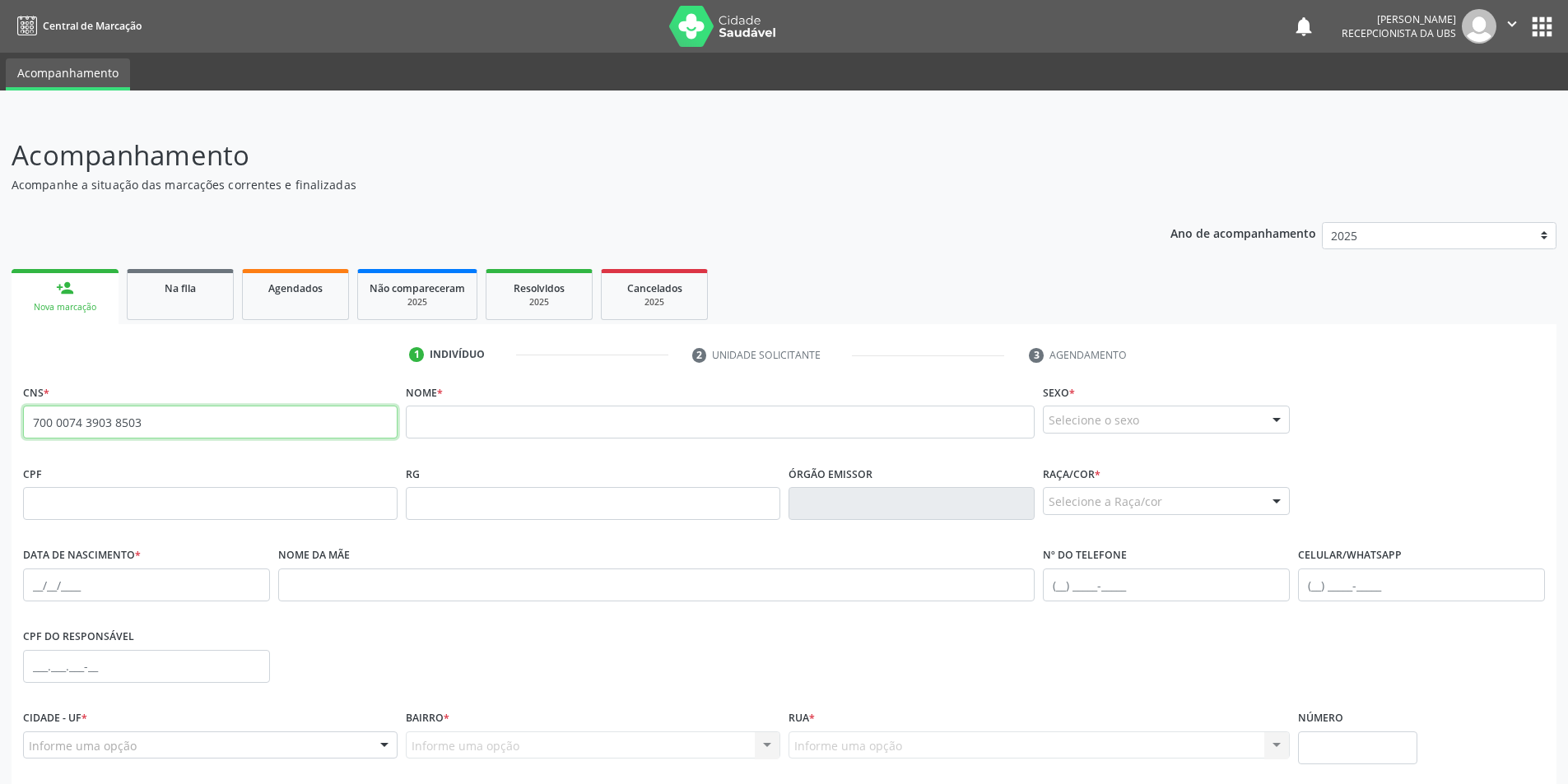
click at [196, 416] on input "700 0074 3903 8503" at bounding box center [210, 421] width 375 height 33
type input "7"
click at [197, 416] on input "700 5079 9310 3452" at bounding box center [210, 421] width 375 height 33
type input "7"
click at [170, 414] on input "704 8080 0467 1543" at bounding box center [210, 421] width 375 height 33
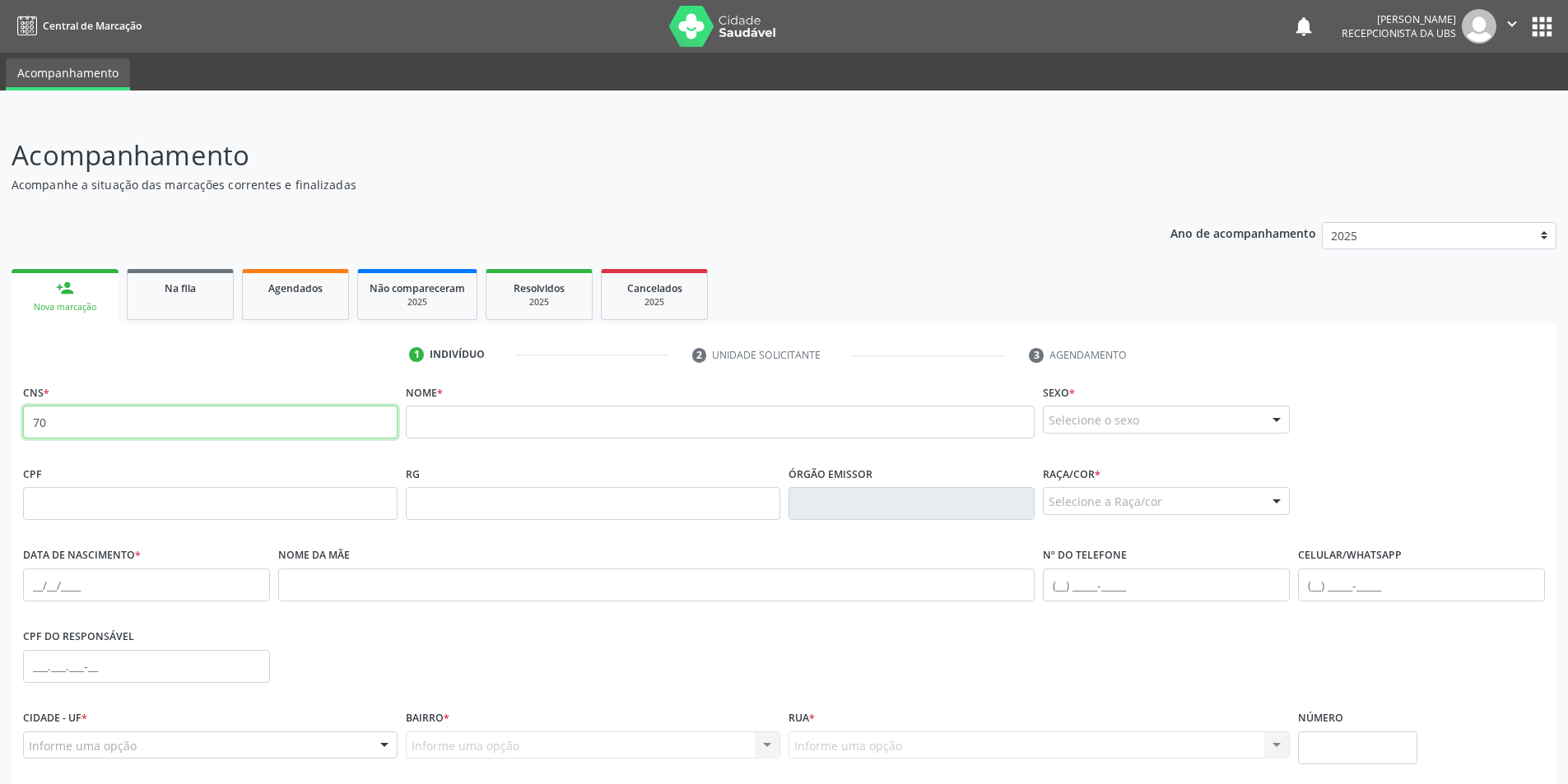
type input "7"
type input "702 0023 7168 5683"
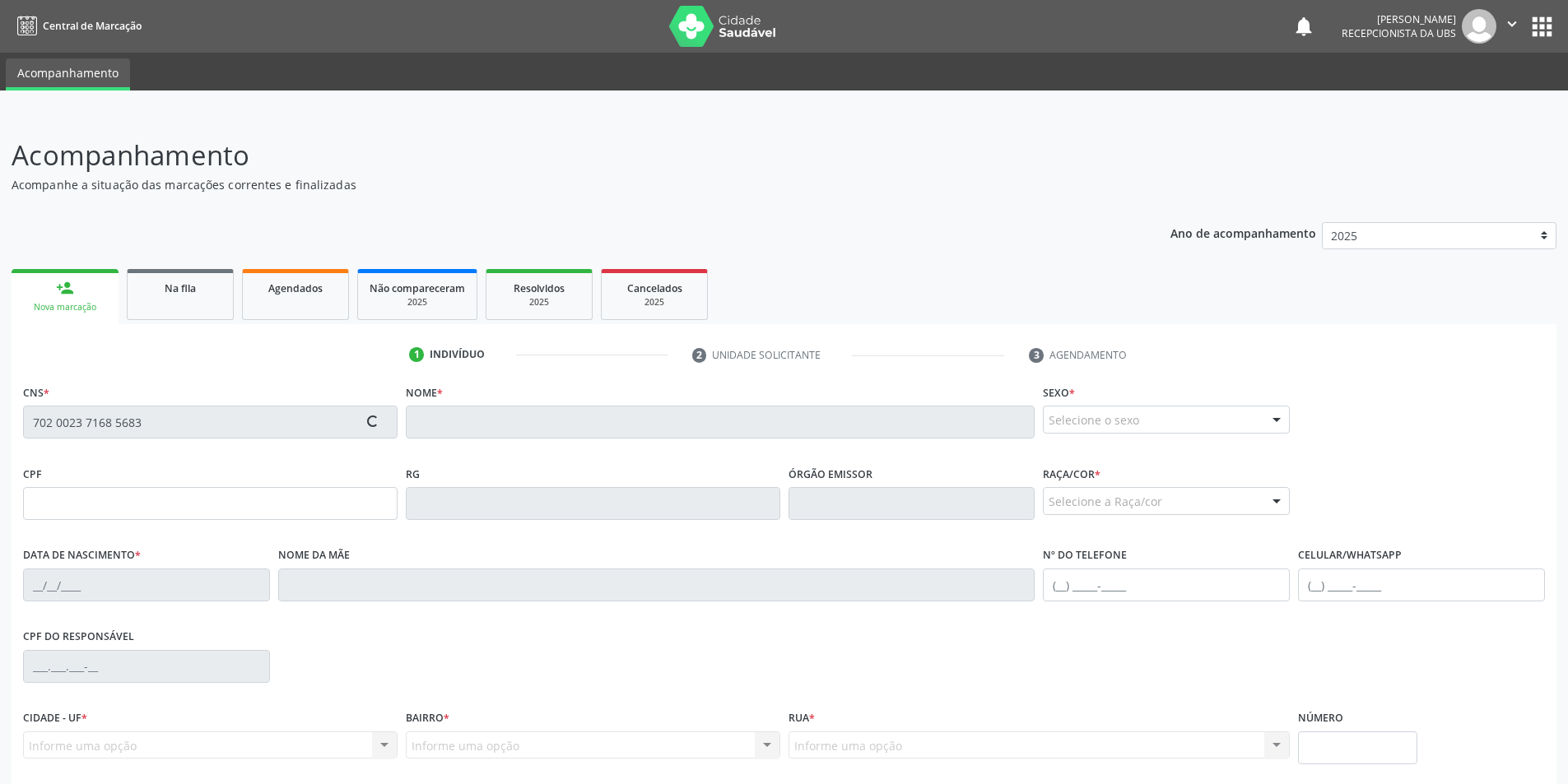
type input "604.087.074-53"
type input "2[DATE]"
type input "[PERSON_NAME]"
type input "[PHONE_NUMBER]"
type input "S/N"
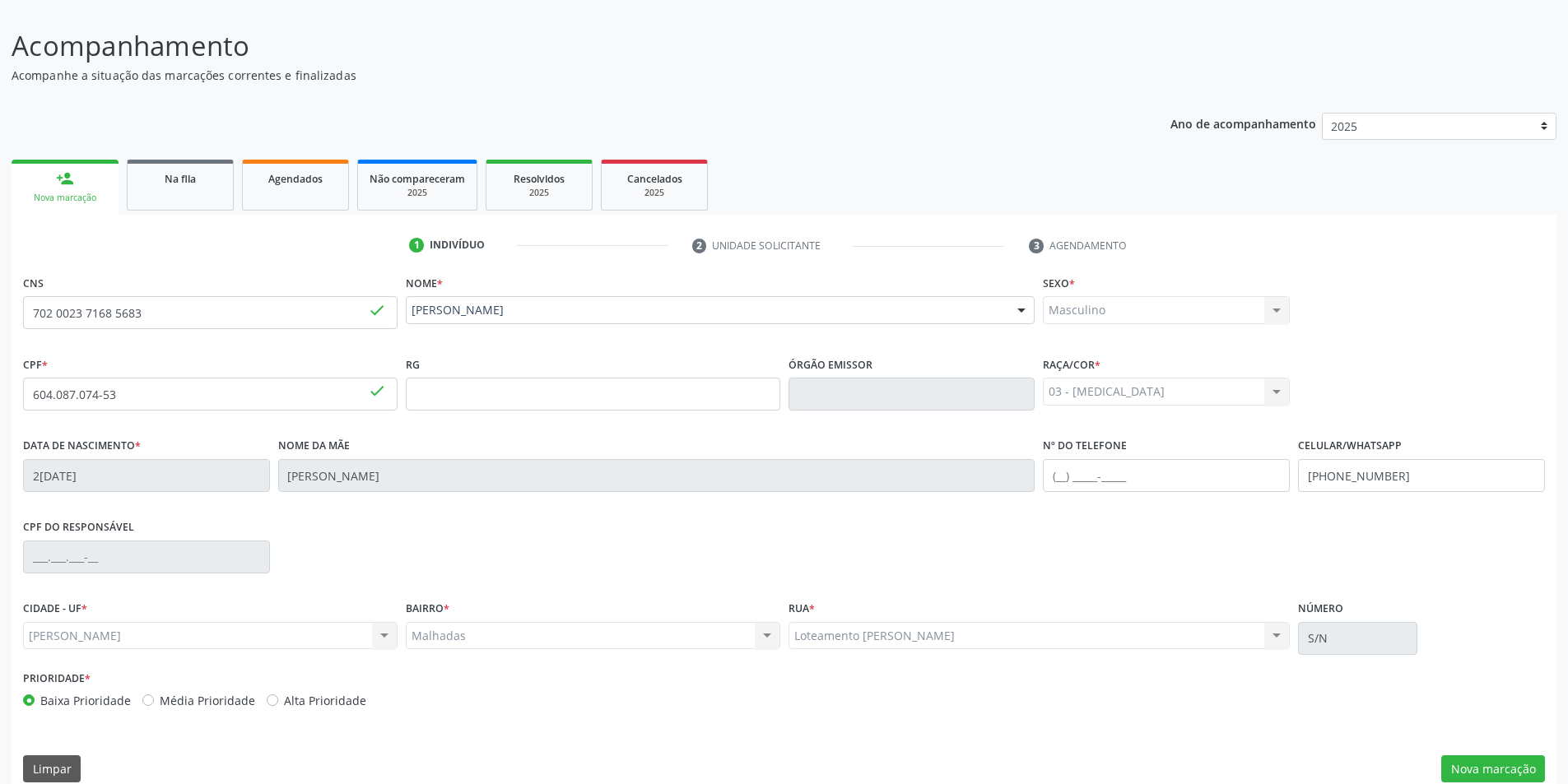
scroll to position [131, 0]
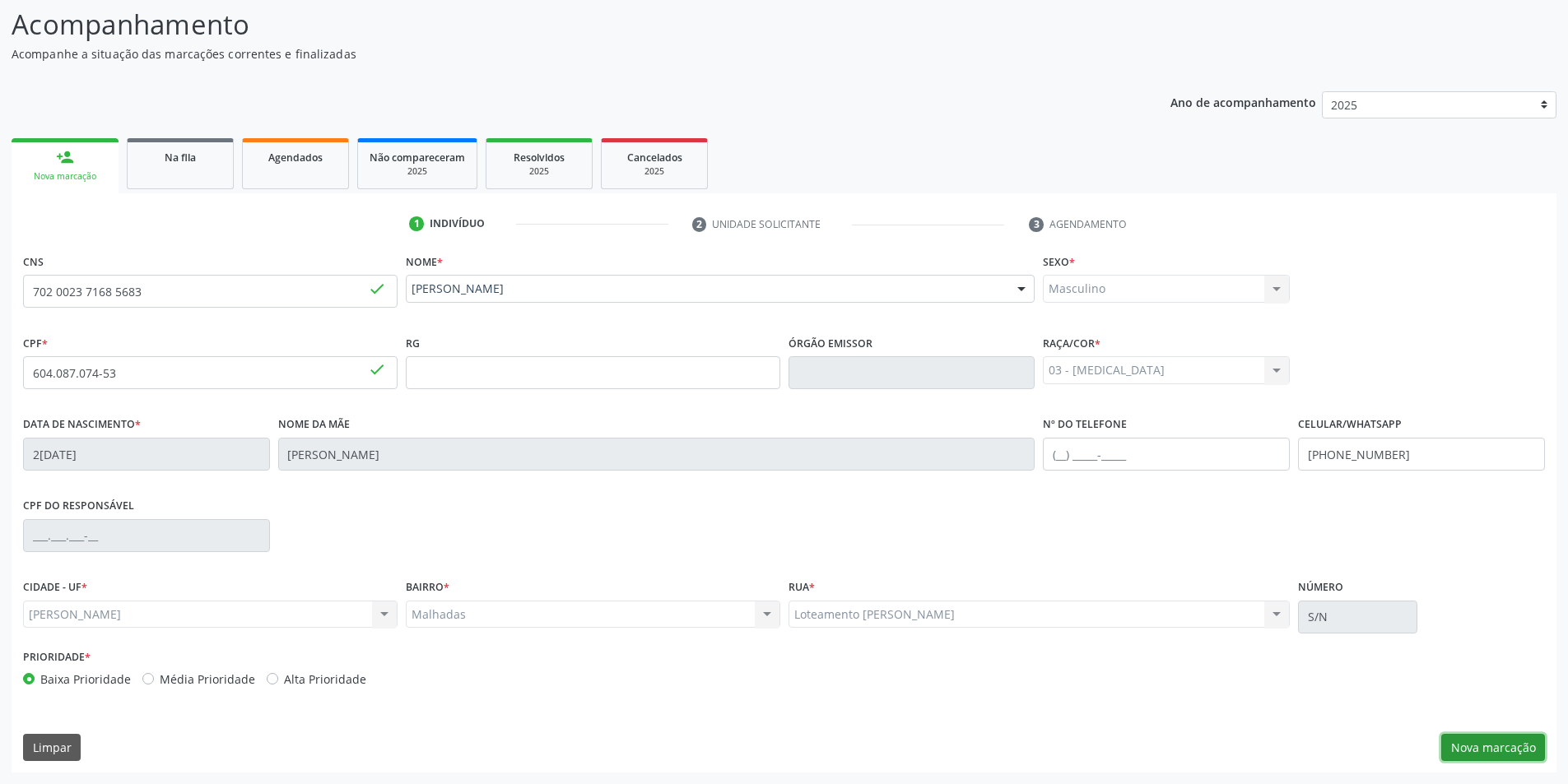
click at [1525, 753] on button "Nova marcação" at bounding box center [1494, 747] width 104 height 28
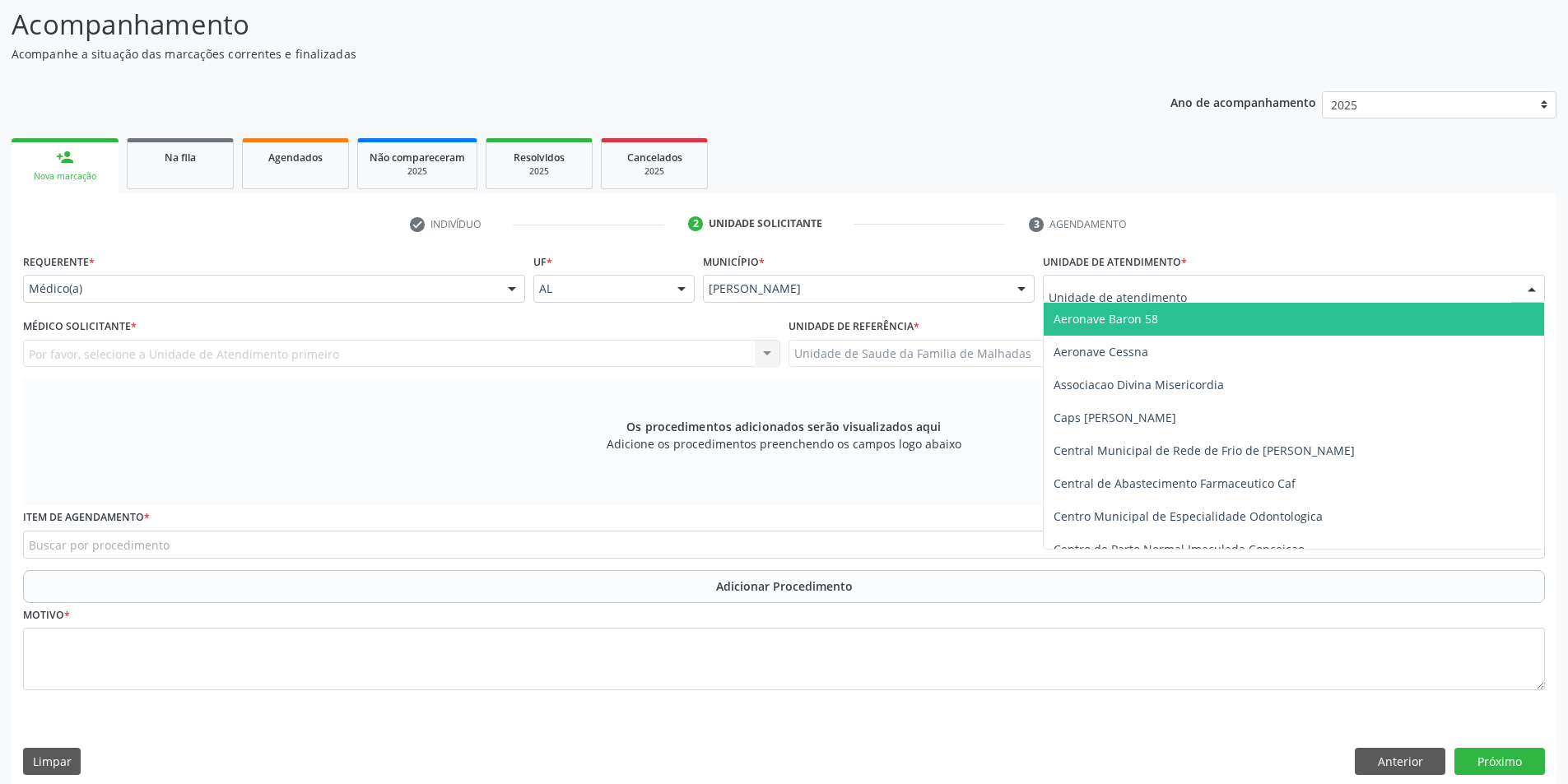
click at [1538, 288] on div at bounding box center [1531, 289] width 25 height 28
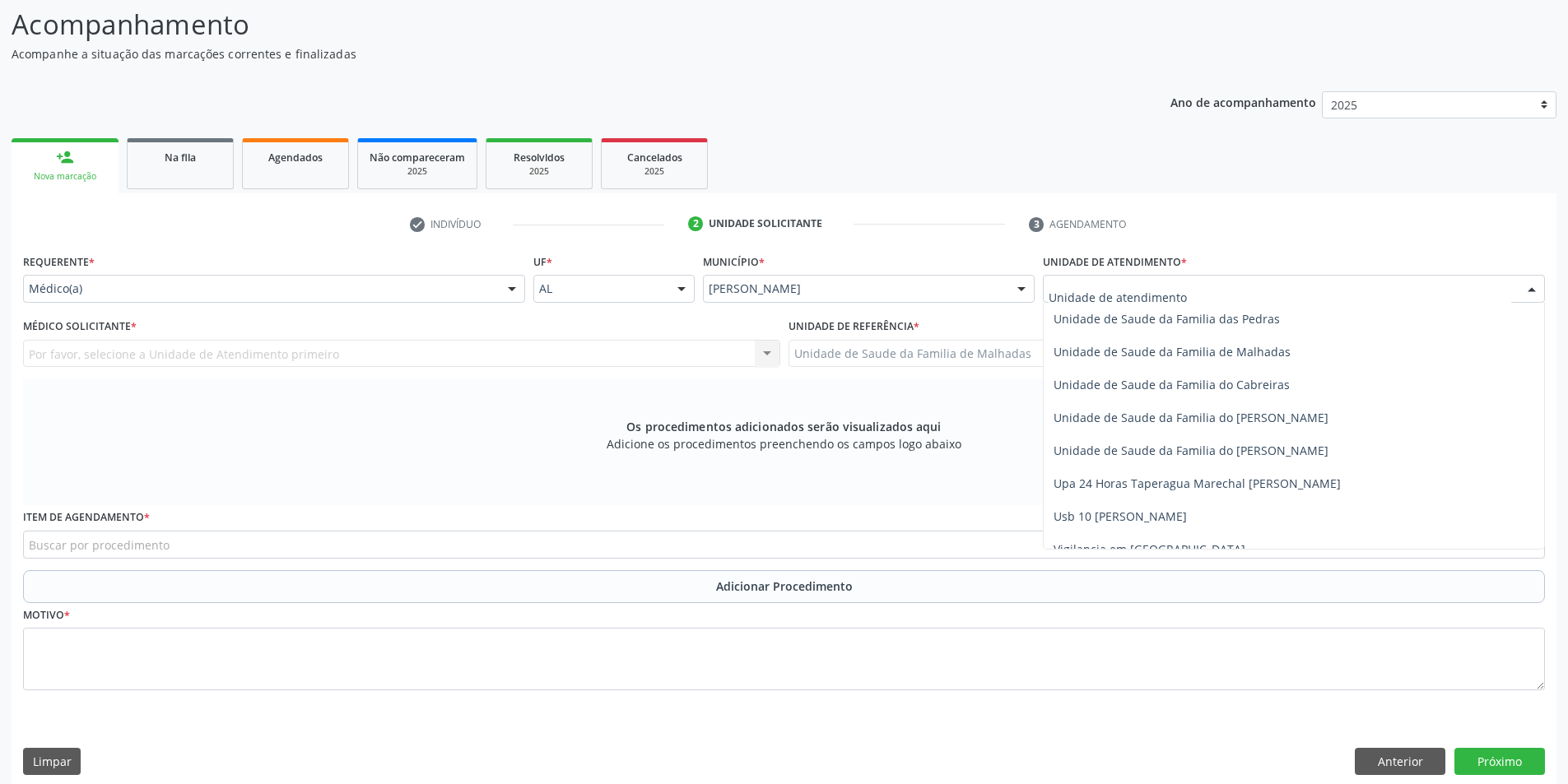
scroll to position [1300, 0]
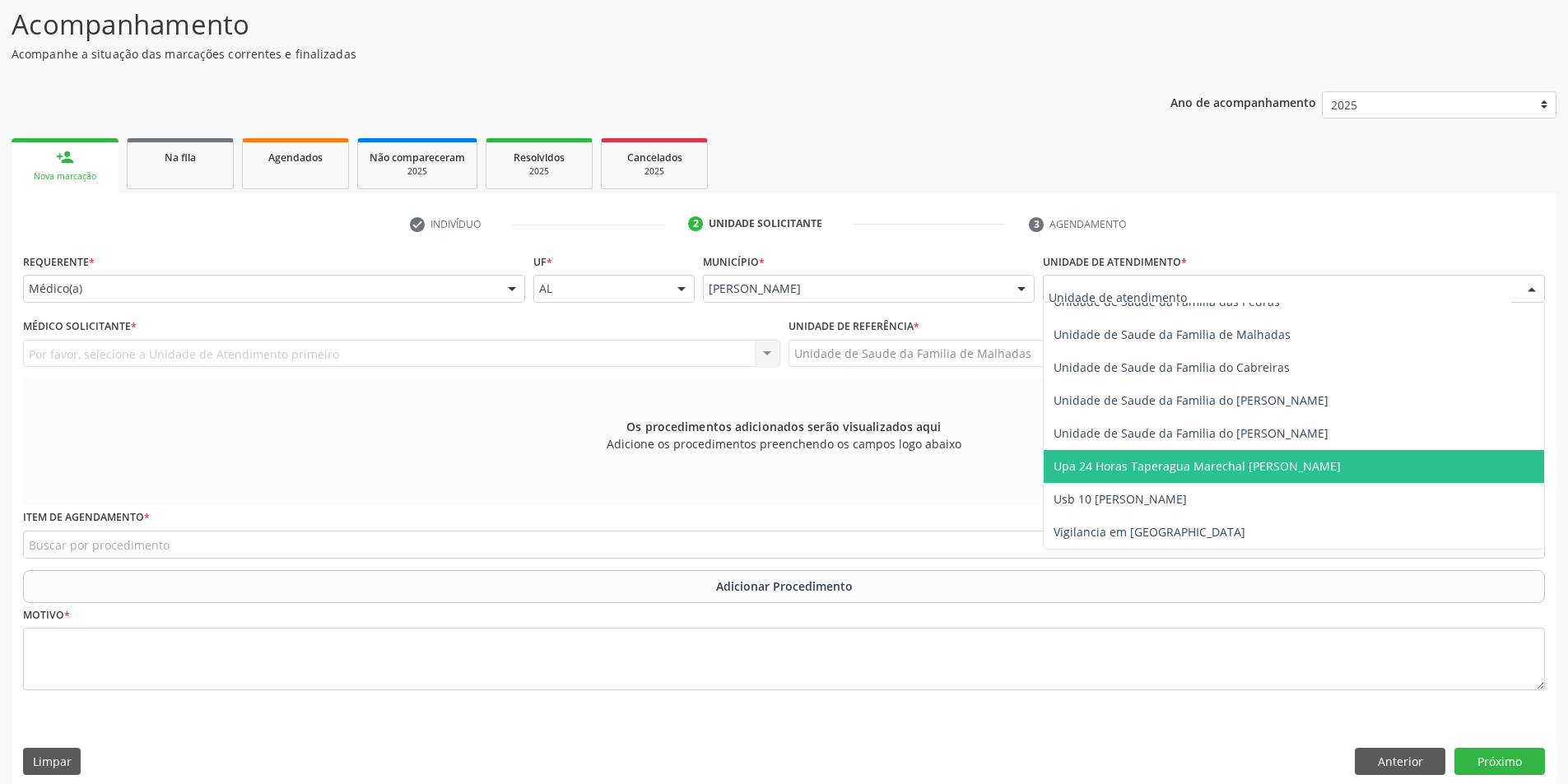
click at [1290, 470] on span "Upa 24 Horas Taperagua Marechal [PERSON_NAME]" at bounding box center [1198, 466] width 288 height 16
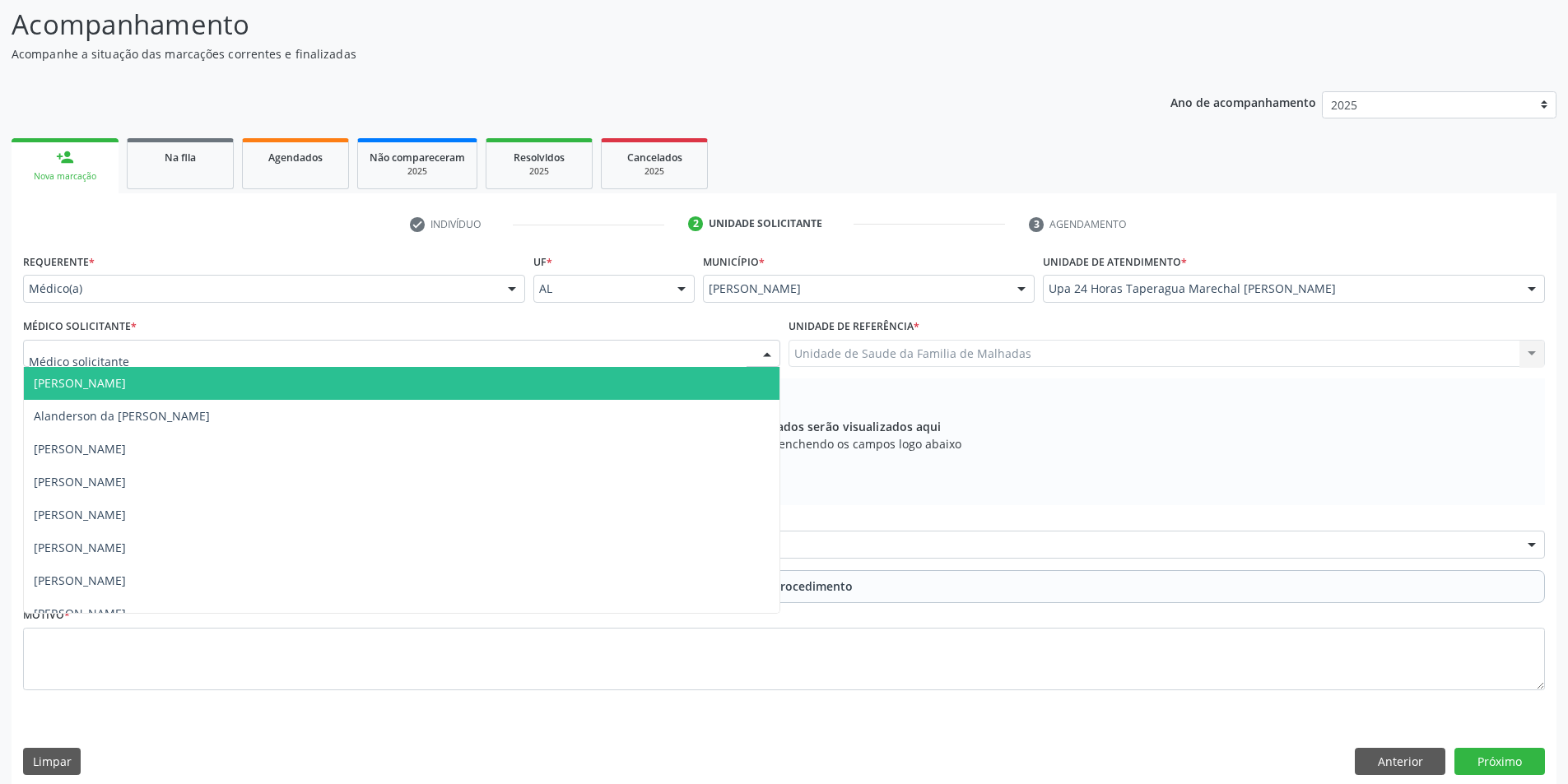
click at [761, 351] on div at bounding box center [767, 355] width 25 height 28
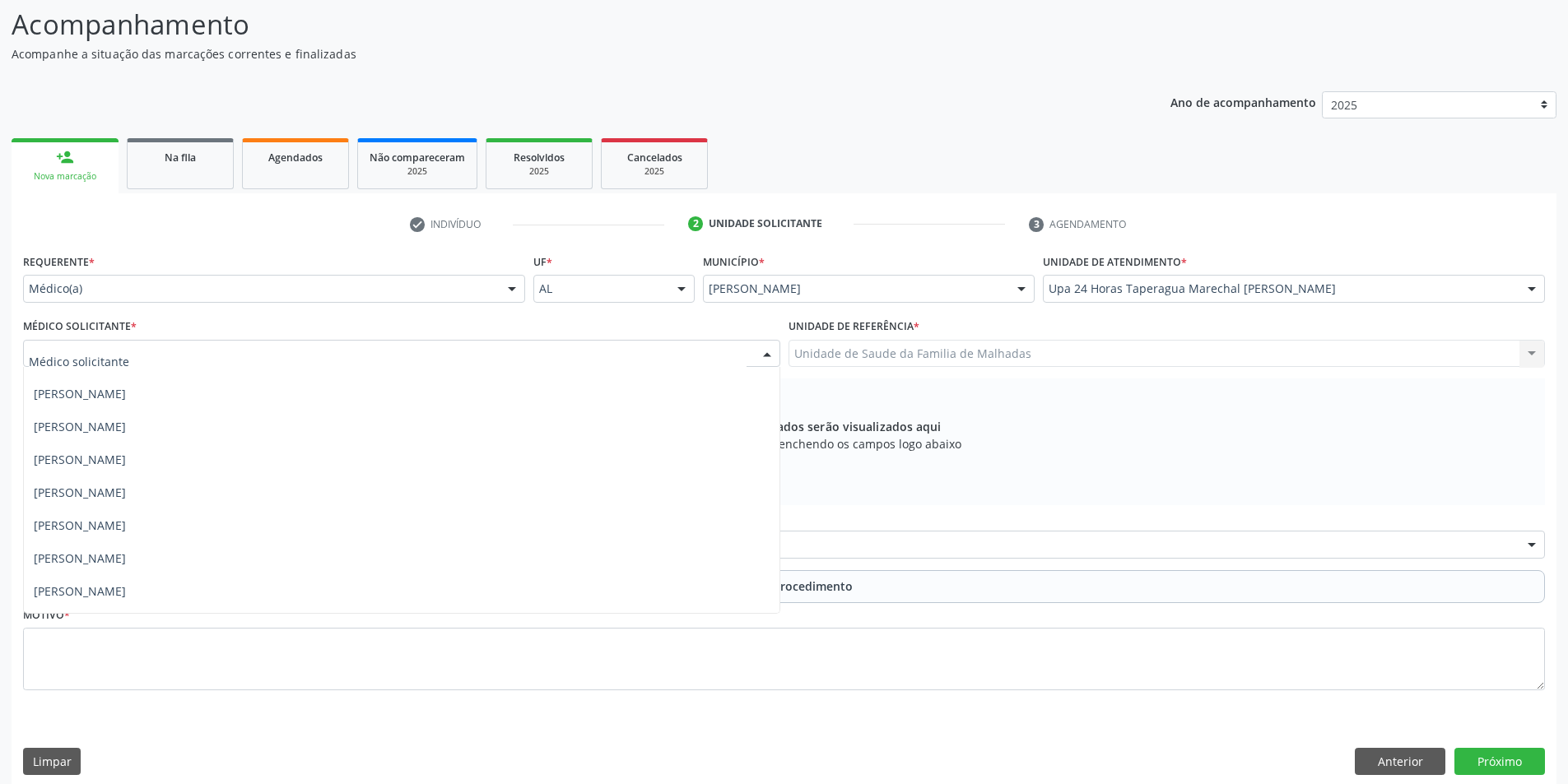
scroll to position [1327, 0]
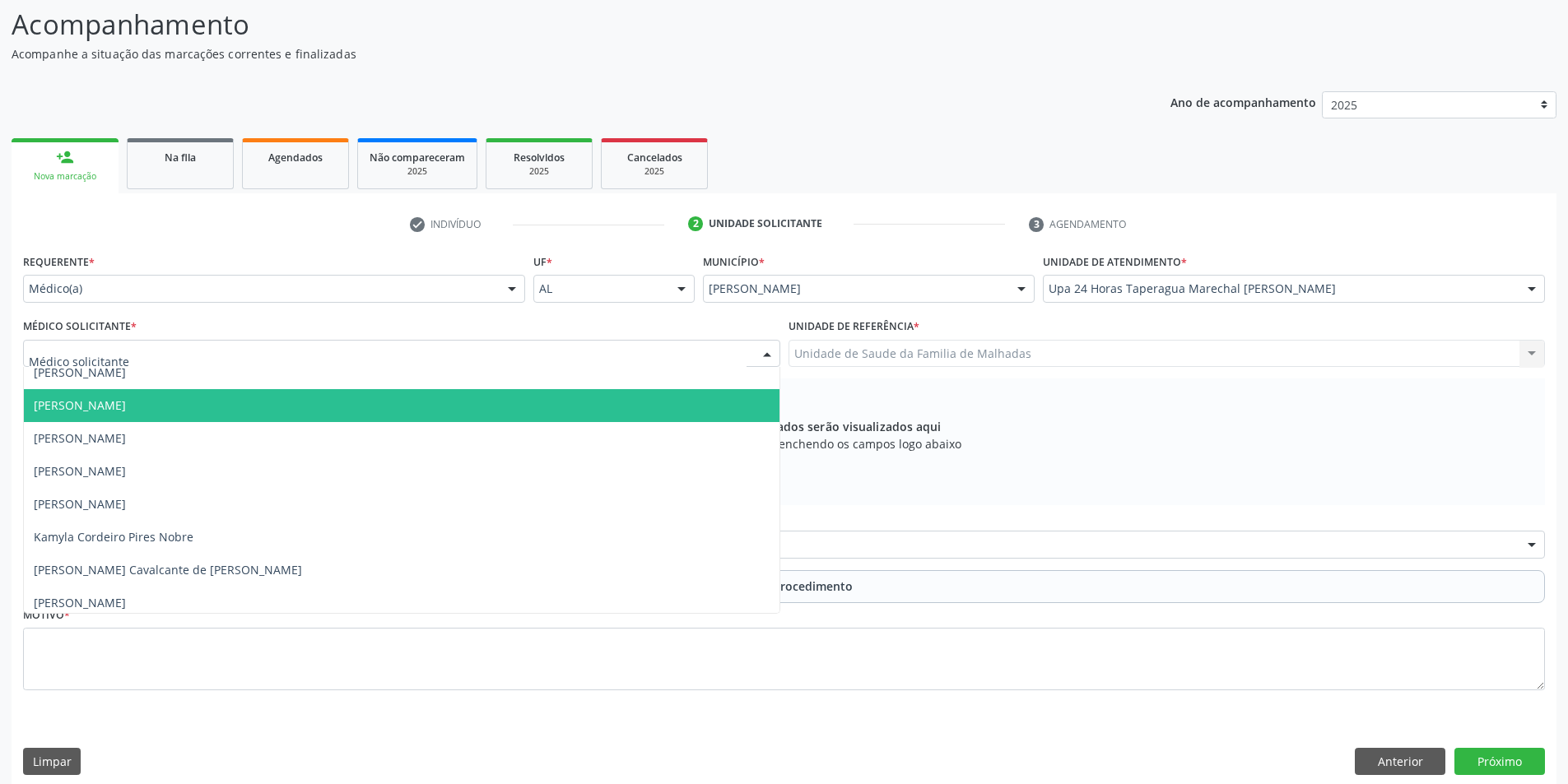
click at [650, 409] on span "[PERSON_NAME]" at bounding box center [402, 405] width 756 height 33
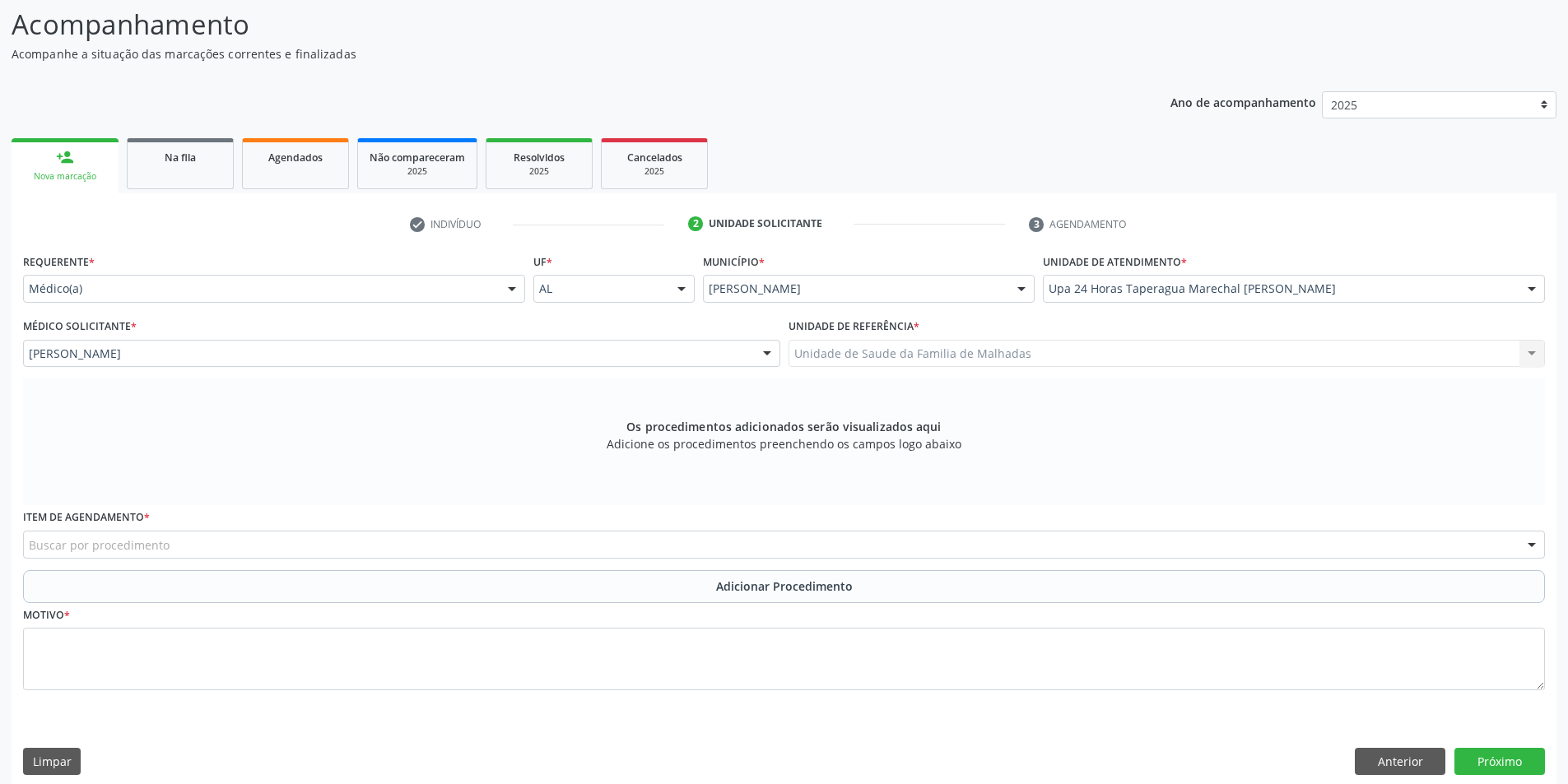
click at [453, 549] on div "Buscar por procedimento" at bounding box center [784, 544] width 1522 height 28
click at [1211, 544] on div "Buscar por procedimento" at bounding box center [784, 544] width 1522 height 28
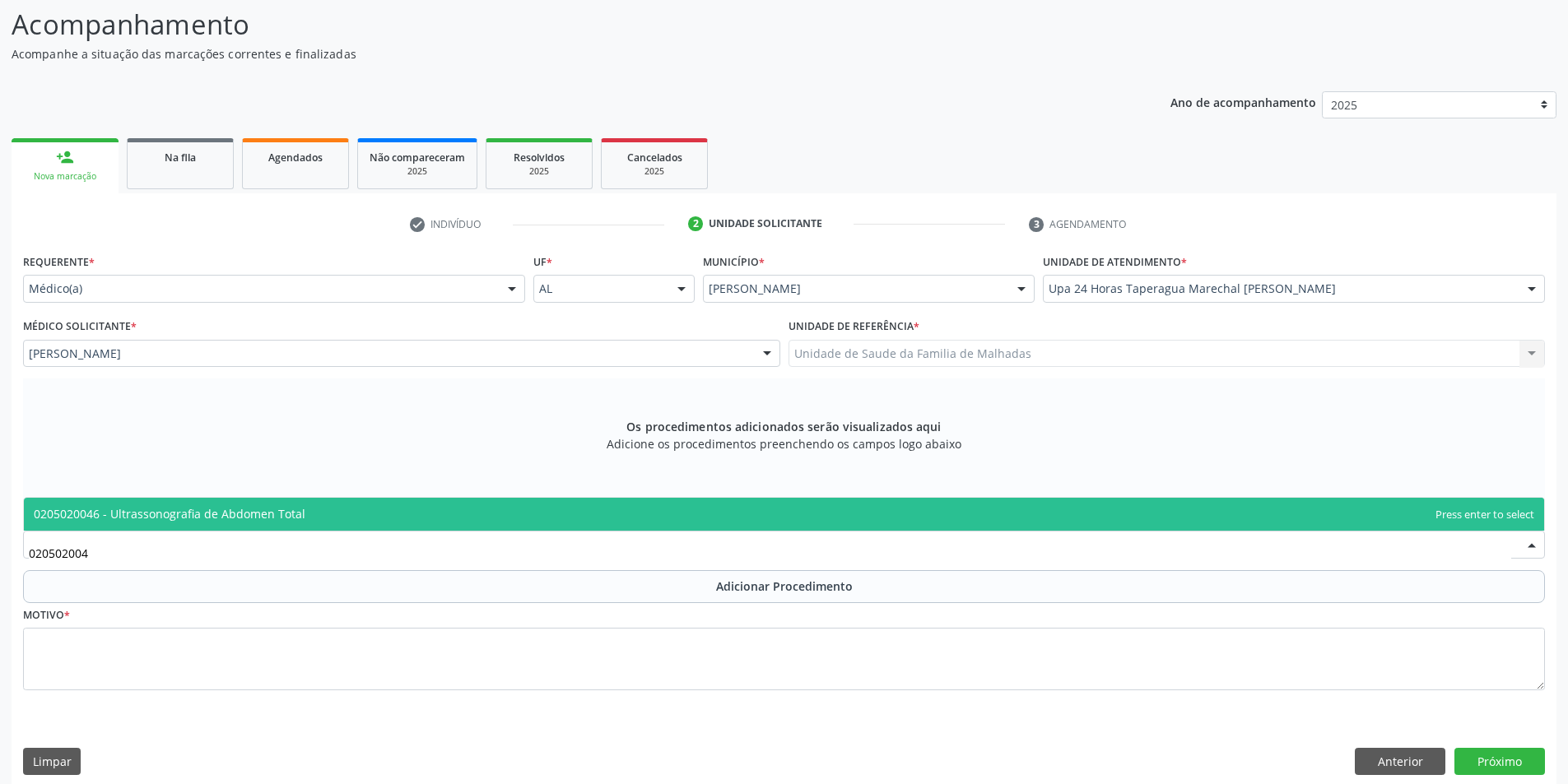
type input "0205020046"
click at [271, 523] on span "0205020046 - Ultrassonografia de Abdomen Total" at bounding box center [784, 513] width 1520 height 33
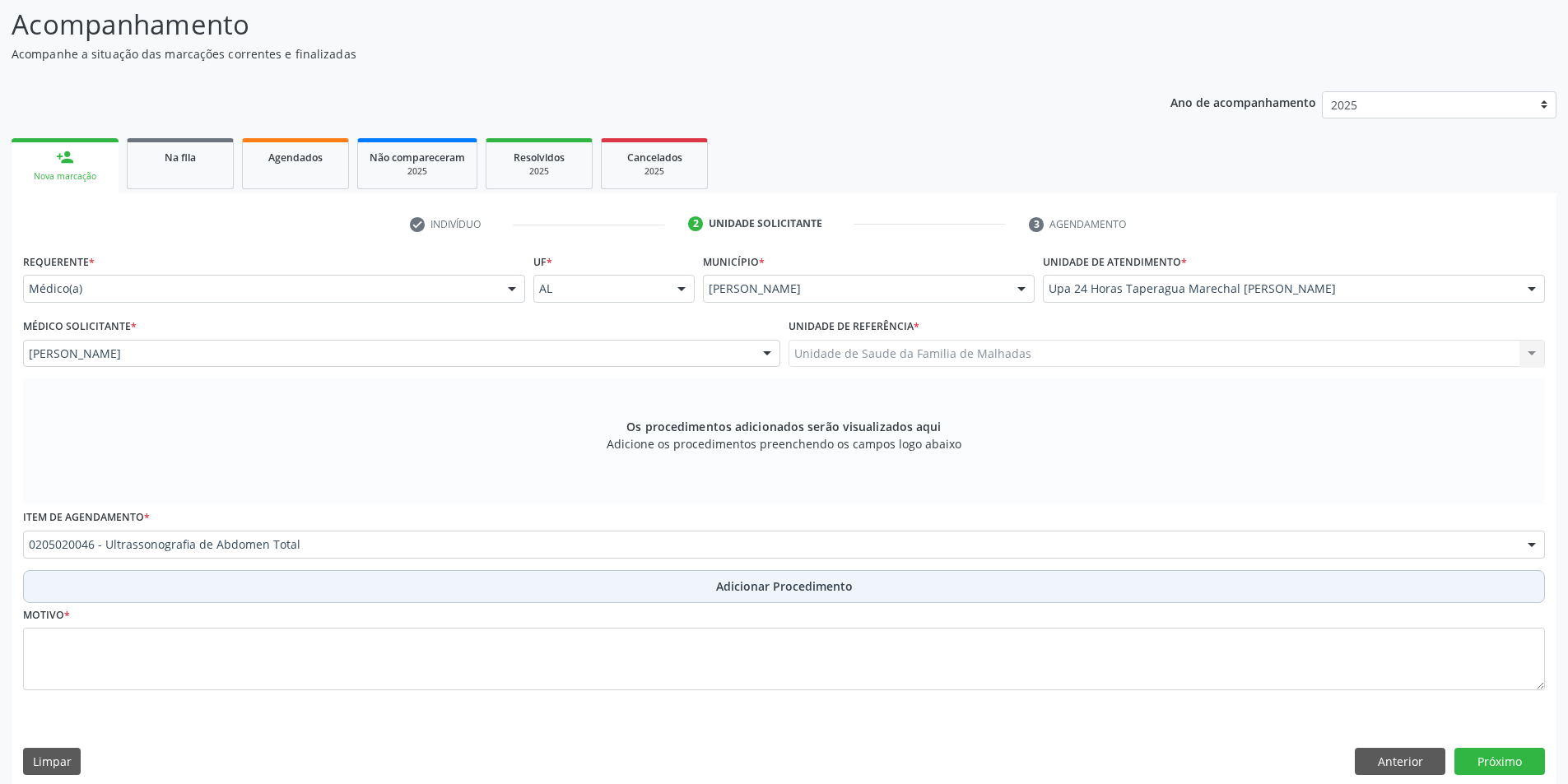
click at [753, 589] on span "Adicionar Procedimento" at bounding box center [784, 586] width 137 height 17
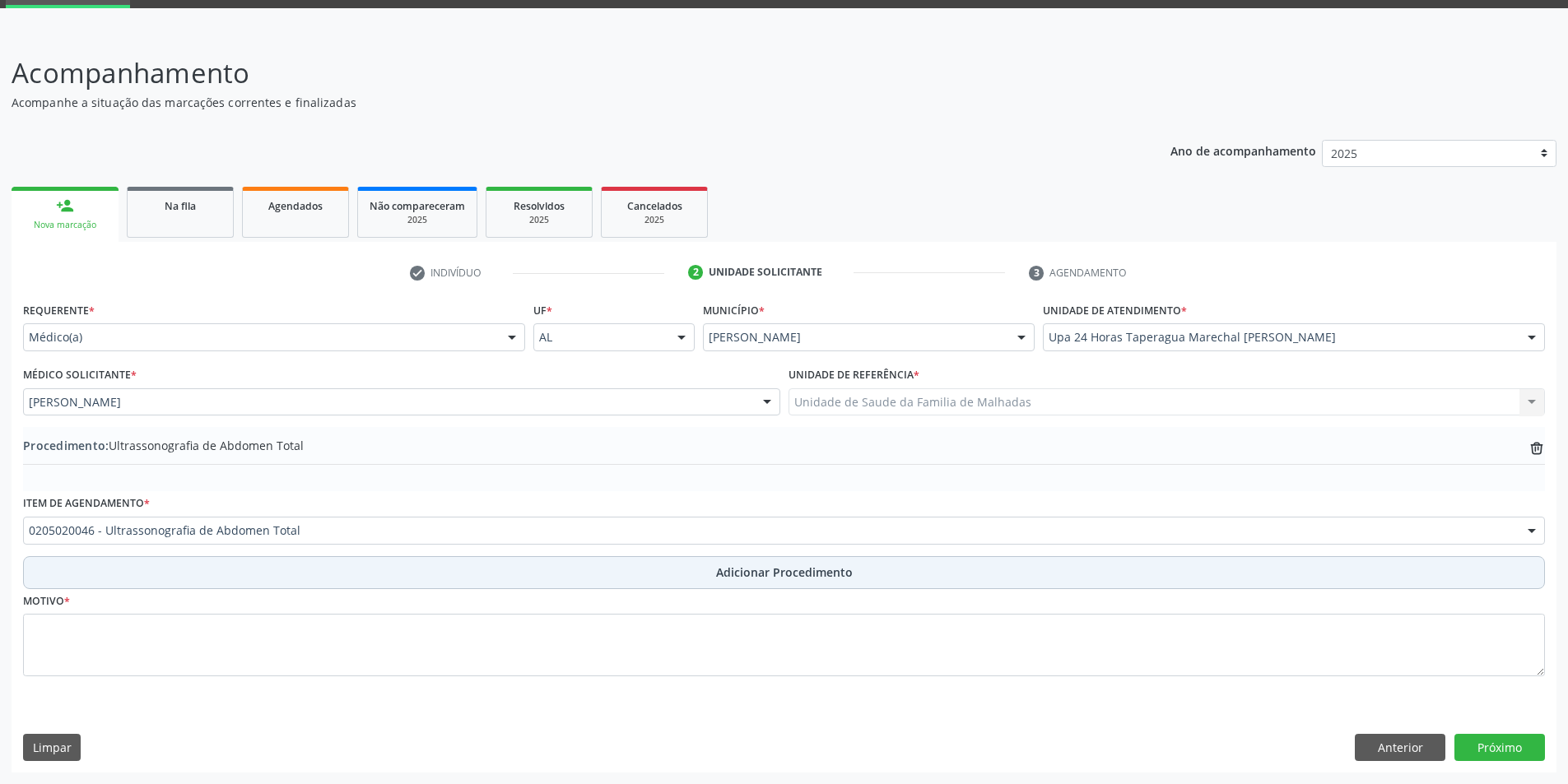
click at [752, 571] on span "Adicionar Procedimento" at bounding box center [784, 572] width 137 height 17
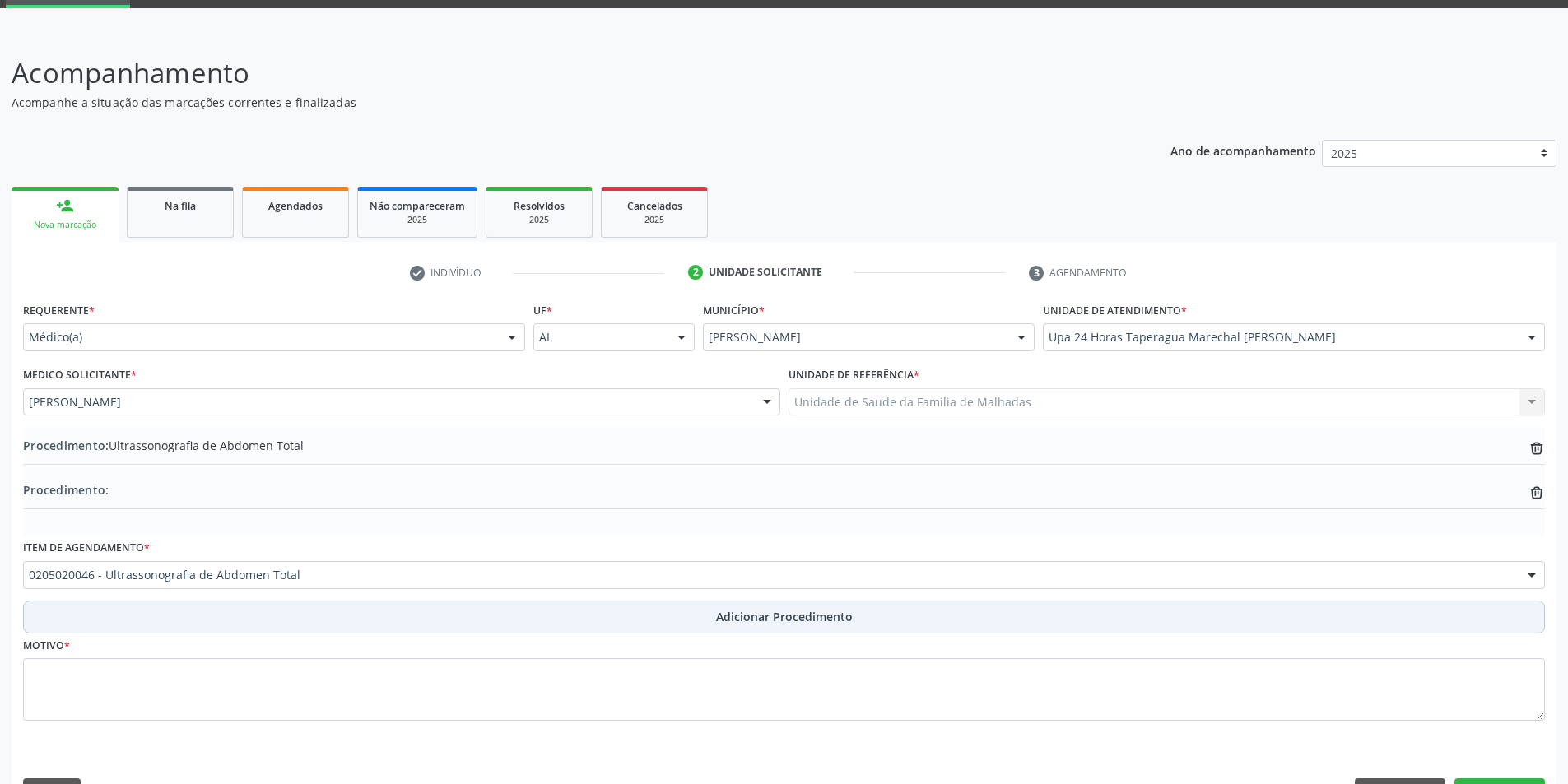
scroll to position [127, 0]
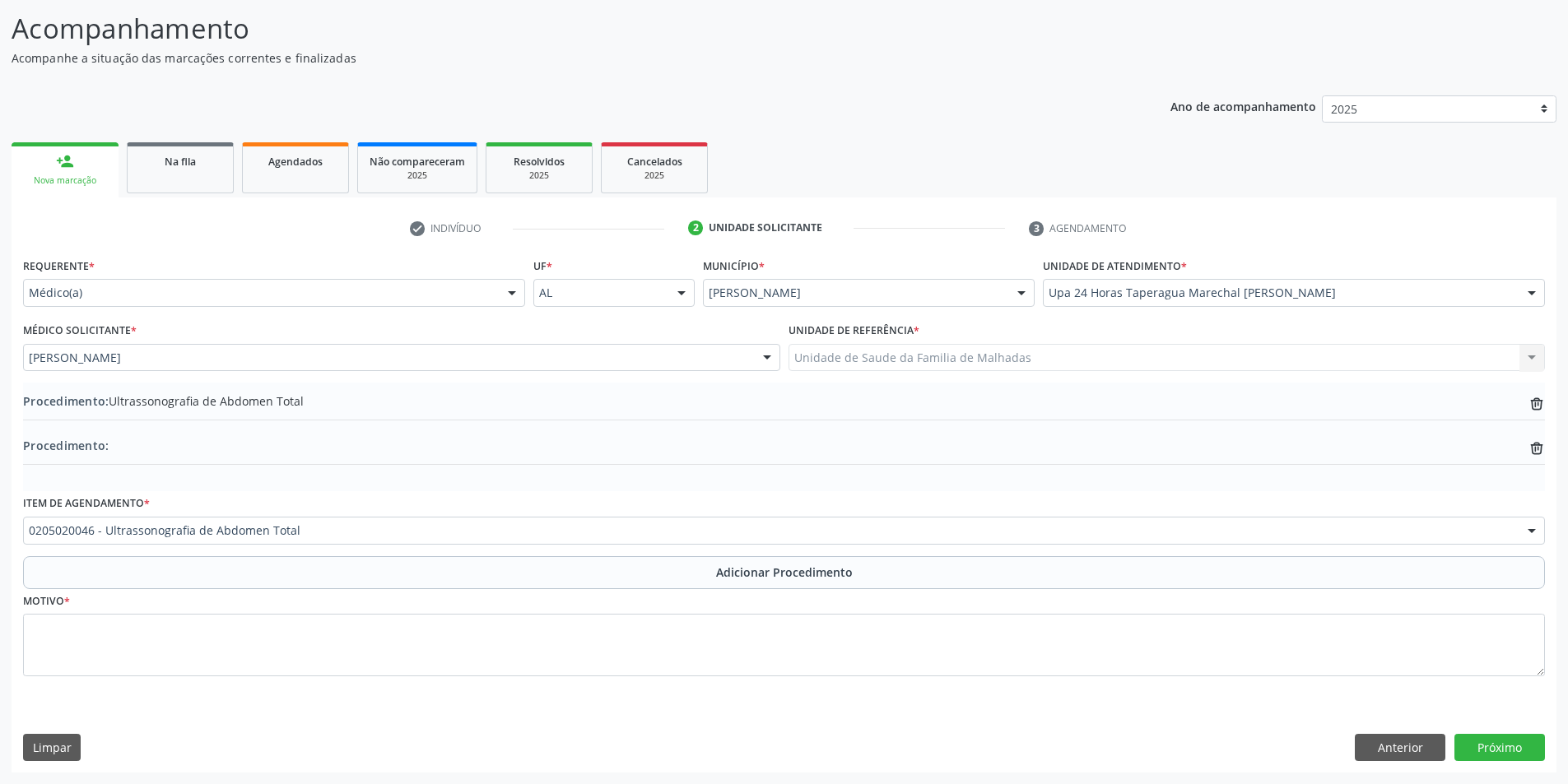
click at [107, 677] on fieldset "Motivo *" at bounding box center [784, 638] width 1522 height 99
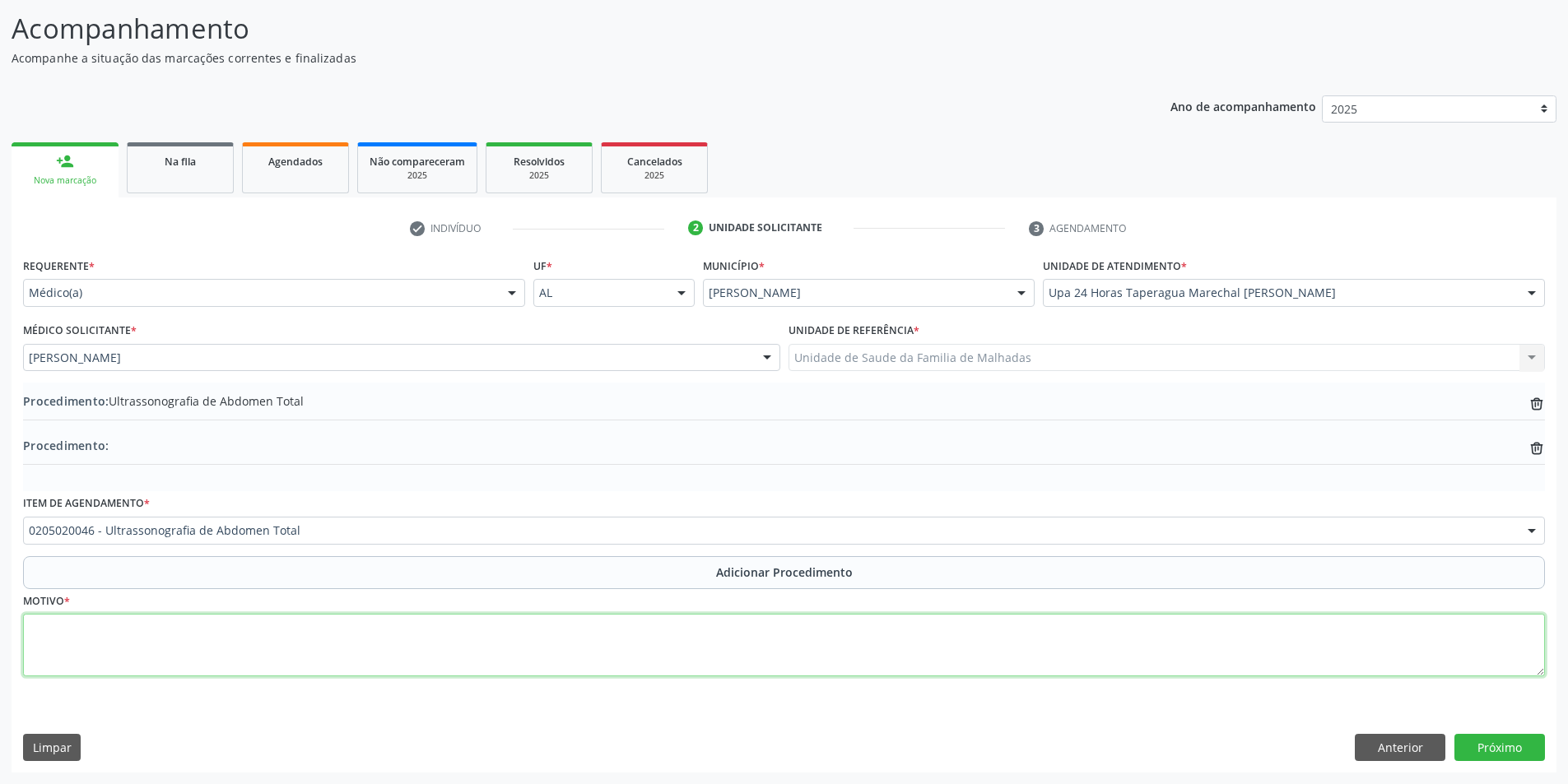
click at [92, 629] on textarea at bounding box center [784, 644] width 1522 height 62
type textarea "DOR ABDOMINAL PELVICA"
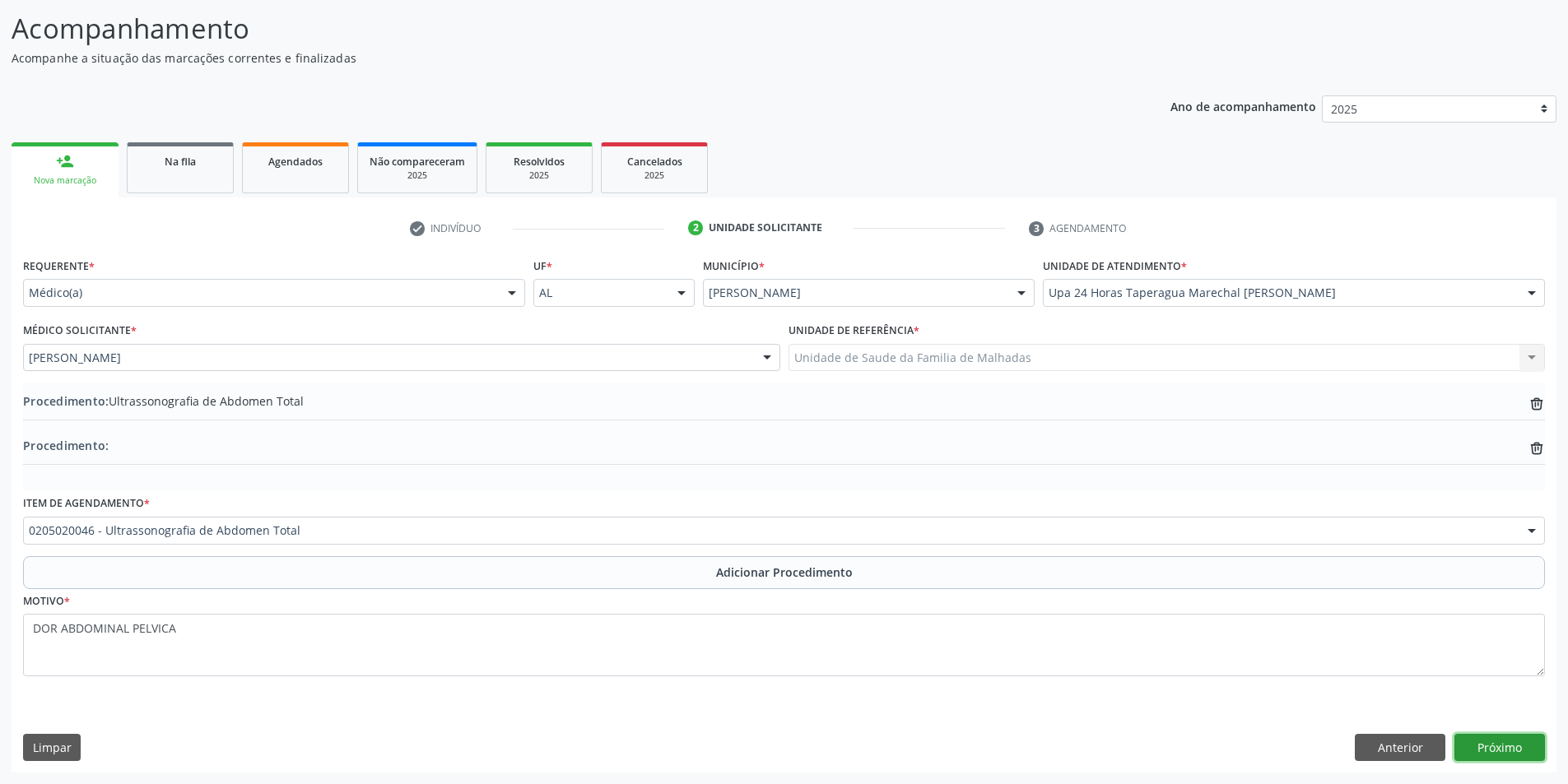
click at [1495, 742] on button "Próximo" at bounding box center [1500, 747] width 90 height 28
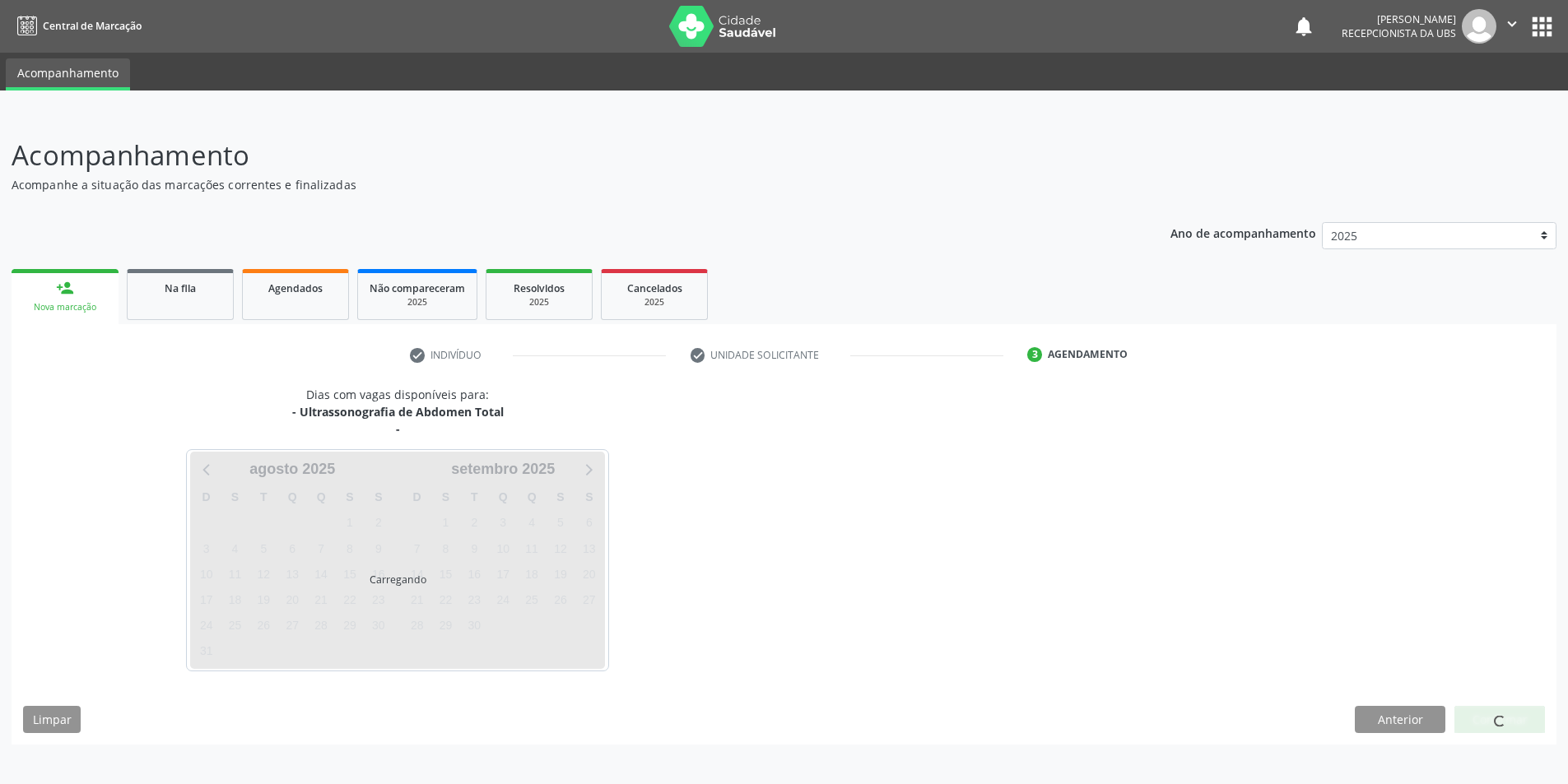
scroll to position [0, 0]
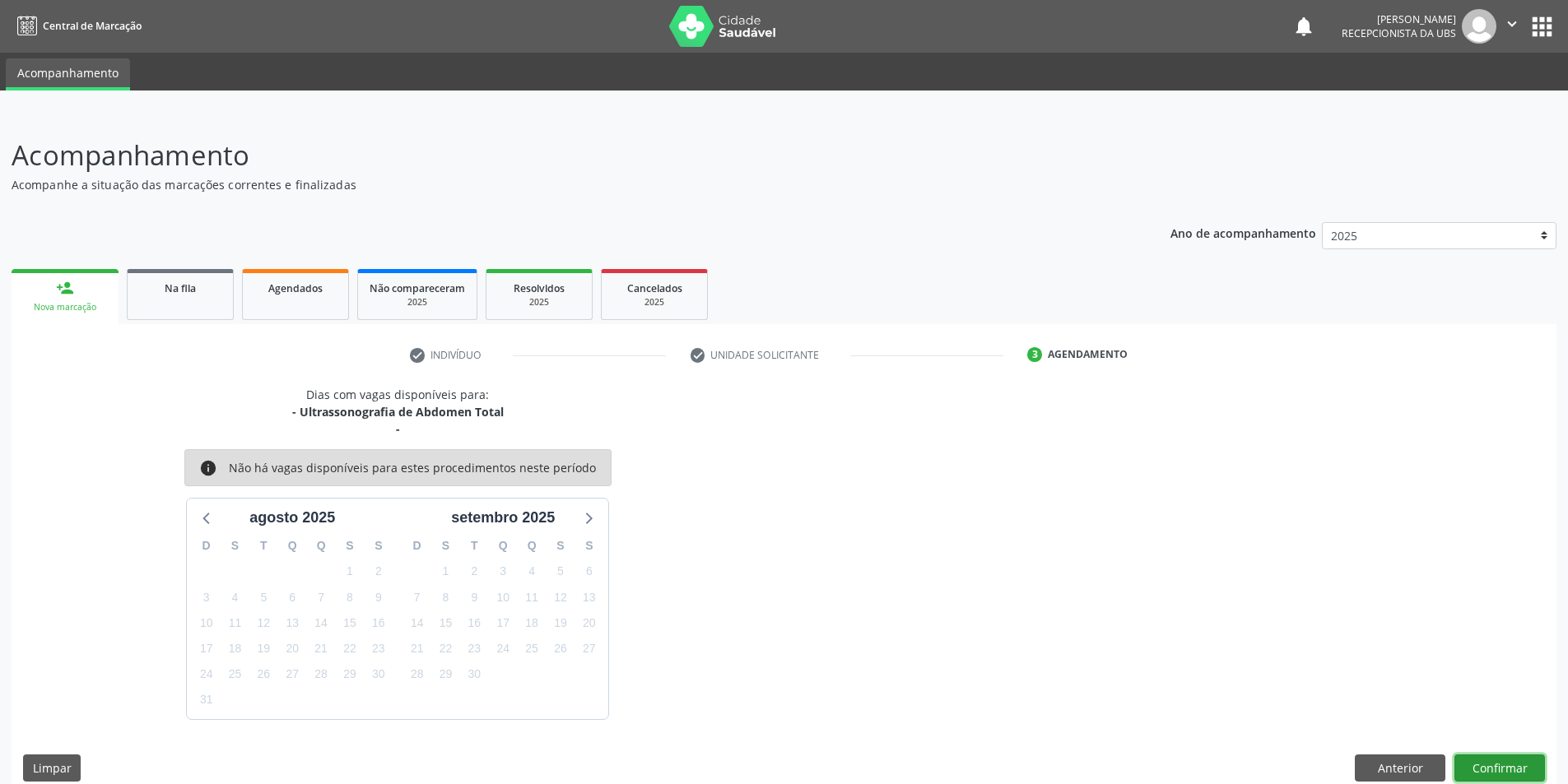
click at [1491, 767] on button "Confirmar" at bounding box center [1500, 768] width 90 height 28
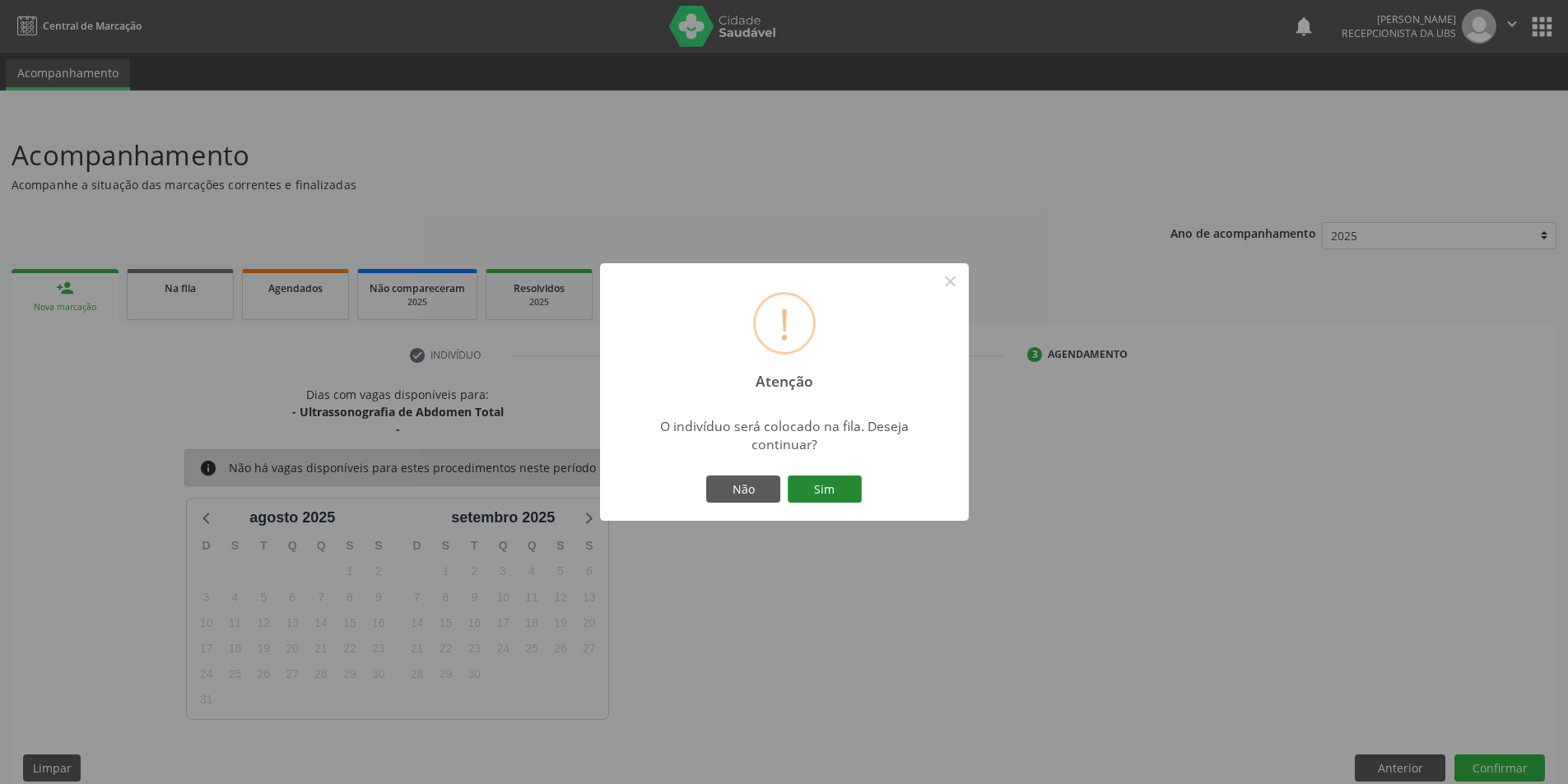
click at [835, 483] on button "Sim" at bounding box center [824, 490] width 74 height 28
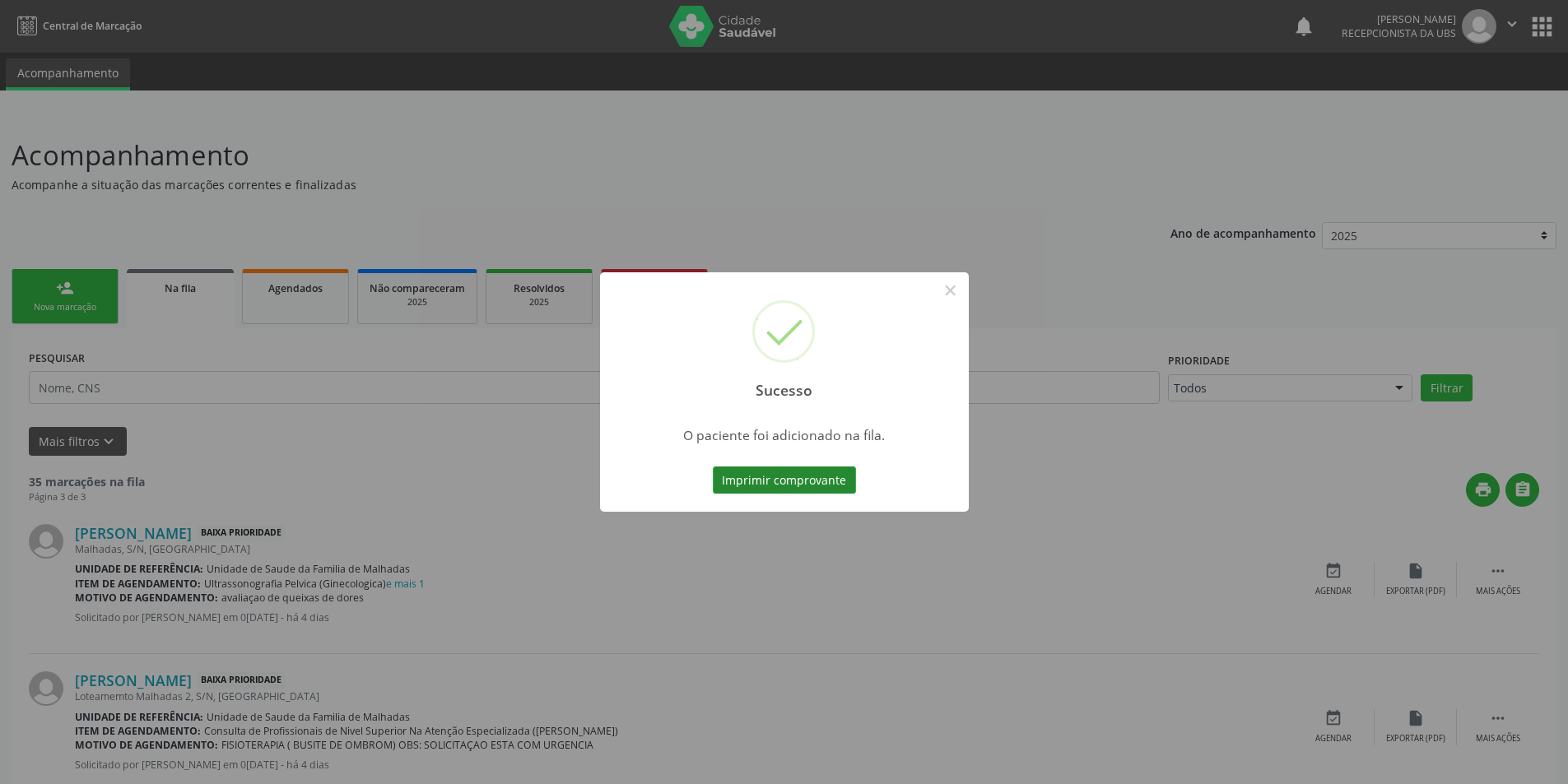
click at [833, 485] on button "Imprimir comprovante" at bounding box center [784, 481] width 143 height 28
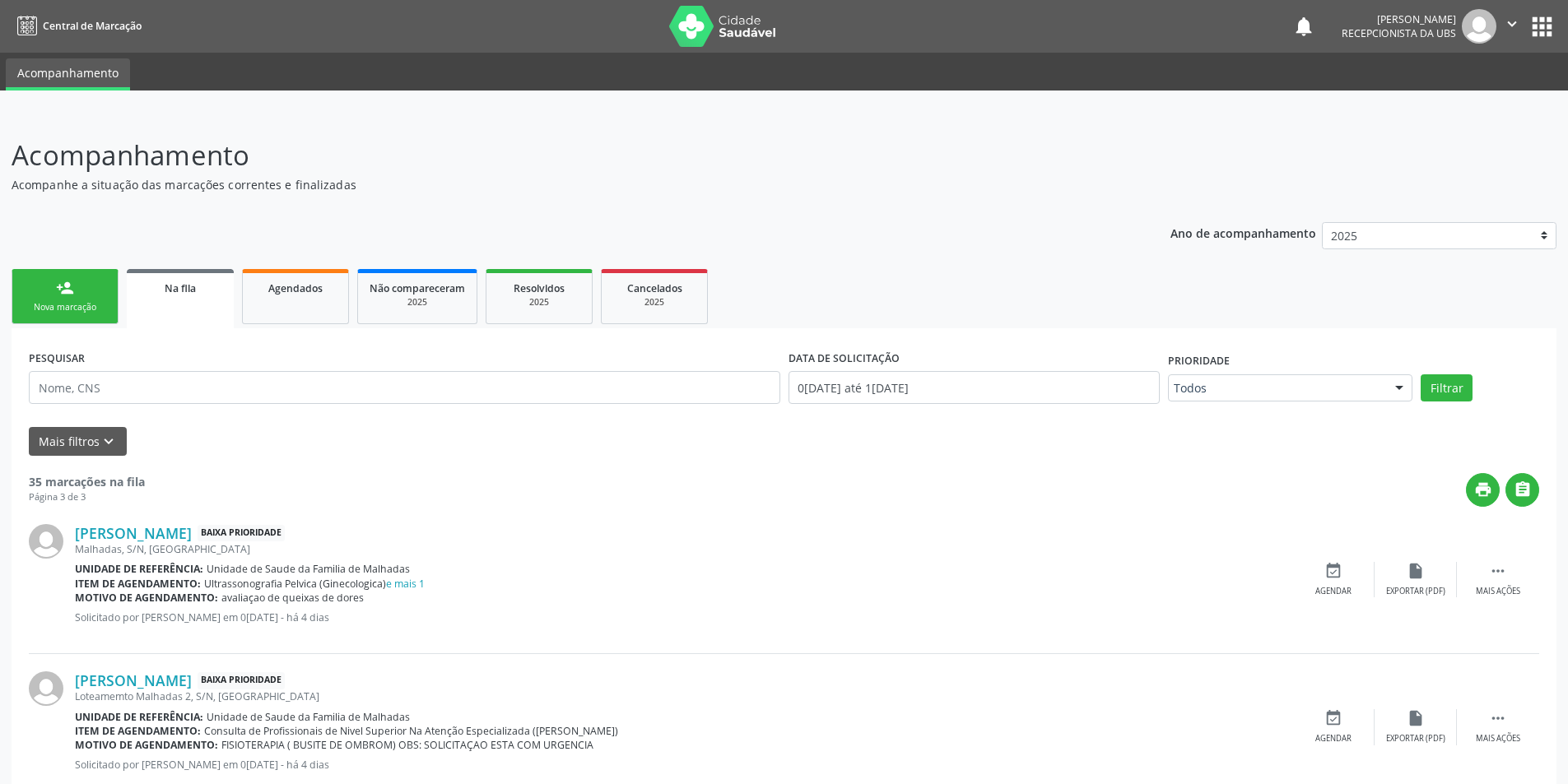
click at [73, 317] on link "person_add Nova marcação" at bounding box center [65, 296] width 107 height 56
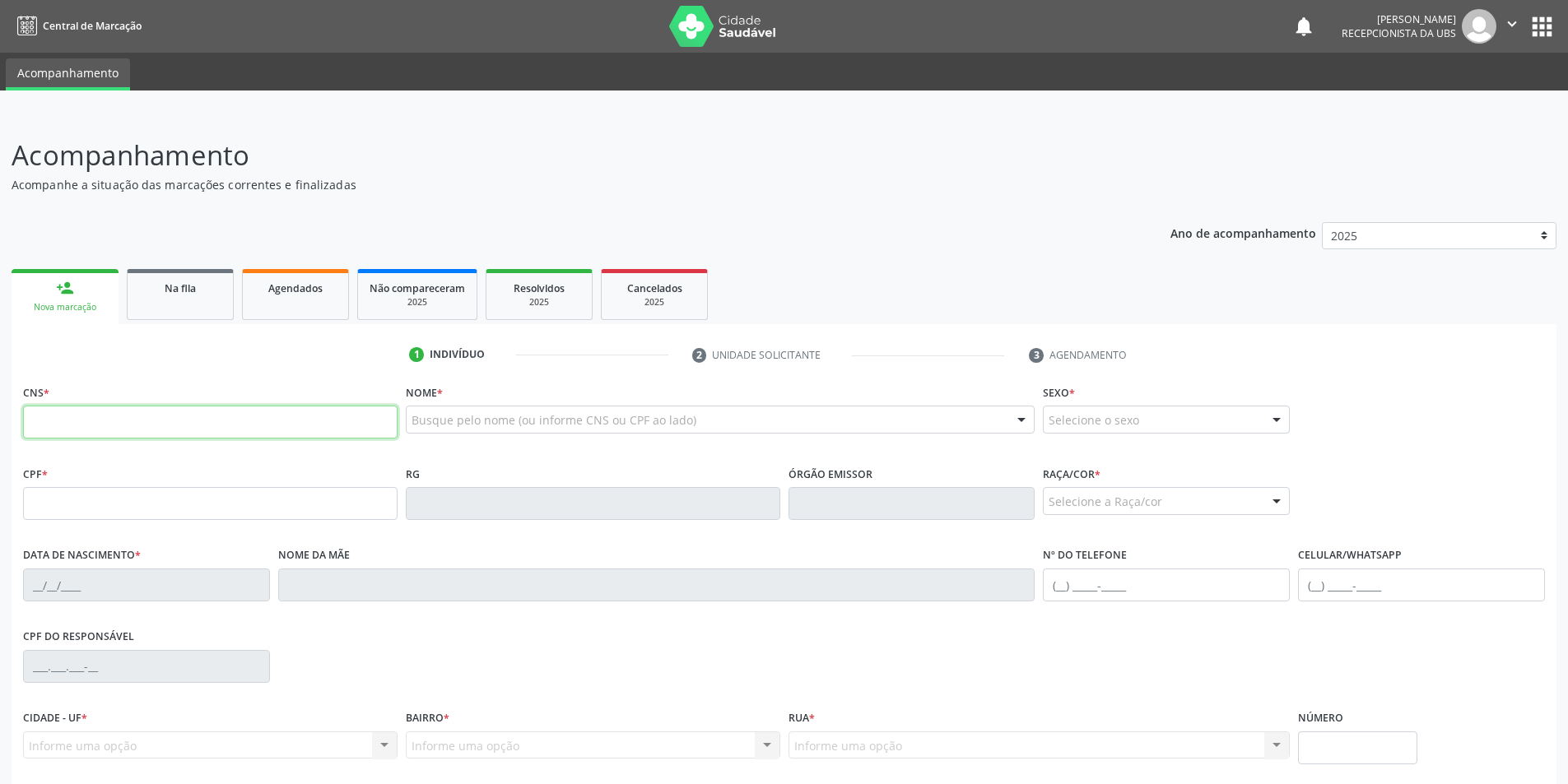
click at [76, 439] on fieldset "CNS *" at bounding box center [210, 415] width 375 height 70
type input "703 2046 0047 0297"
type input "150.125.154-63"
type input "2[DATE]"
type input "[PERSON_NAME] da Conceicao"
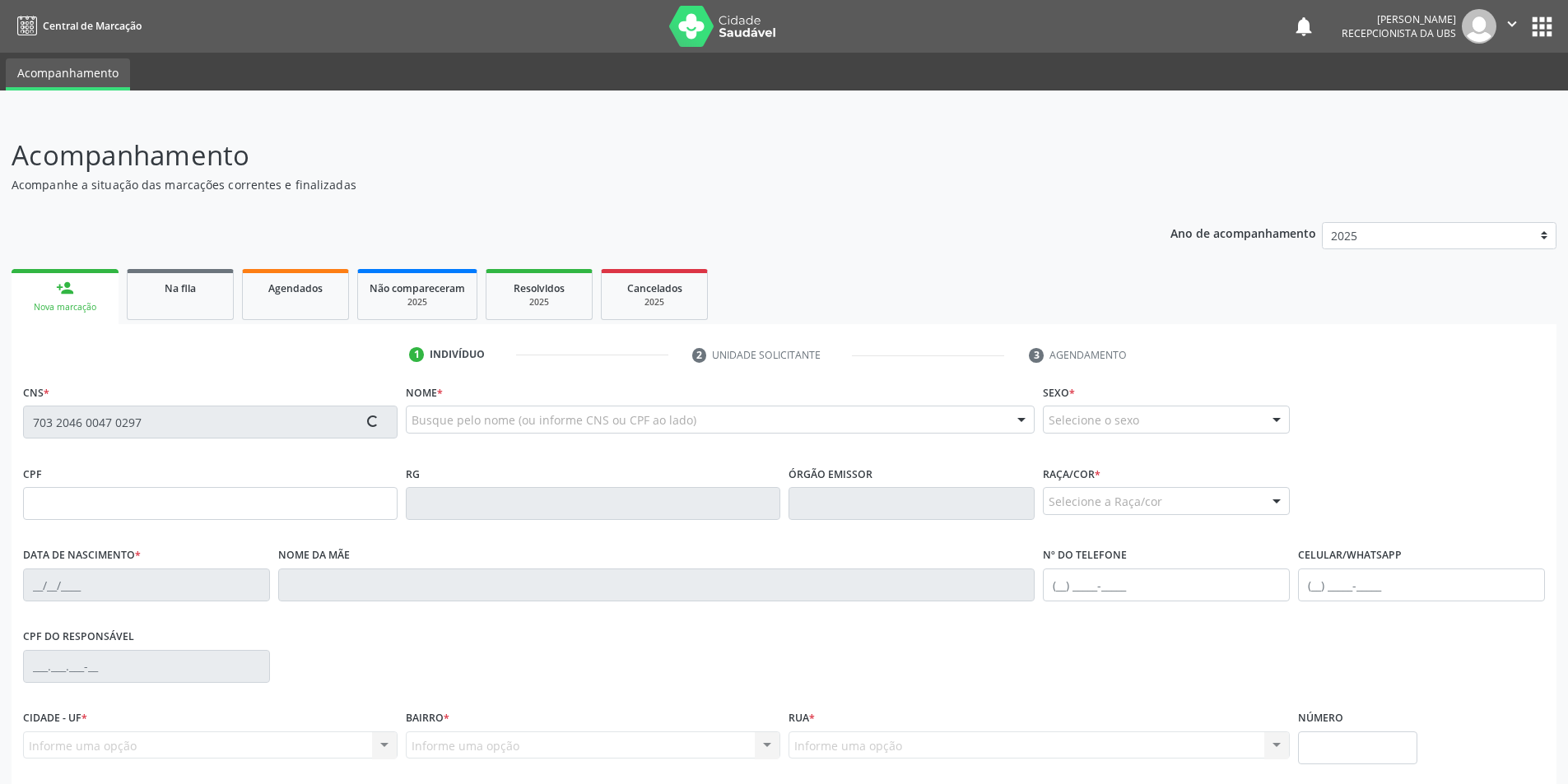
type input "[PHONE_NUMBER]"
type input "S/N"
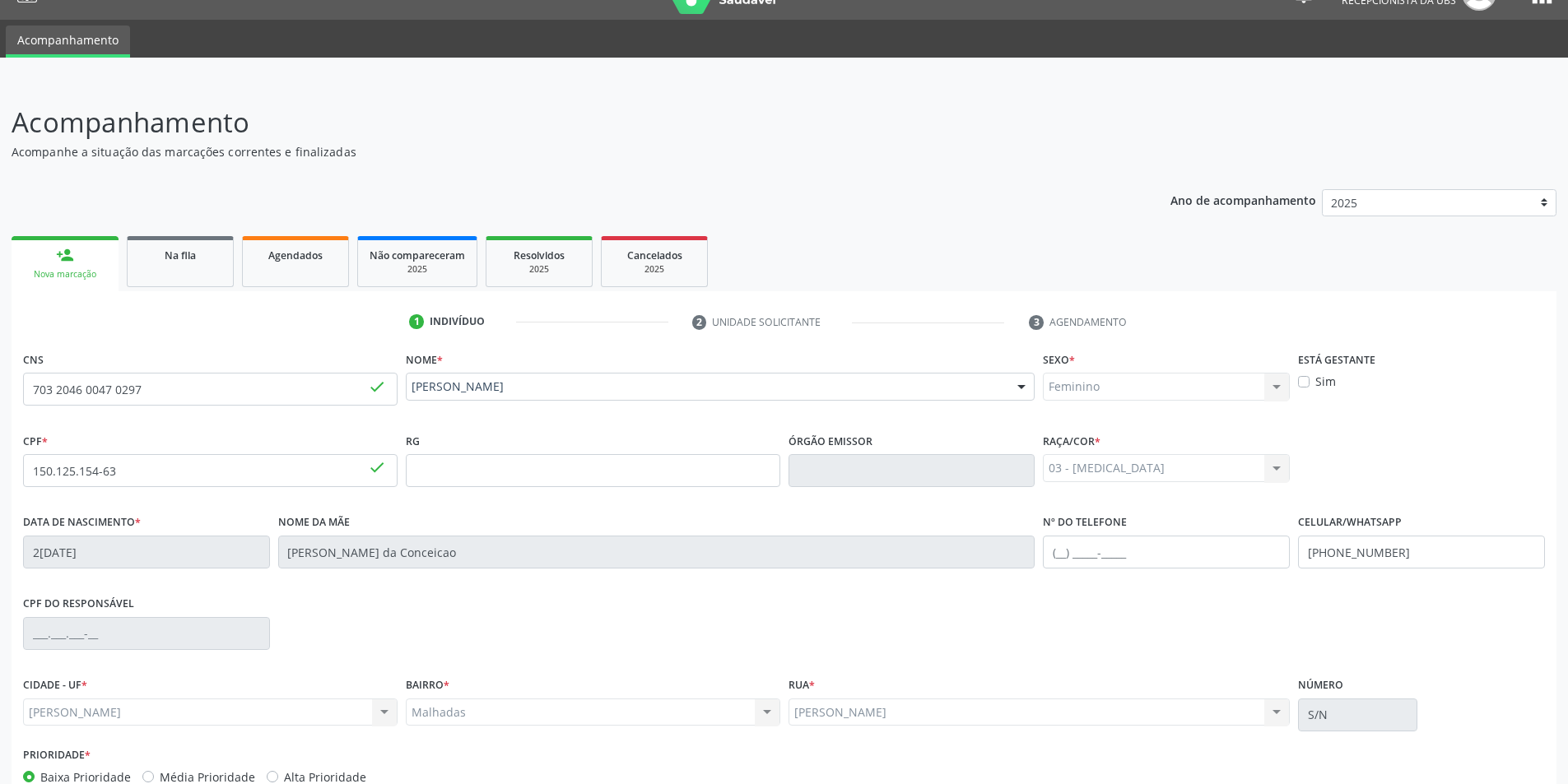
scroll to position [131, 0]
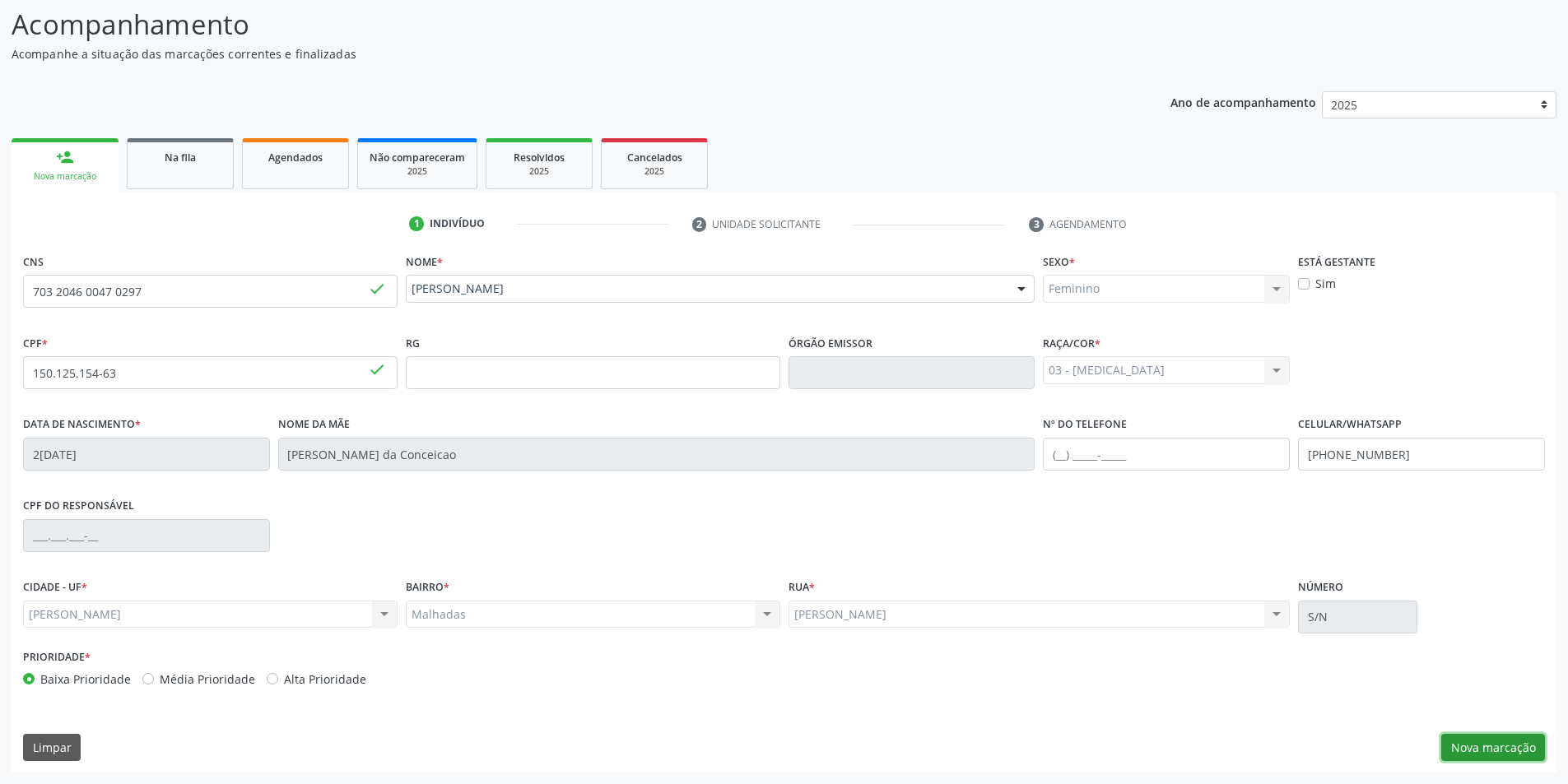
click at [1512, 738] on button "Nova marcação" at bounding box center [1494, 747] width 104 height 28
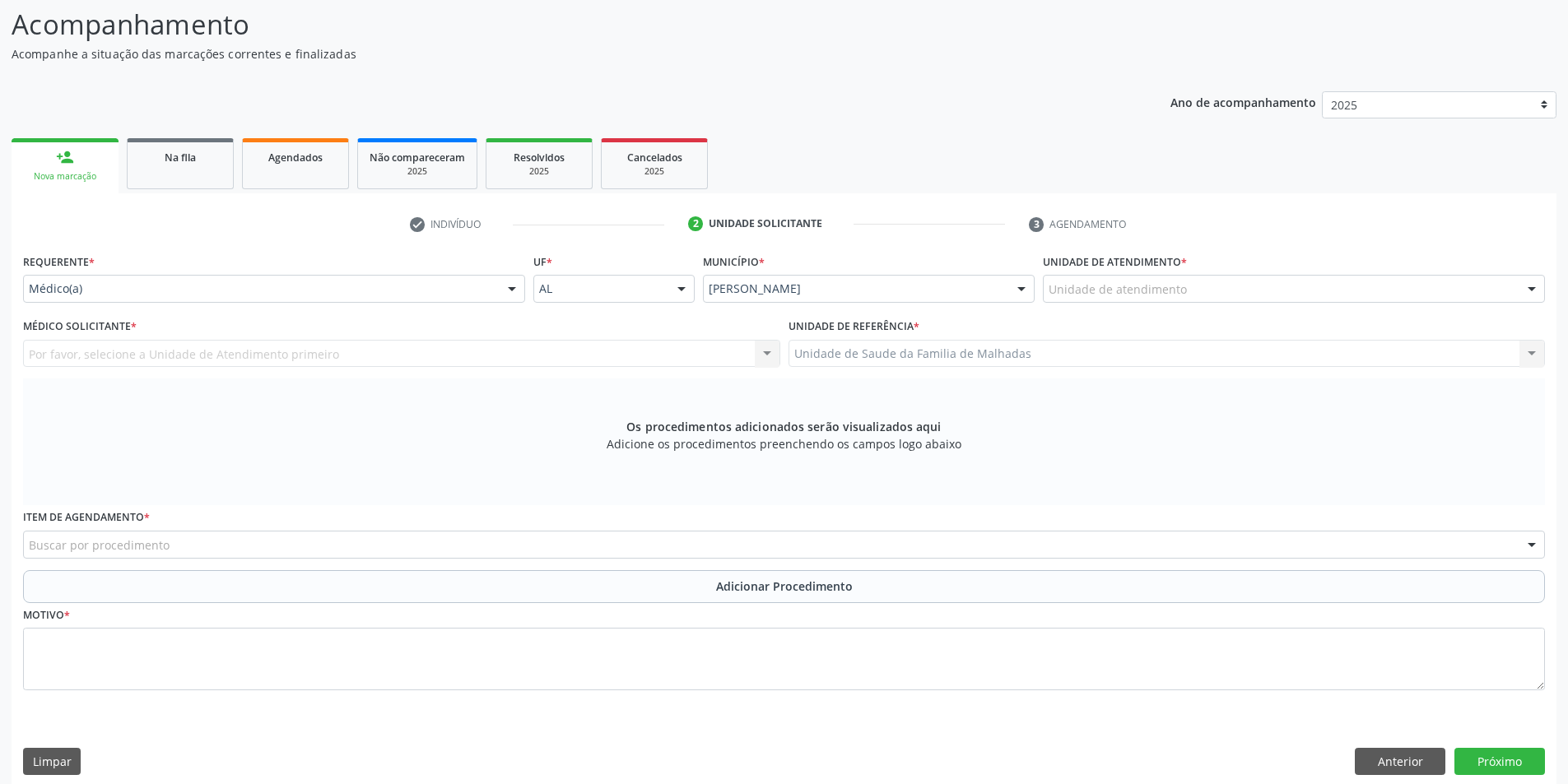
click at [1225, 278] on div "Unidade de atendimento" at bounding box center [1294, 288] width 502 height 28
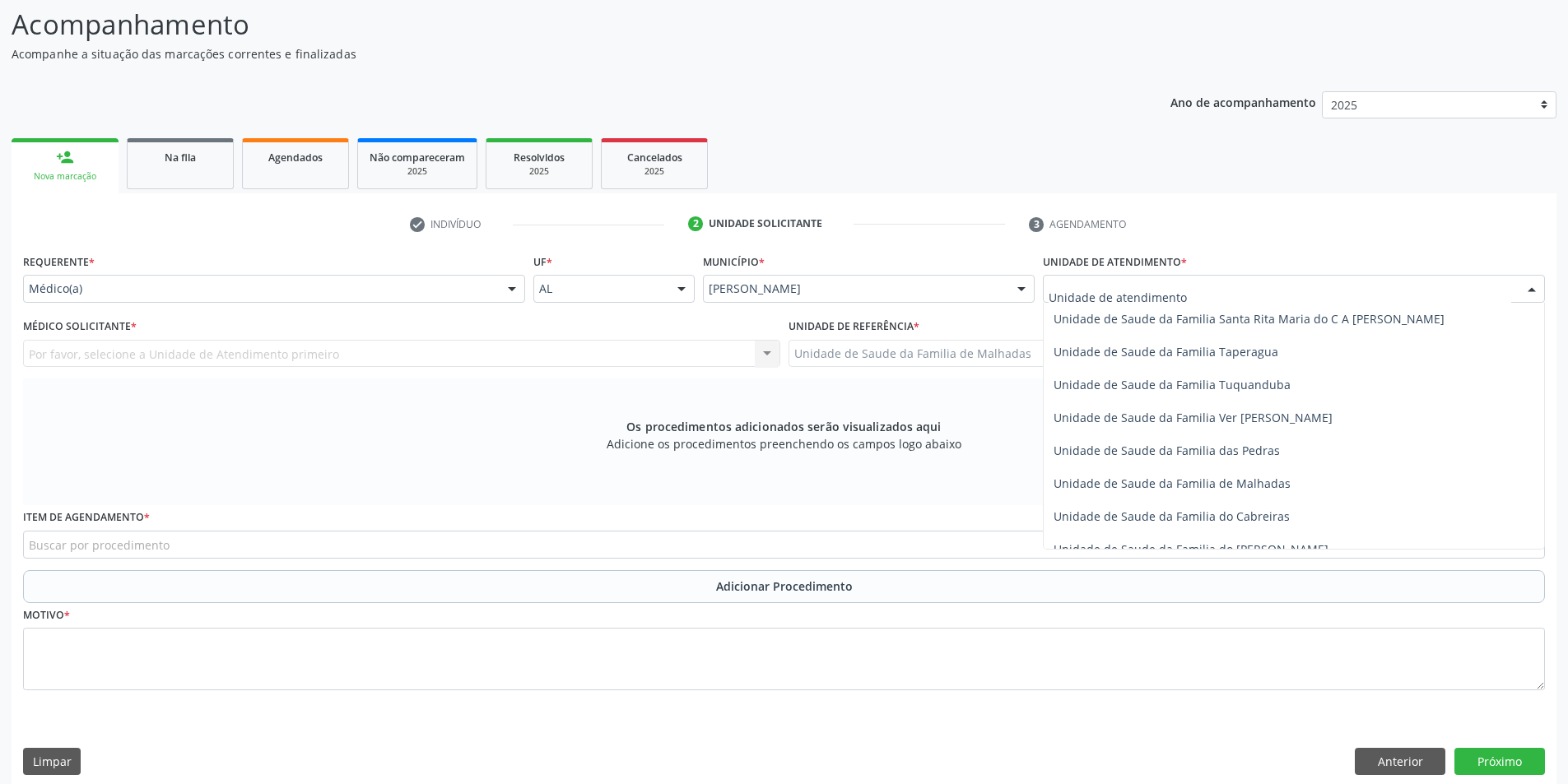
scroll to position [1163, 0]
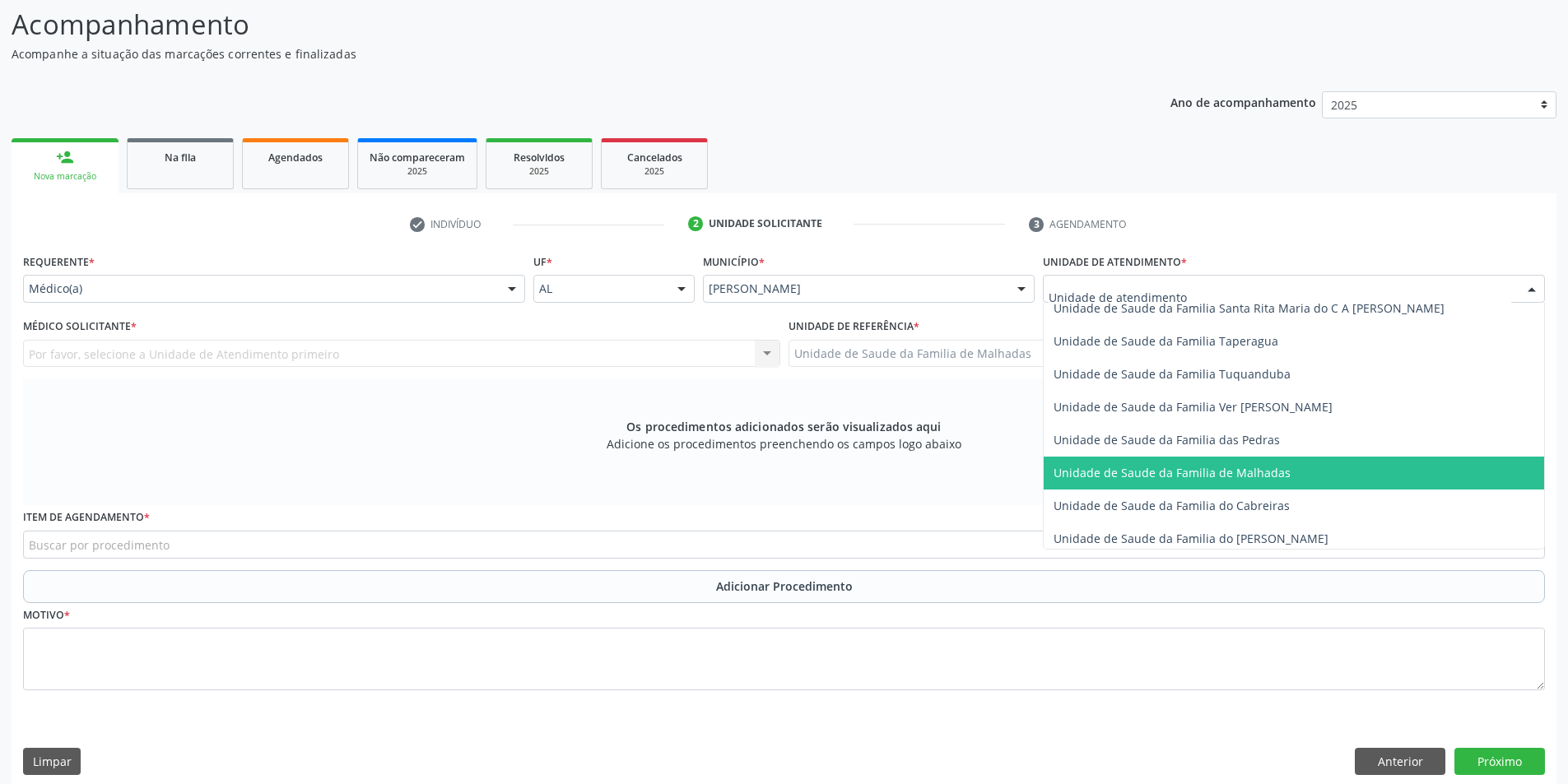
click at [1364, 473] on span "Unidade de Saude da Familia de Malhadas" at bounding box center [1294, 473] width 501 height 33
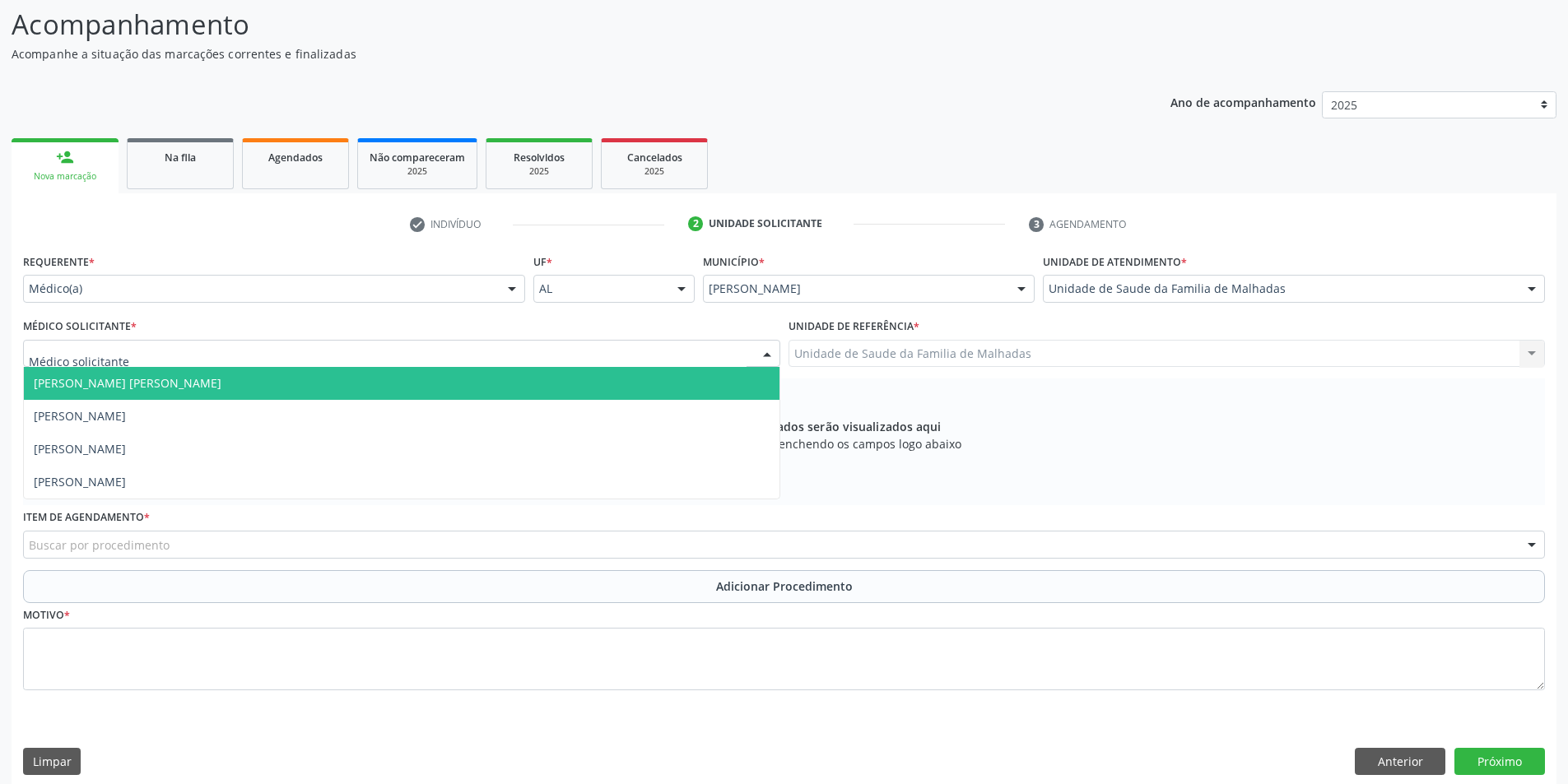
click at [231, 352] on div at bounding box center [402, 354] width 758 height 28
click at [259, 381] on span "[PERSON_NAME] [PERSON_NAME]" at bounding box center [402, 383] width 756 height 33
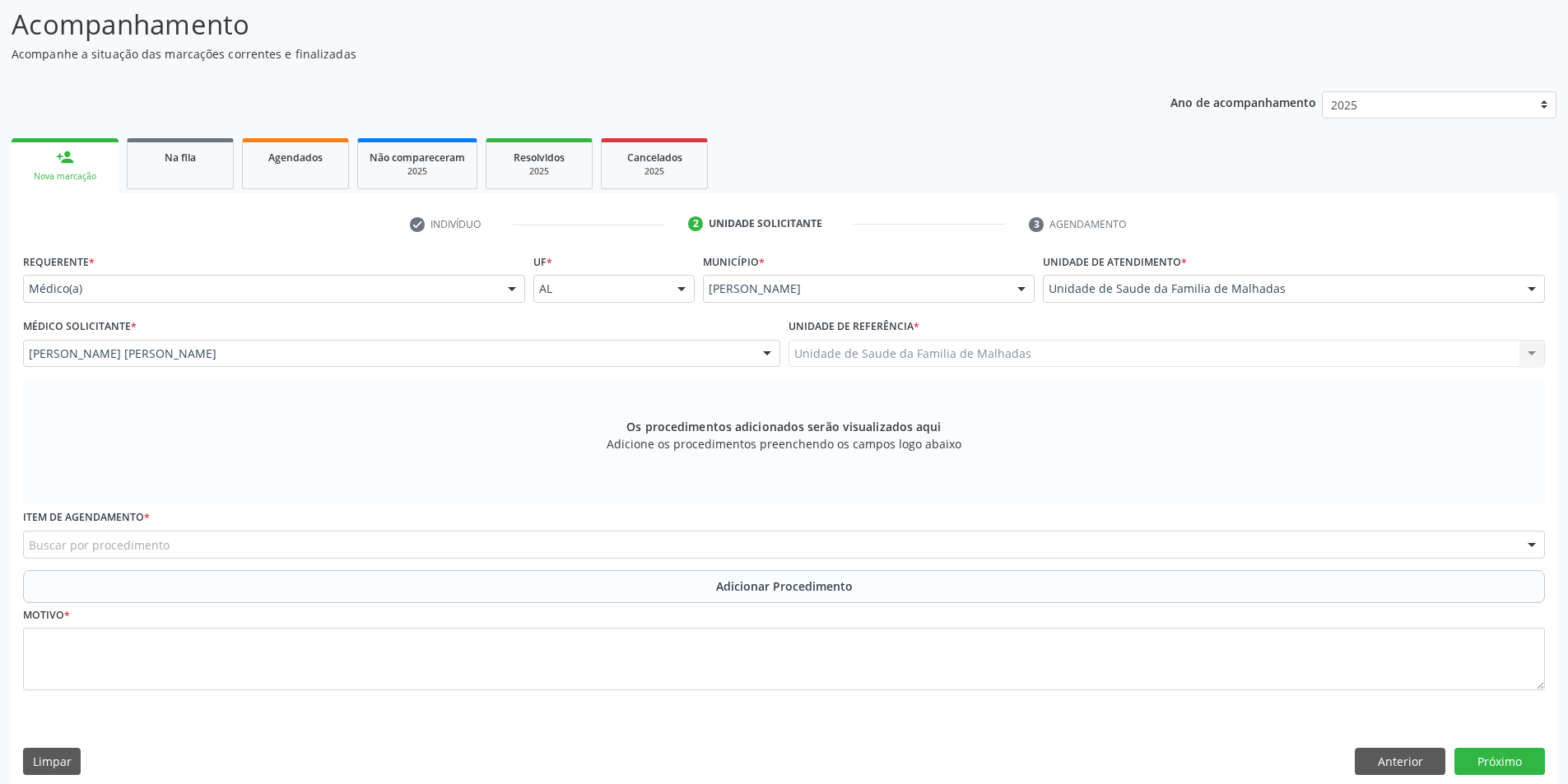
click at [490, 549] on div "Buscar por procedimento" at bounding box center [784, 544] width 1522 height 28
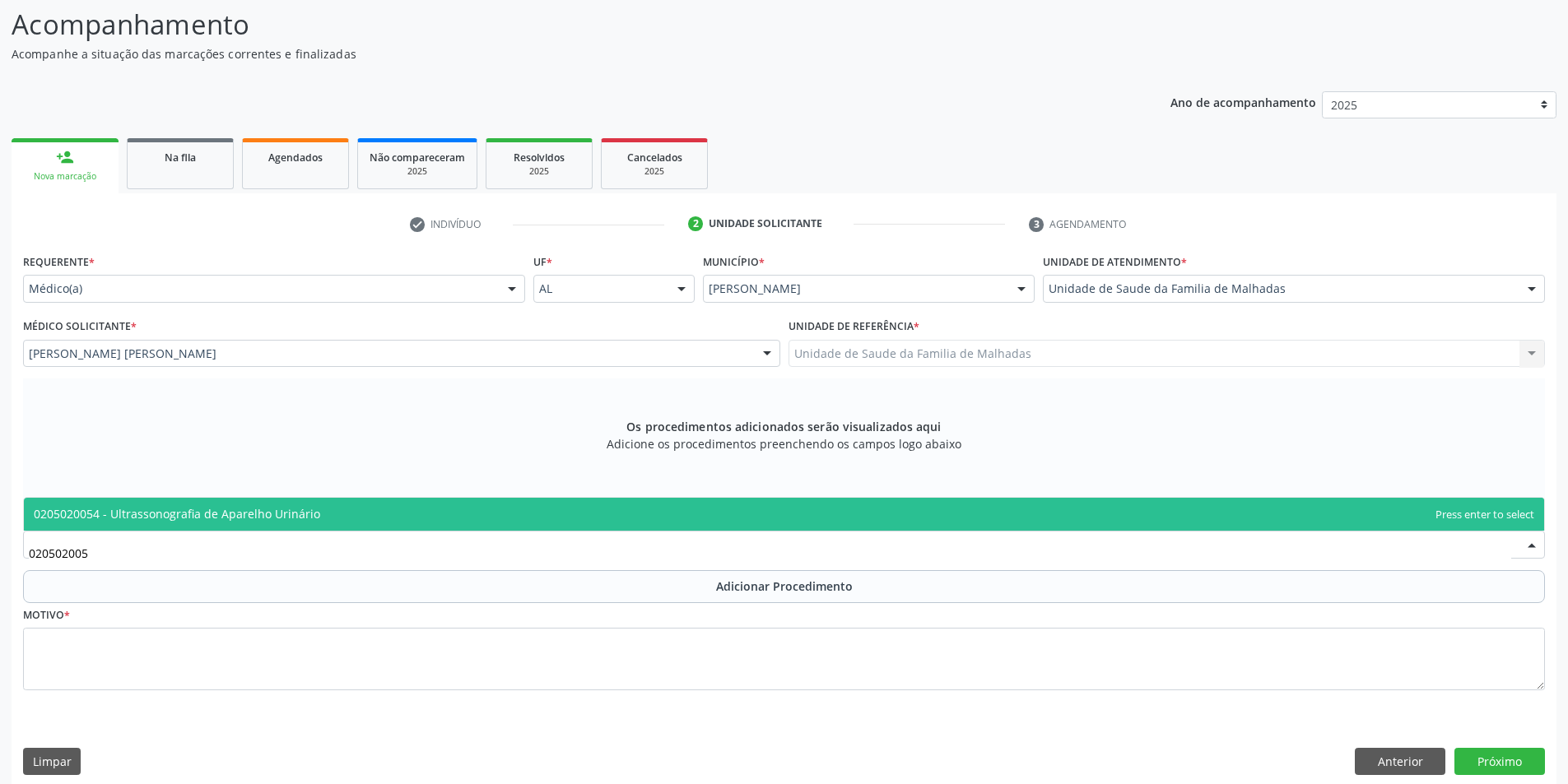
type input "0205020054"
click at [443, 527] on span "0205020054 - Ultrassonografia de Aparelho Urinário" at bounding box center [784, 513] width 1520 height 33
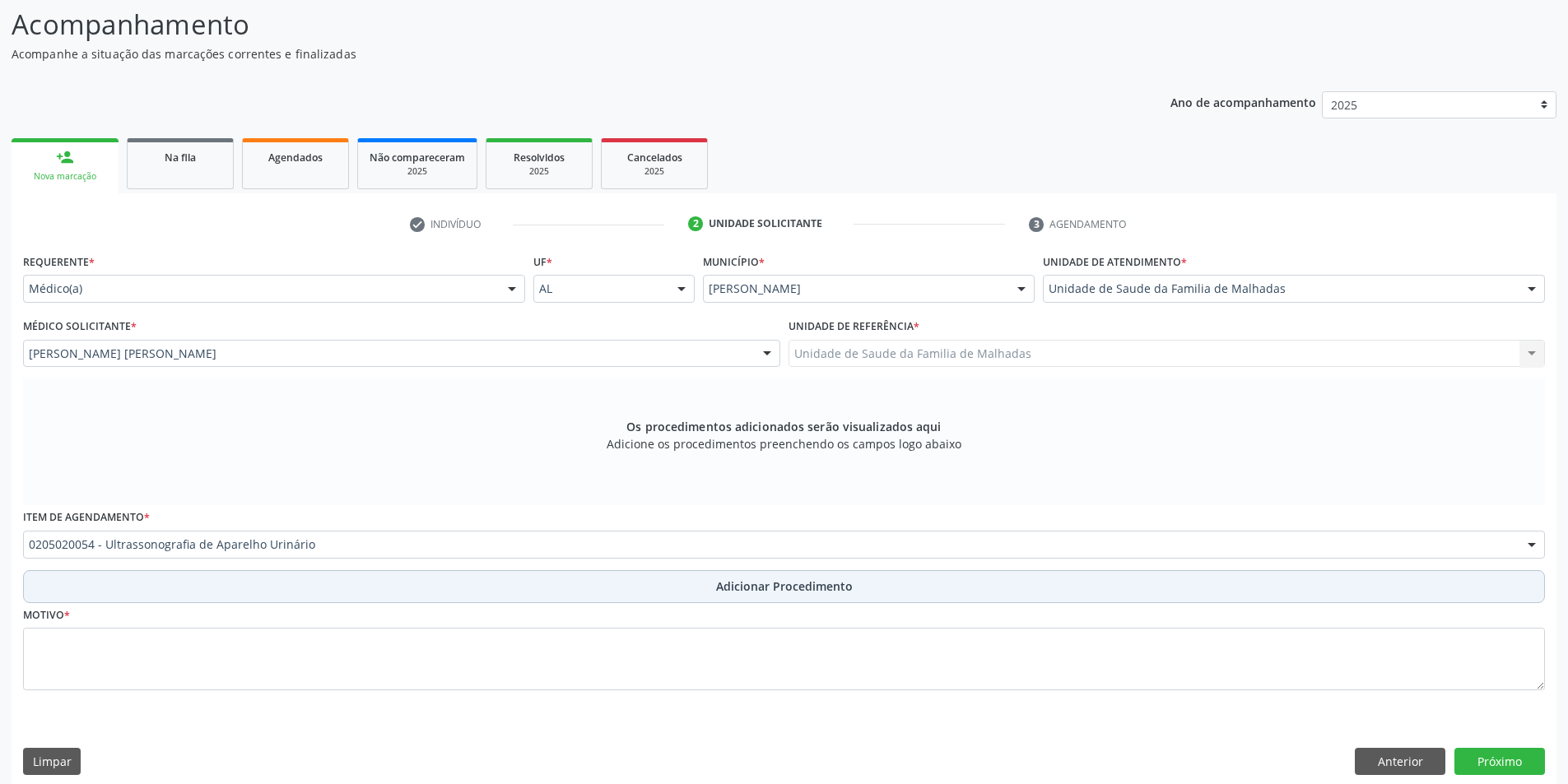
click at [743, 580] on span "Adicionar Procedimento" at bounding box center [784, 586] width 137 height 17
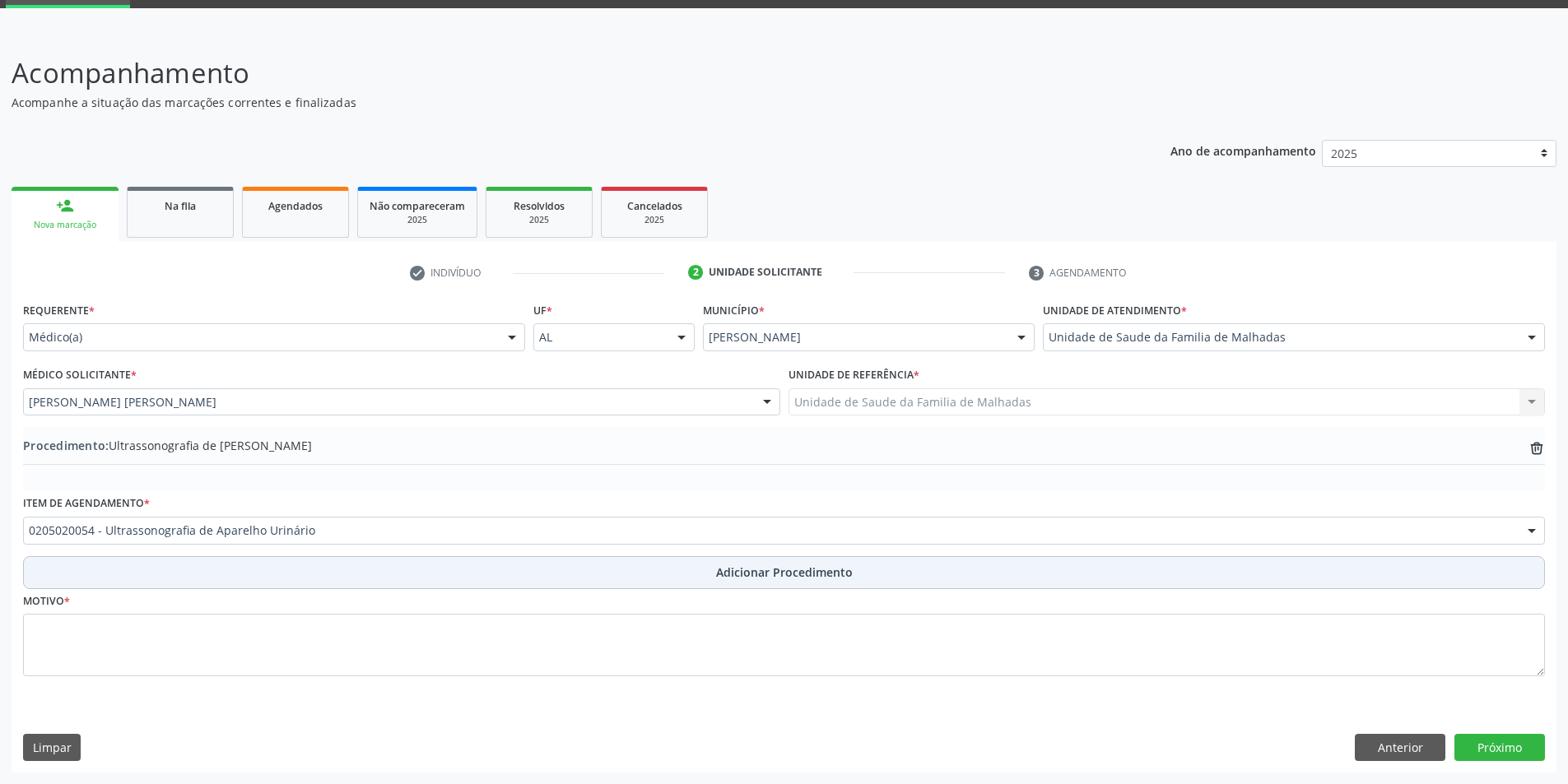
click at [743, 580] on span "Adicionar Procedimento" at bounding box center [784, 572] width 137 height 17
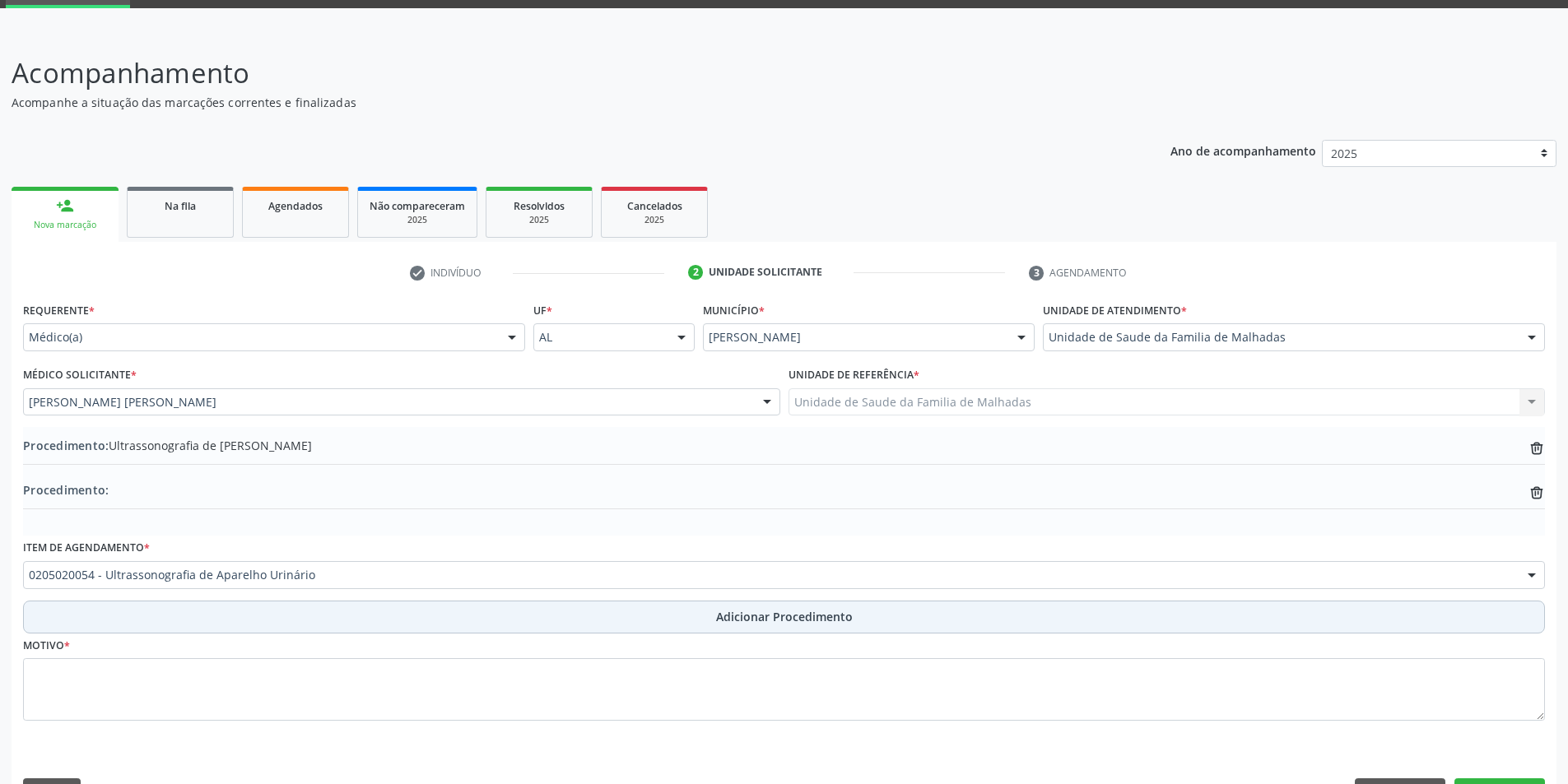
scroll to position [127, 0]
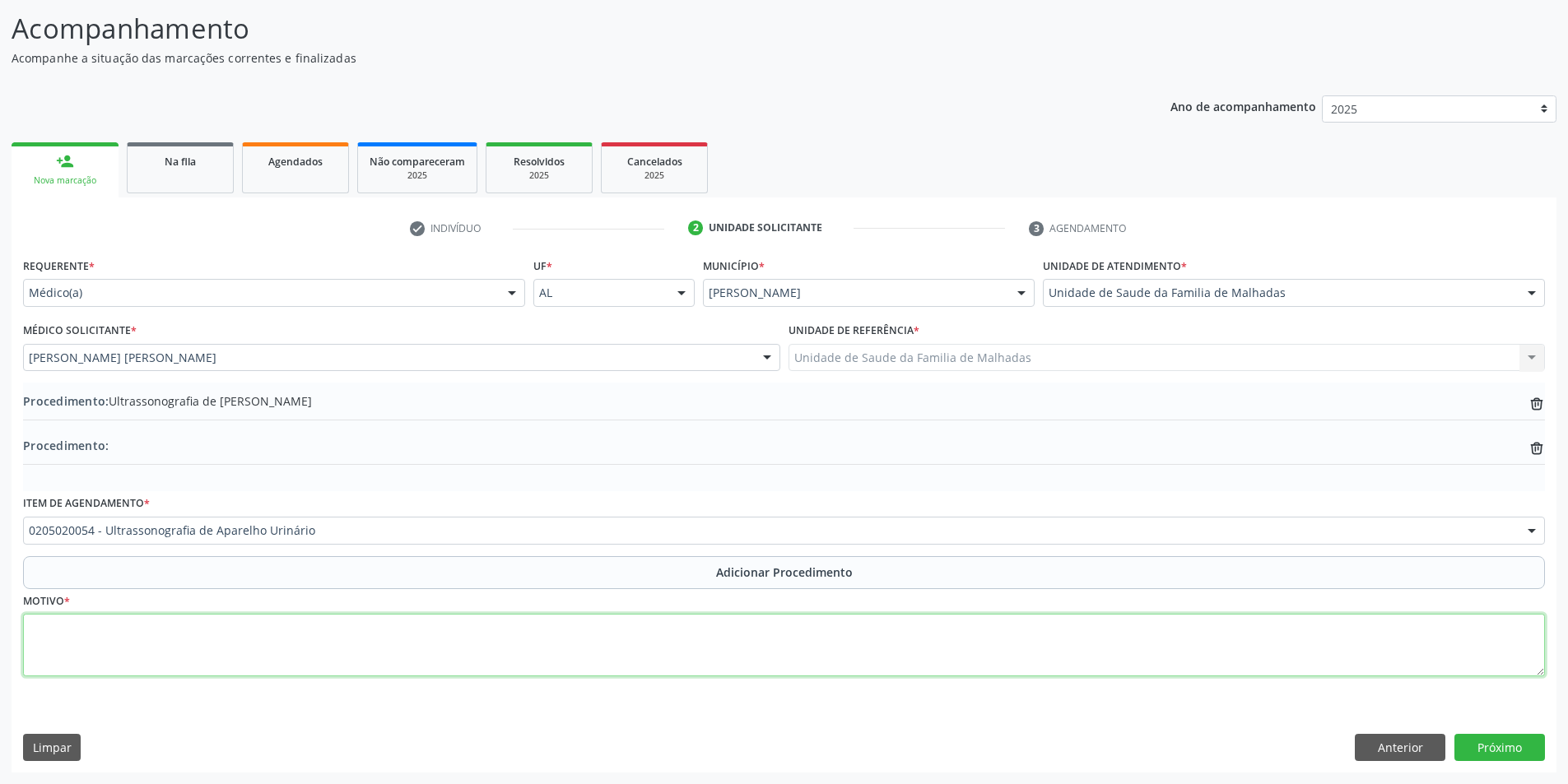
click at [146, 634] on textarea at bounding box center [784, 644] width 1522 height 62
type textarea "NFROLITIASE?"
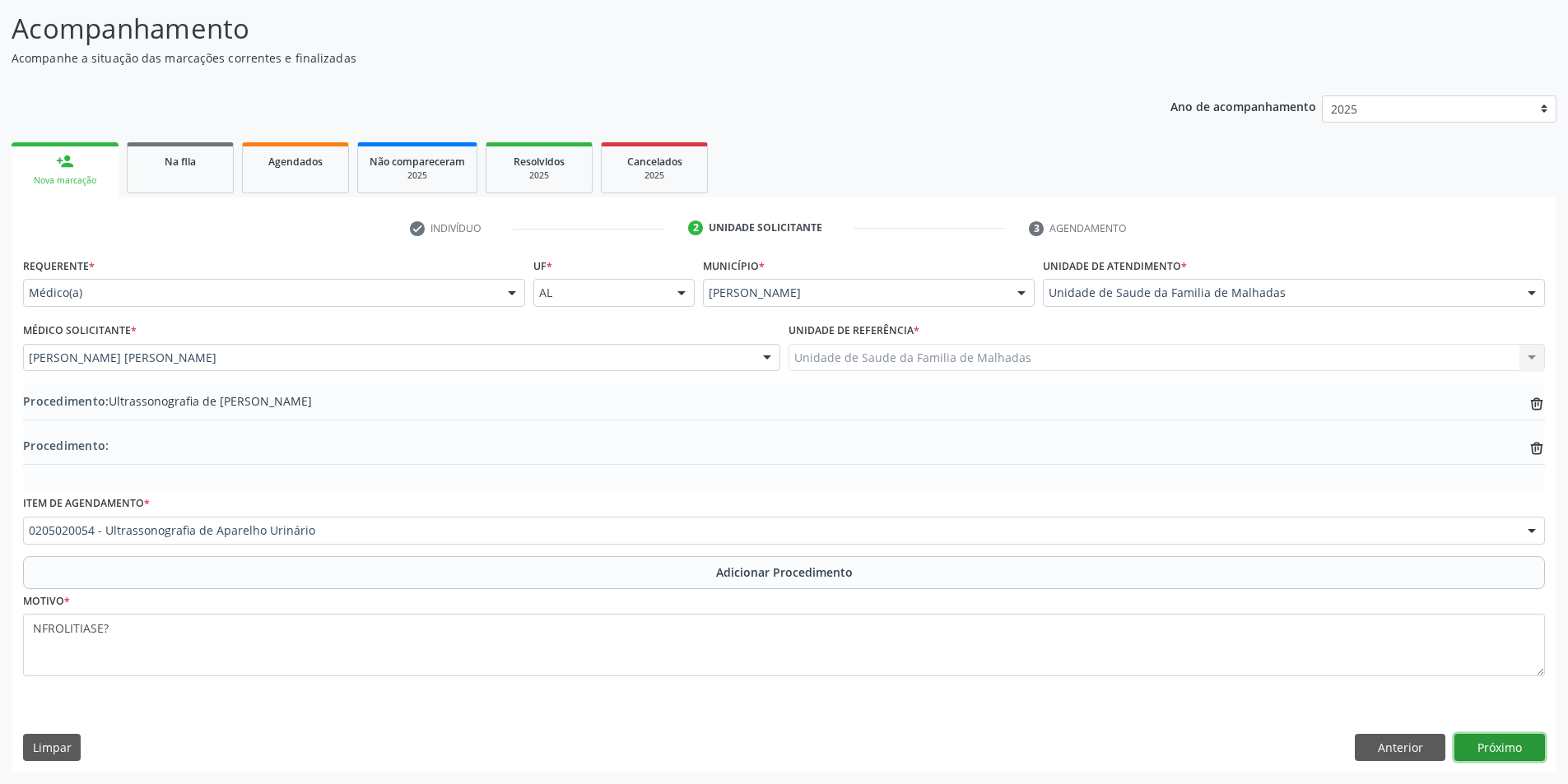
click at [1505, 749] on button "Próximo" at bounding box center [1500, 747] width 90 height 28
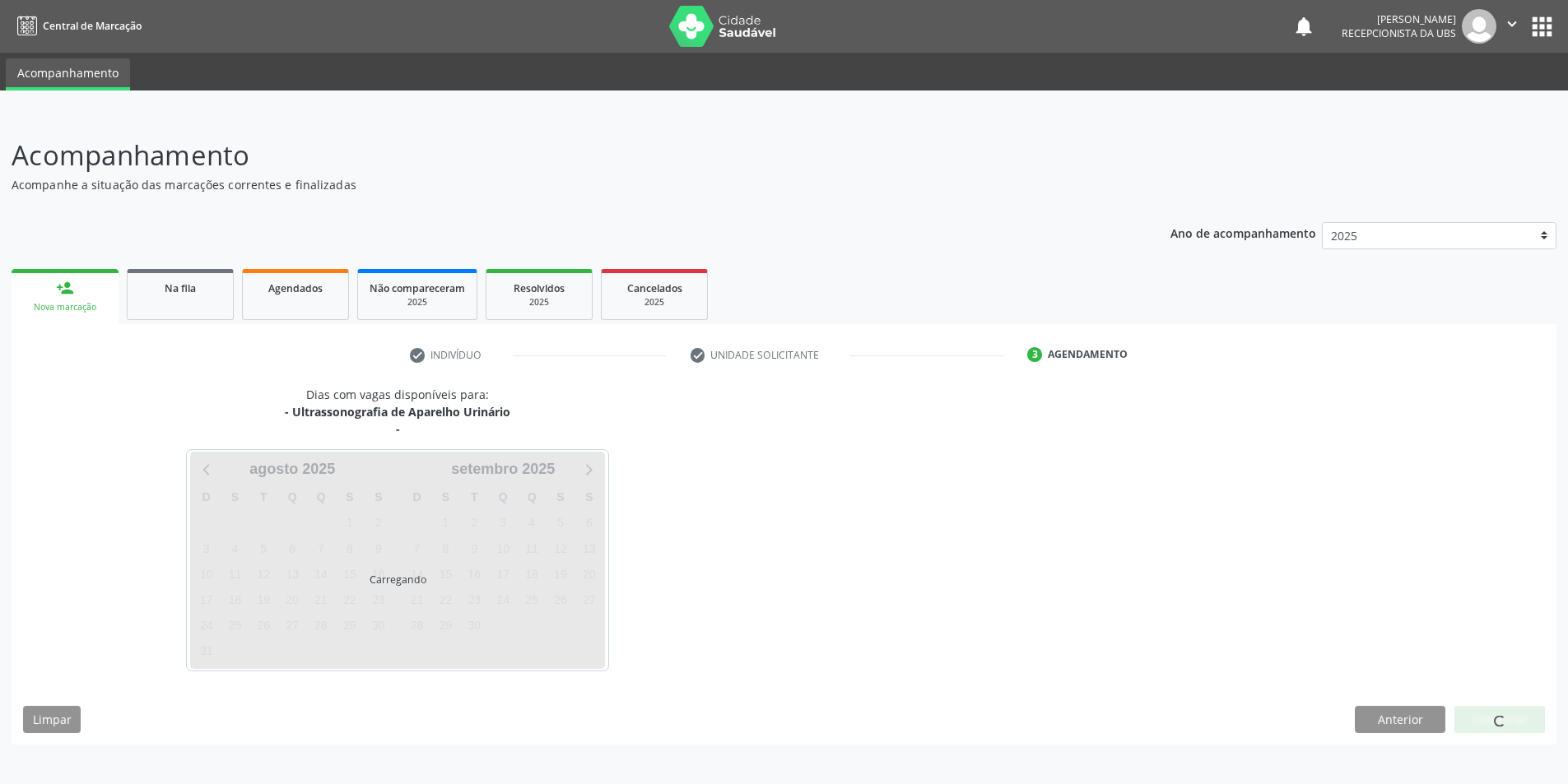
scroll to position [0, 0]
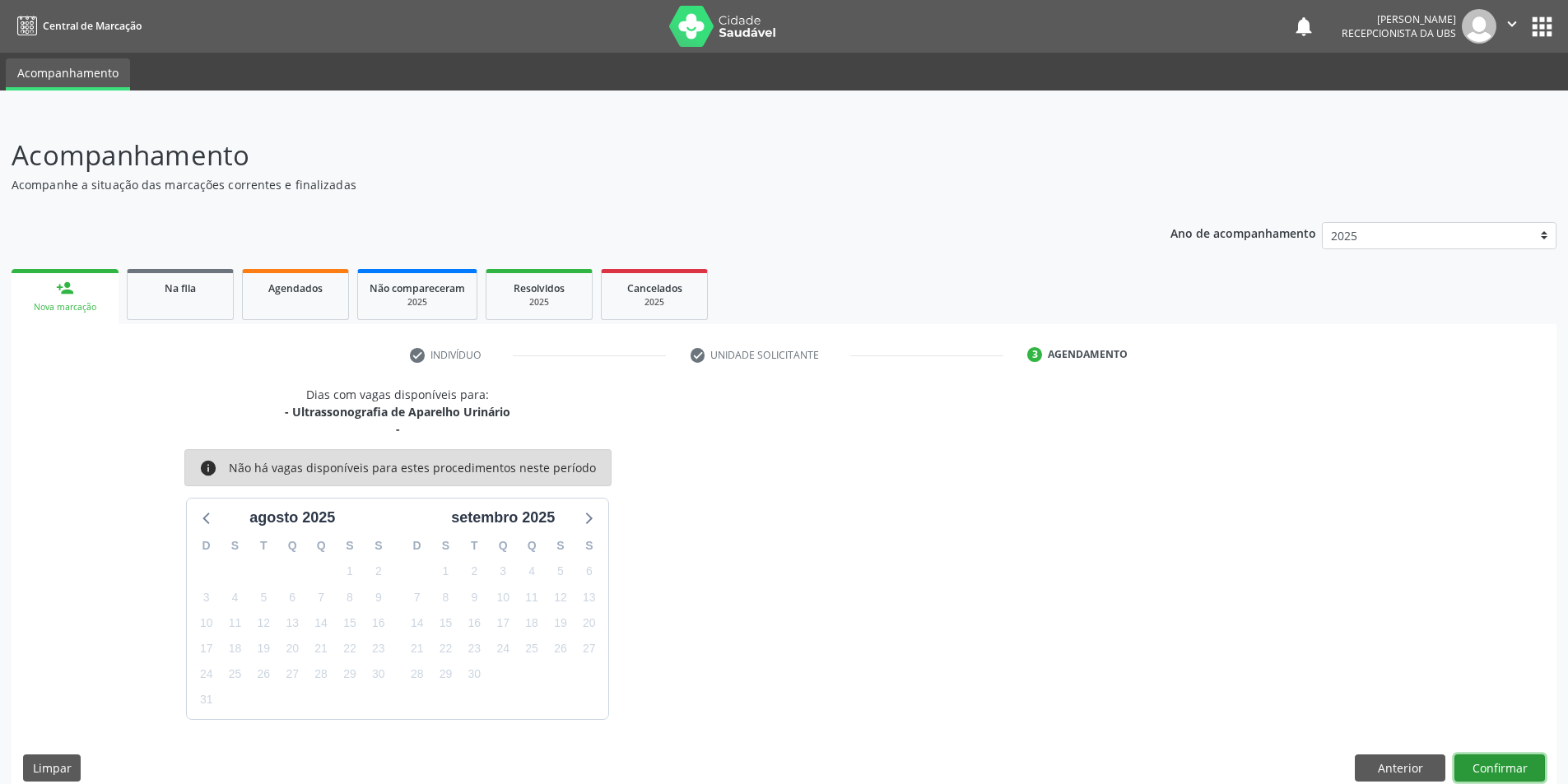
click at [1485, 759] on button "Confirmar" at bounding box center [1500, 768] width 90 height 28
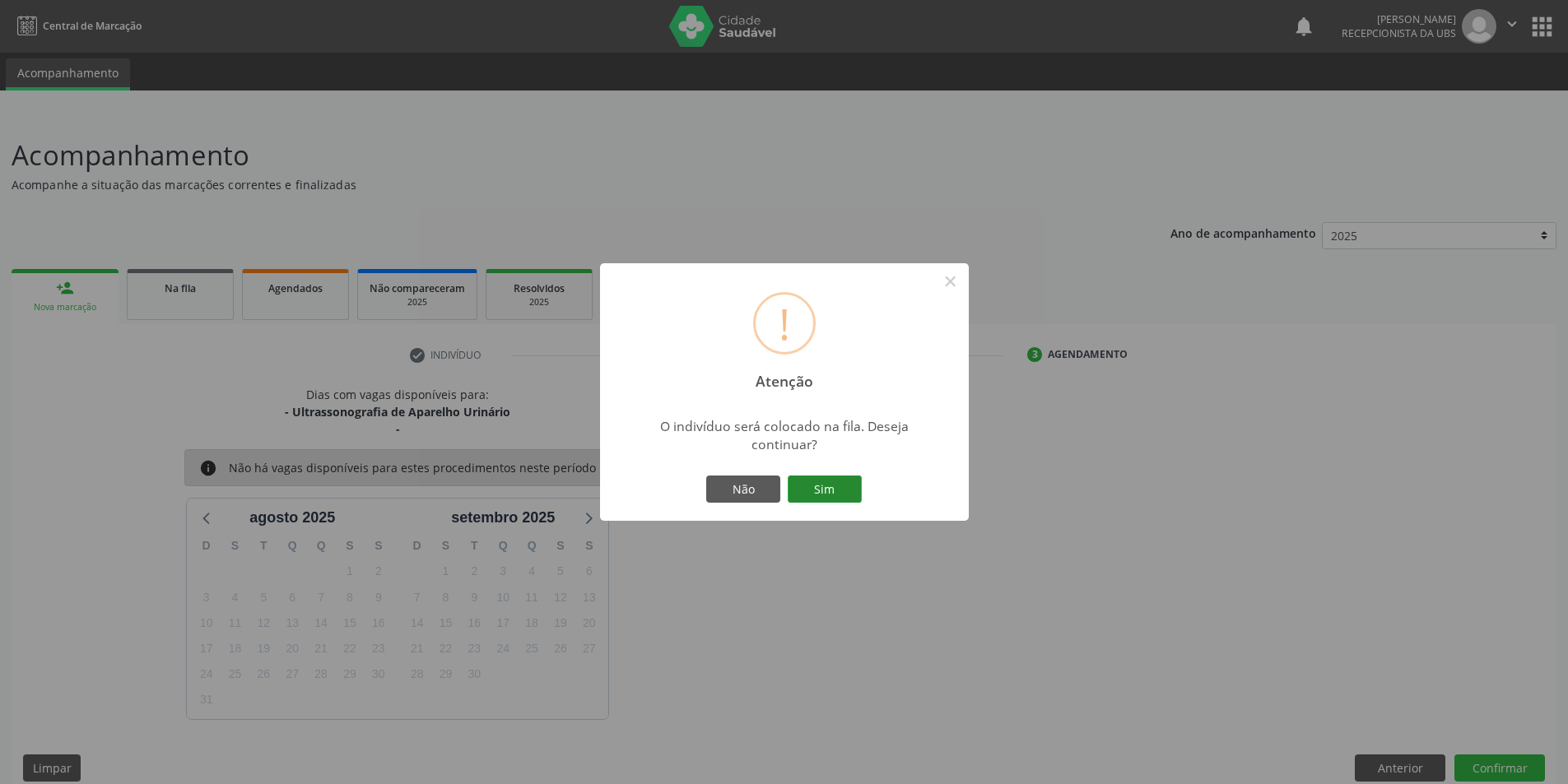
click at [811, 478] on button "Sim" at bounding box center [824, 490] width 74 height 28
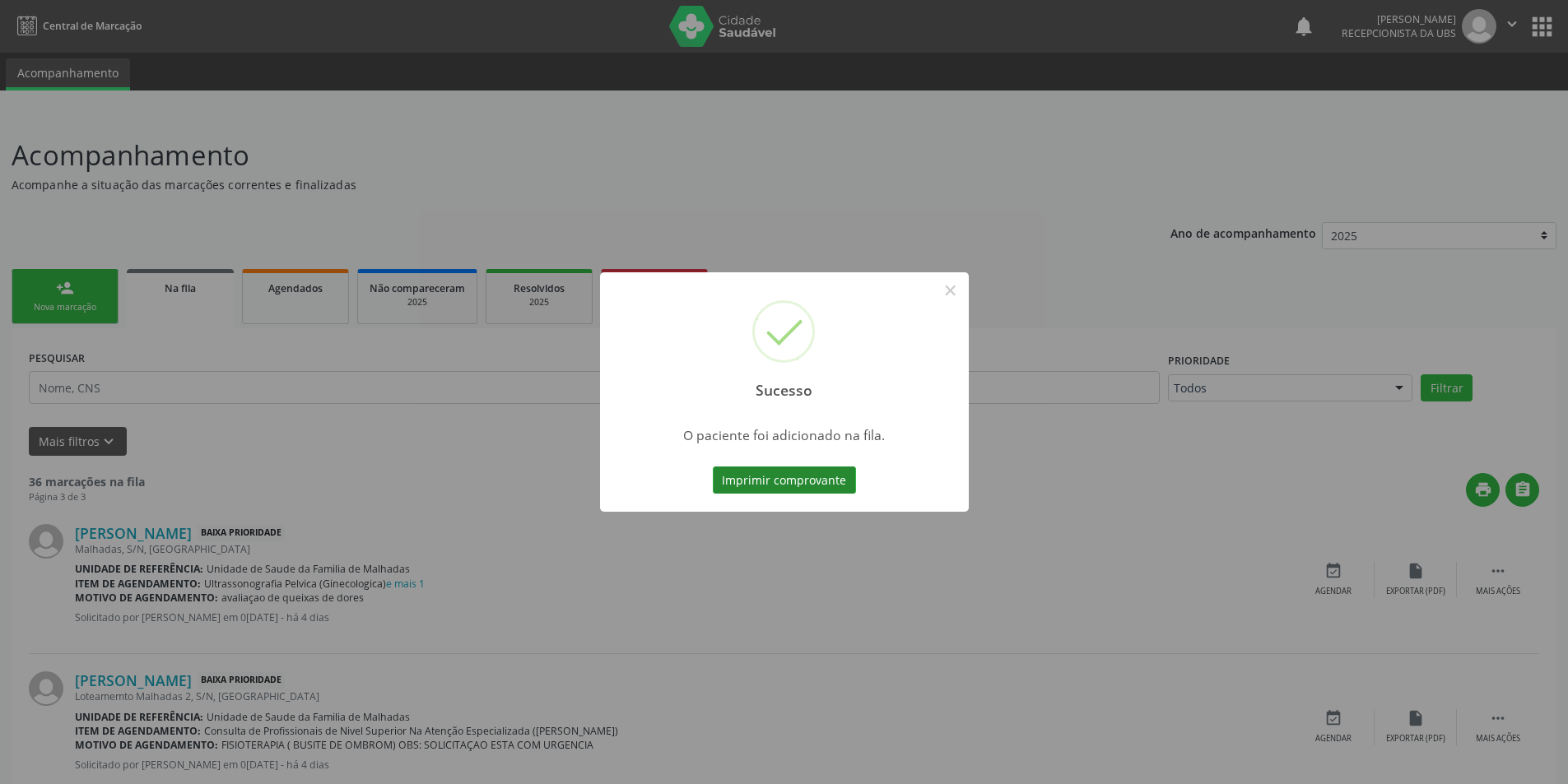
click at [824, 477] on button "Imprimir comprovante" at bounding box center [784, 481] width 143 height 28
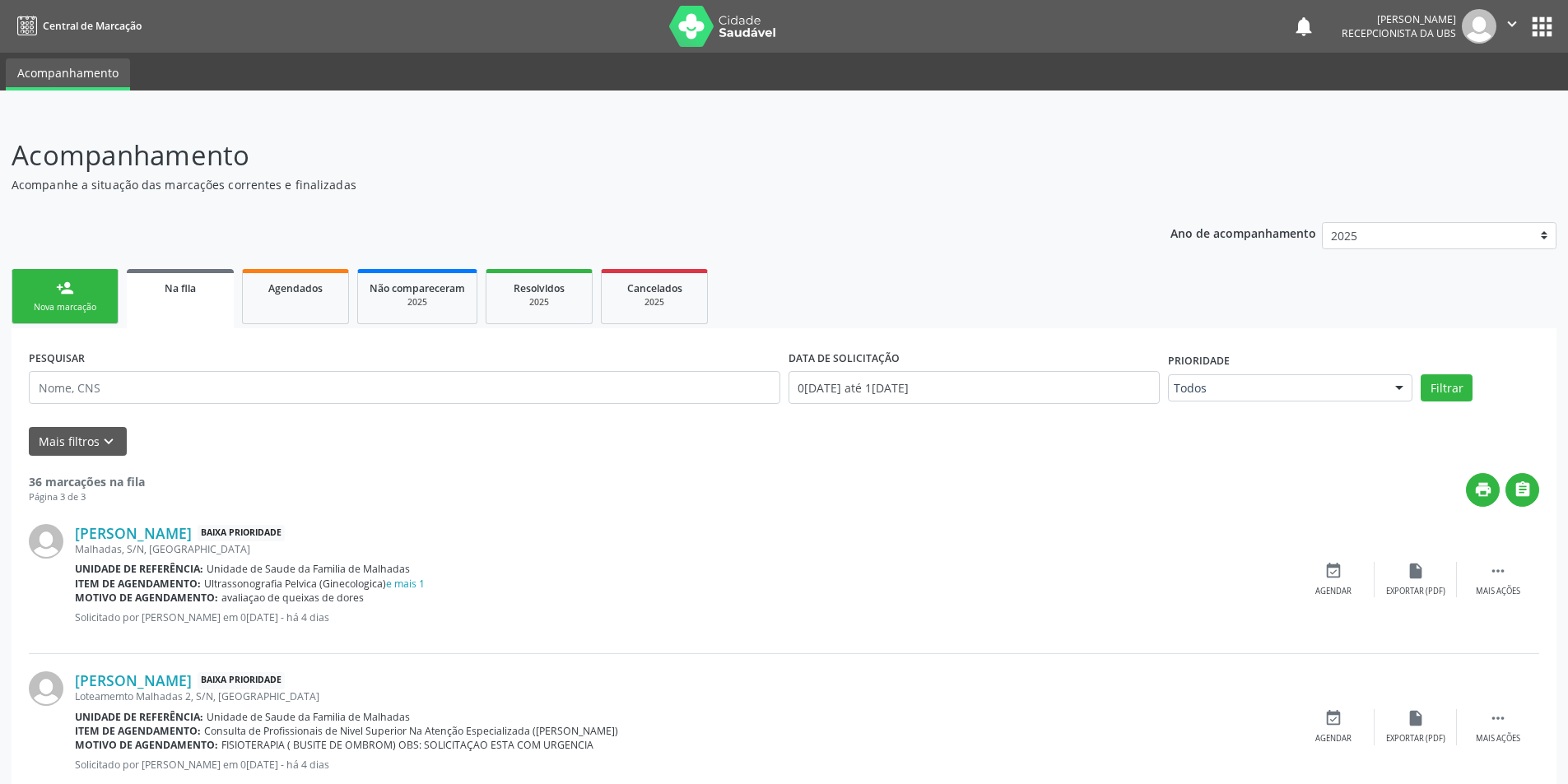
click at [41, 298] on link "person_add Nova marcação" at bounding box center [65, 296] width 107 height 56
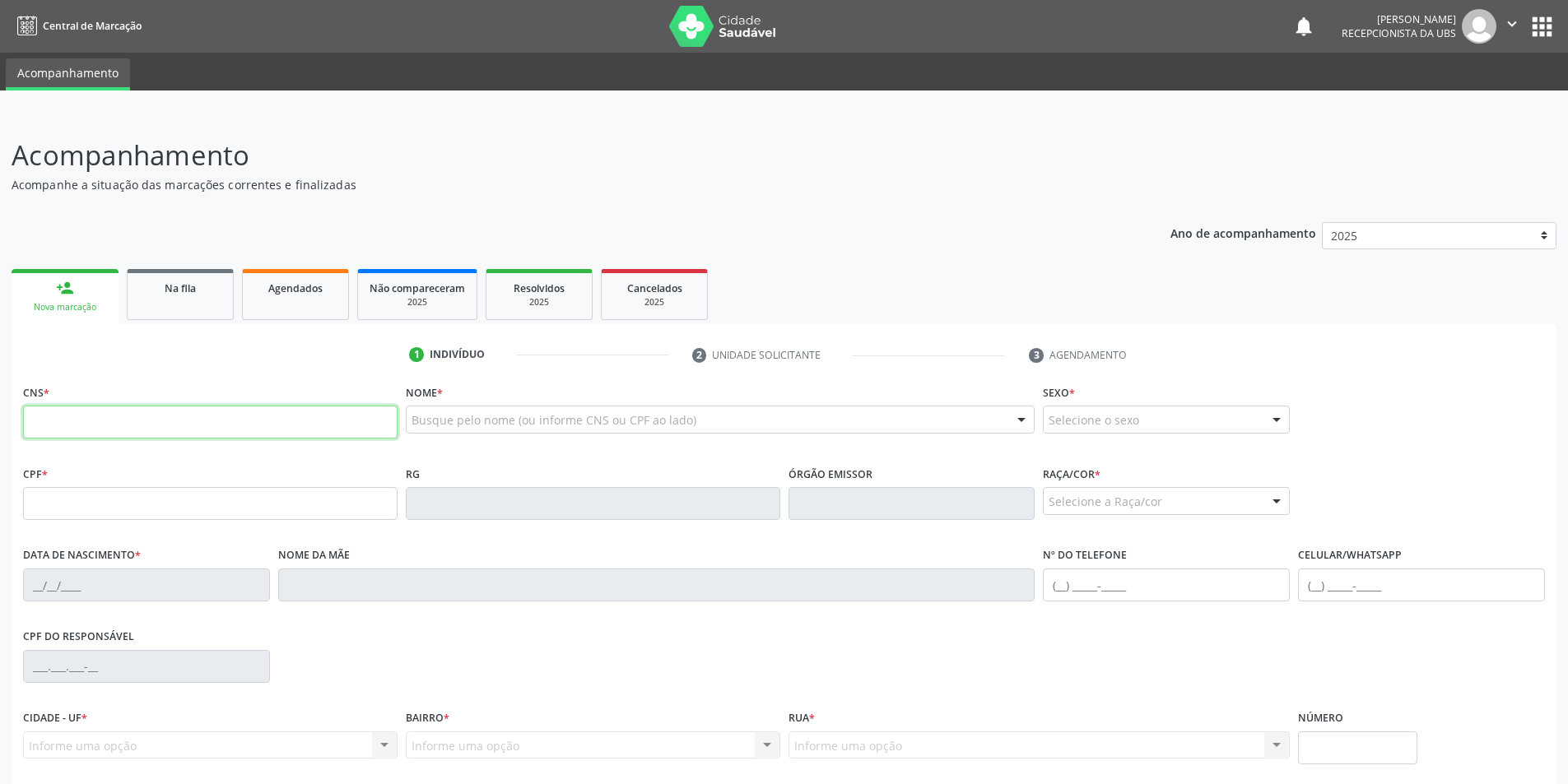
click at [96, 426] on input "text" at bounding box center [210, 421] width 375 height 33
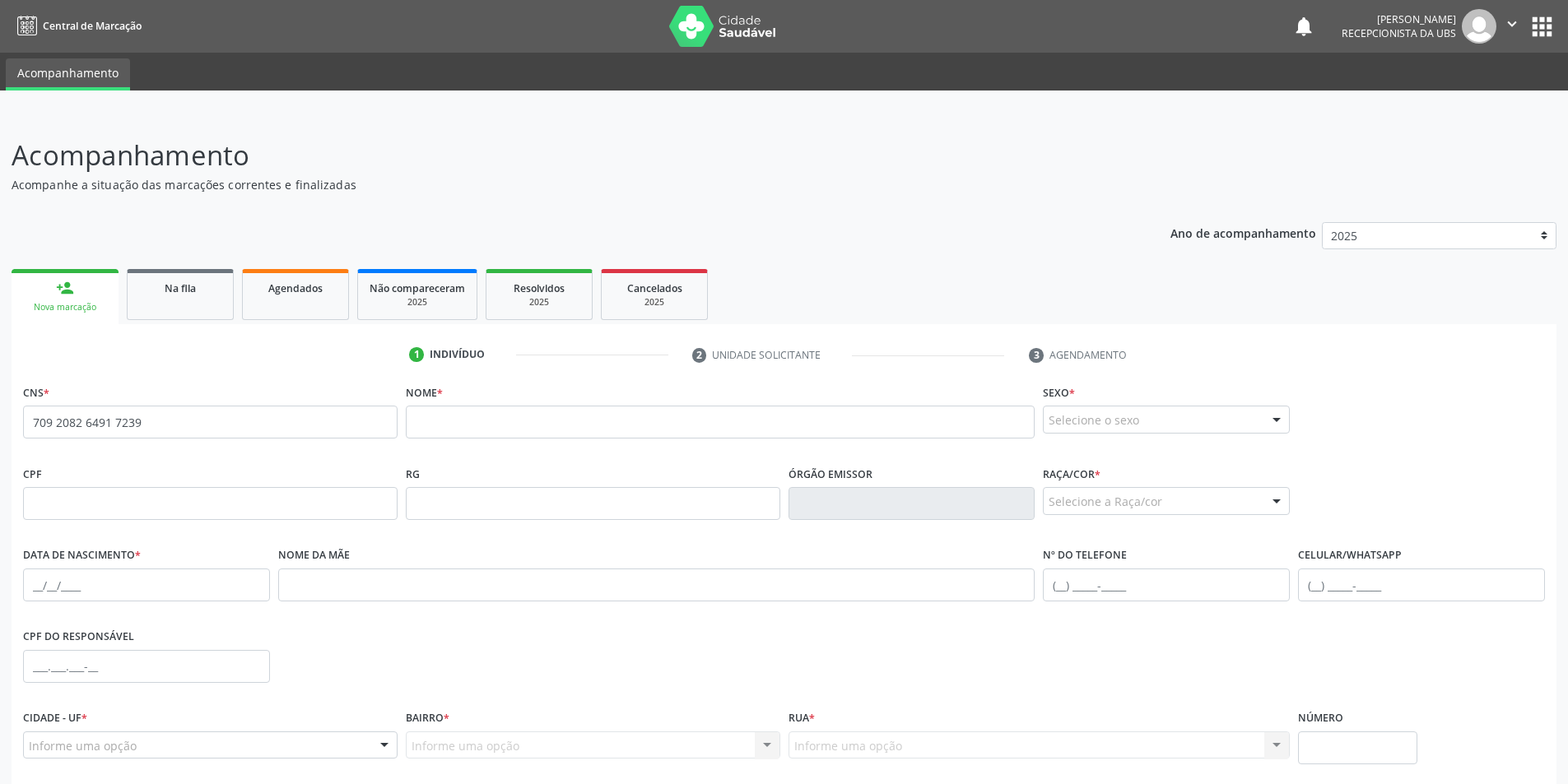
drag, startPoint x: 202, startPoint y: 404, endPoint x: 195, endPoint y: 419, distance: 16.6
click at [195, 419] on div "CNS * 709 2082 6491 7239 none" at bounding box center [210, 409] width 375 height 58
click at [170, 432] on input "709 2082 6491 7239" at bounding box center [210, 421] width 375 height 33
type input "7"
type input "705 0090 4870 2556"
